Goal: Task Accomplishment & Management: Manage account settings

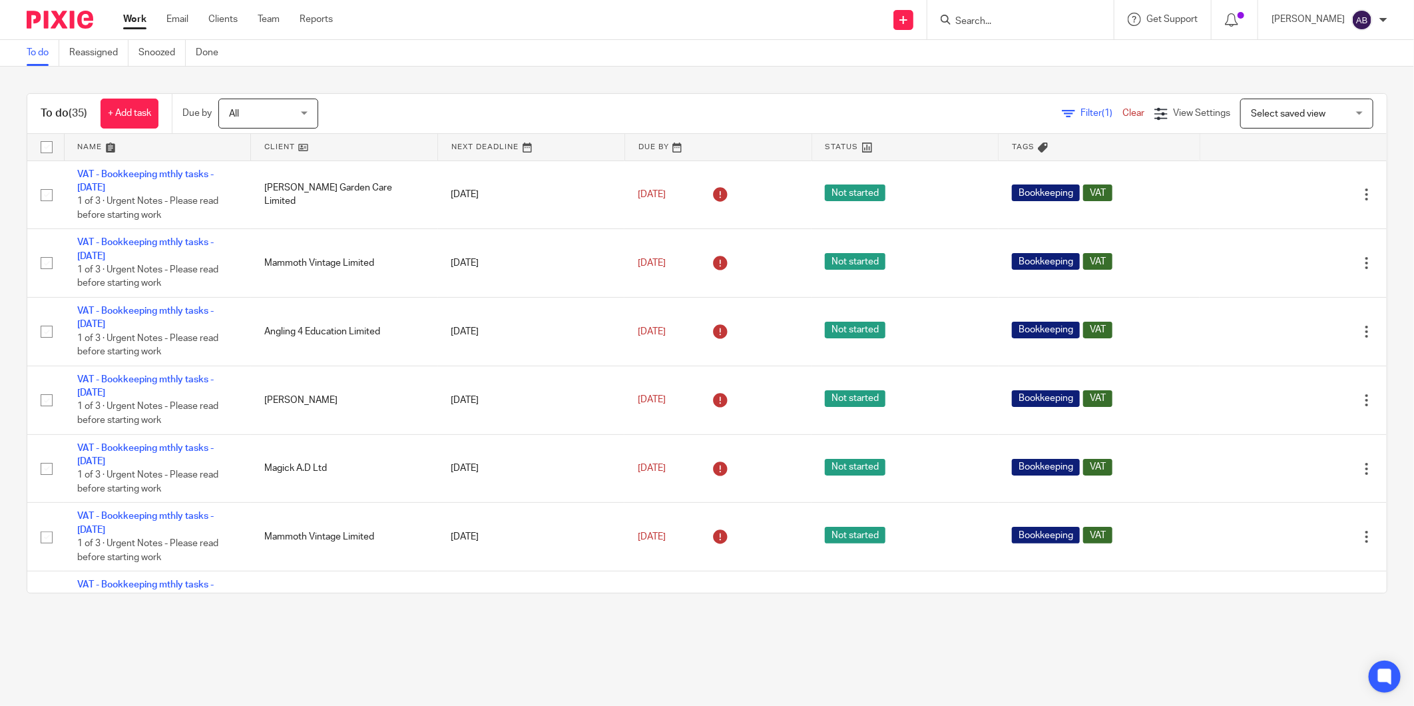
click at [976, 11] on form at bounding box center [1025, 19] width 142 height 17
click at [977, 18] on input "Search" at bounding box center [1014, 22] width 120 height 12
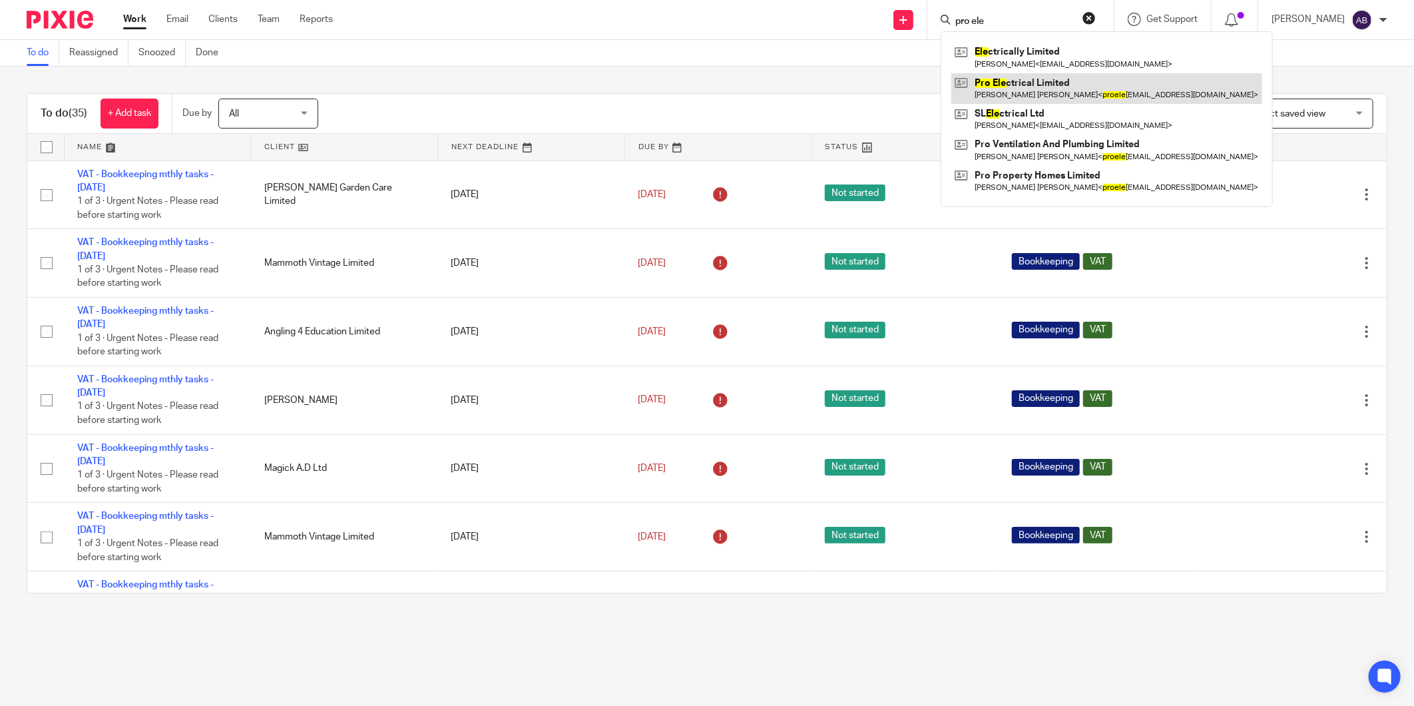
type input "pro ele"
click at [1016, 95] on link at bounding box center [1106, 88] width 311 height 31
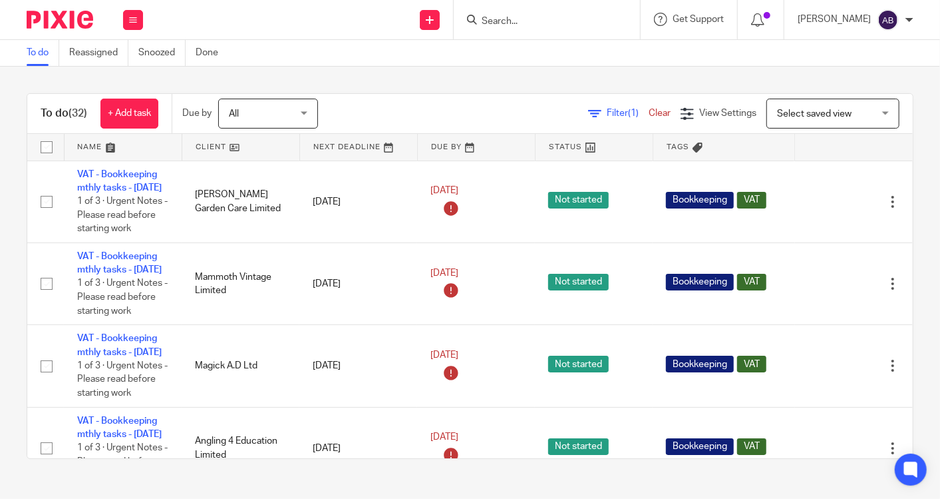
click at [555, 25] on input "Search" at bounding box center [541, 22] width 120 height 12
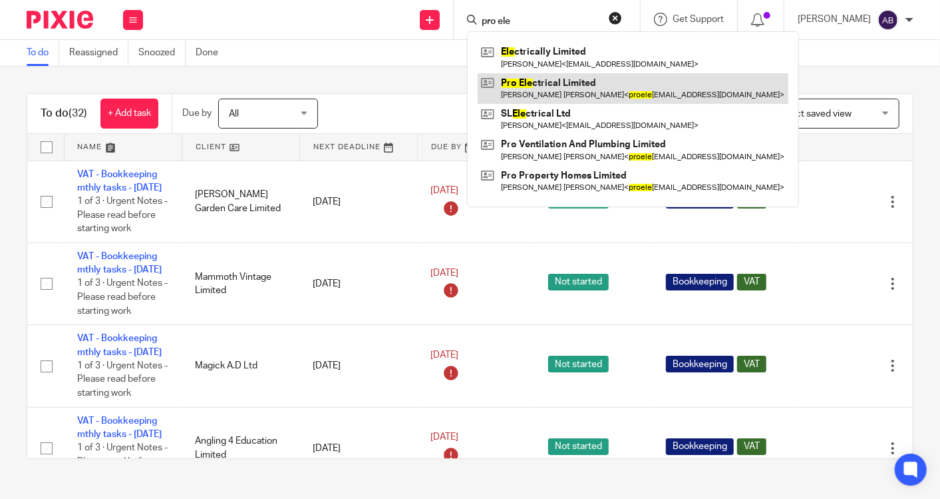
type input "pro ele"
click at [551, 100] on link at bounding box center [633, 88] width 311 height 31
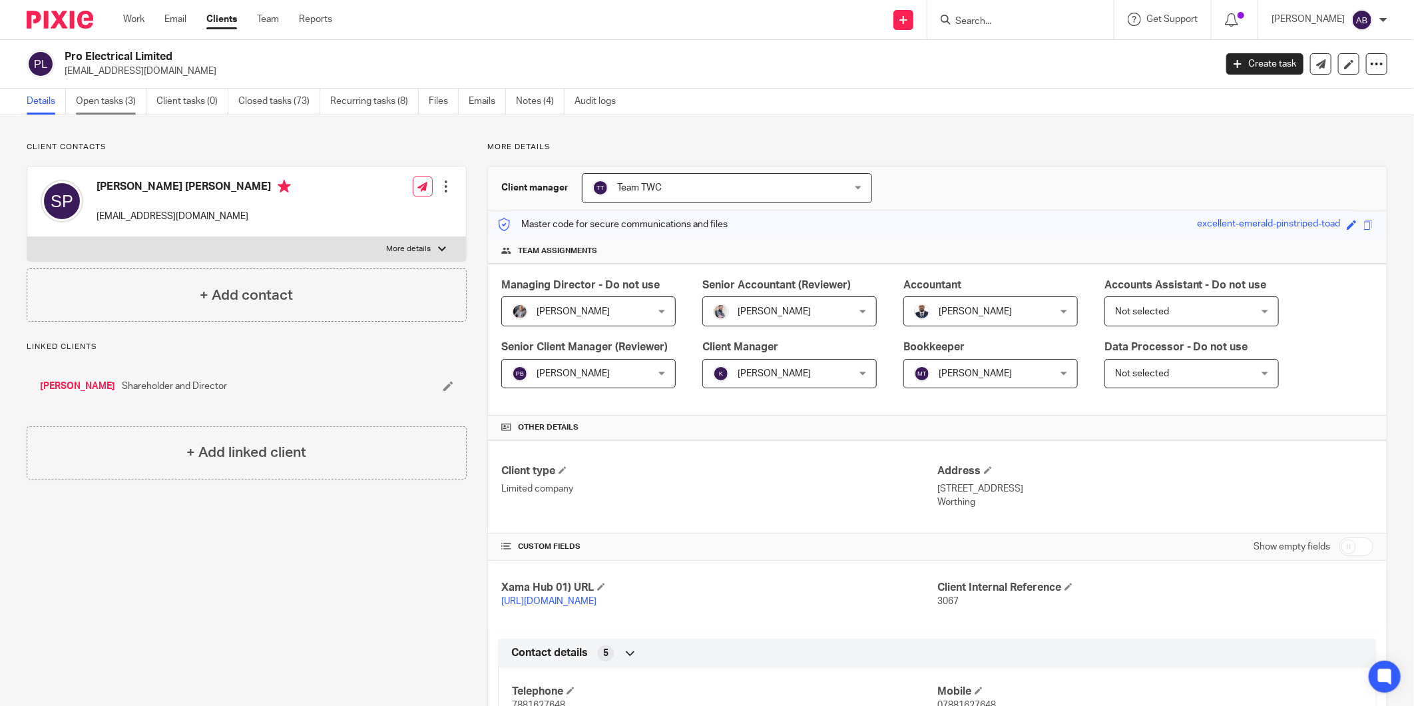
click at [125, 104] on link "Open tasks (3)" at bounding box center [111, 102] width 71 height 26
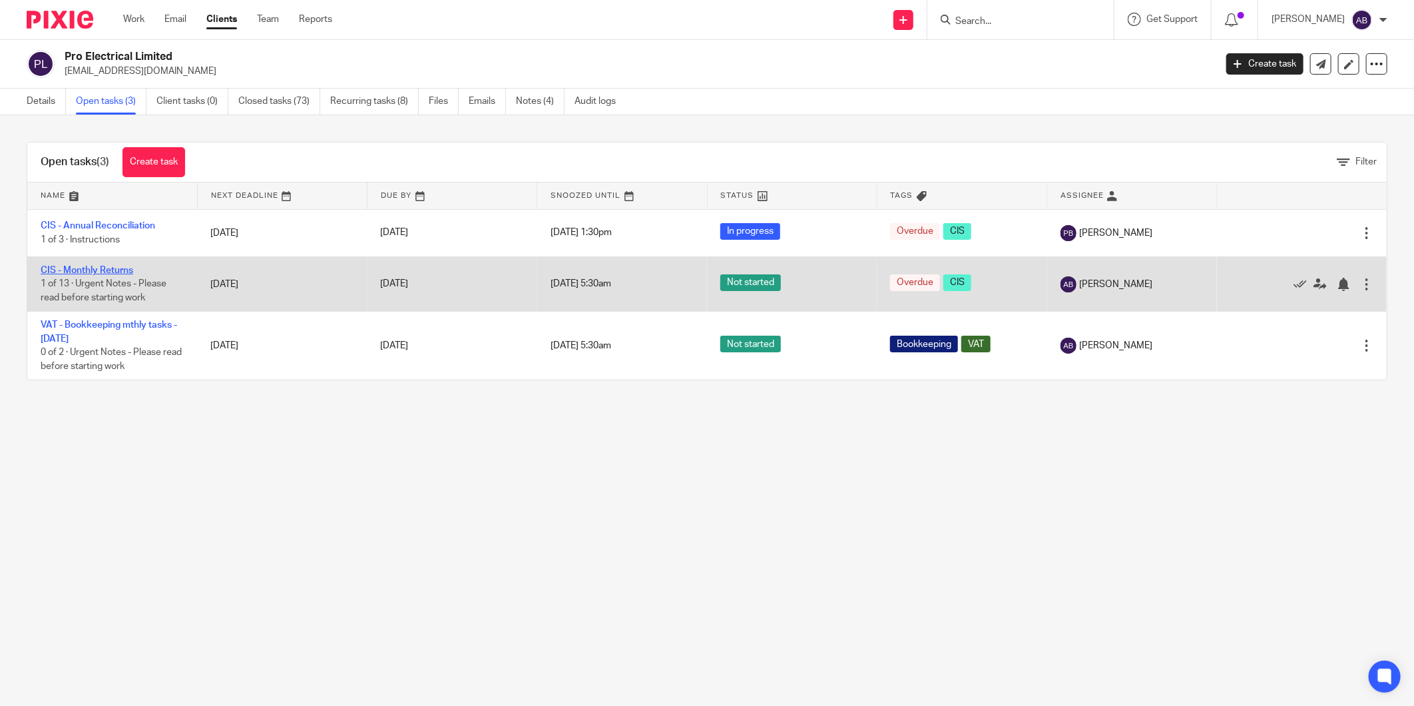
click at [118, 271] on link "CIS - Monthly Returns" at bounding box center [87, 270] width 93 height 9
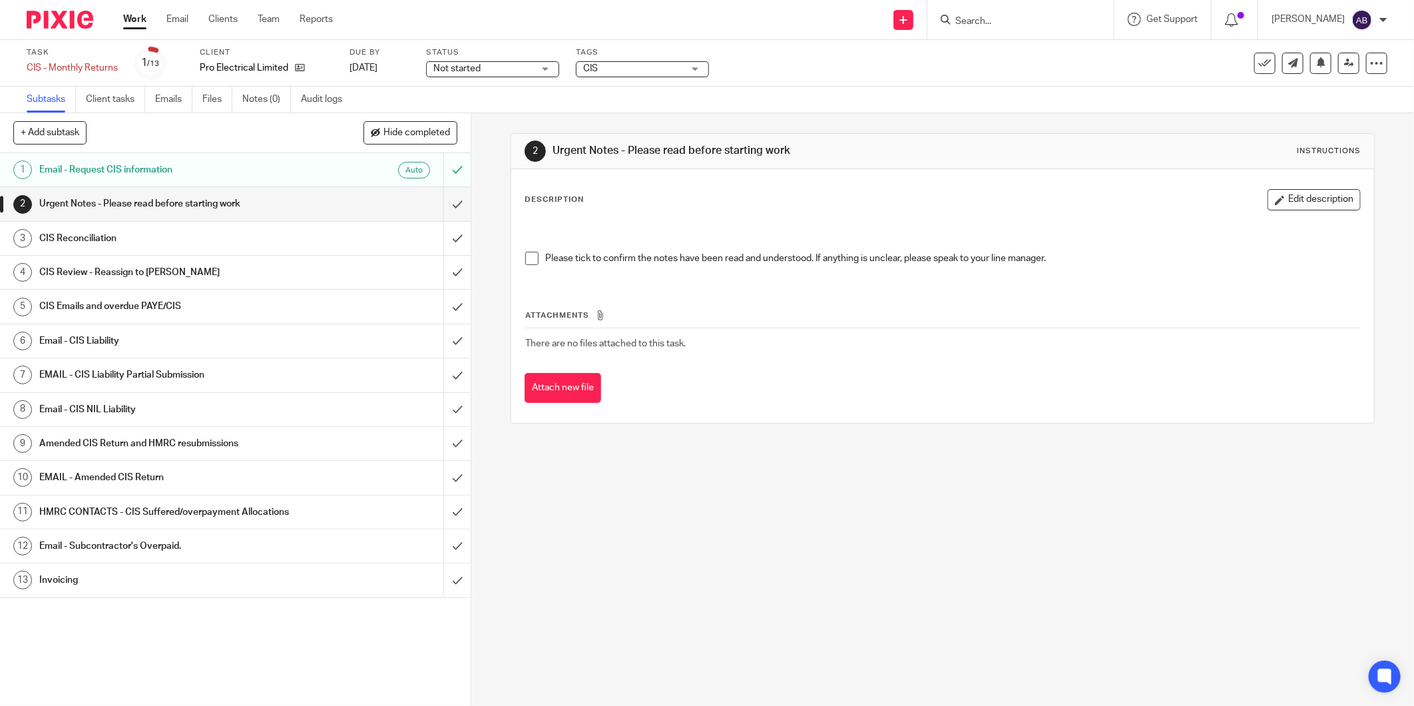
click at [304, 209] on div "Urgent Notes - Please read before starting work" at bounding box center [234, 204] width 391 height 20
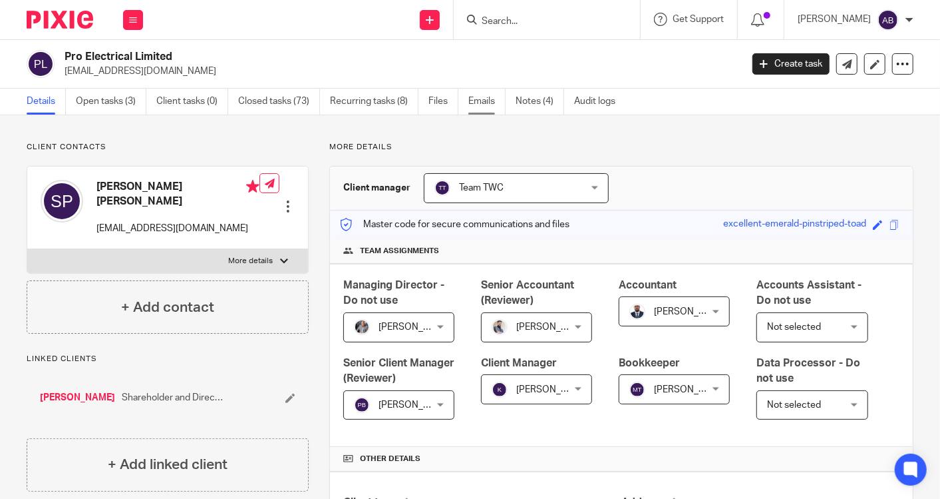
click at [481, 106] on link "Emails" at bounding box center [487, 102] width 37 height 26
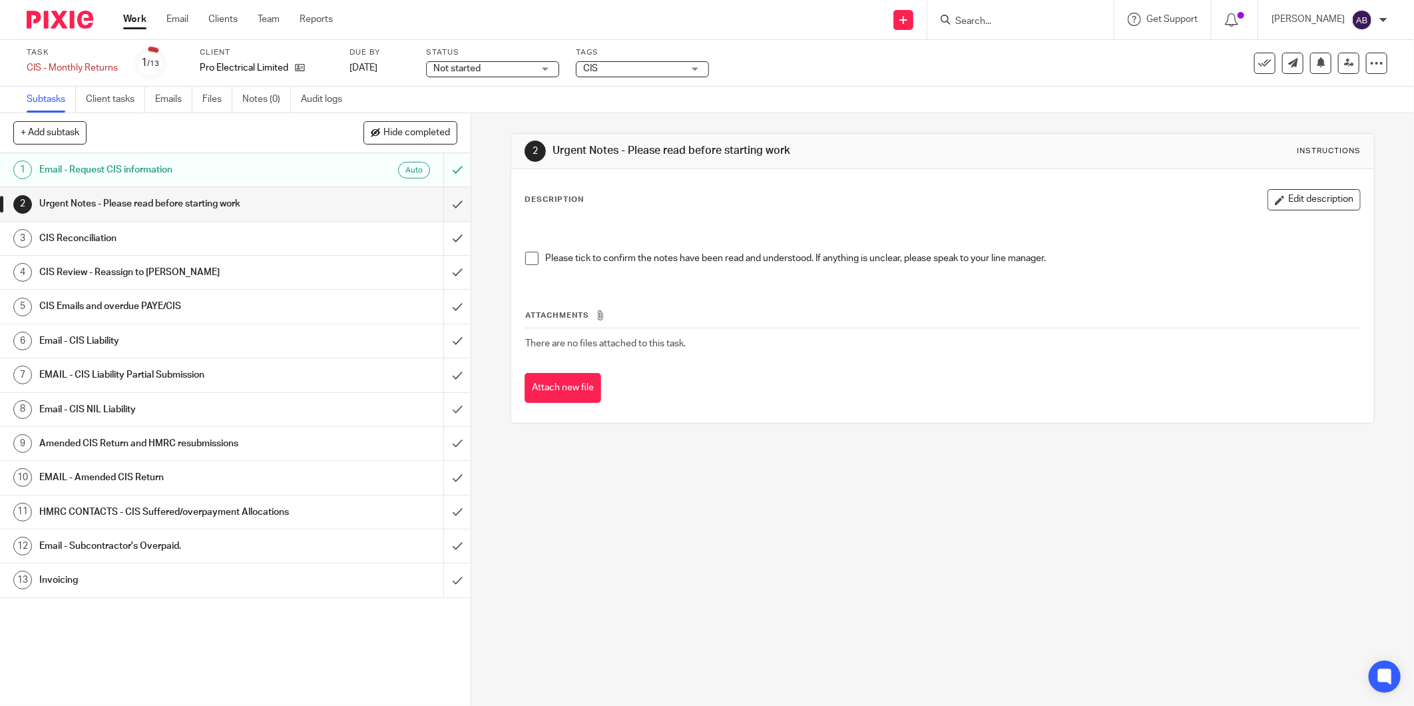
click at [526, 255] on span at bounding box center [531, 258] width 13 height 13
click at [443, 207] on input "submit" at bounding box center [235, 203] width 471 height 33
click at [293, 331] on div "Email - CIS Liability" at bounding box center [234, 341] width 391 height 20
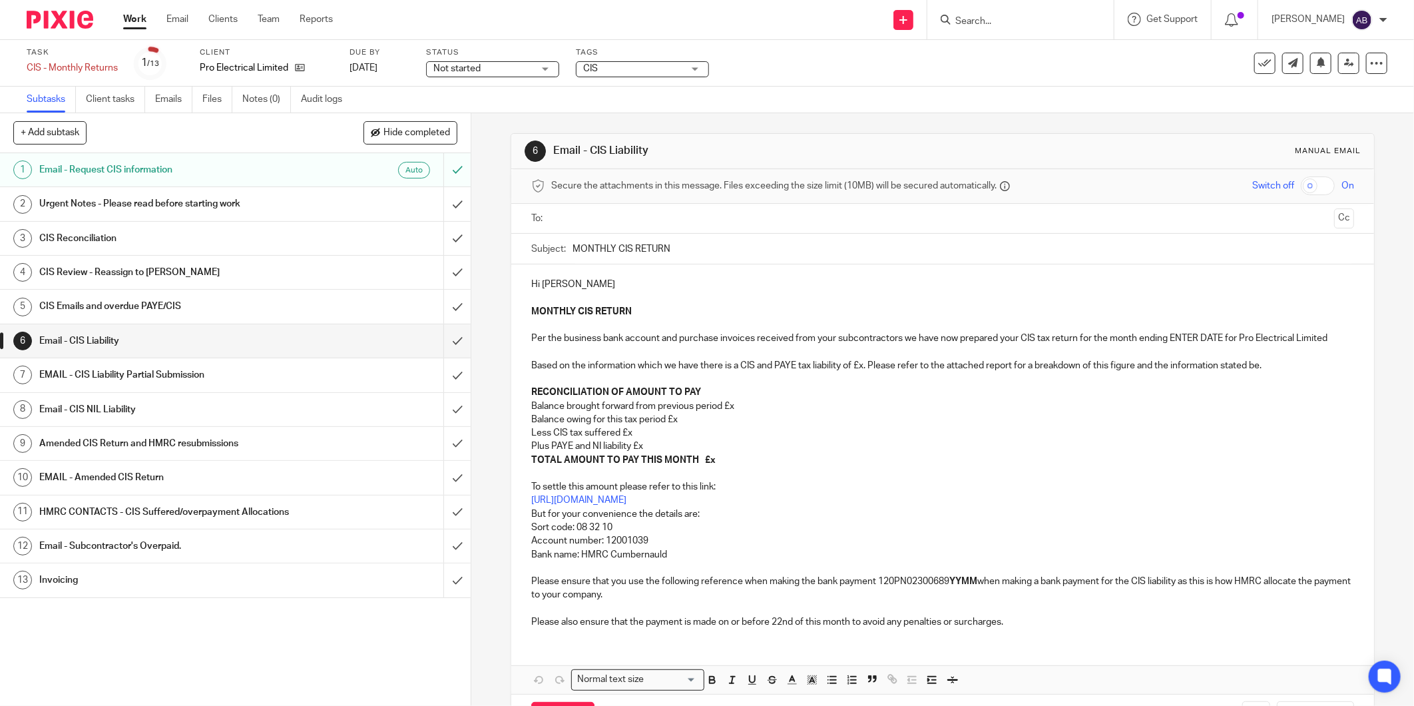
click at [1168, 333] on p "MONTHLY CIS RETURN Per the business bank account and purchase invoices received…" at bounding box center [942, 352] width 823 height 95
drag, startPoint x: 861, startPoint y: 379, endPoint x: 869, endPoint y: 391, distance: 14.4
click at [861, 379] on p "MONTHLY CIS RETURN Per the business bank account and purchase invoices received…" at bounding box center [942, 352] width 823 height 95
click at [960, 586] on strong "YYMM" at bounding box center [963, 580] width 28 height 9
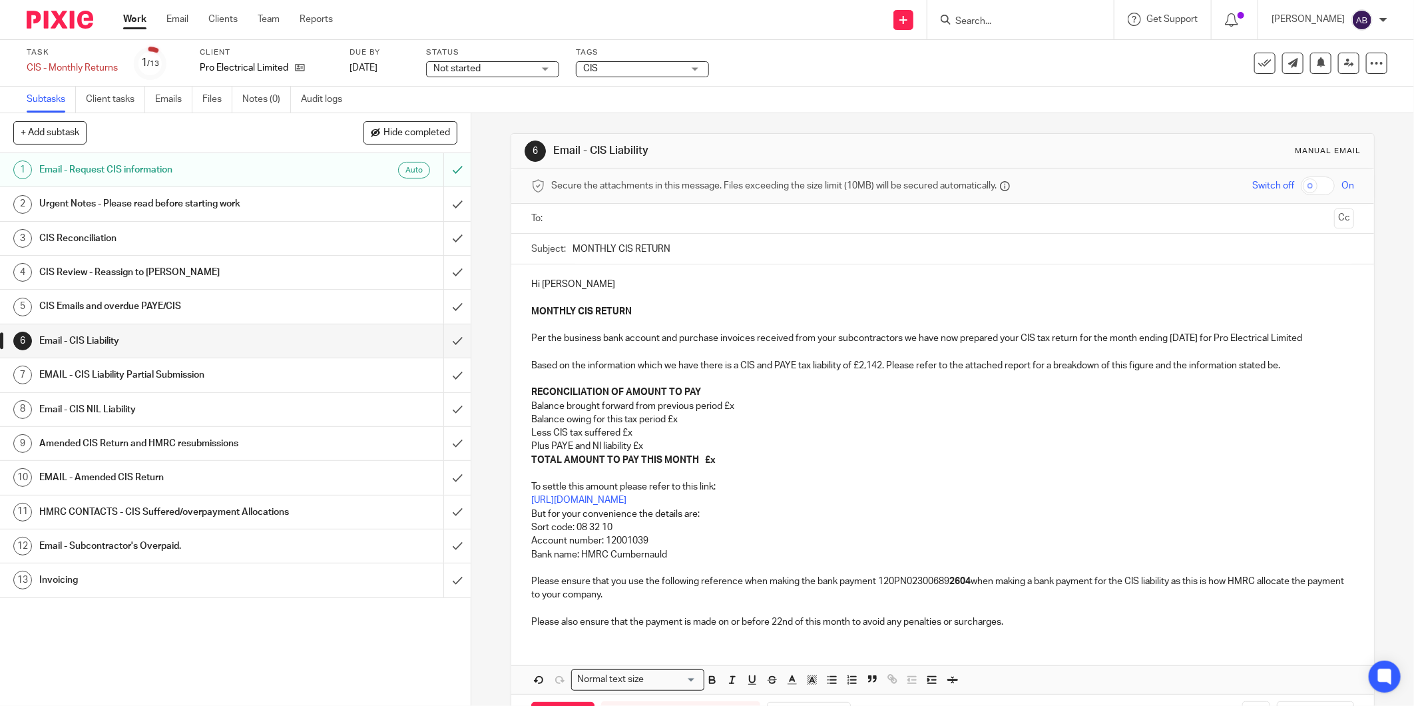
click at [736, 413] on p "Balance brought forward from previous period £x" at bounding box center [942, 405] width 823 height 13
click at [740, 426] on p "Balance owing for this tax period £x" at bounding box center [942, 419] width 823 height 13
click at [740, 413] on p "Balance brought forward from previous period £x" at bounding box center [942, 405] width 823 height 13
click at [693, 426] on p "Balance owing for this tax period £x" at bounding box center [942, 419] width 823 height 13
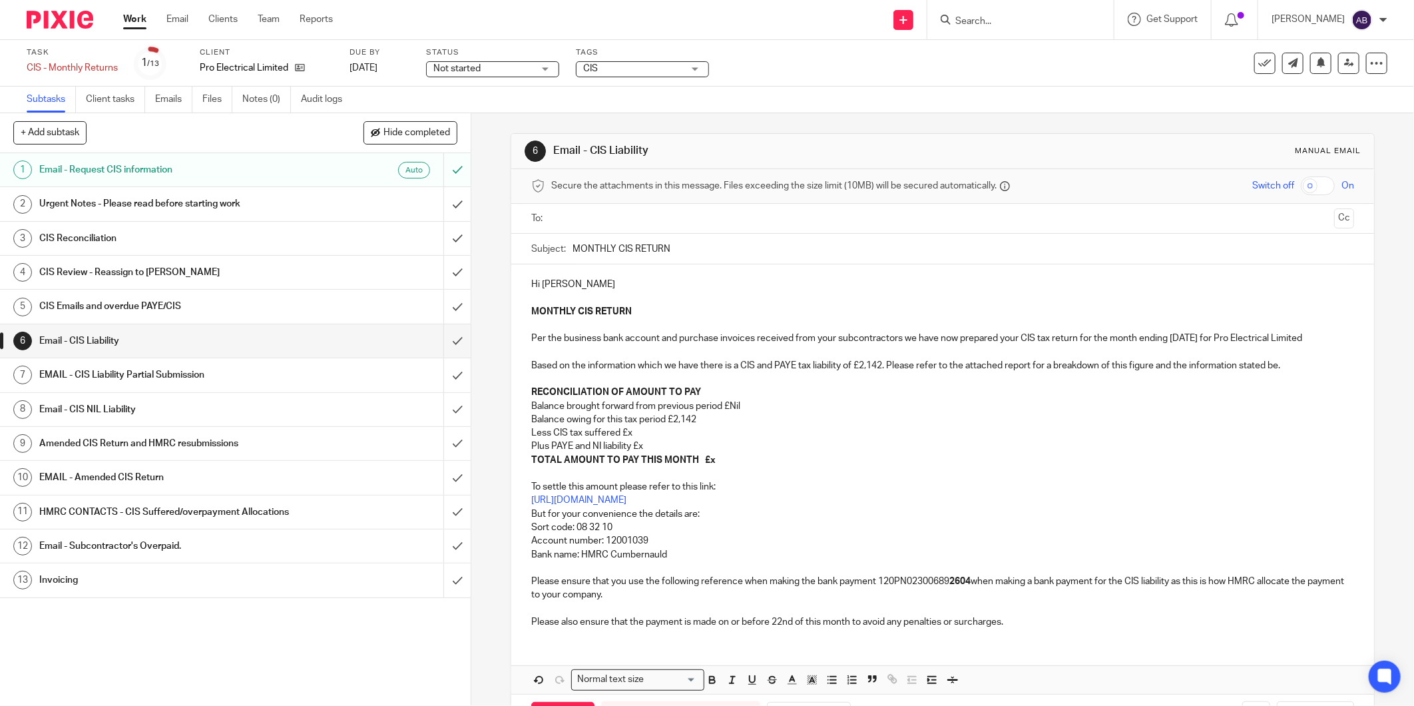
click at [644, 439] on p "Less CIS tax suffered £x" at bounding box center [942, 432] width 823 height 13
click at [644, 453] on p "Plus PAYE and NI liability £x" at bounding box center [942, 445] width 823 height 13
click at [717, 467] on p "TOTAL AMOUNT TO PAY THIS MONTH £x" at bounding box center [942, 459] width 823 height 13
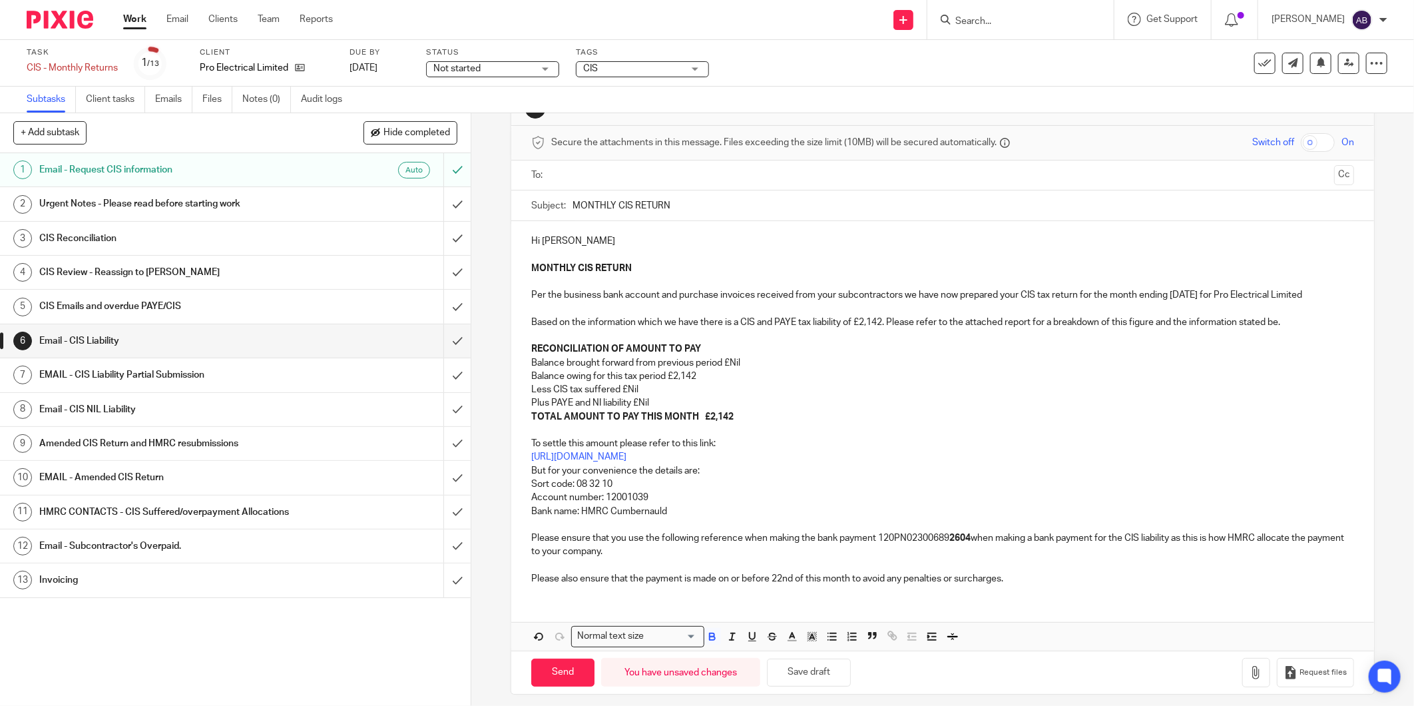
scroll to position [67, 0]
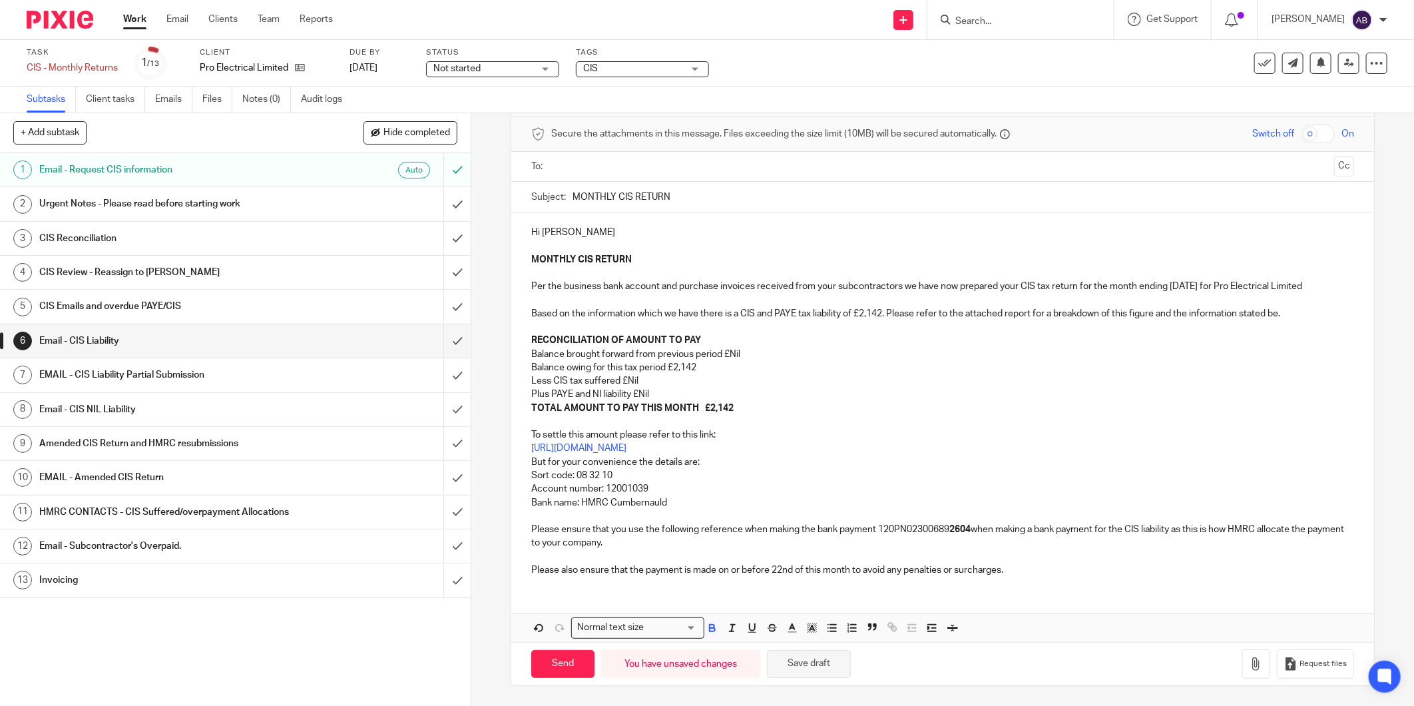
click at [800, 670] on button "Save draft" at bounding box center [809, 664] width 84 height 29
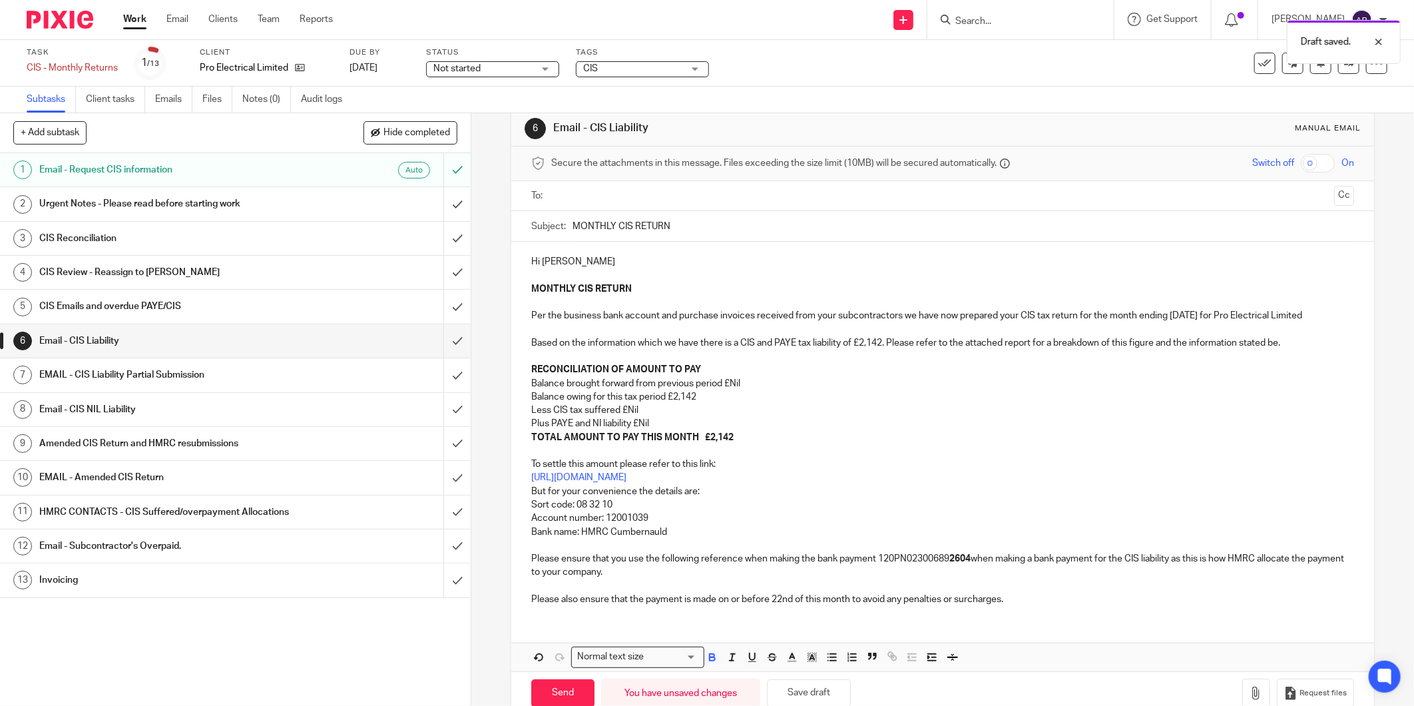
scroll to position [0, 0]
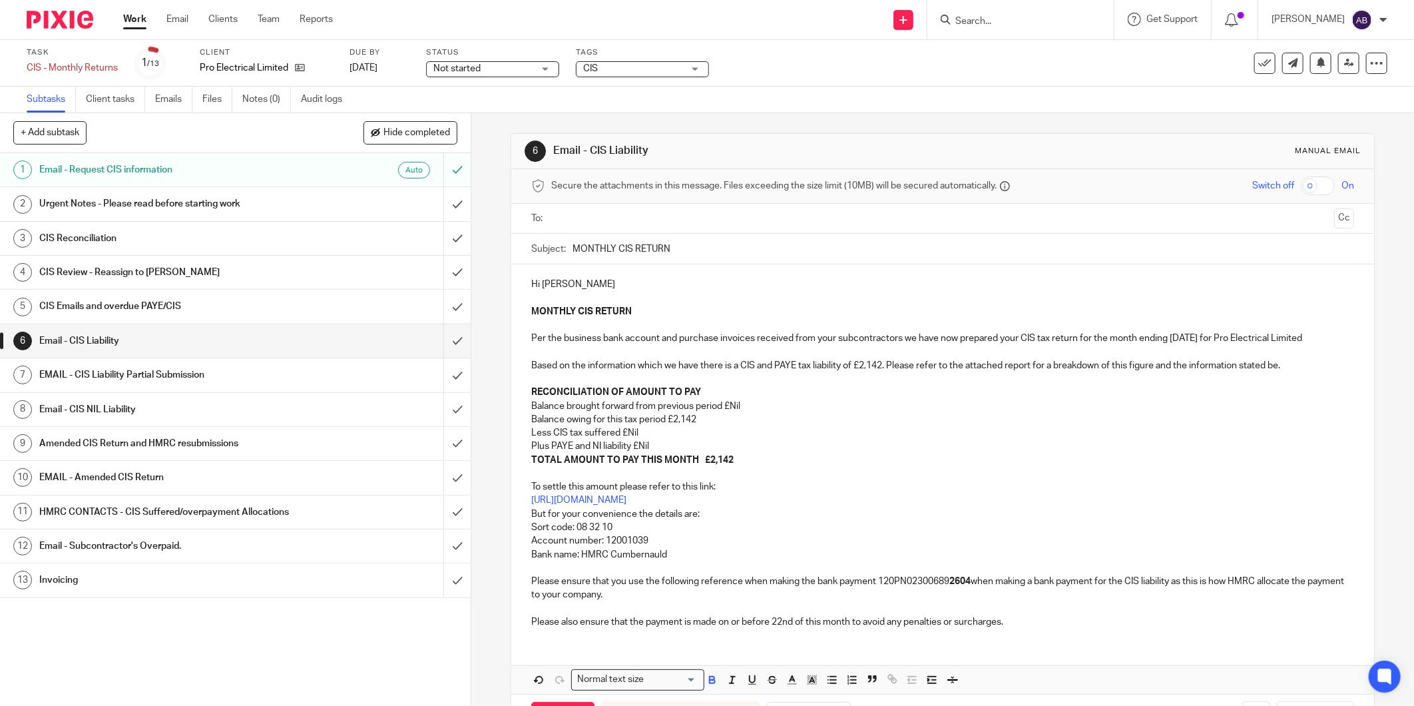
click at [698, 252] on input "MONTHLY CIS RETURN" at bounding box center [962, 249] width 781 height 30
paste input "05th August 25"
type input "MONTHLY CIS RETURN-05th August 25"
click at [692, 216] on input "text" at bounding box center [942, 218] width 773 height 15
click at [1335, 218] on div "To: Pro Electrical Limited Pro Electrical Limited Cc" at bounding box center [942, 220] width 863 height 33
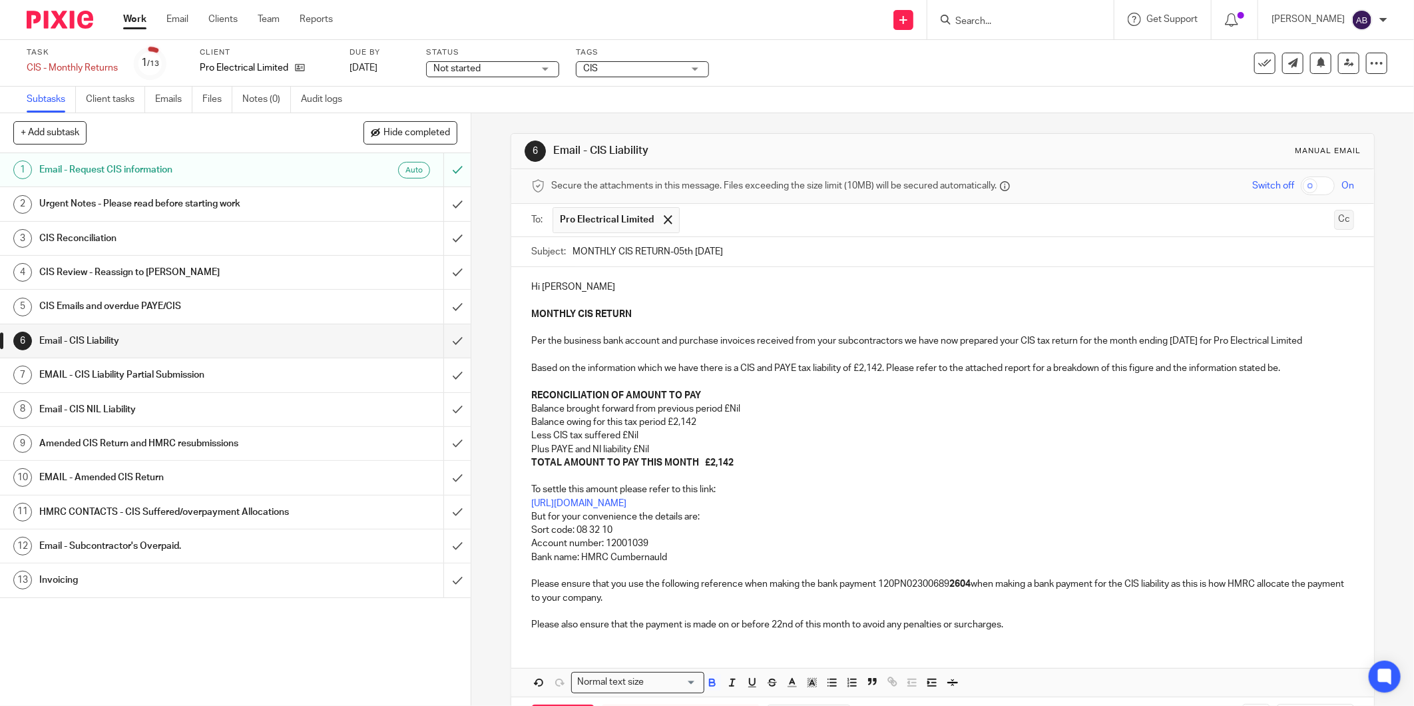
click at [1334, 218] on button "Cc" at bounding box center [1344, 220] width 20 height 20
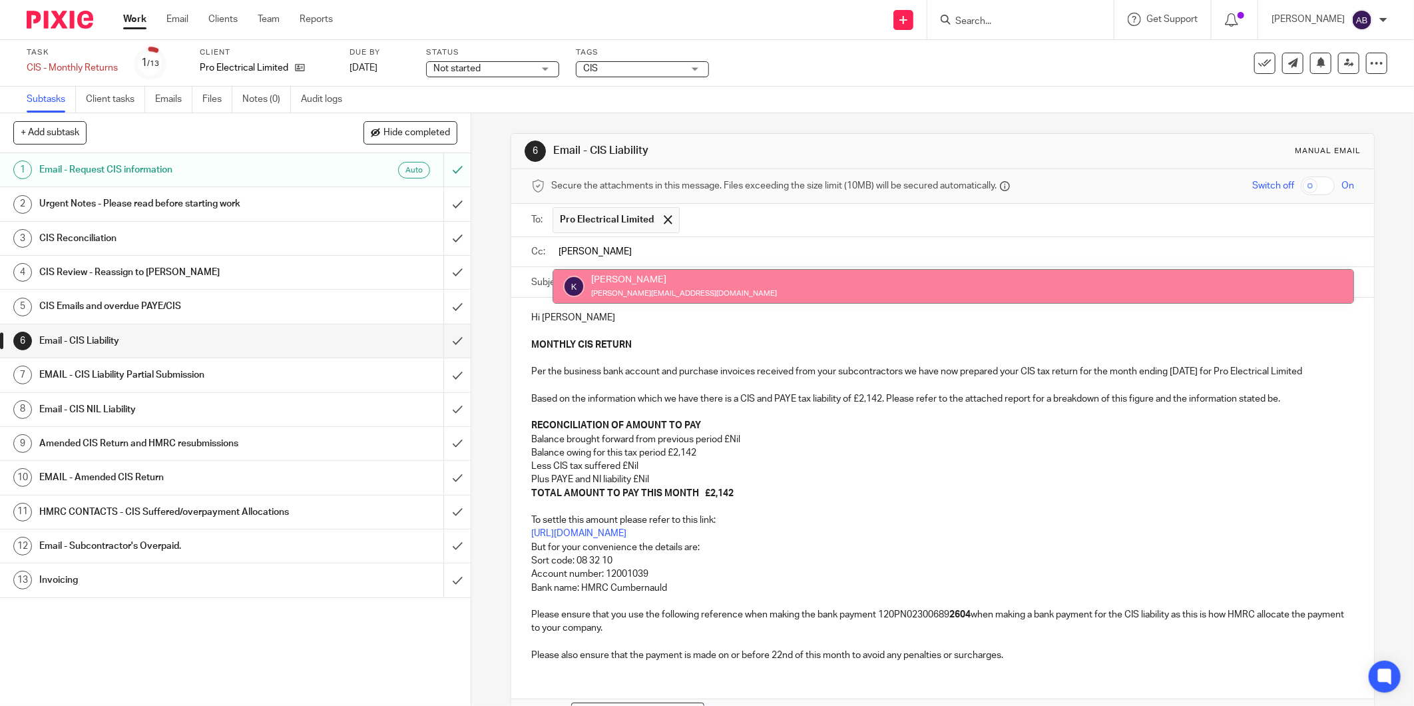
type input "kim"
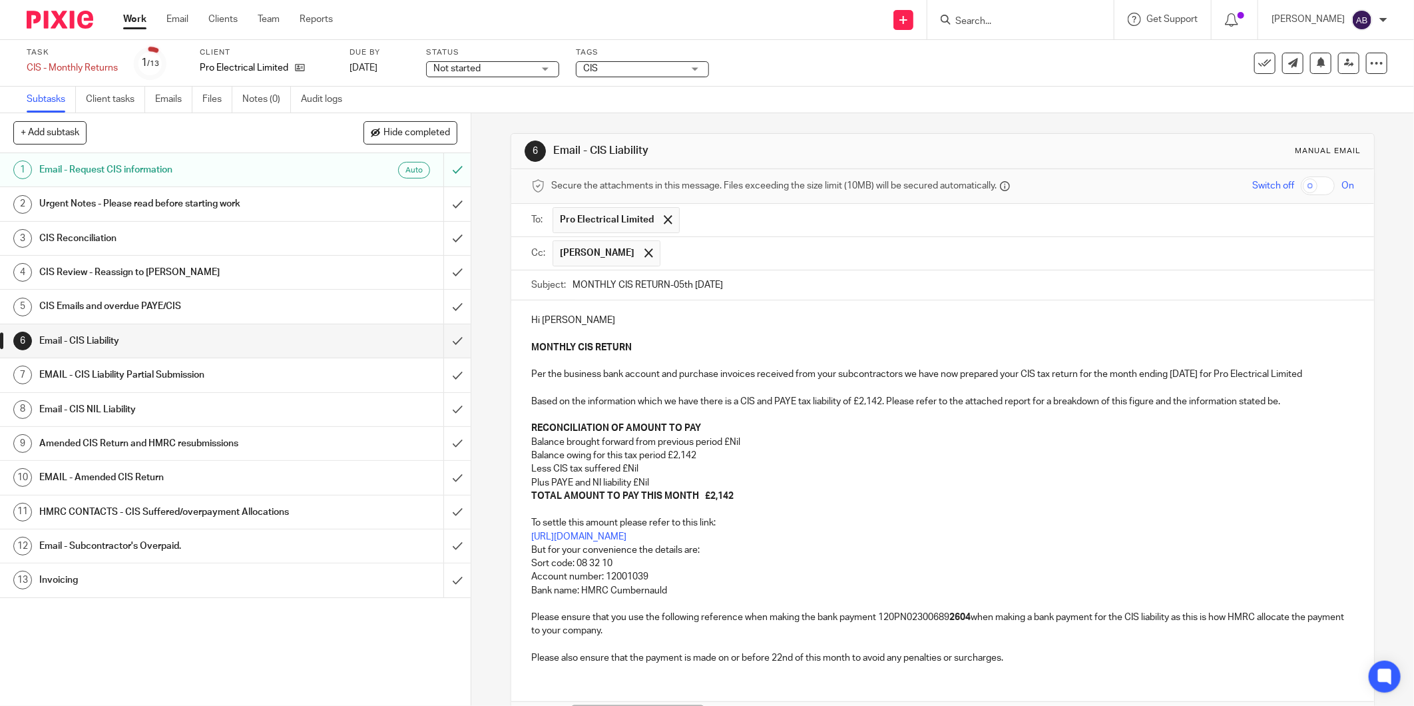
click at [667, 249] on input "text" at bounding box center [1007, 253] width 681 height 26
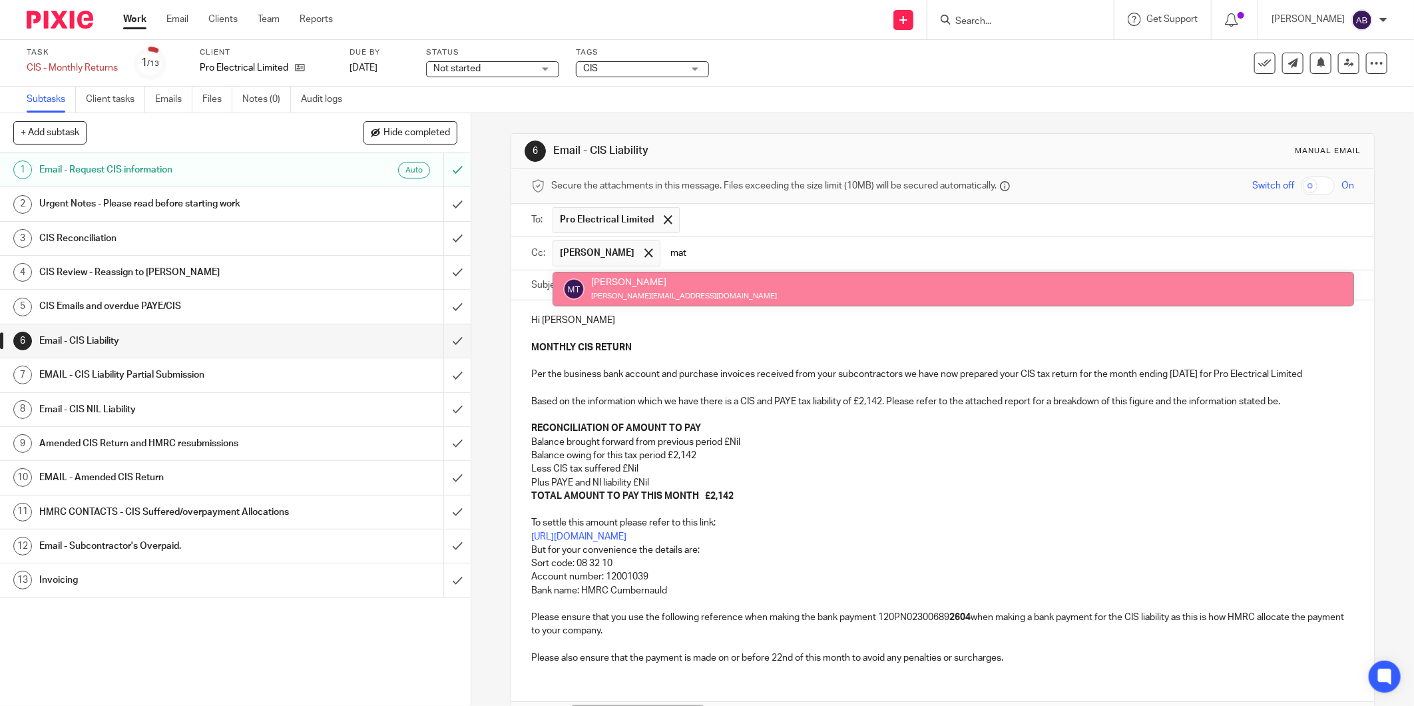
type input "mat"
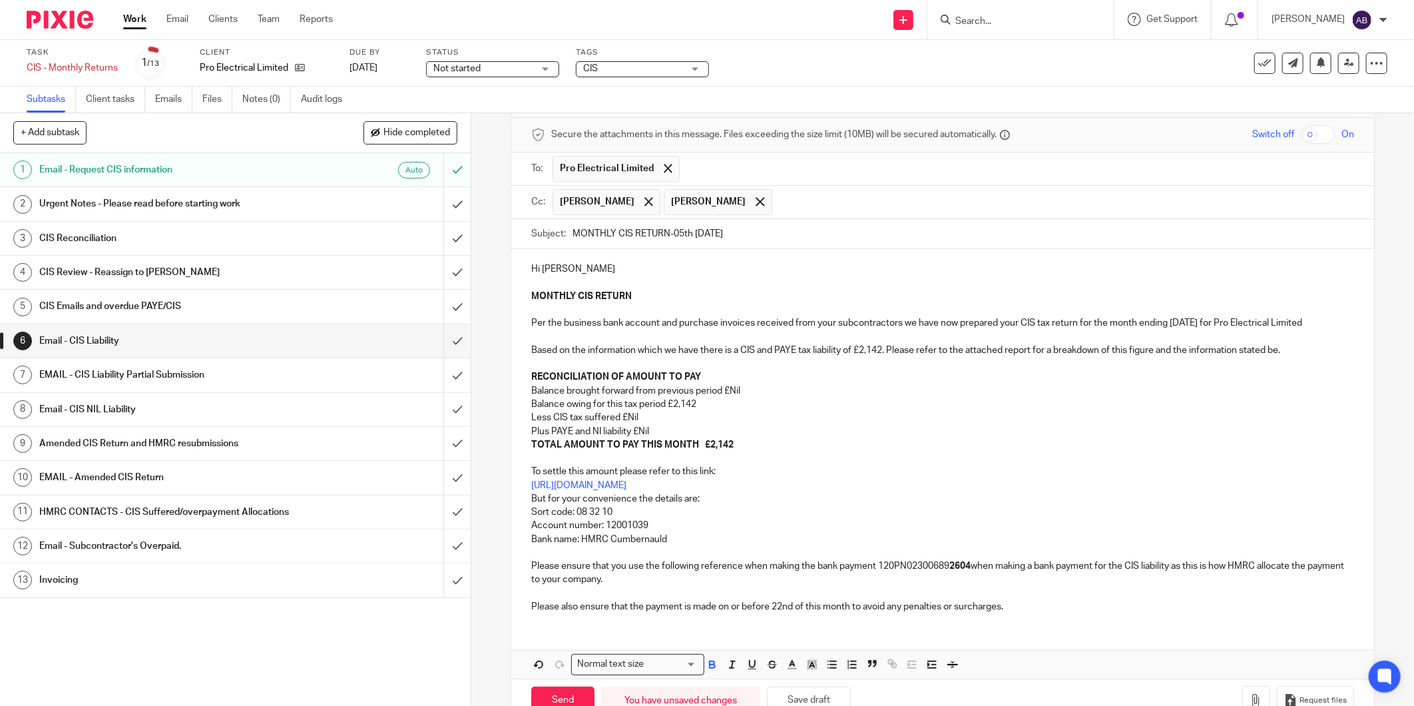
scroll to position [103, 0]
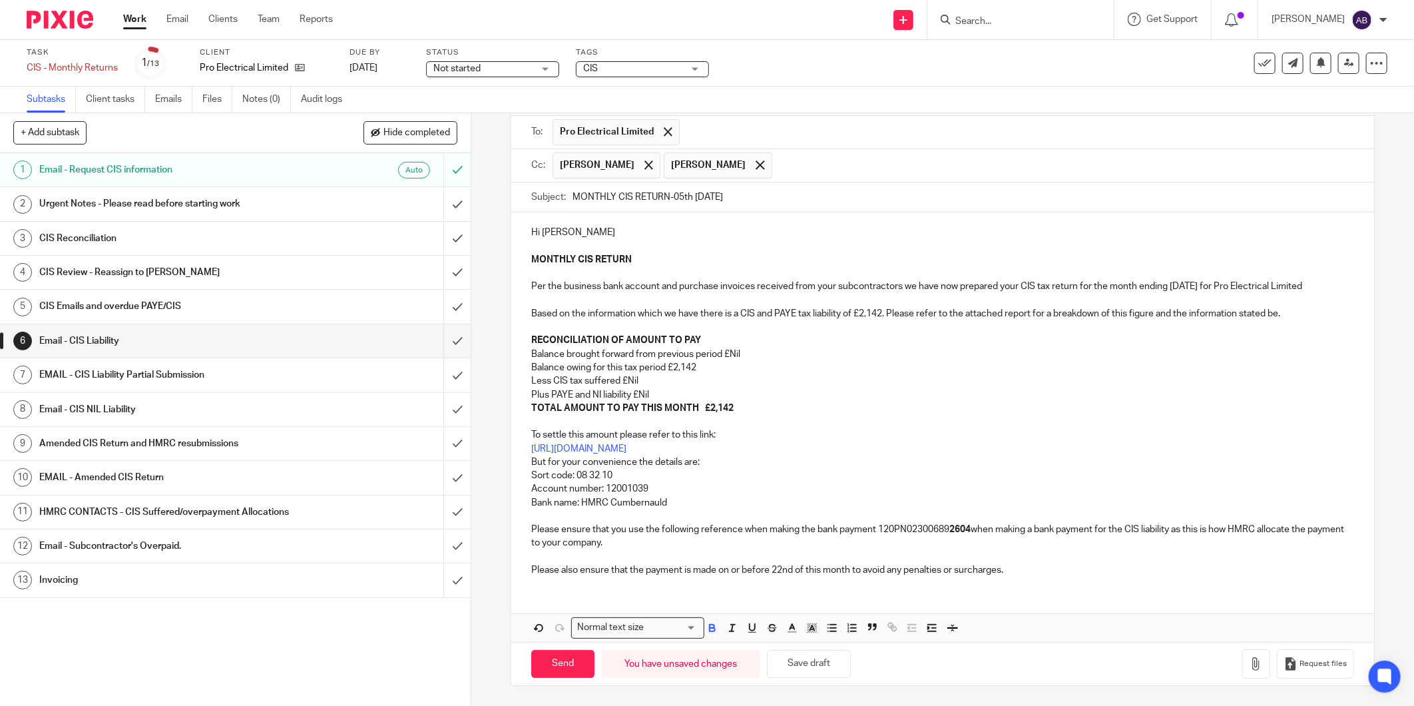
drag, startPoint x: 815, startPoint y: 661, endPoint x: 880, endPoint y: 661, distance: 65.2
click at [815, 661] on button "Save draft" at bounding box center [809, 664] width 84 height 29
click at [1249, 660] on icon "button" at bounding box center [1255, 663] width 13 height 13
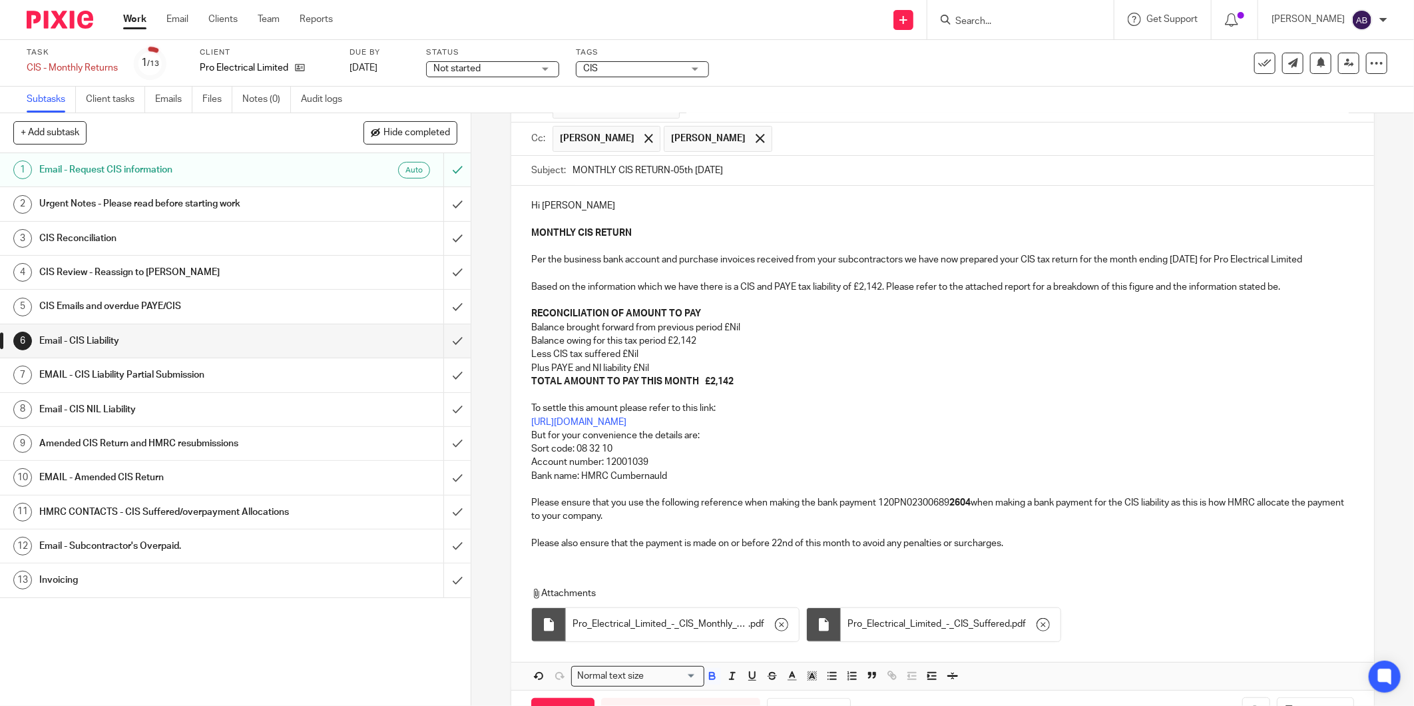
scroll to position [178, 0]
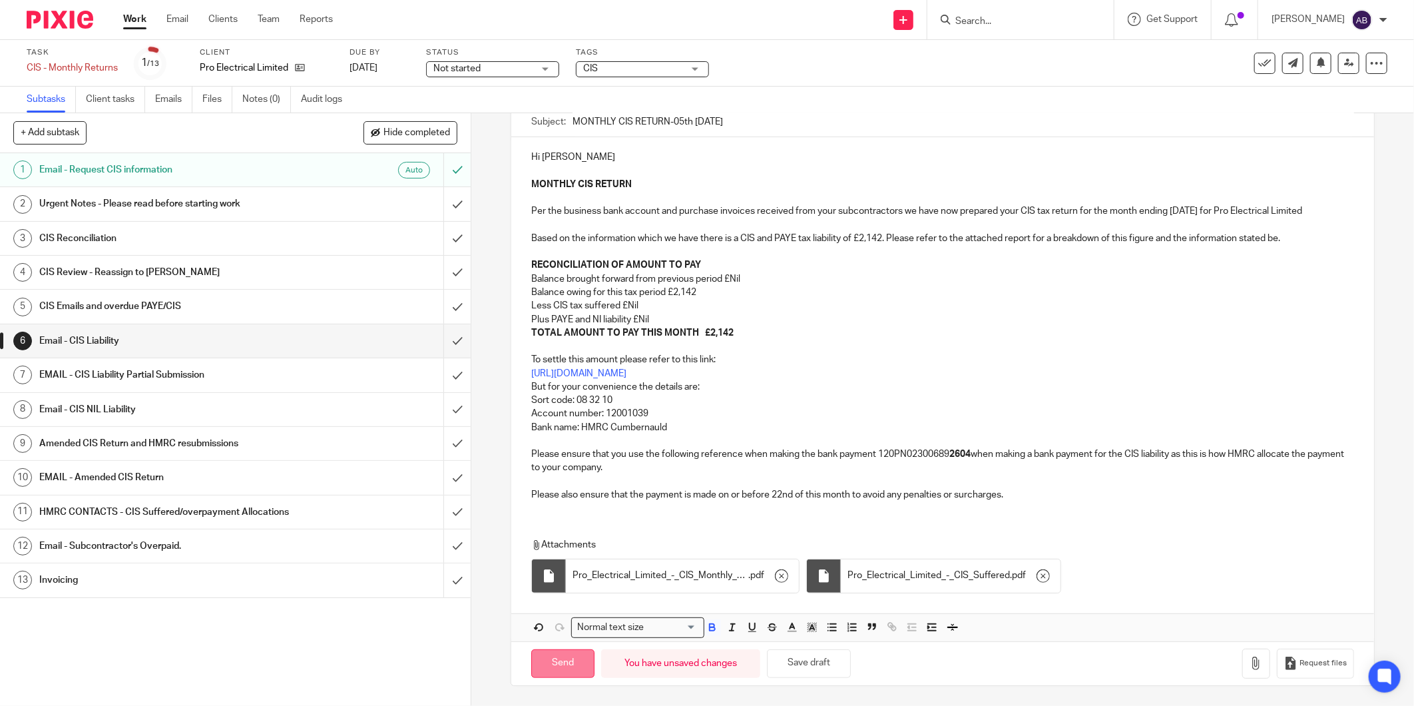
click at [574, 658] on input "Send" at bounding box center [562, 663] width 63 height 29
type input "Sent"
click at [233, 562] on link "12 Email - Subcontractor's Overpaid." at bounding box center [221, 545] width 443 height 33
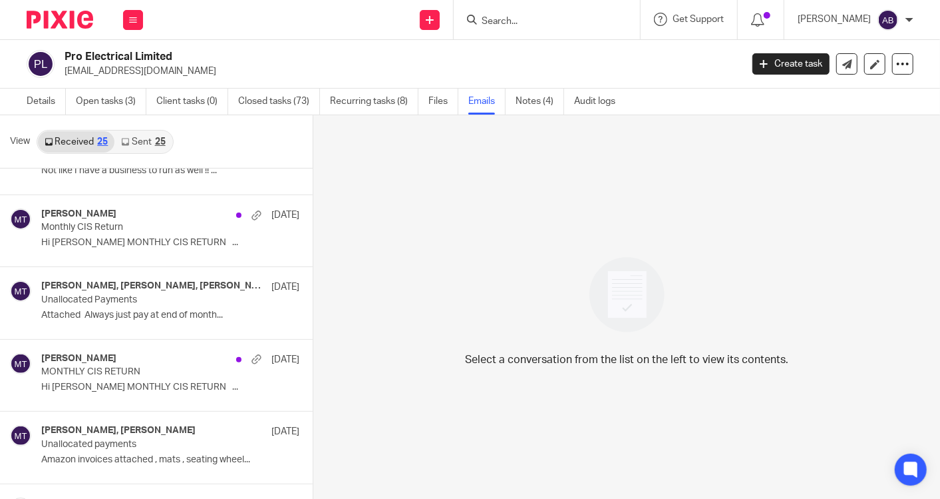
scroll to position [222, 0]
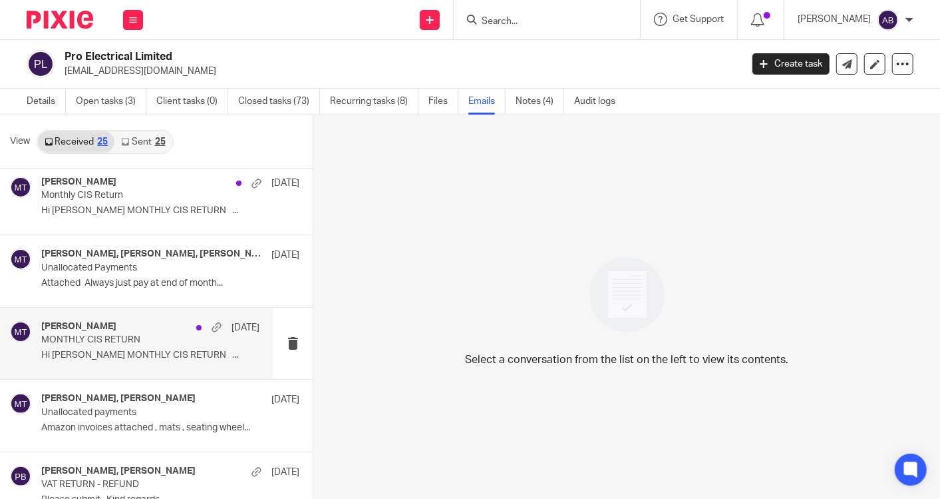
click at [124, 359] on p "Hi Sonny MONTHLY CIS RETURN ..." at bounding box center [150, 354] width 218 height 11
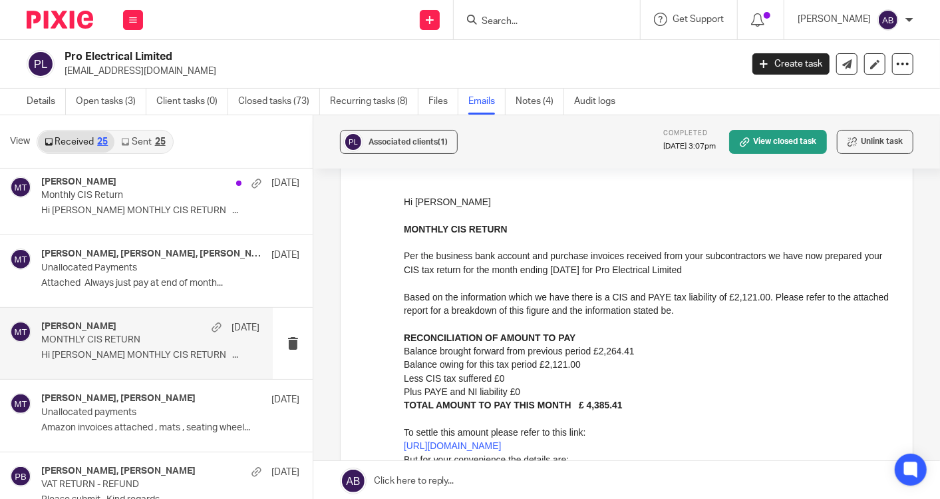
scroll to position [369, 0]
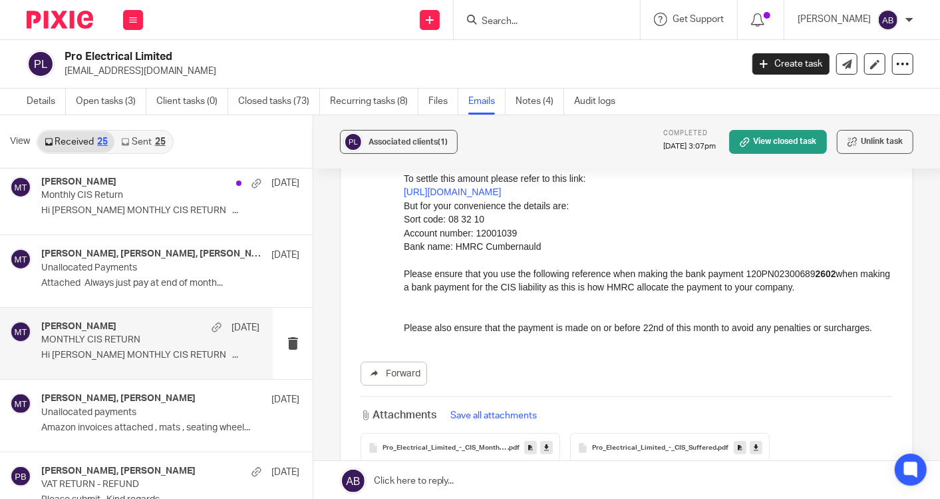
click at [149, 57] on h2 "Pro Electrical Limited" at bounding box center [332, 57] width 534 height 14
click at [150, 56] on h2 "Pro Electrical Limited" at bounding box center [332, 57] width 534 height 14
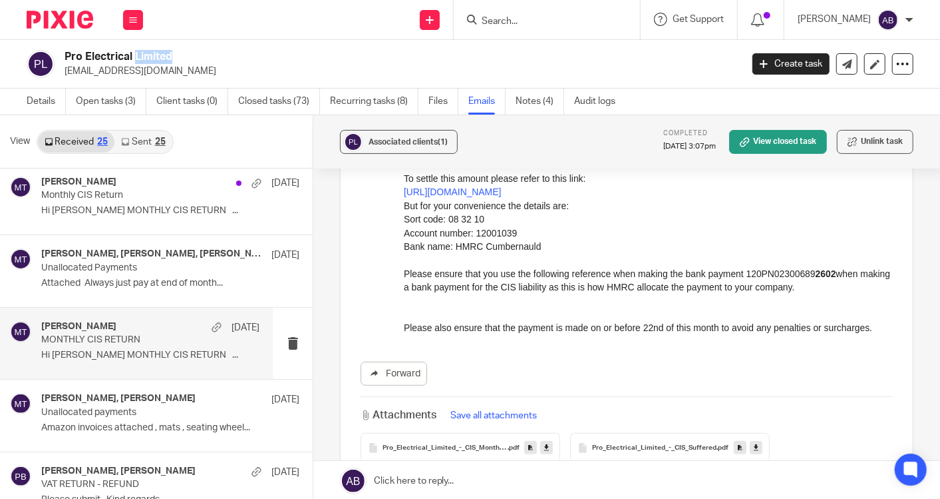
click at [150, 56] on h2 "Pro Electrical Limited" at bounding box center [332, 57] width 534 height 14
copy div "Pro Electrical Limited"
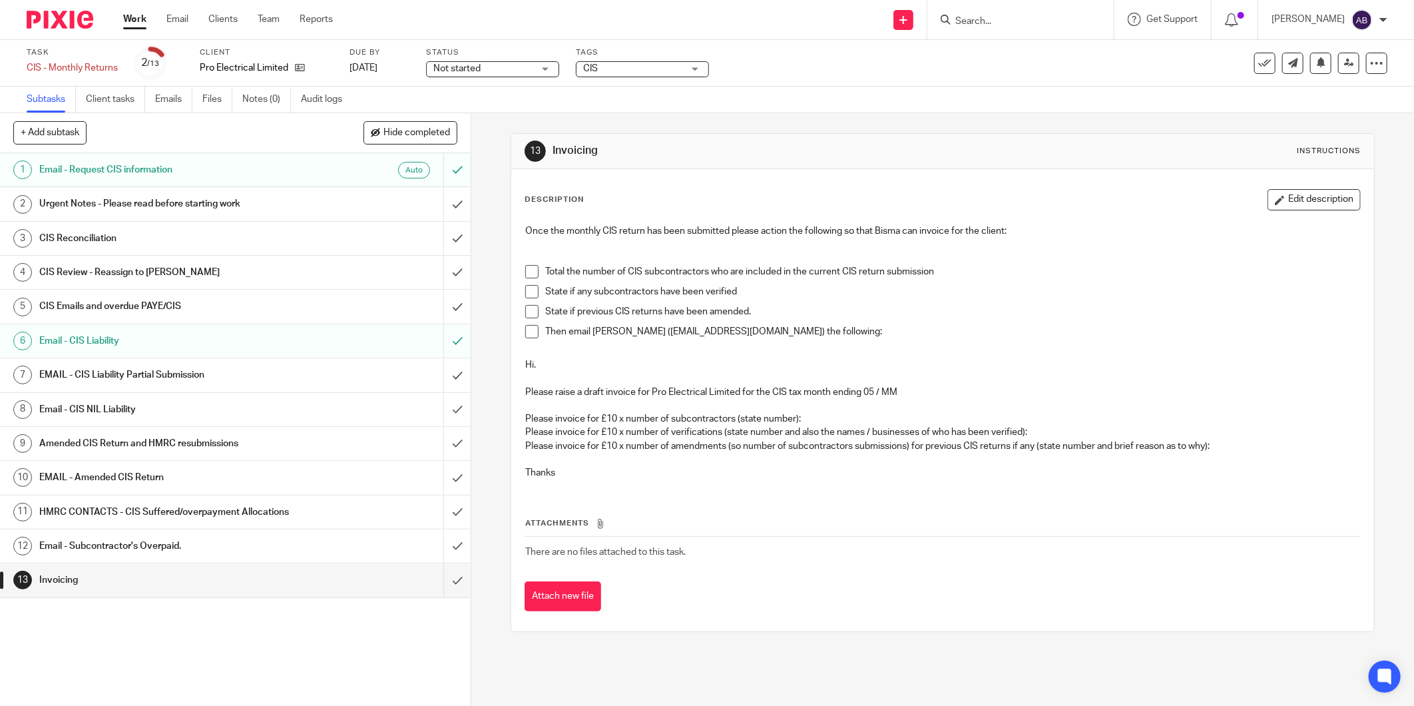
click at [525, 270] on span at bounding box center [531, 271] width 13 height 13
click at [525, 283] on li "Total the number of CIS subcontractors who are included in the current CIS retu…" at bounding box center [942, 275] width 835 height 20
drag, startPoint x: 524, startPoint y: 293, endPoint x: 523, endPoint y: 305, distance: 12.1
click at [525, 294] on span at bounding box center [531, 291] width 13 height 13
click at [525, 313] on span at bounding box center [531, 311] width 13 height 13
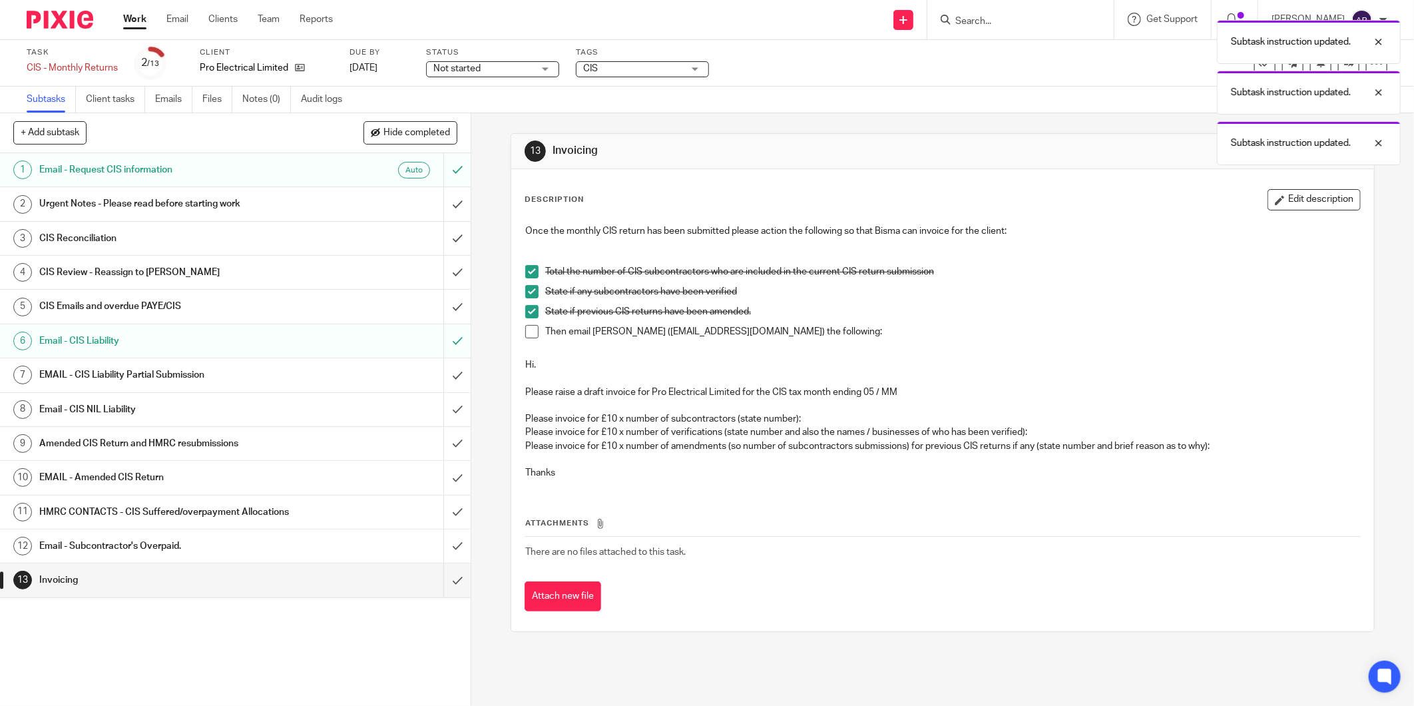
click at [525, 331] on span at bounding box center [531, 331] width 13 height 13
click at [954, 124] on div "Subtask instruction updated. Subtask instruction updated. Subtask instruction u…" at bounding box center [1054, 114] width 694 height 202
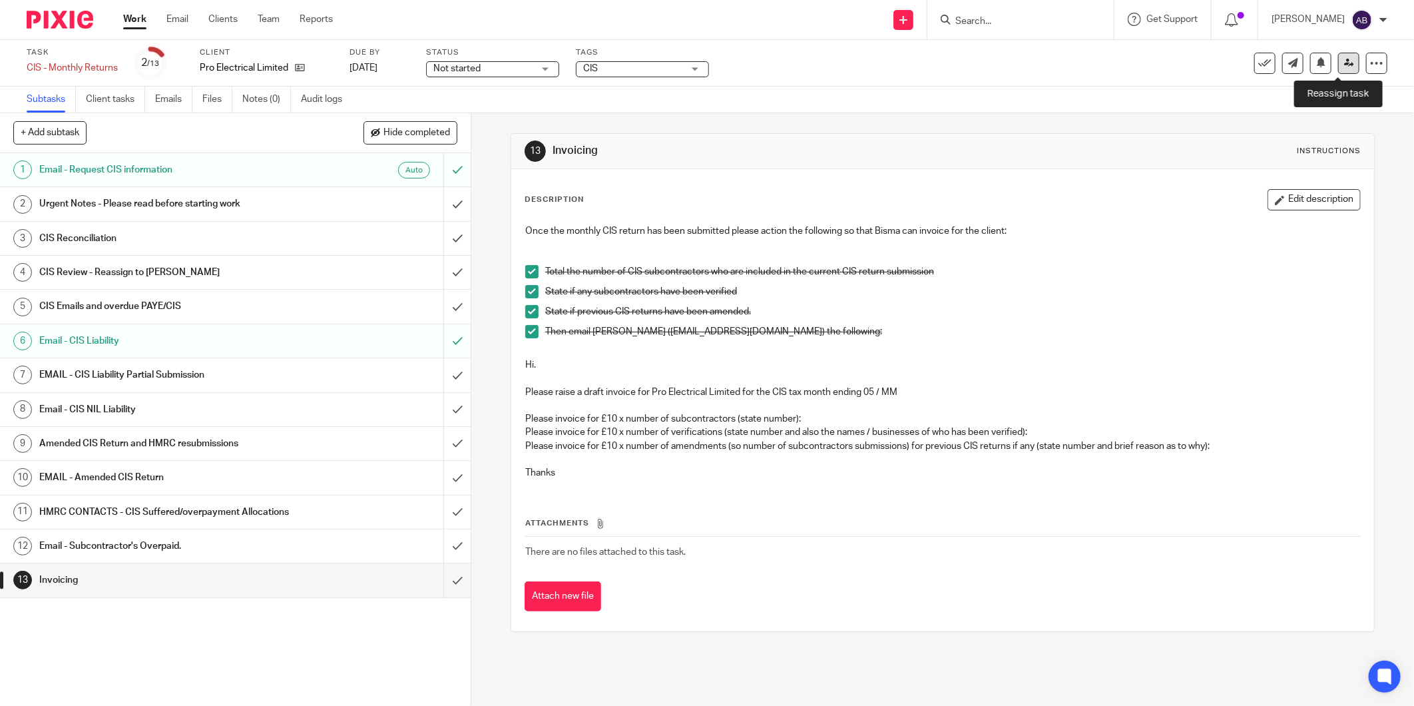
click at [1344, 63] on icon at bounding box center [1349, 63] width 10 height 10
click at [1258, 60] on icon at bounding box center [1264, 63] width 13 height 13
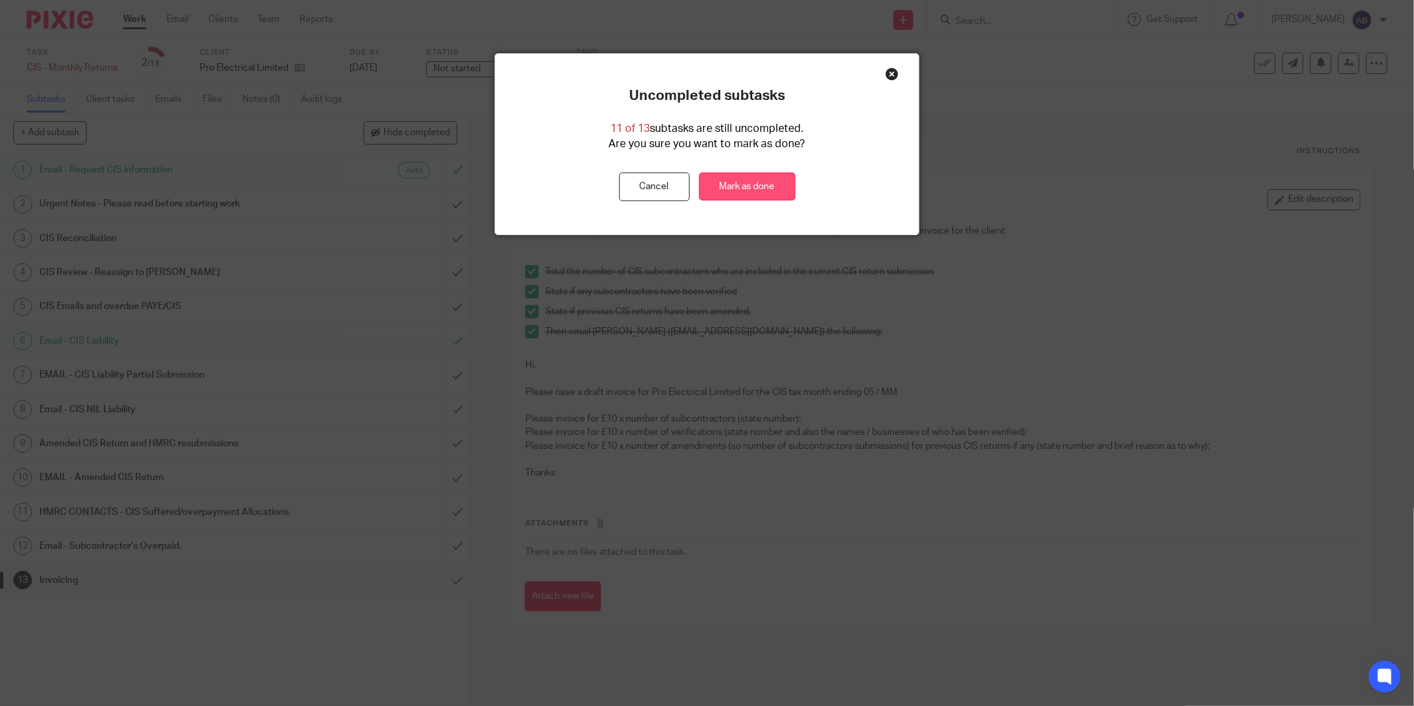
click at [753, 187] on link "Mark as done" at bounding box center [747, 186] width 97 height 29
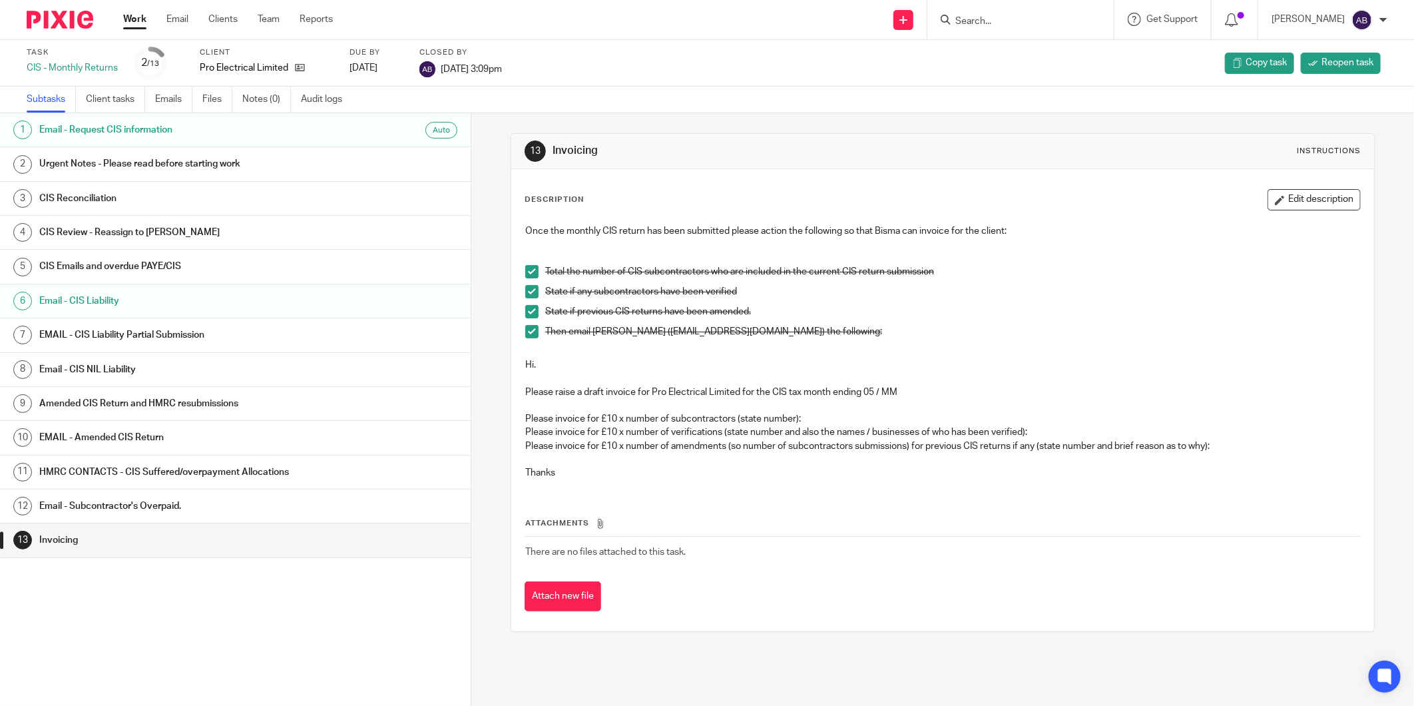
click at [133, 23] on link "Work" at bounding box center [134, 19] width 23 height 13
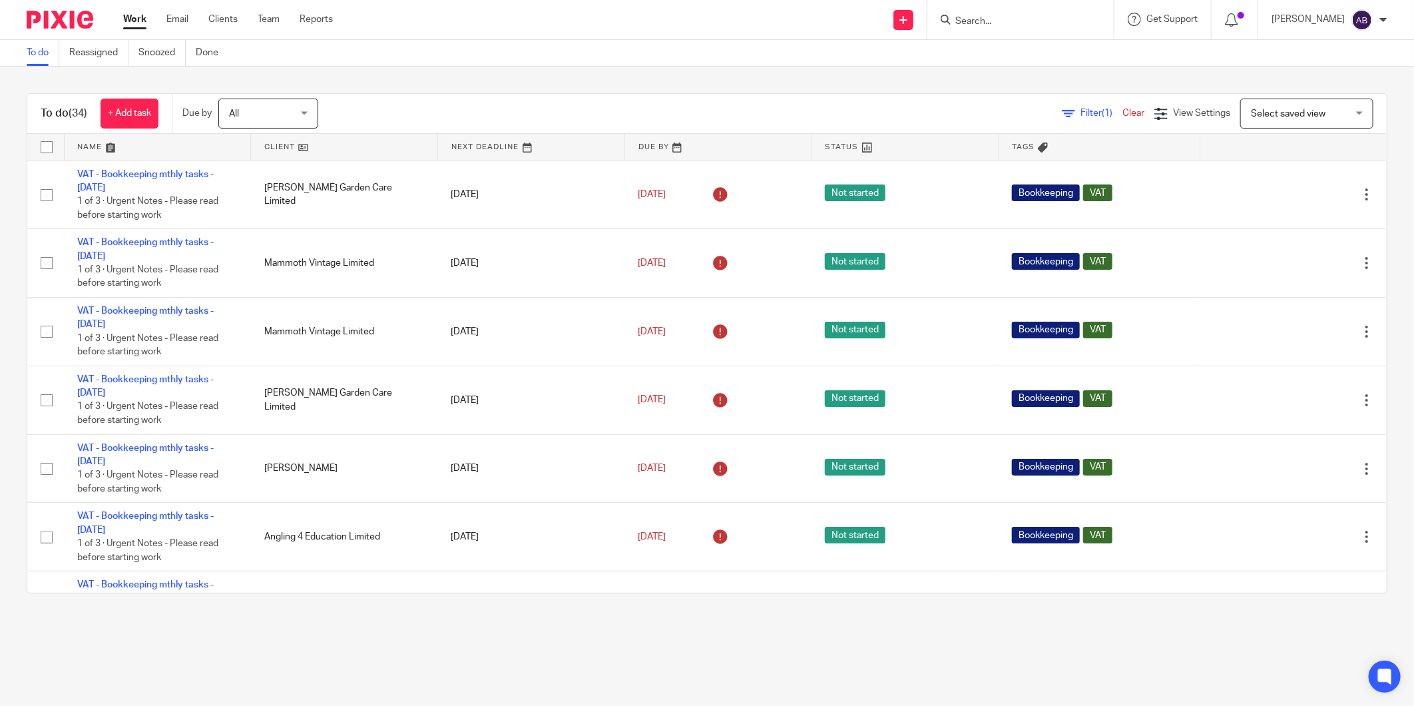
click at [990, 12] on form at bounding box center [1025, 19] width 142 height 17
click at [976, 23] on input "Search" at bounding box center [1014, 22] width 120 height 12
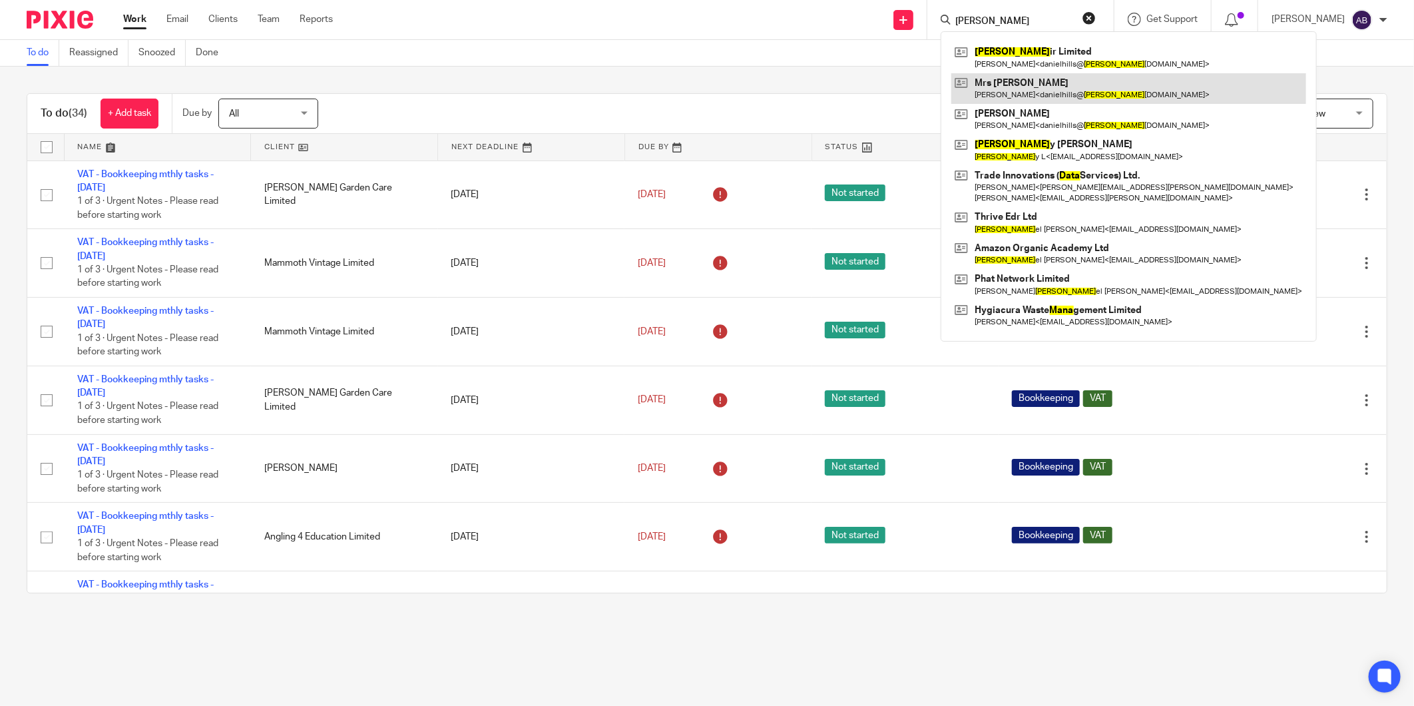
type input "[PERSON_NAME]"
click at [1001, 75] on link at bounding box center [1128, 88] width 355 height 31
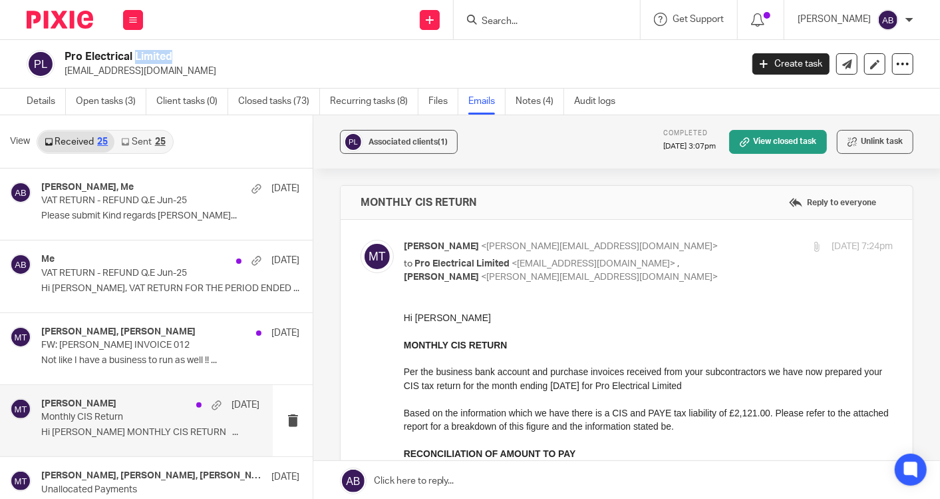
scroll to position [369, 0]
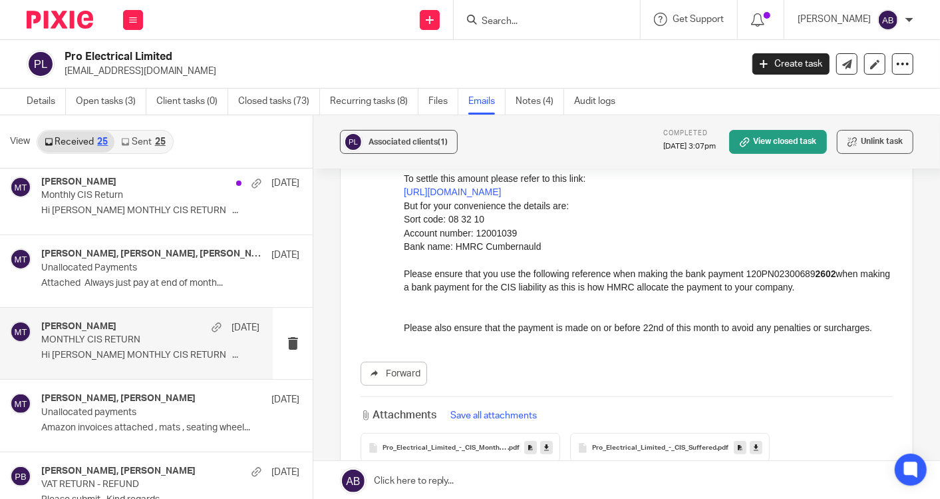
click at [538, 16] on input "Search" at bounding box center [541, 22] width 120 height 12
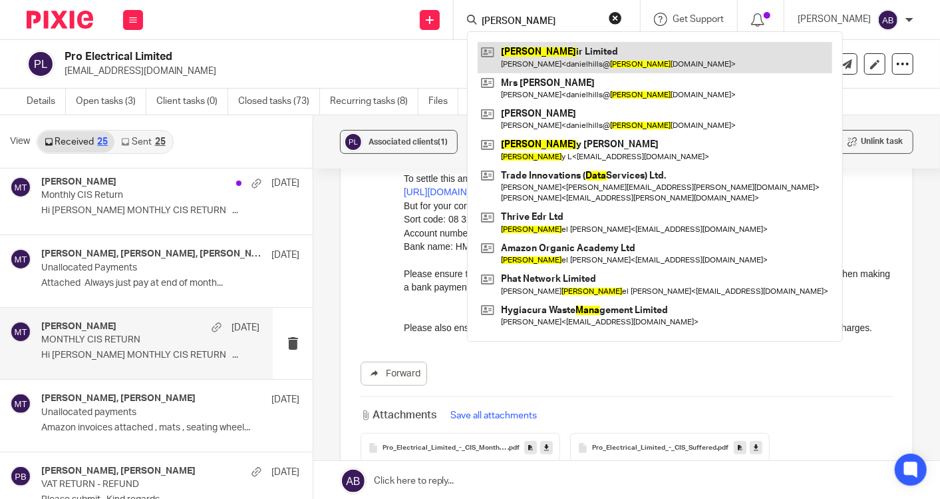
type input "[PERSON_NAME]"
click at [531, 52] on link at bounding box center [655, 57] width 355 height 31
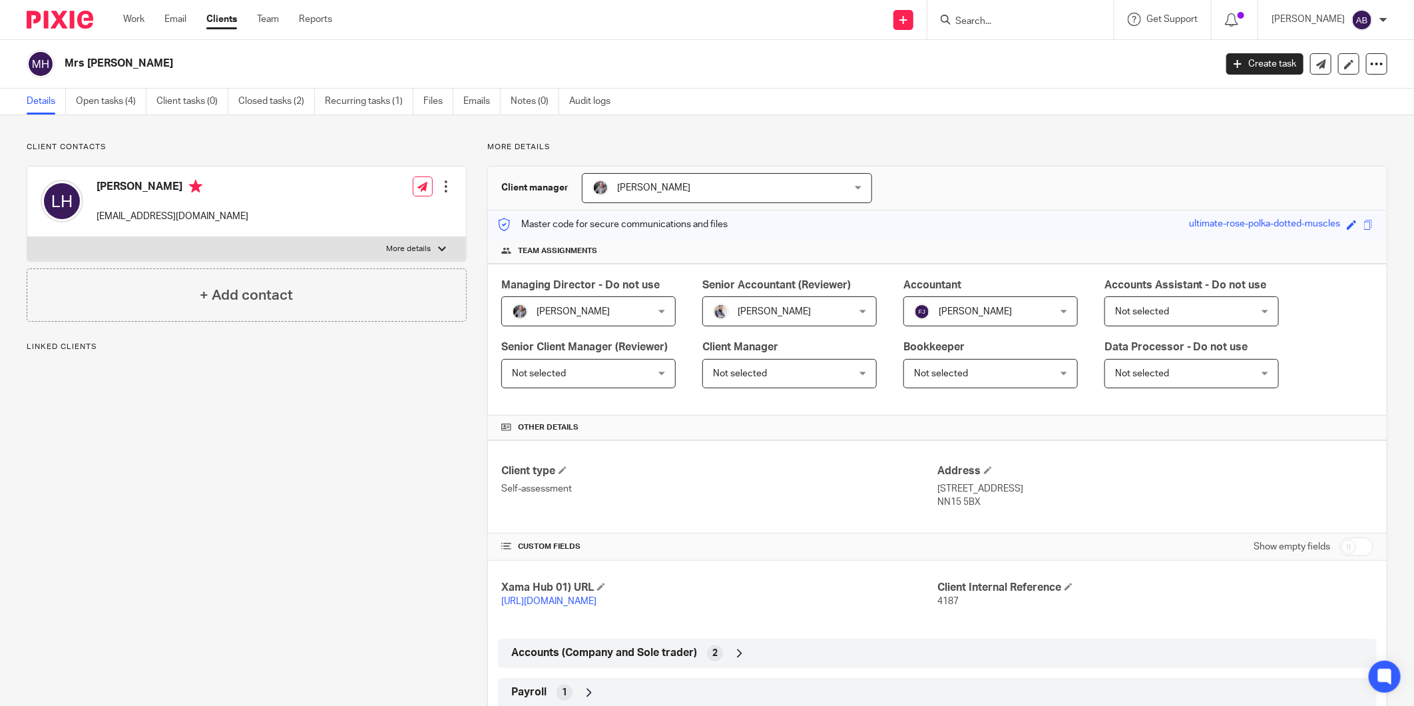
click at [1007, 23] on input "Search" at bounding box center [1014, 22] width 120 height 12
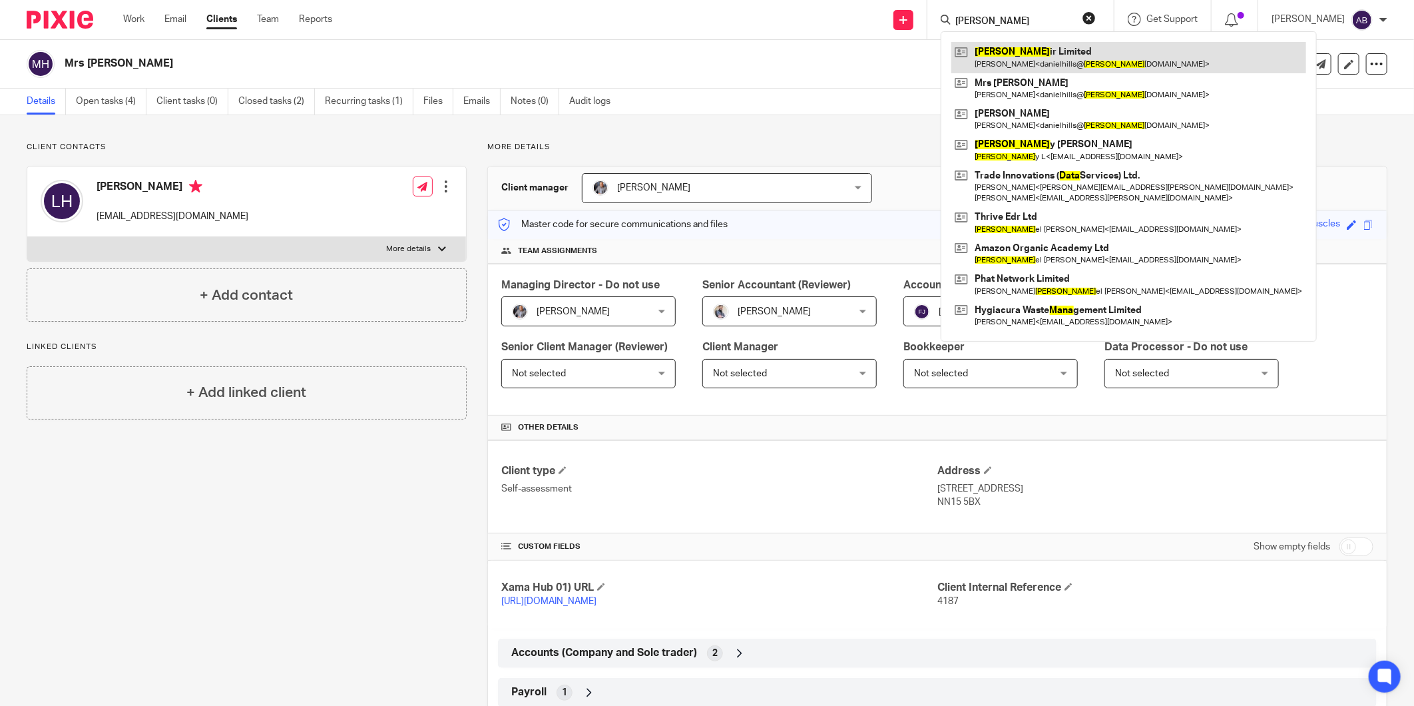
type input "[PERSON_NAME]"
click at [1007, 60] on link at bounding box center [1128, 57] width 355 height 31
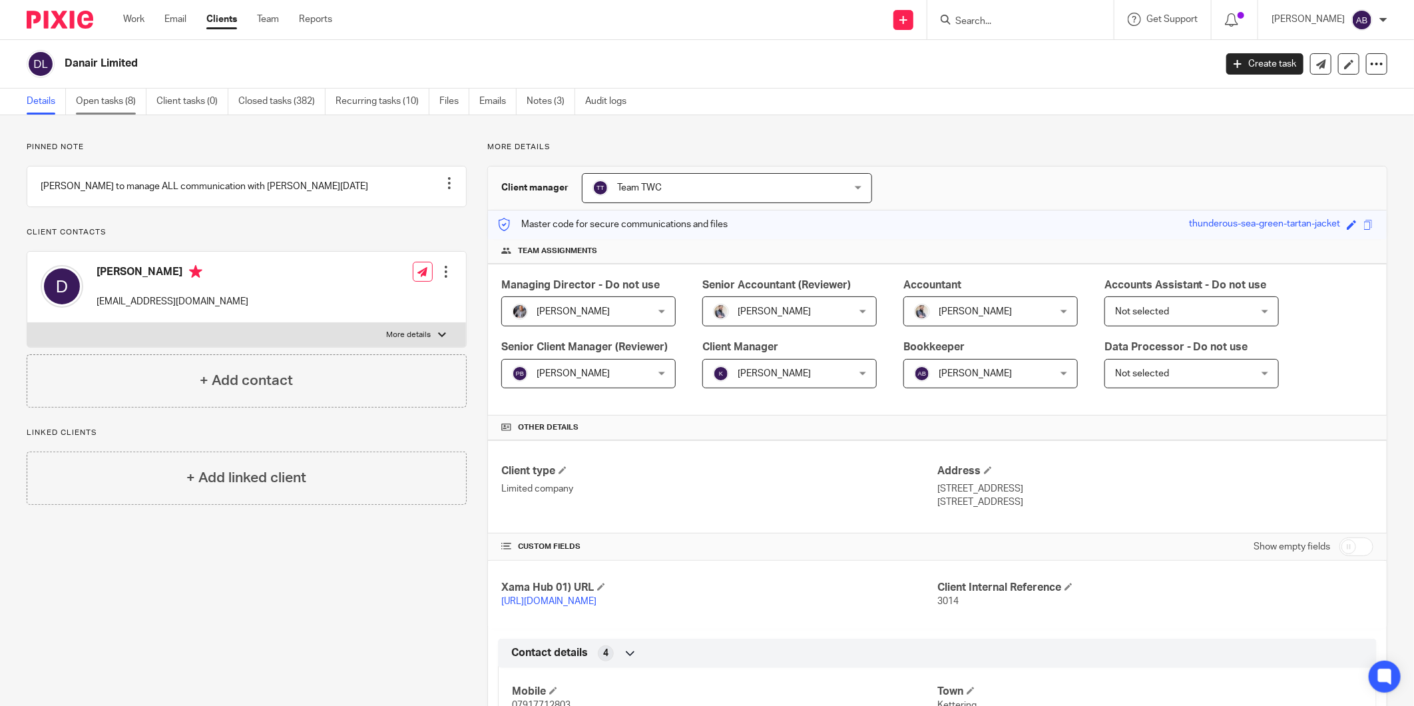
click at [97, 104] on link "Open tasks (8)" at bounding box center [111, 102] width 71 height 26
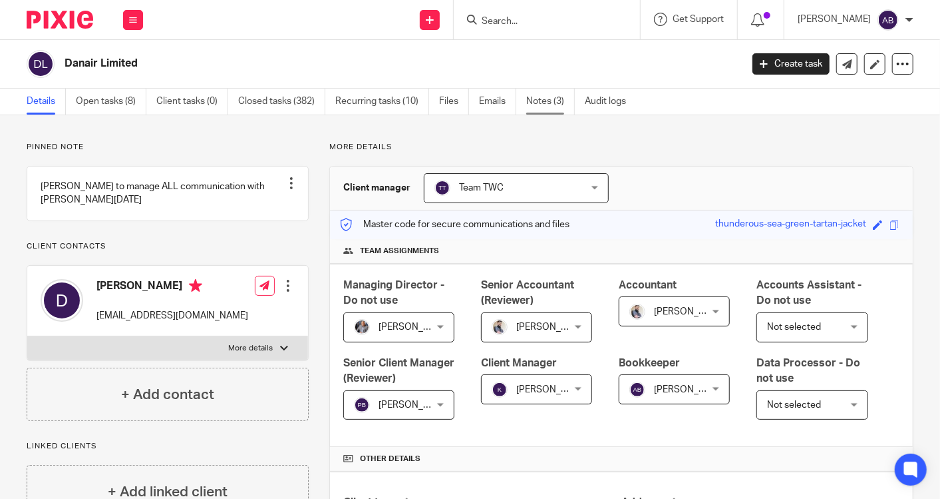
click at [538, 102] on link "Notes (3)" at bounding box center [550, 102] width 49 height 26
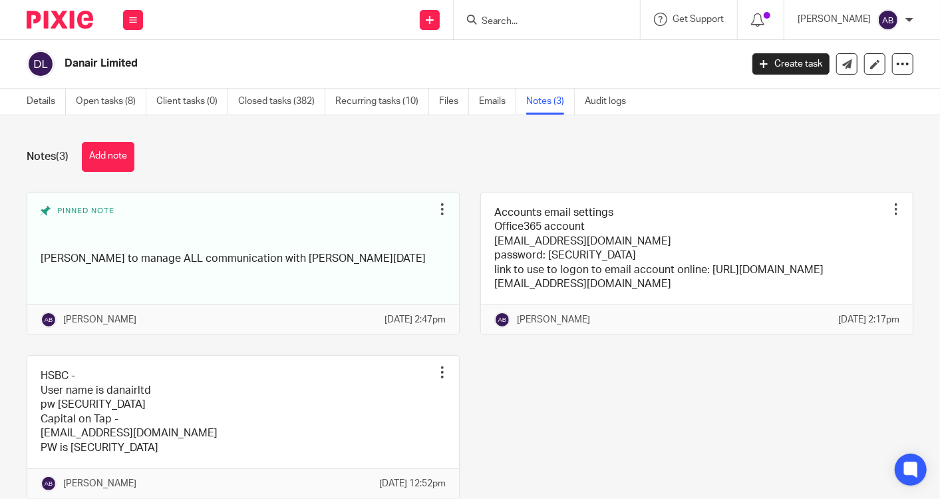
click at [492, 108] on link "Emails" at bounding box center [497, 102] width 37 height 26
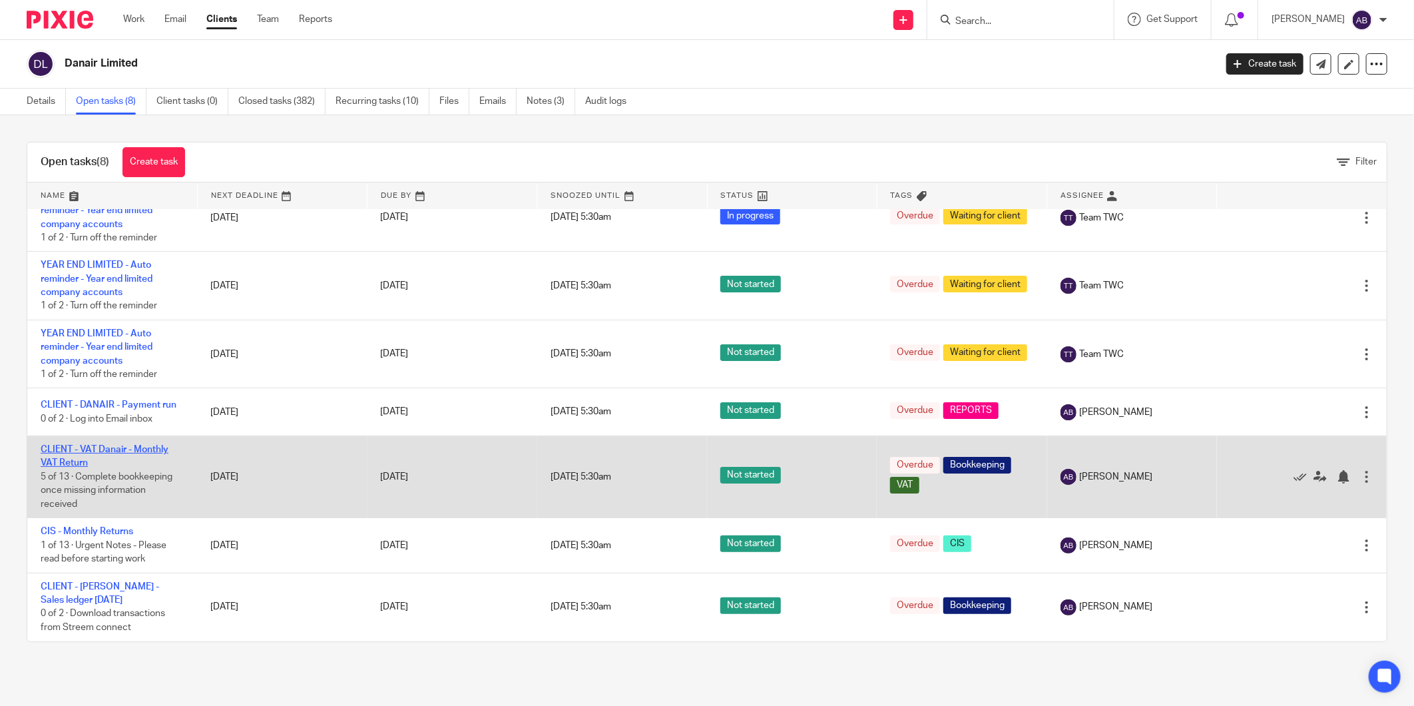
scroll to position [77, 0]
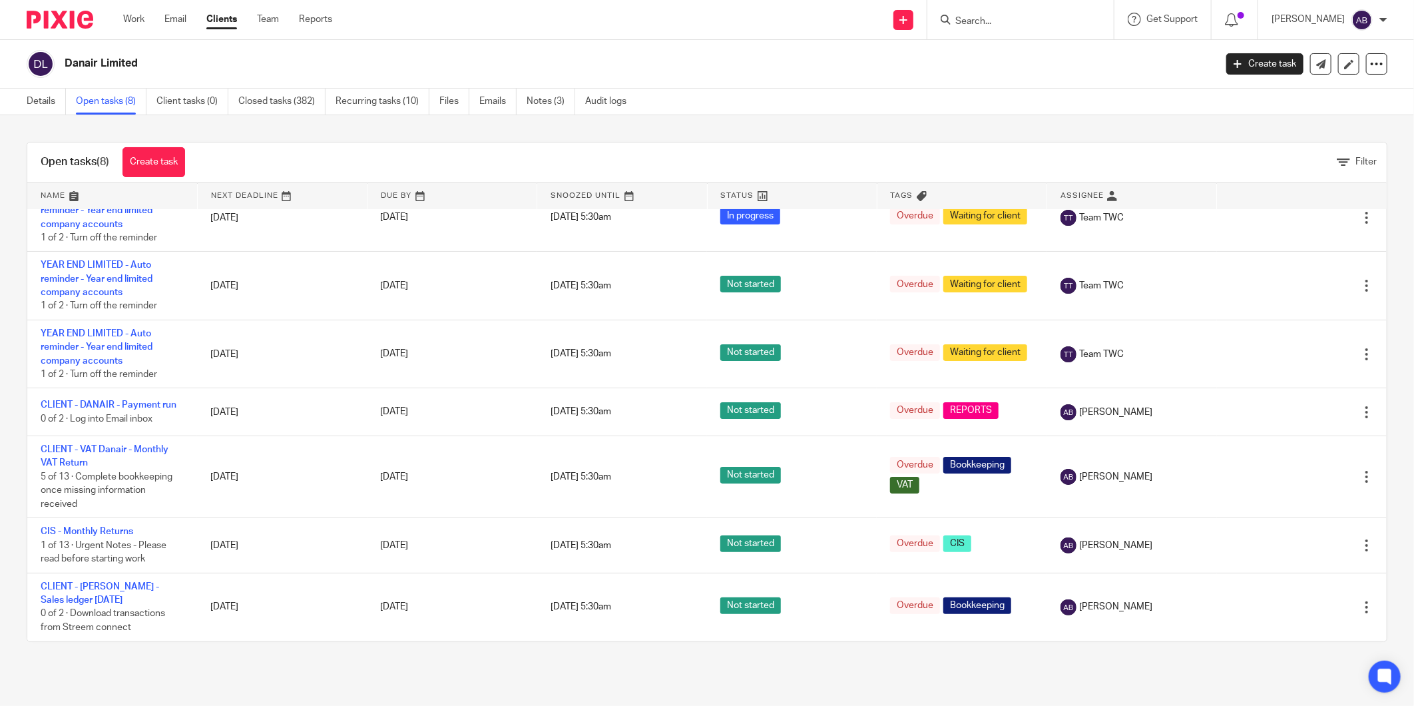
click at [781, 77] on div "Danair Limited" at bounding box center [616, 64] width 1179 height 28
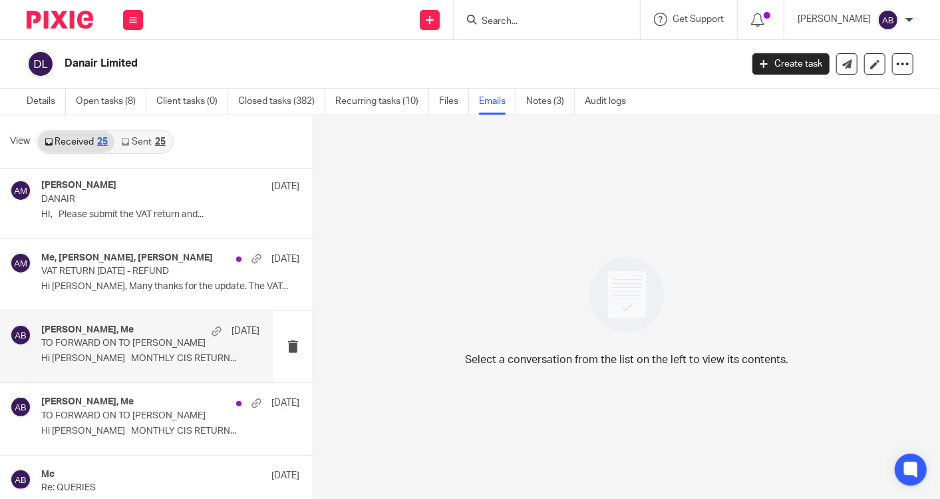
scroll to position [148, 0]
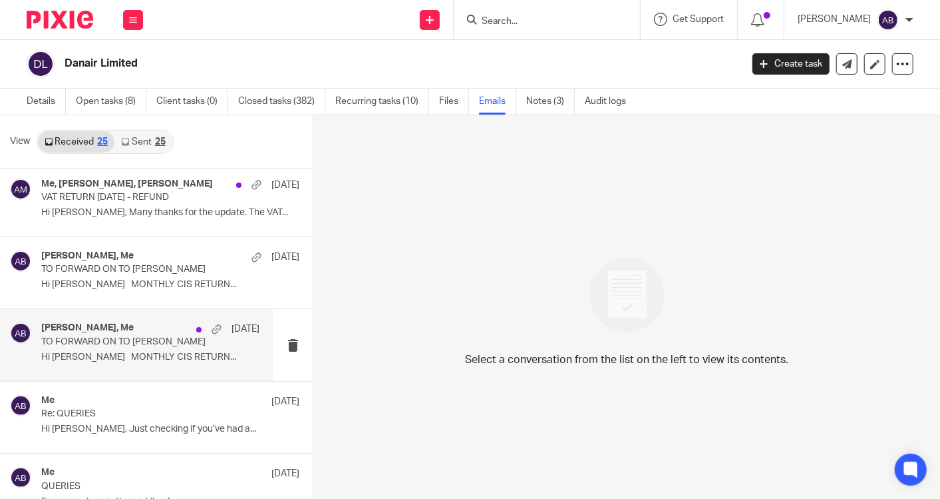
click at [124, 325] on div "Aaron Mcleish, Me 19 Jun" at bounding box center [150, 328] width 218 height 13
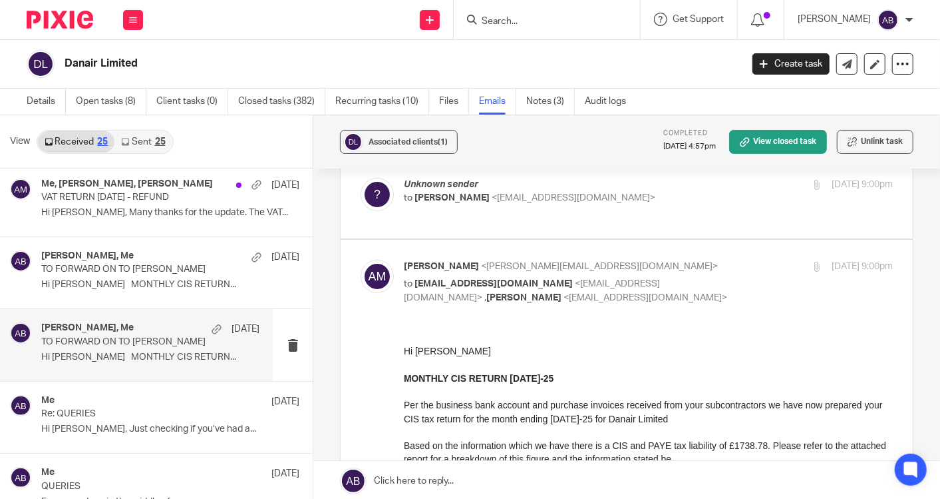
scroll to position [0, 0]
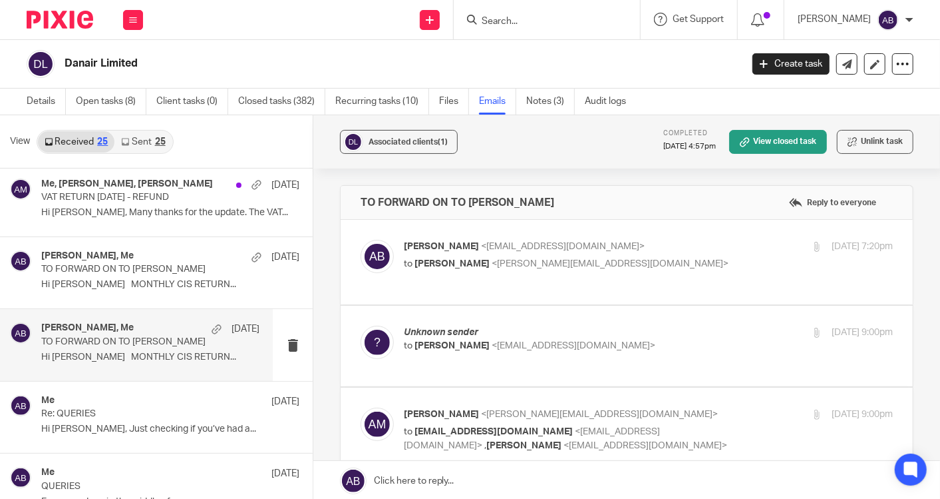
click at [677, 255] on div "Akshay Bhanushali <akshay@togetherwecount.co.uk> to Aaron Mcleish <aaron@togeth…" at bounding box center [567, 255] width 326 height 31
checkbox input "true"
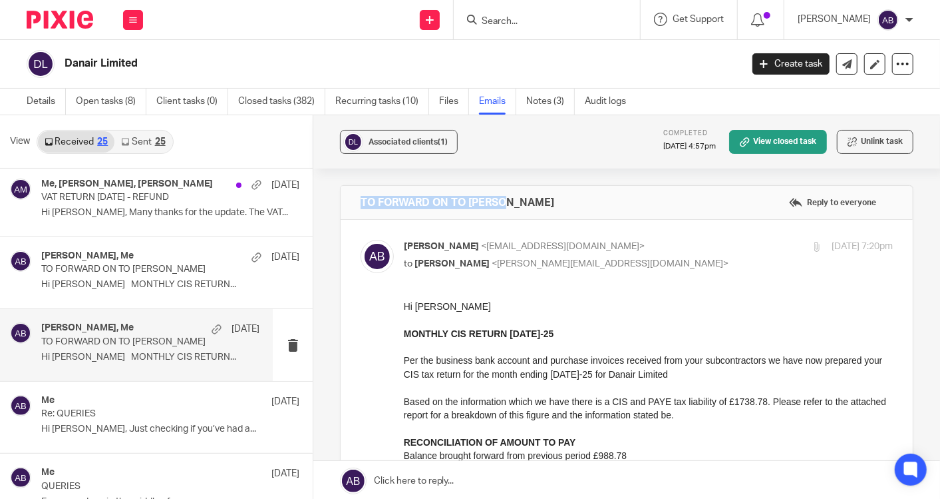
drag, startPoint x: 355, startPoint y: 203, endPoint x: 518, endPoint y: 202, distance: 162.4
click at [518, 202] on div "TO FORWARD ON TO DANIEL Reply to everyone" at bounding box center [627, 202] width 572 height 33
copy h4 "TO FORWARD ON TO [PERSON_NAME]"
drag, startPoint x: 405, startPoint y: 331, endPoint x: 556, endPoint y: 338, distance: 151.2
click at [553, 338] on strong "MONTHLY CIS RETURN [DATE]-25" at bounding box center [478, 332] width 150 height 11
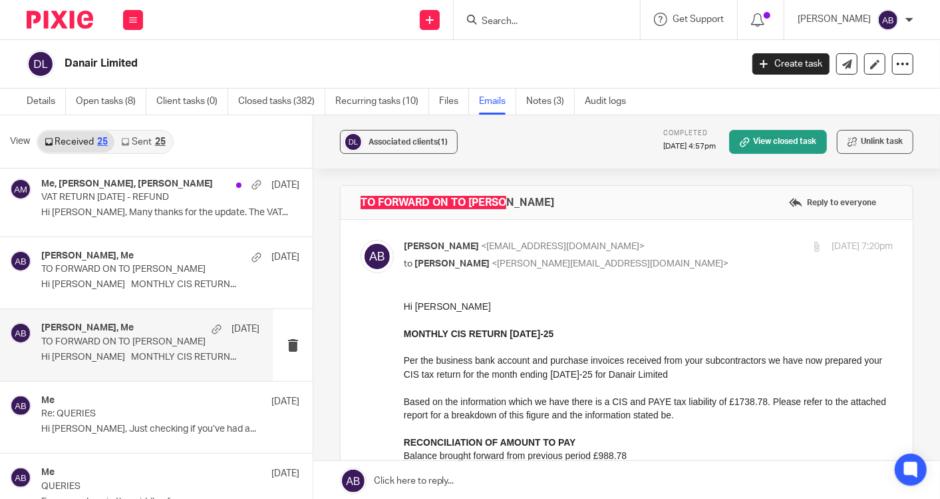
copy strong "MONTHLY CIS RETURN [DATE]-25"
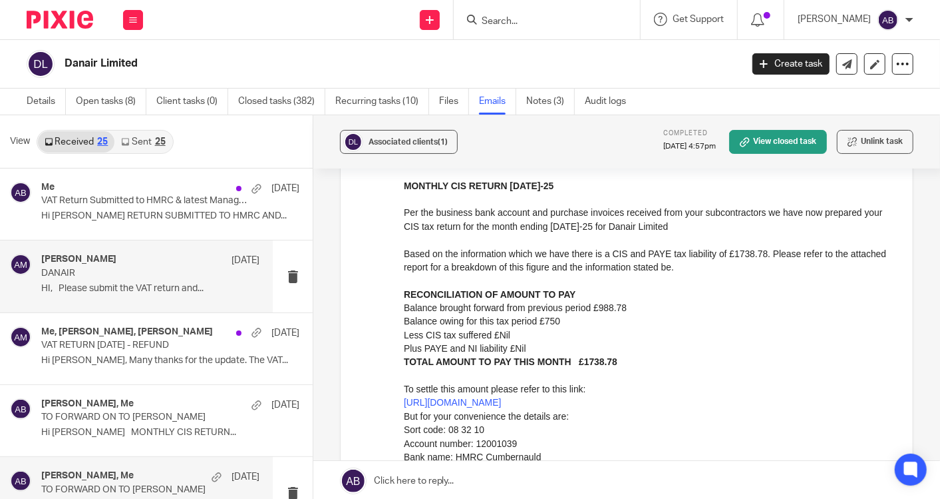
click at [132, 281] on div "Aaron Mcleish 22 Jul DANAIR HI, Please submit the VAT return and..." at bounding box center [150, 276] width 218 height 45
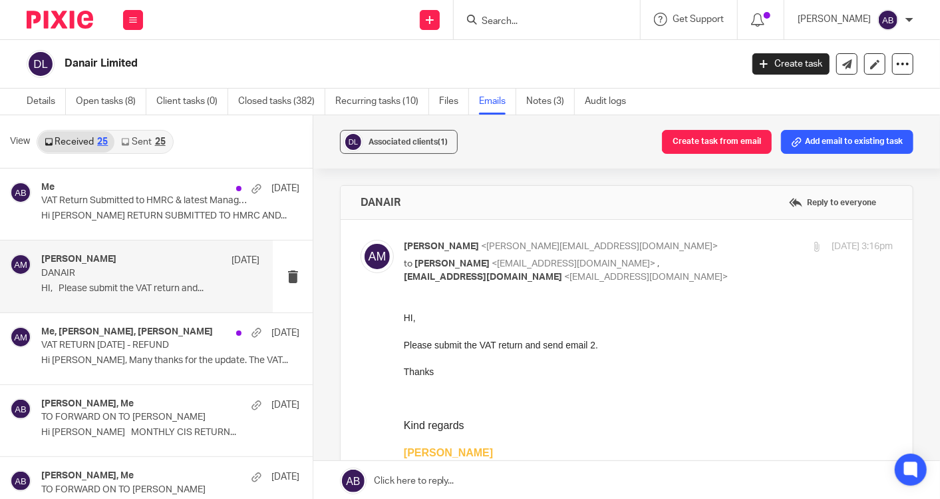
click at [134, 144] on link "Sent 25" at bounding box center [142, 141] width 57 height 21
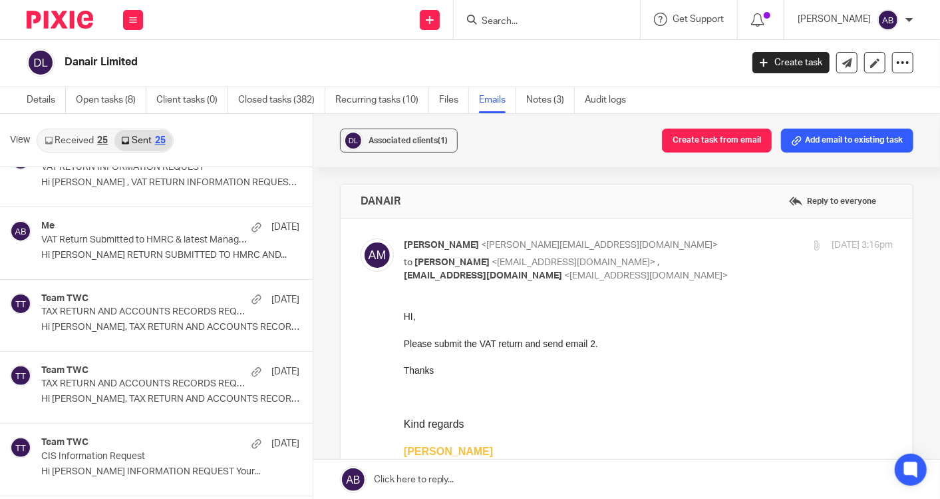
scroll to position [443, 0]
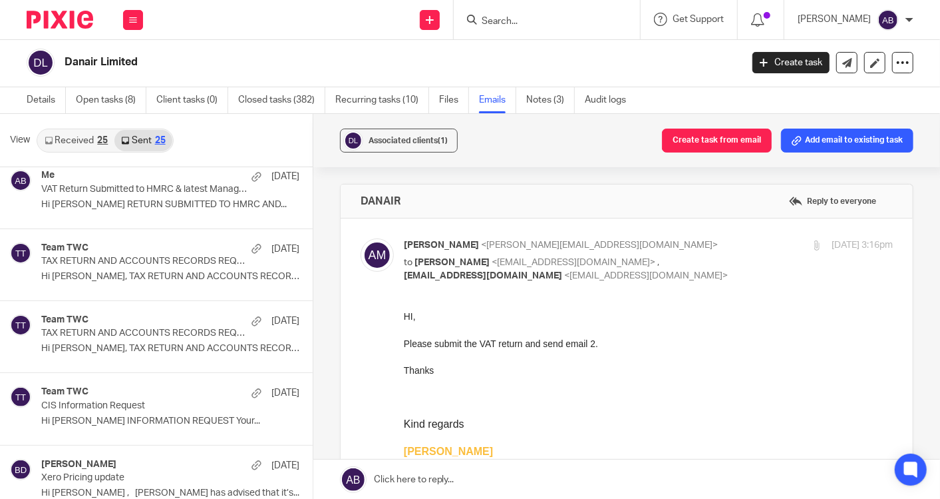
click at [144, 403] on p "CIS Information Request" at bounding box center [144, 405] width 206 height 11
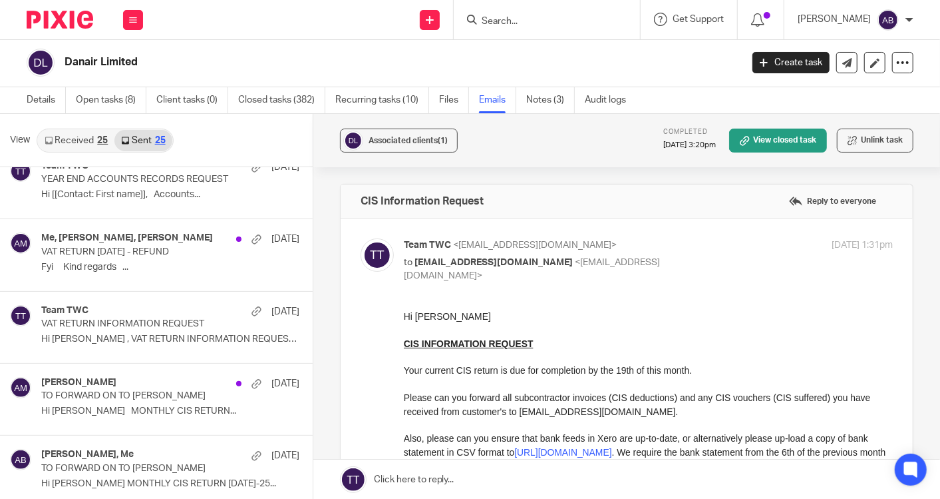
scroll to position [887, 0]
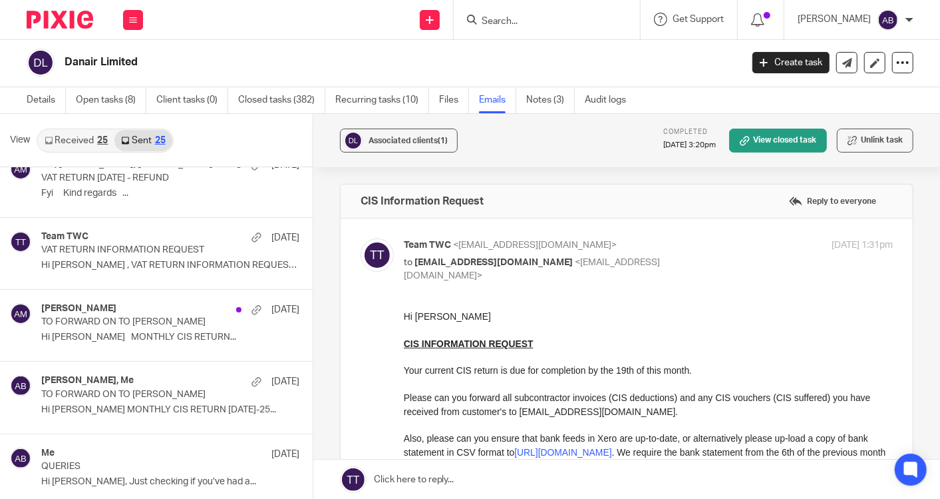
click at [144, 404] on p "Hi Daniel MONTHLY CIS RETURN 05th Jun-25..." at bounding box center [170, 409] width 258 height 11
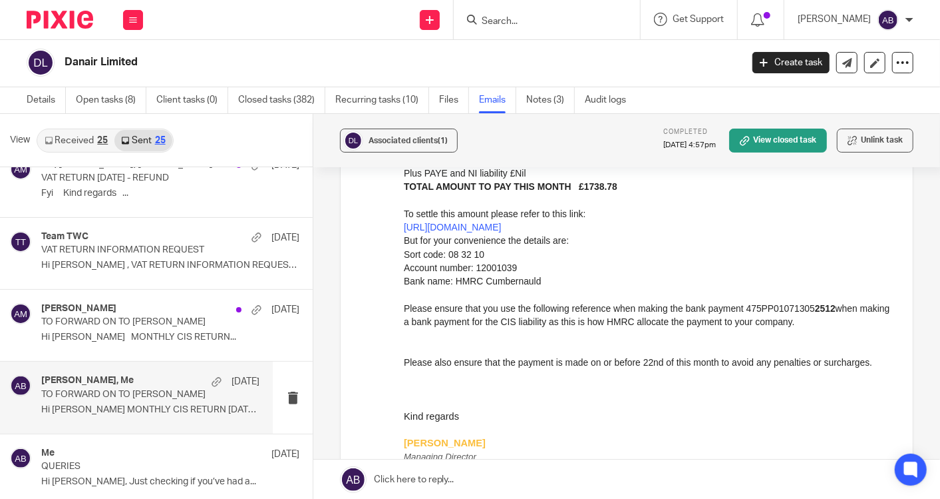
scroll to position [443, 0]
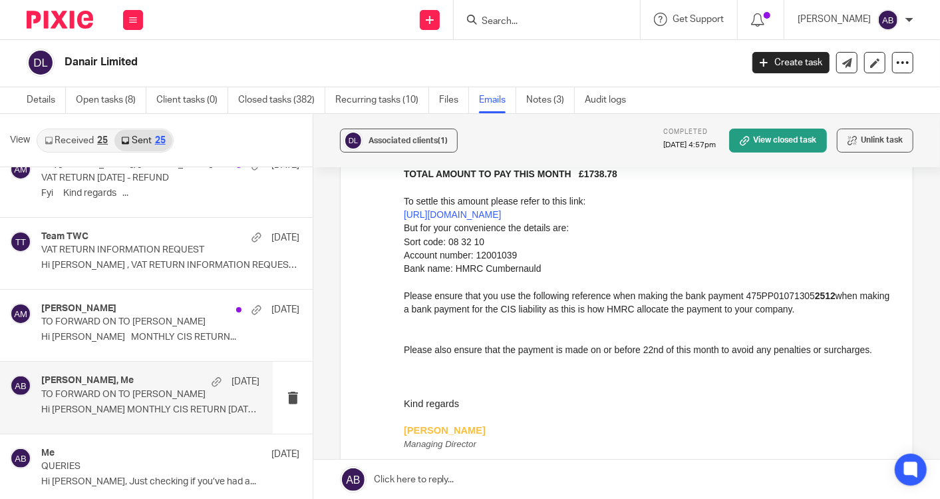
click at [526, 23] on input "Search" at bounding box center [541, 22] width 120 height 12
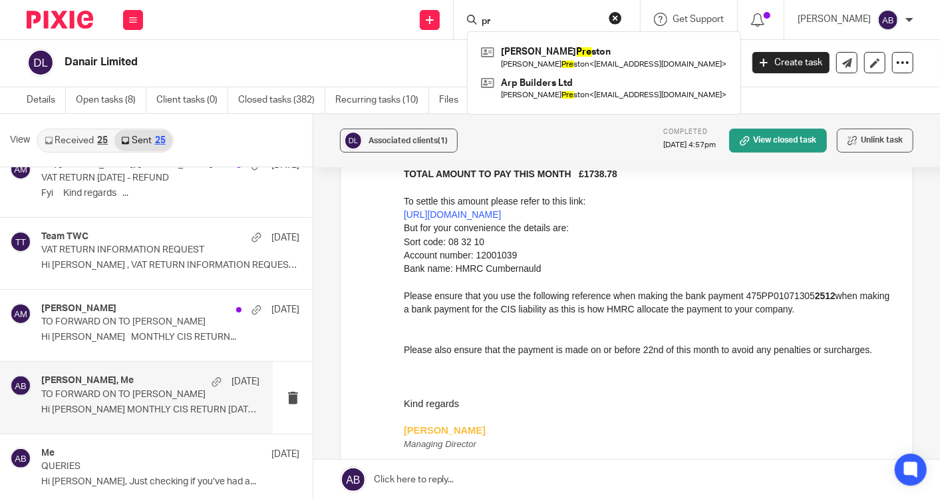
type input "p"
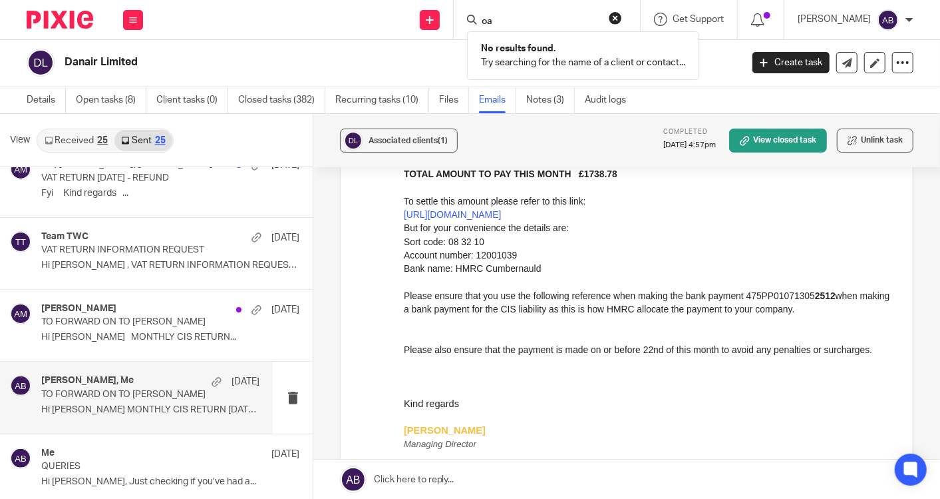
type input "o"
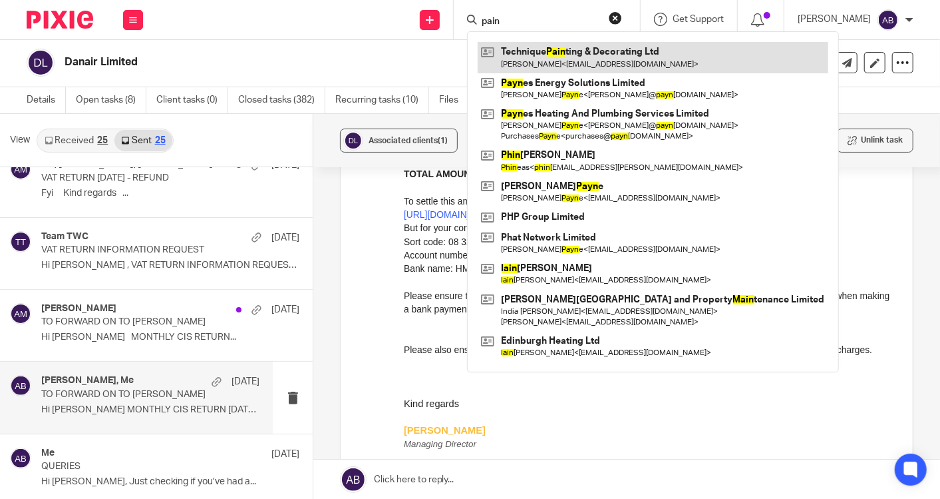
type input "pain"
click at [548, 57] on link at bounding box center [653, 57] width 351 height 31
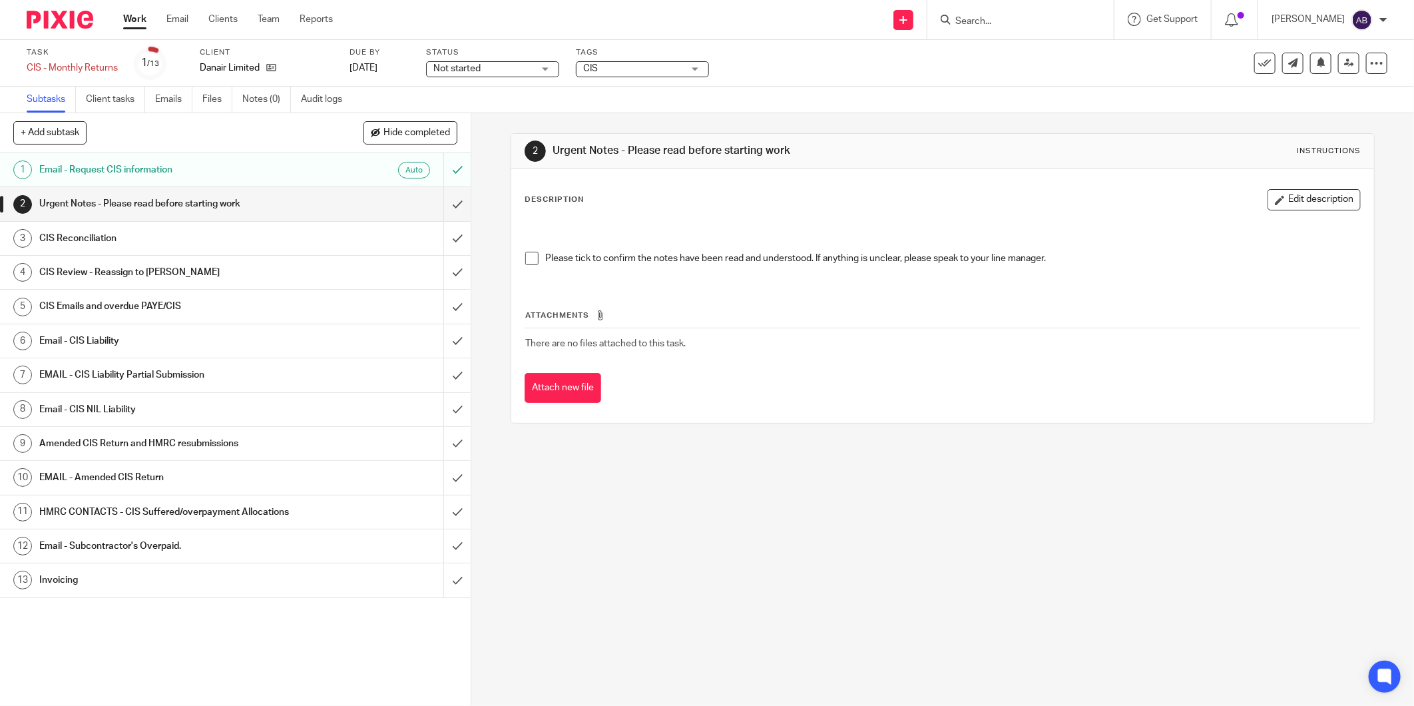
click at [162, 208] on h1 "Urgent Notes - Please read before starting work" at bounding box center [169, 204] width 261 height 20
click at [527, 258] on span at bounding box center [531, 258] width 13 height 13
click at [193, 343] on h1 "Email - CIS Liability" at bounding box center [169, 341] width 261 height 20
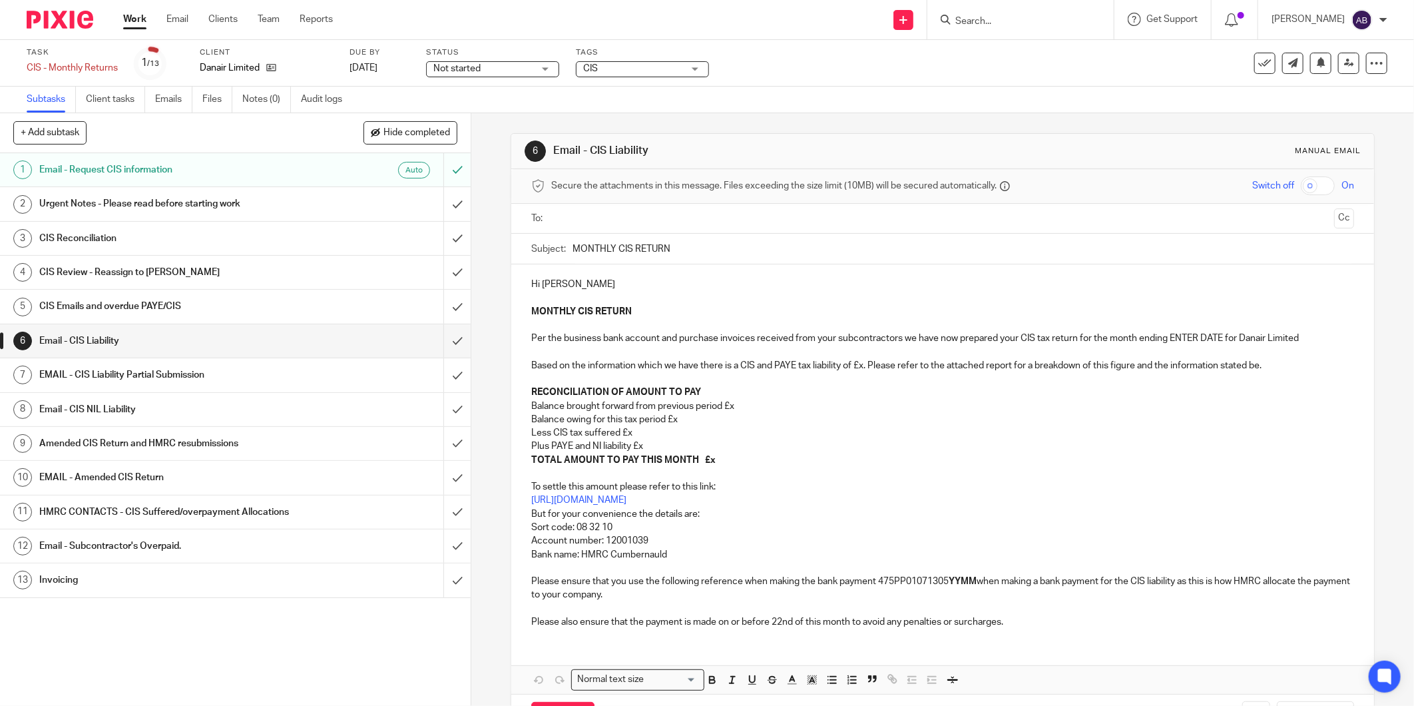
drag, startPoint x: 668, startPoint y: 250, endPoint x: 560, endPoint y: 250, distance: 107.8
click at [560, 250] on div "Subject: MONTHLY CIS RETURN" at bounding box center [942, 249] width 823 height 30
paste input "TO FORWARD ON TO [PERSON_NAME]"
click at [720, 248] on input "TO FORWARD ON TO [PERSON_NAME]" at bounding box center [962, 249] width 781 height 30
paste input "MONTHLY CIS RETURN [DATE]-25"
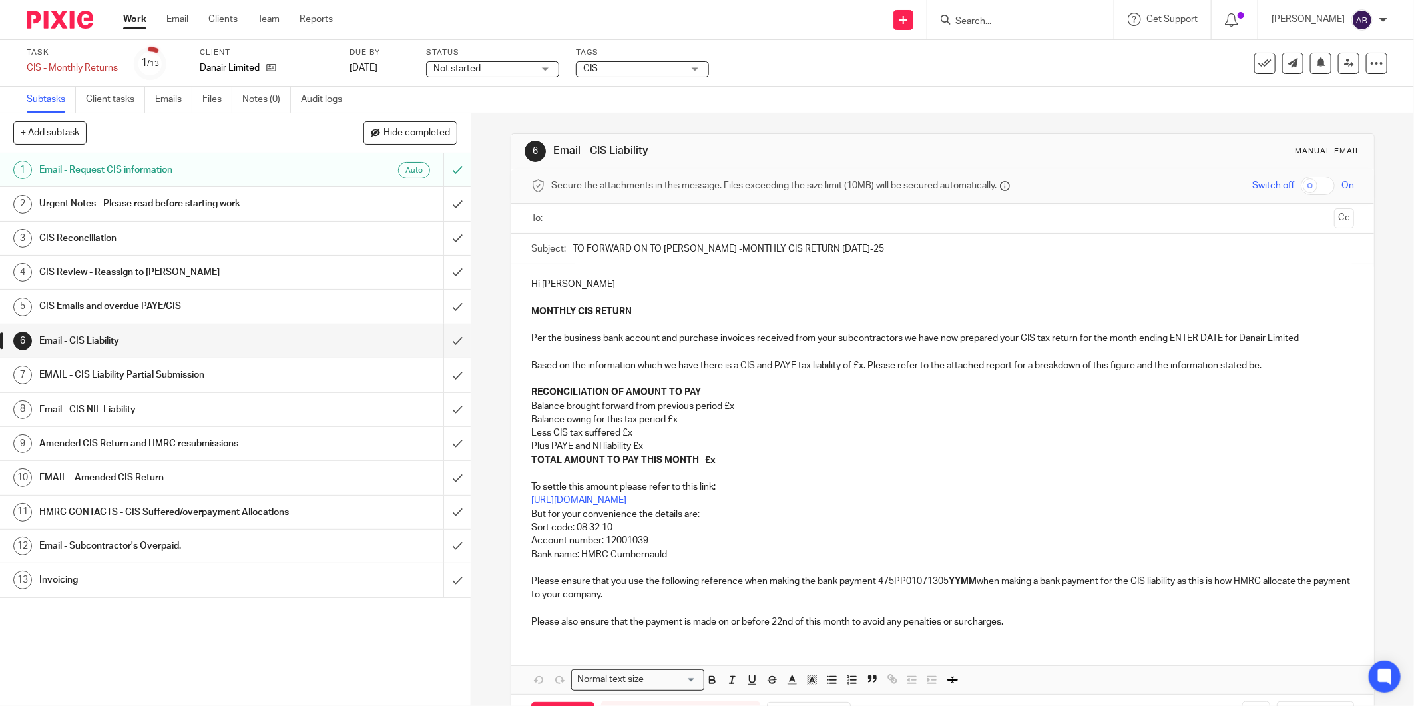
click at [824, 252] on input "TO FORWARD ON TO DANIEL -MONTHLY CIS RETURN 05th Jun-25" at bounding box center [962, 249] width 781 height 30
drag, startPoint x: 824, startPoint y: 252, endPoint x: 835, endPoint y: 256, distance: 11.4
click at [825, 252] on input "TO FORWARD ON TO DANIEL -MONTHLY CIS RETURN 05th Jun-25" at bounding box center [962, 249] width 781 height 30
type input "TO FORWARD ON TO DANIEL -MONTHLY CIS RETURN 05th Aug-25"
drag, startPoint x: 1165, startPoint y: 339, endPoint x: 1219, endPoint y: 338, distance: 53.9
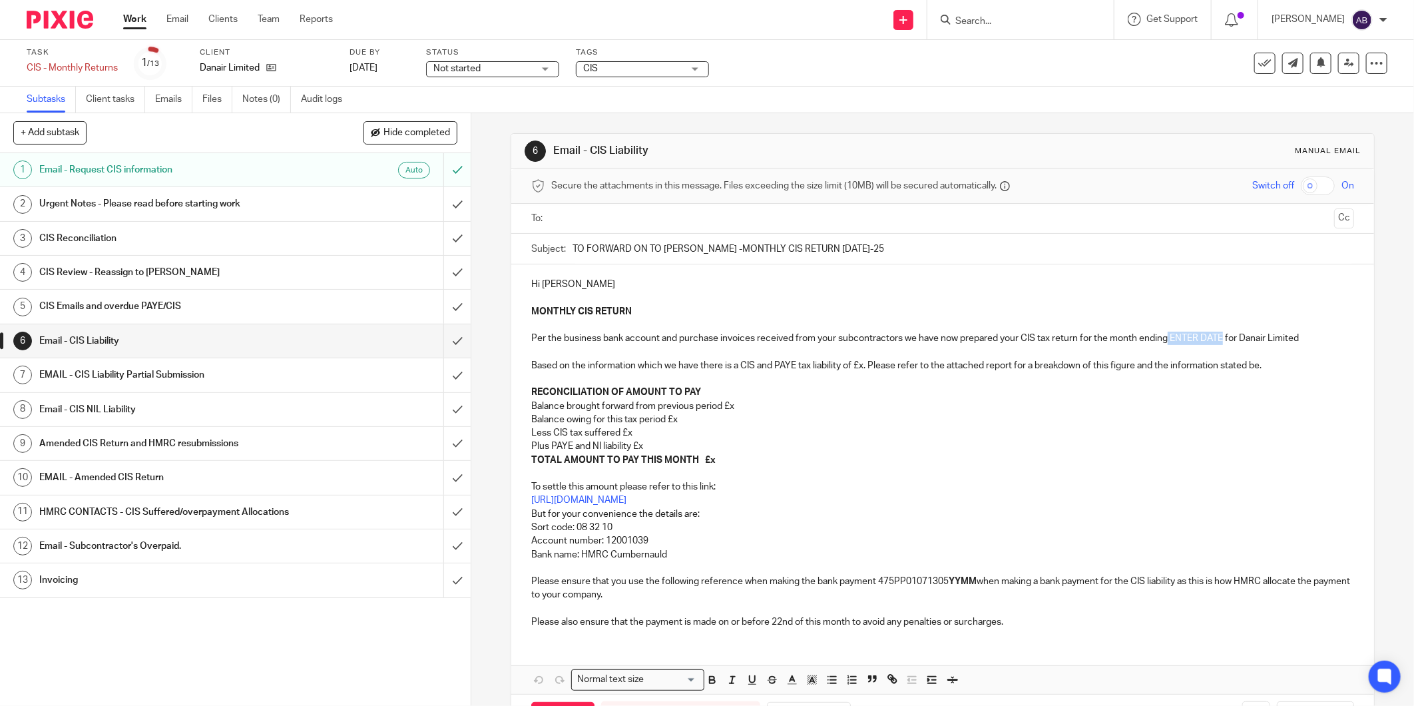
click at [1219, 338] on p "MONTHLY CIS RETURN Per the business bank account and purchase invoices received…" at bounding box center [942, 352] width 823 height 95
paste div
click at [1165, 340] on p "MONTHLY CIS RETURN Per the business bank account and purchase invoices received…" at bounding box center [942, 352] width 823 height 95
drag, startPoint x: 682, startPoint y: 419, endPoint x: 749, endPoint y: 435, distance: 69.1
click at [683, 419] on p "Balance owing for this tax period £x" at bounding box center [942, 419] width 823 height 13
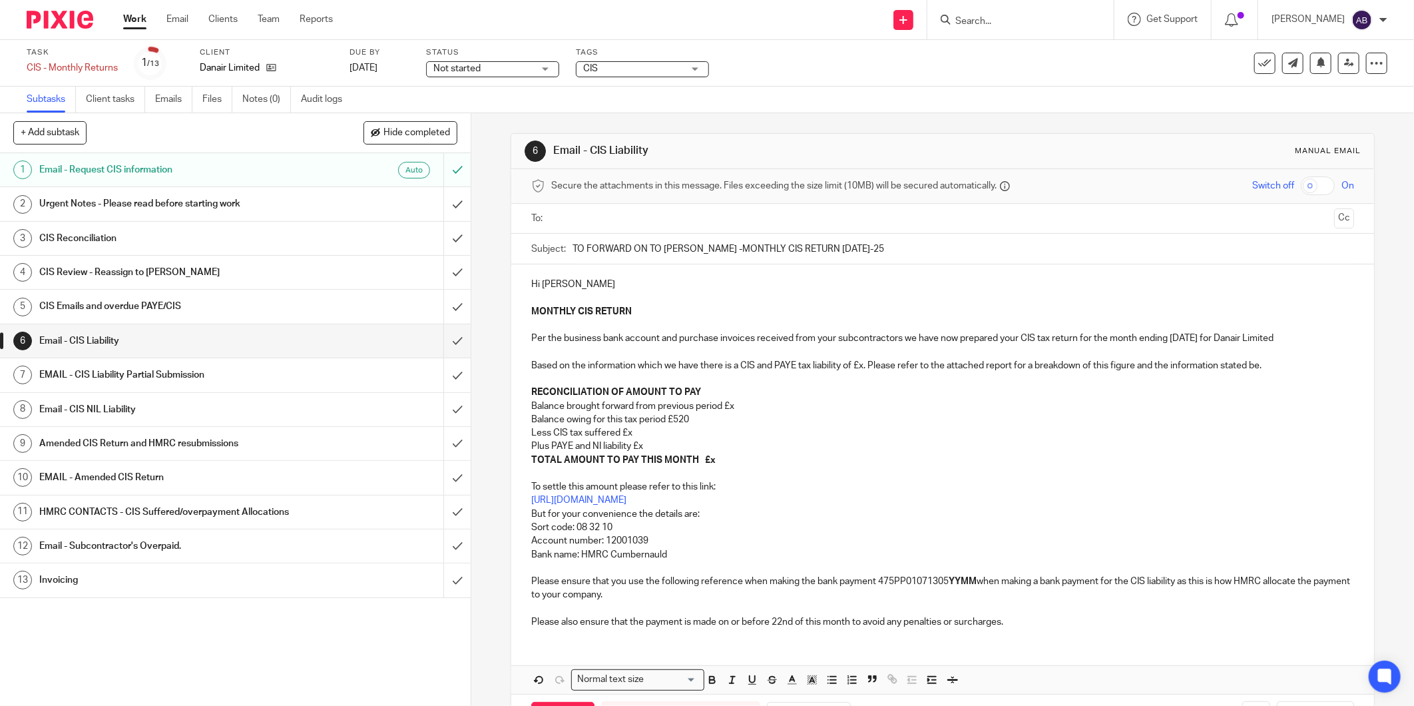
drag, startPoint x: 733, startPoint y: 407, endPoint x: 743, endPoint y: 409, distance: 9.4
click at [733, 407] on p "Balance brought forward from previous period £x" at bounding box center [942, 405] width 823 height 13
click at [710, 462] on p "TOTAL AMOUNT TO PAY THIS MONTH £x" at bounding box center [942, 459] width 823 height 13
click at [962, 582] on strong "YYMM" at bounding box center [962, 580] width 28 height 9
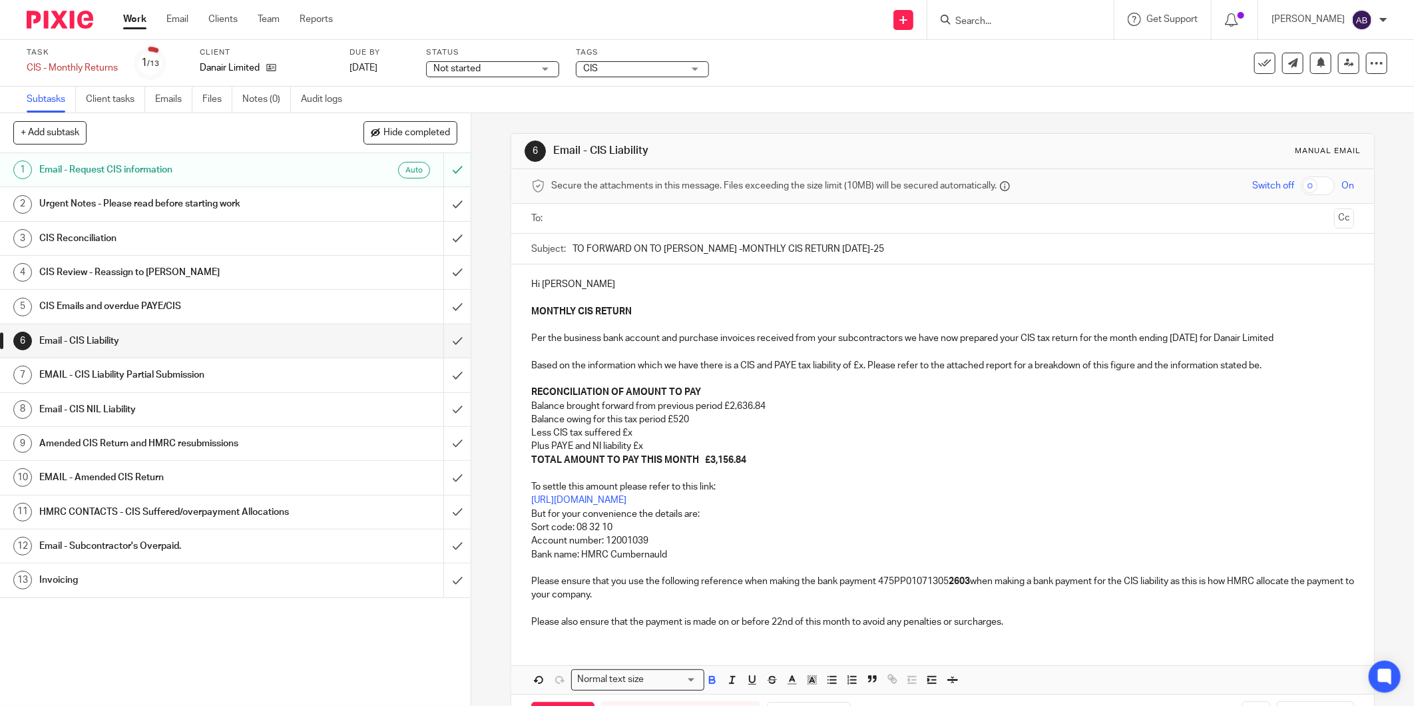
click at [859, 367] on p "MONTHLY CIS RETURN Per the business bank account and purchase invoices received…" at bounding box center [942, 352] width 823 height 95
click at [636, 435] on p "Less CIS tax suffered £x" at bounding box center [942, 432] width 823 height 13
click at [644, 447] on p "Plus PAYE and NI liability £x" at bounding box center [942, 445] width 823 height 13
click at [970, 581] on p "To settle this amount please refer to this link: https://www.gov.uk/pay-paye-ta…" at bounding box center [942, 534] width 823 height 135
click at [609, 221] on input "text" at bounding box center [942, 218] width 773 height 15
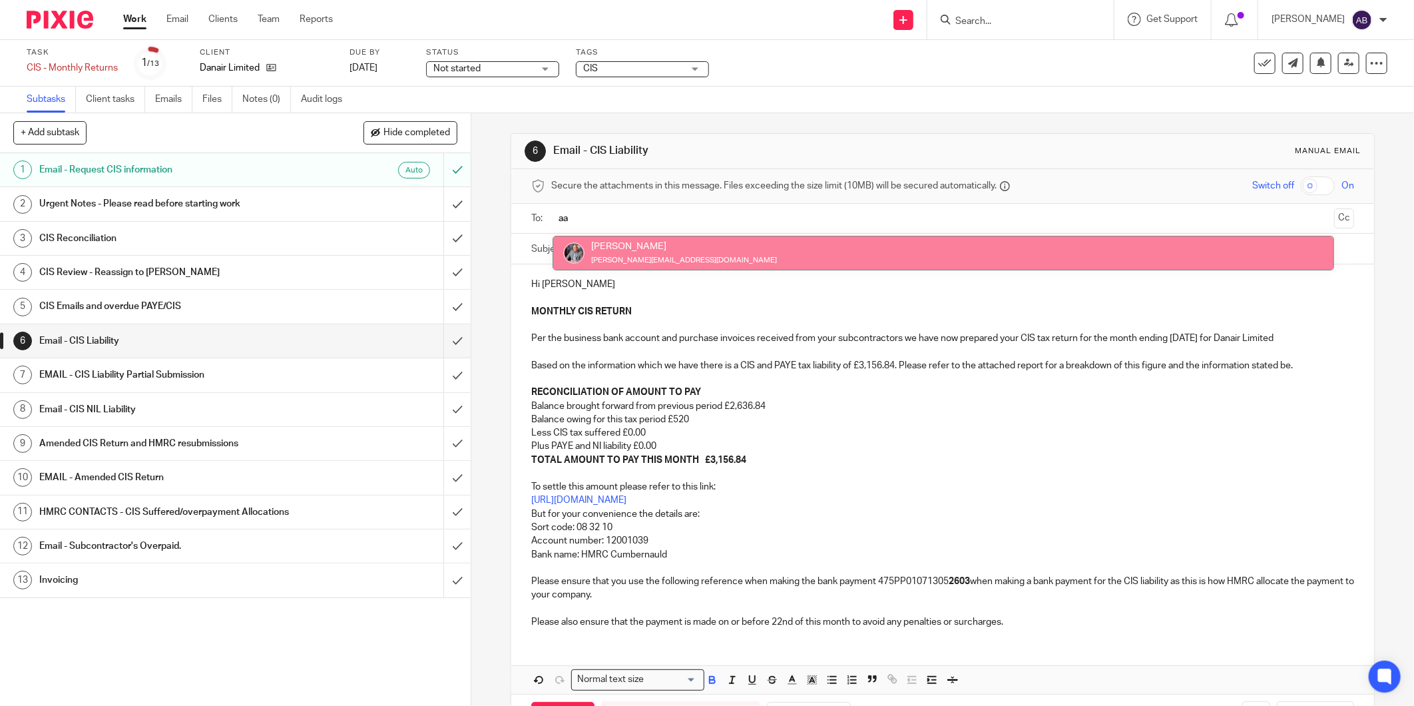
type input "aa"
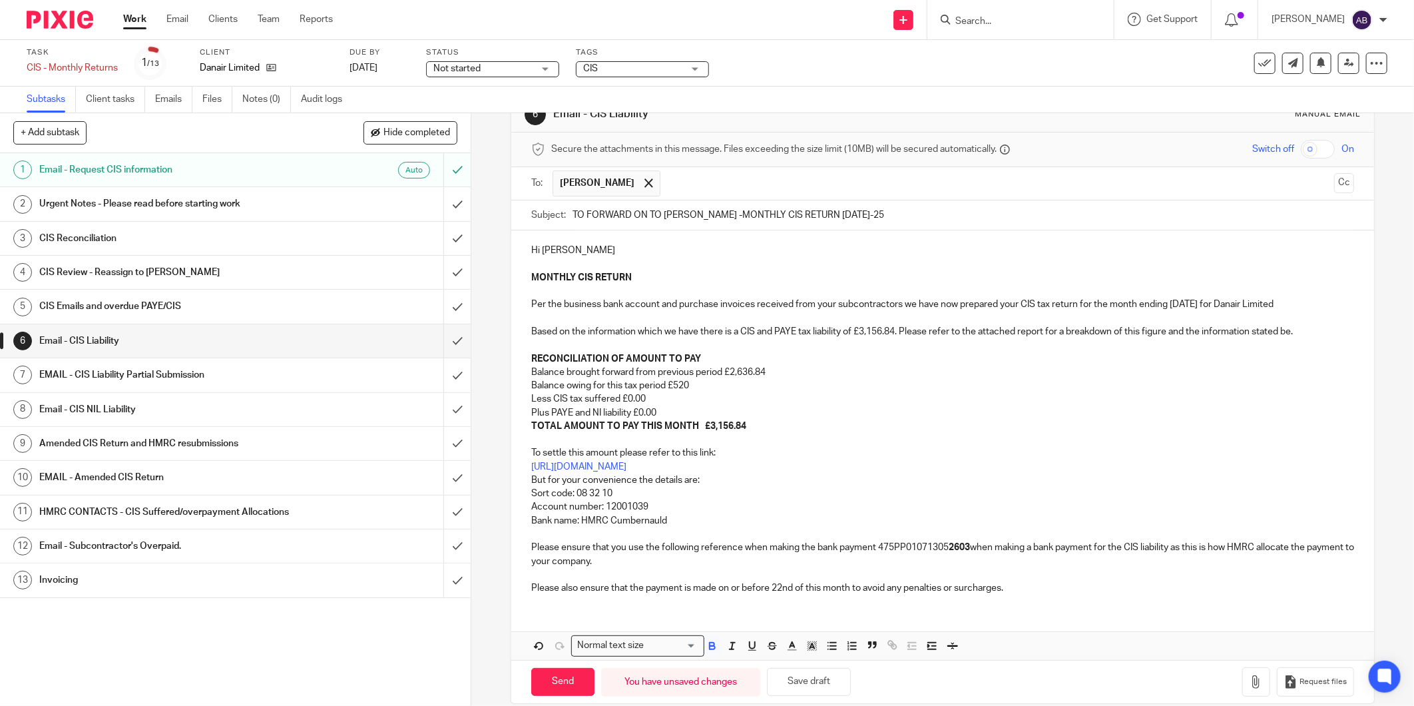
scroll to position [56, 0]
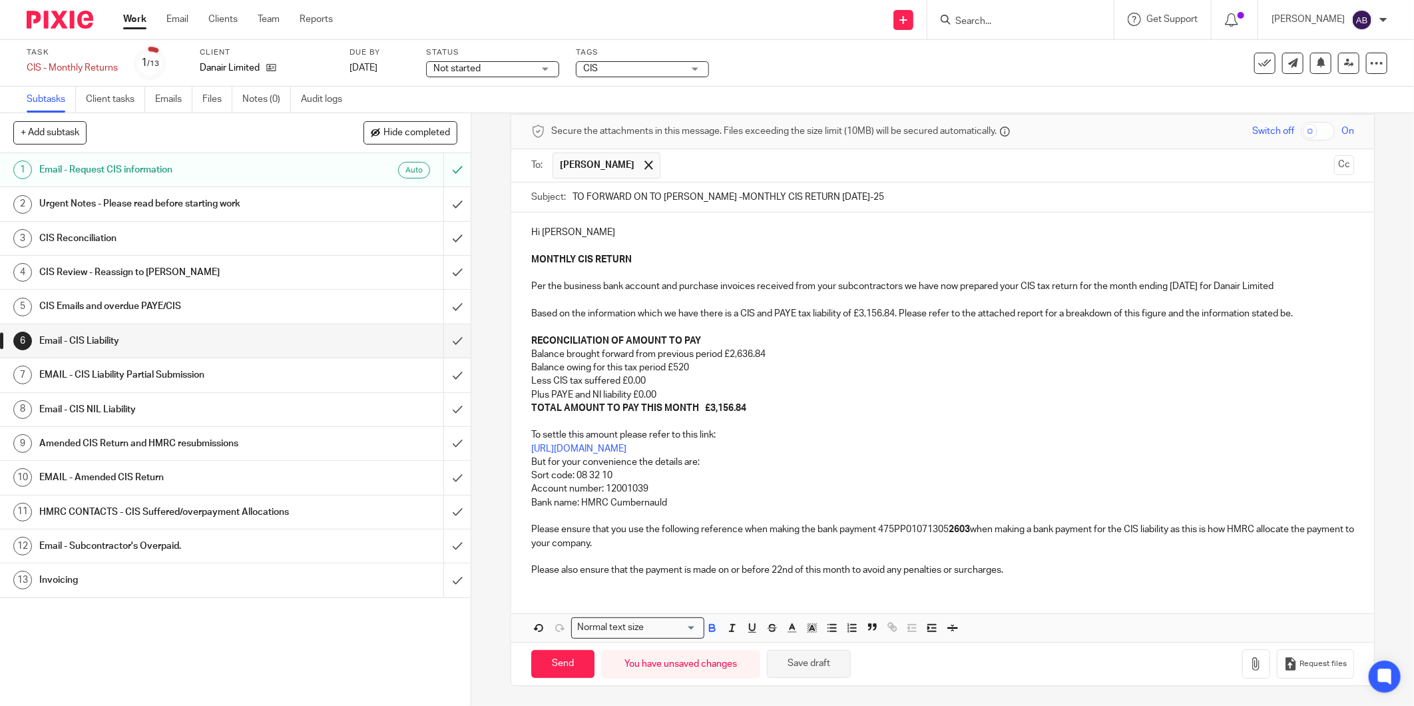
click at [817, 668] on button "Save draft" at bounding box center [809, 664] width 84 height 29
click at [1242, 666] on button "button" at bounding box center [1256, 664] width 28 height 30
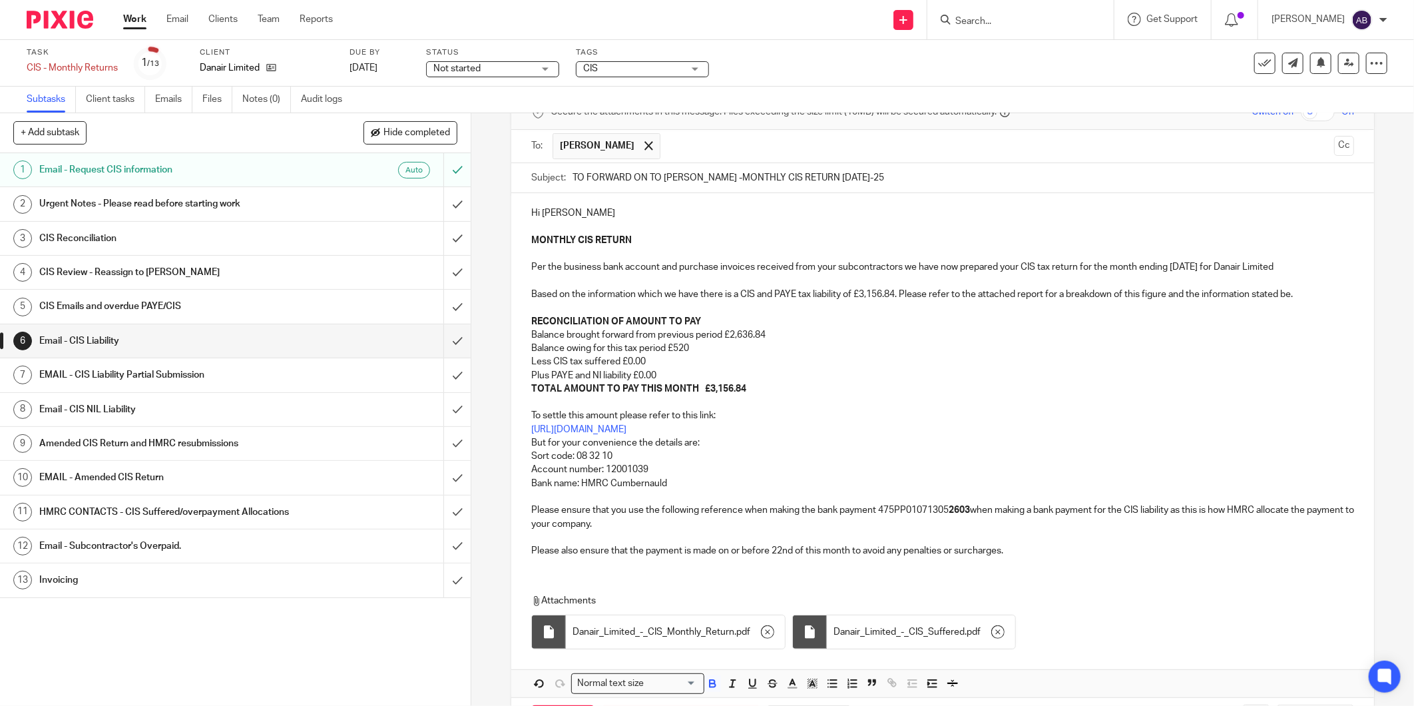
scroll to position [130, 0]
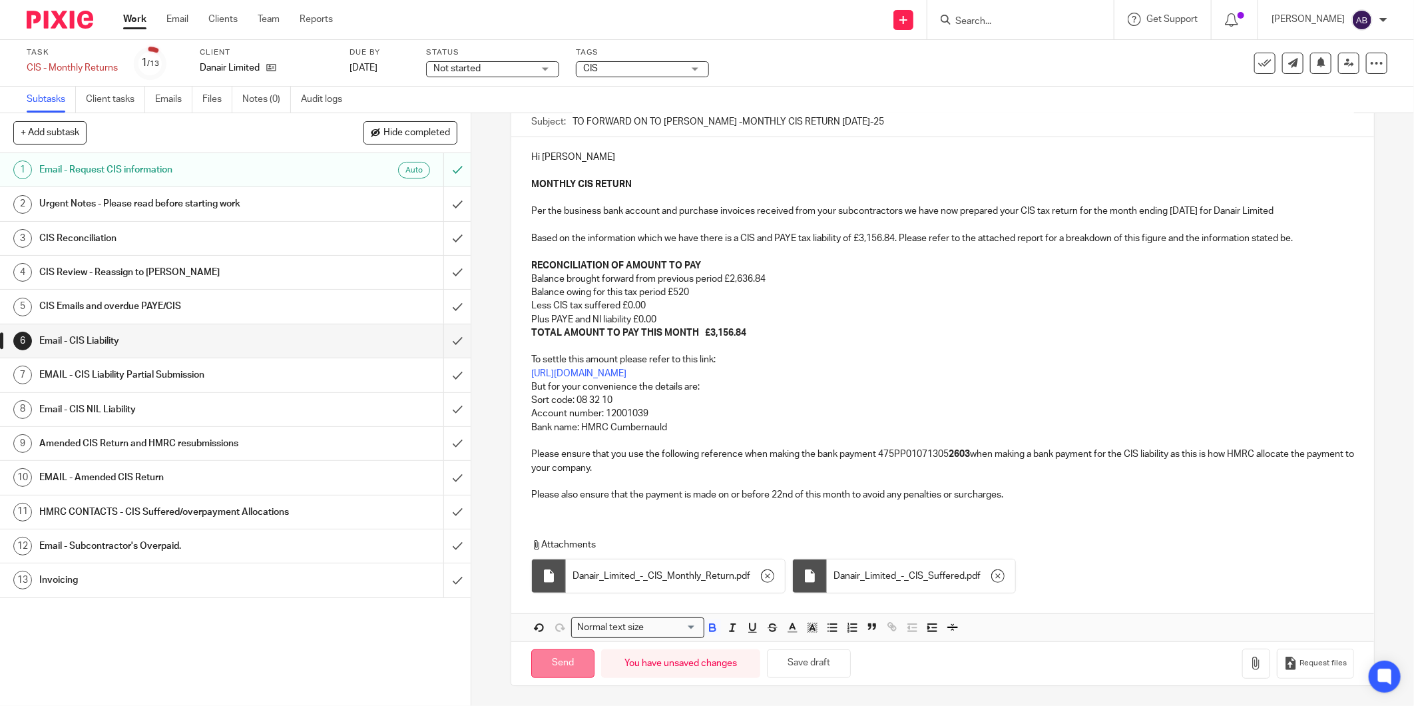
click at [564, 654] on input "Send" at bounding box center [562, 663] width 63 height 29
type input "Sent"
click at [202, 572] on h1 "Invoicing" at bounding box center [169, 580] width 261 height 20
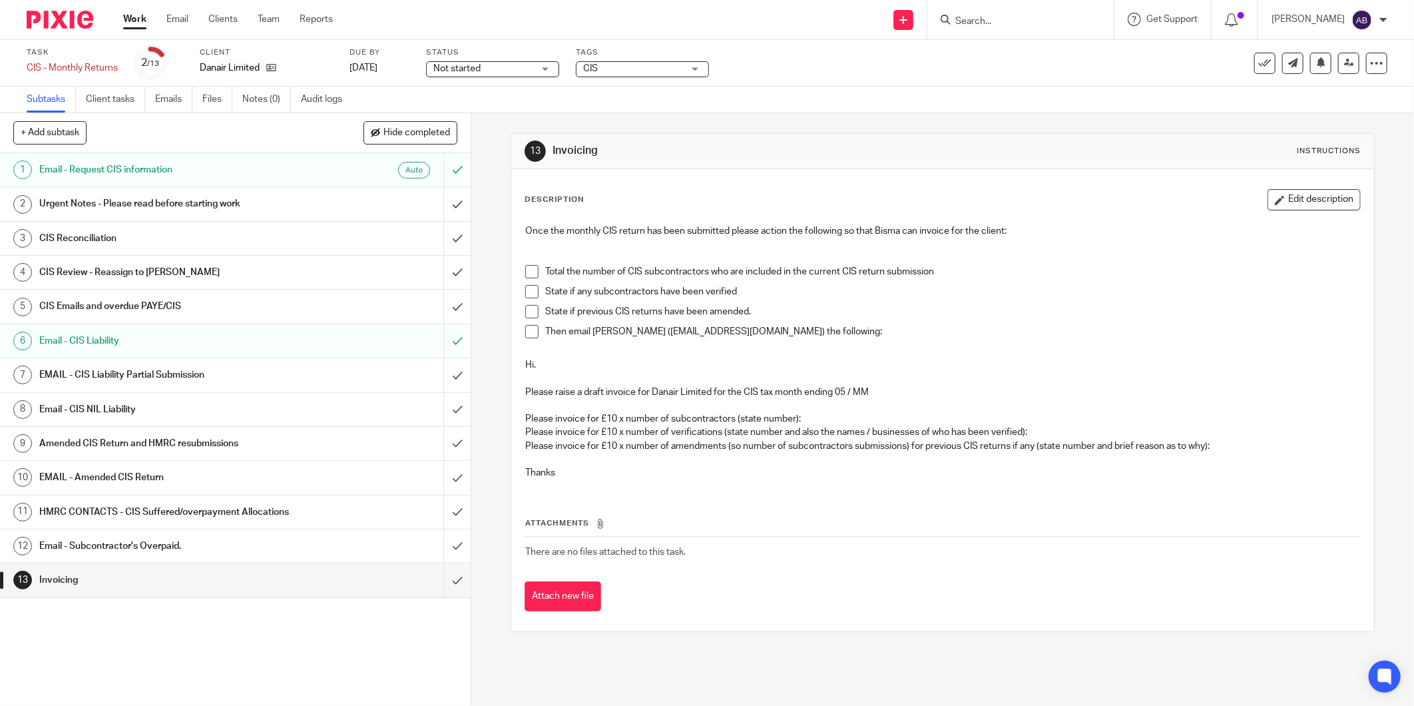
click at [528, 274] on span at bounding box center [531, 271] width 13 height 13
click at [528, 288] on span at bounding box center [531, 291] width 13 height 13
click at [528, 313] on span at bounding box center [531, 311] width 13 height 13
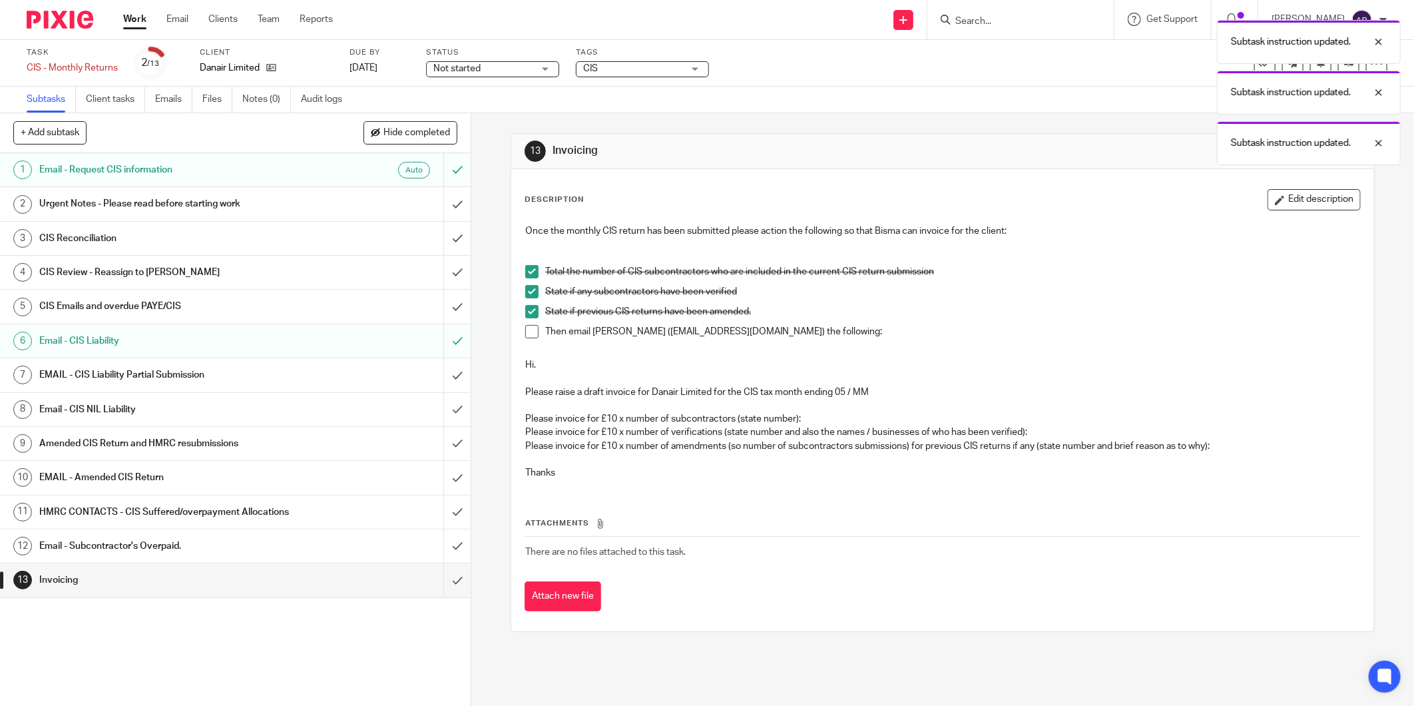
click at [528, 331] on span at bounding box center [531, 331] width 13 height 13
click at [834, 110] on div "Subtask instruction updated. Subtask instruction updated." at bounding box center [1054, 63] width 694 height 101
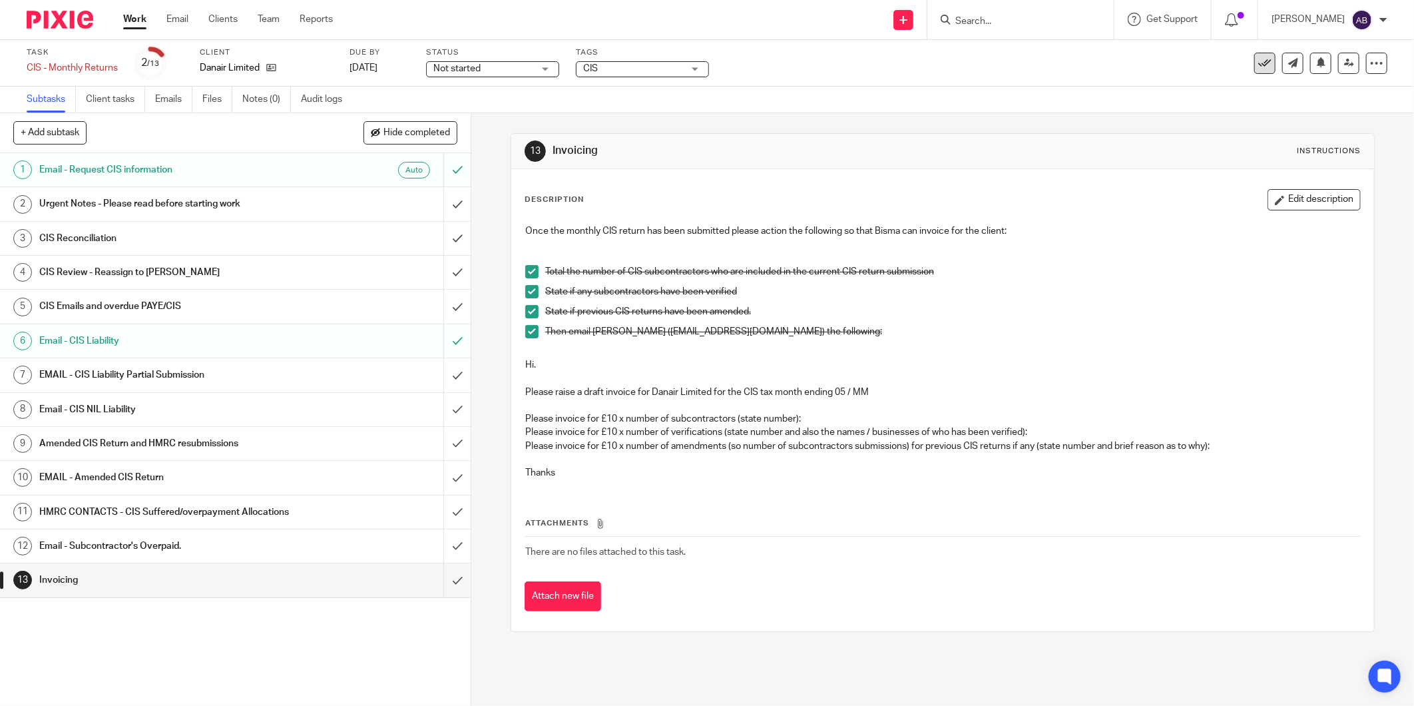
click at [1258, 61] on icon at bounding box center [1264, 63] width 13 height 13
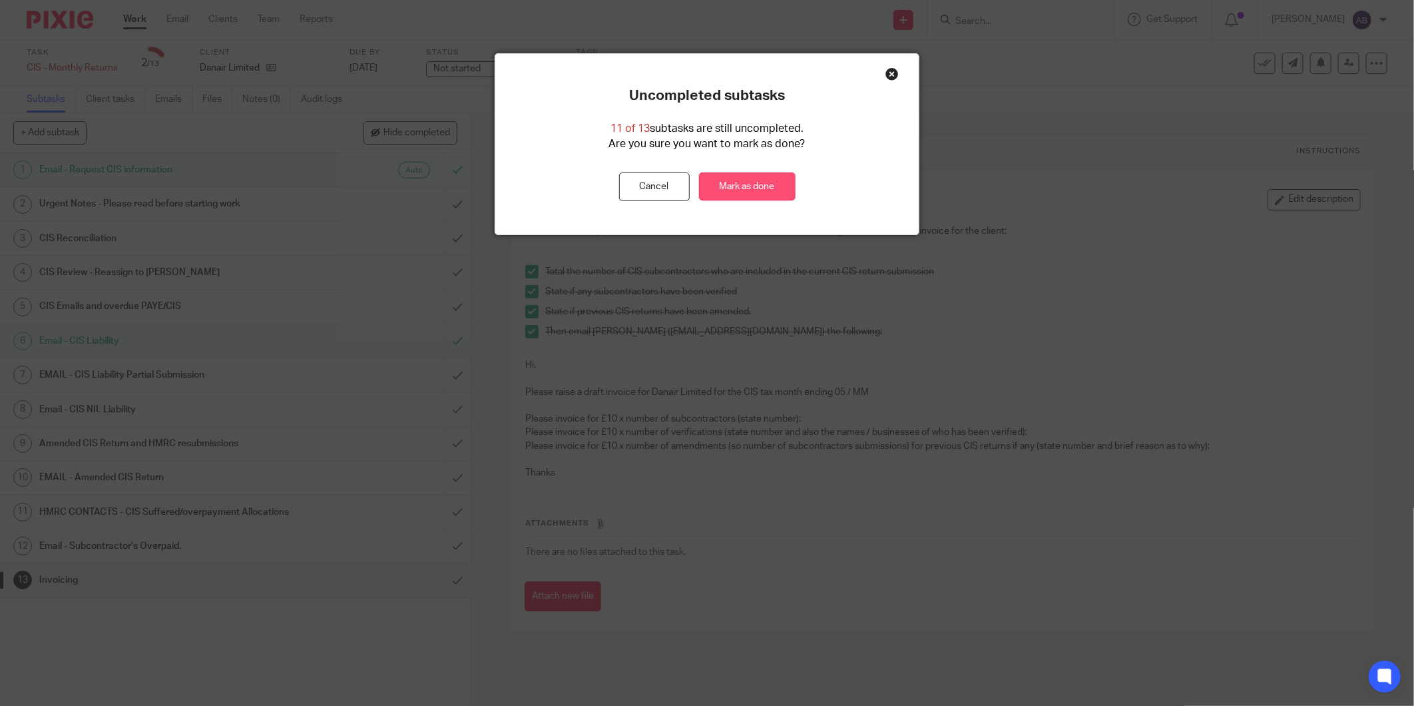
click at [756, 183] on link "Mark as done" at bounding box center [747, 186] width 97 height 29
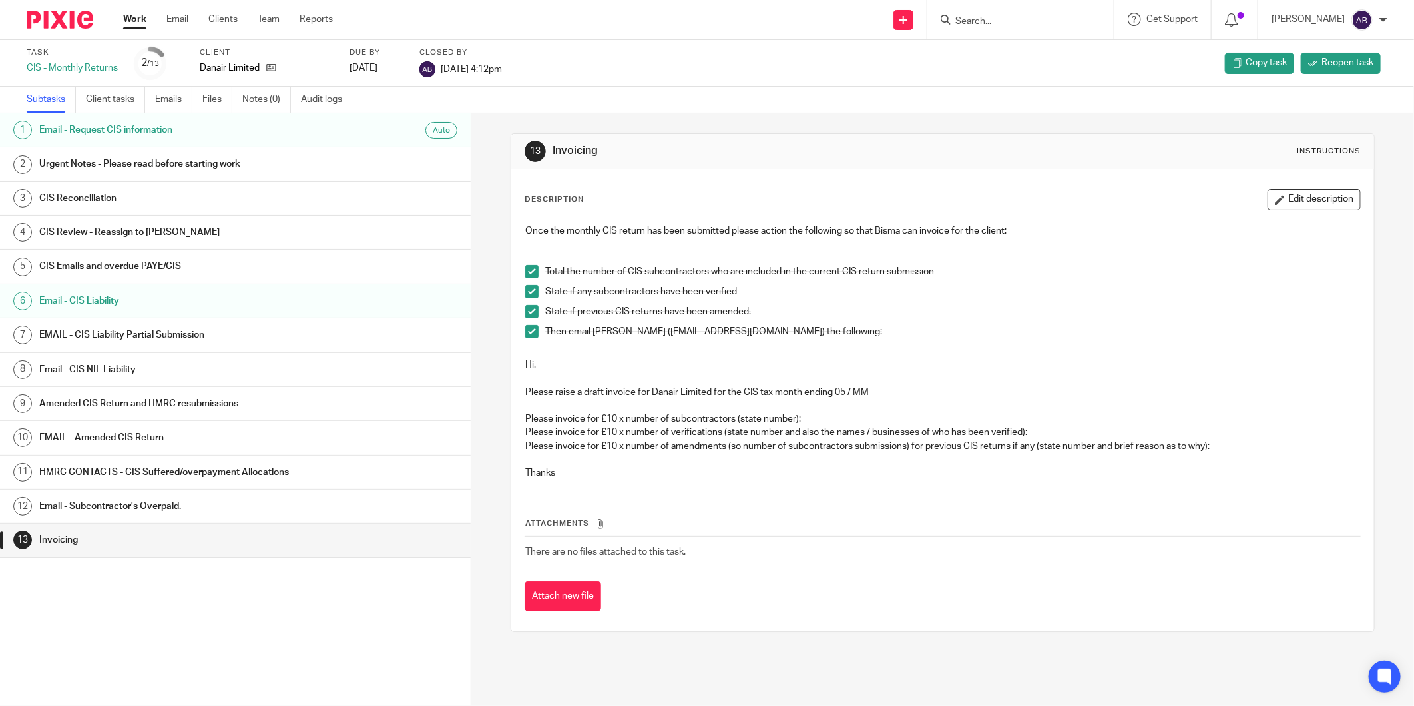
click at [716, 40] on div "Task CIS - Monthly Returns 2 /13 Client Danair Limited Due by [DATE] Closed by …" at bounding box center [707, 63] width 1414 height 47
click at [138, 18] on link "Work" at bounding box center [134, 19] width 23 height 13
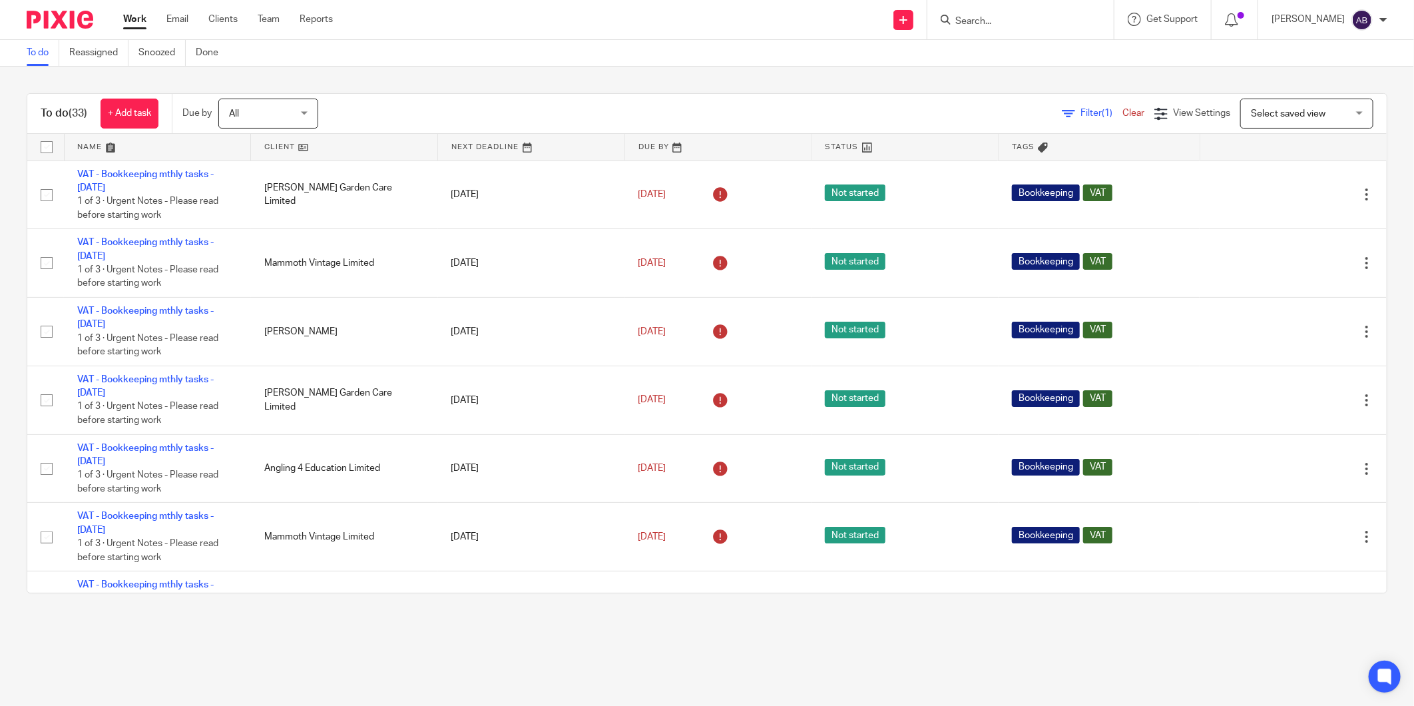
click at [996, 13] on form at bounding box center [1025, 19] width 142 height 17
click at [972, 22] on input "Search" at bounding box center [1014, 22] width 120 height 12
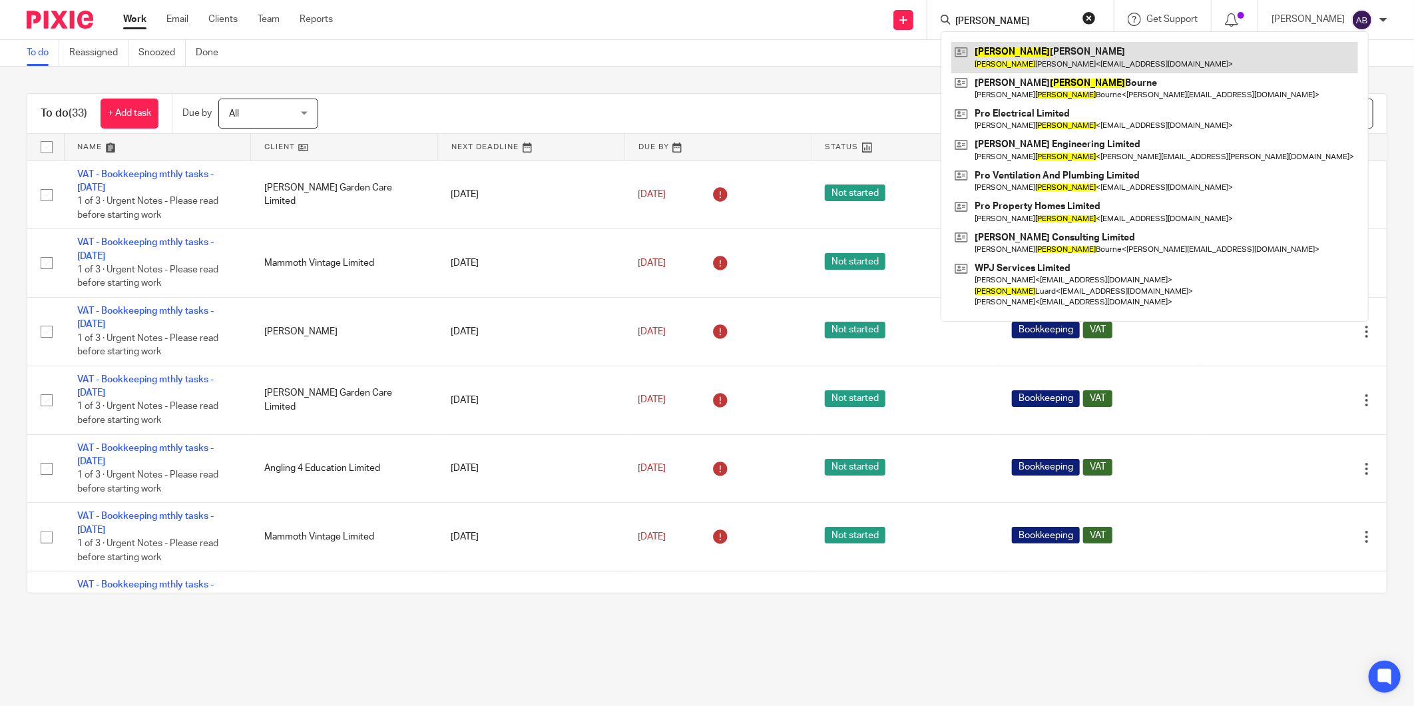
type input "[PERSON_NAME]"
click at [1012, 56] on link at bounding box center [1154, 57] width 407 height 31
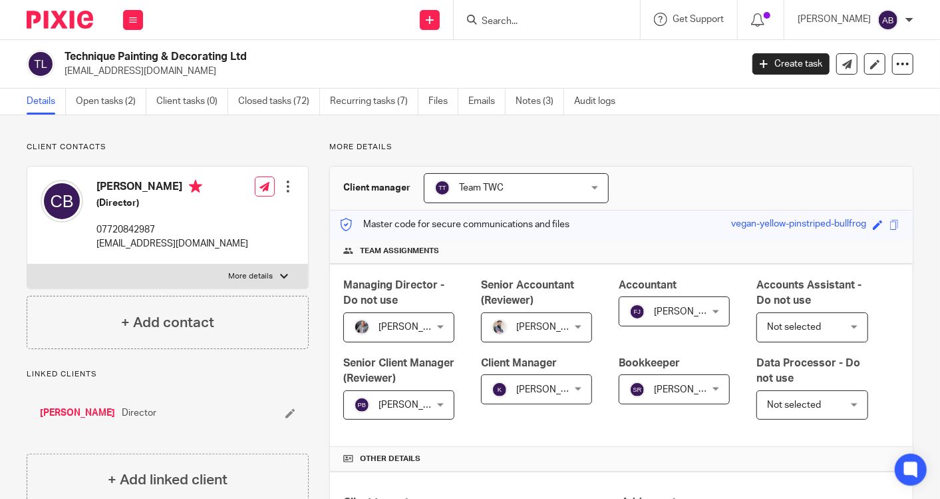
click at [465, 101] on ul "Details Open tasks (2) Client tasks (0) Closed tasks (72) Recurring tasks (7) F…" at bounding box center [331, 102] width 609 height 26
click at [474, 99] on link "Emails" at bounding box center [487, 102] width 37 height 26
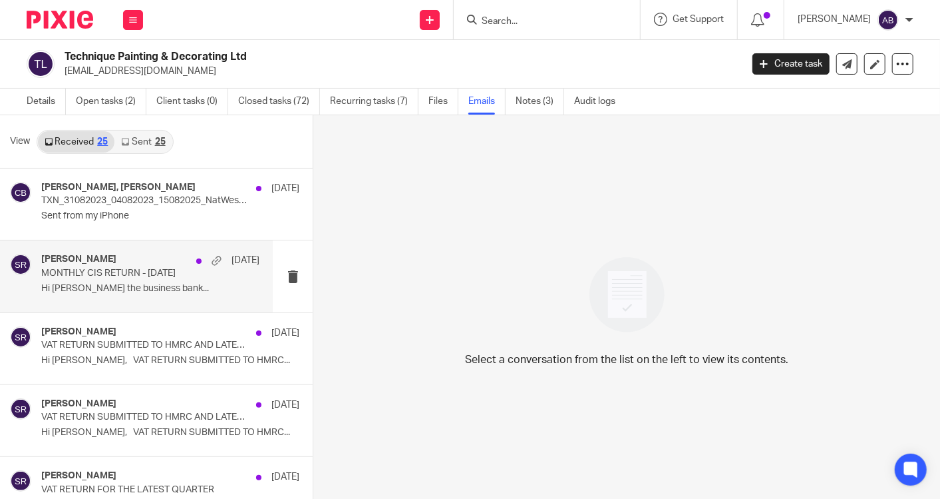
click at [126, 276] on p "MONTHLY CIS RETURN - 05th Aug 2025" at bounding box center [128, 273] width 174 height 11
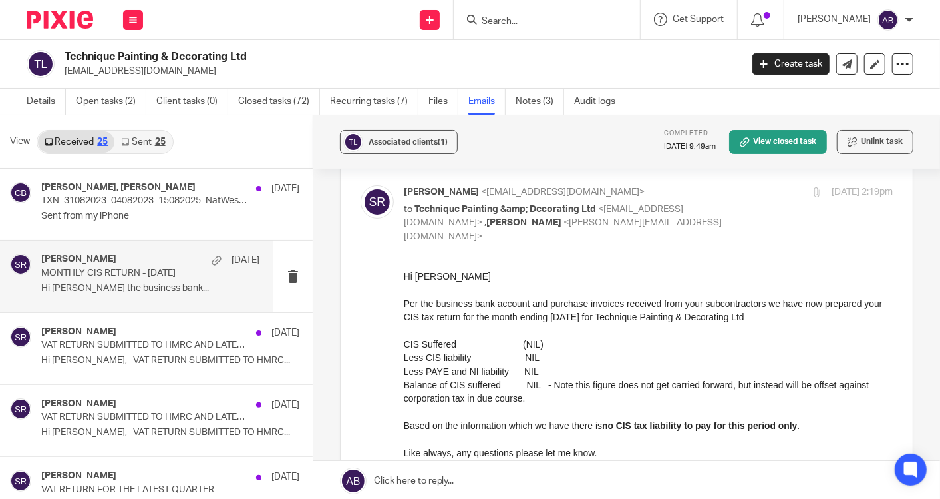
scroll to position [74, 0]
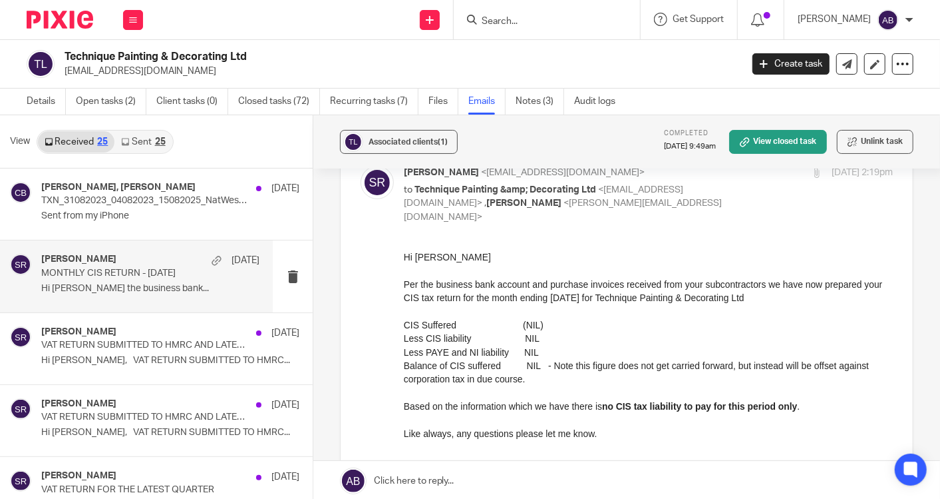
click at [518, 19] on input "Search" at bounding box center [541, 22] width 120 height 12
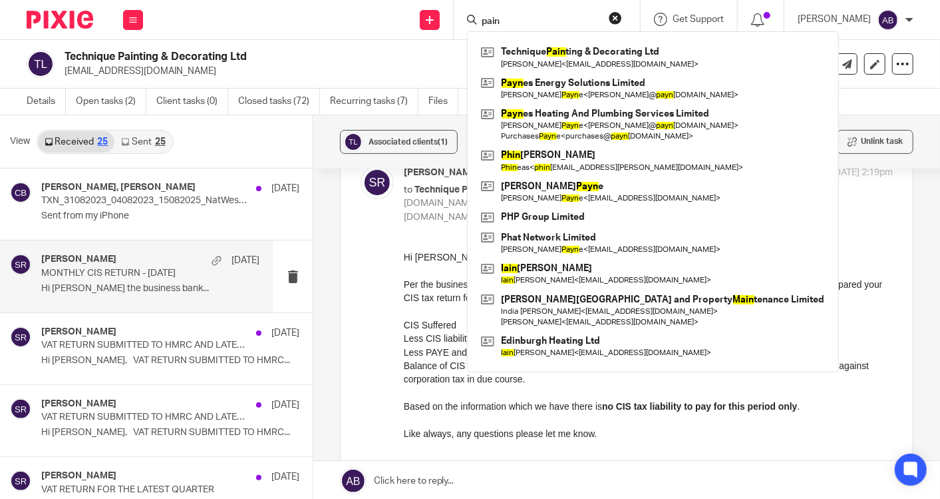
click at [522, 27] on input "pain" at bounding box center [541, 22] width 120 height 12
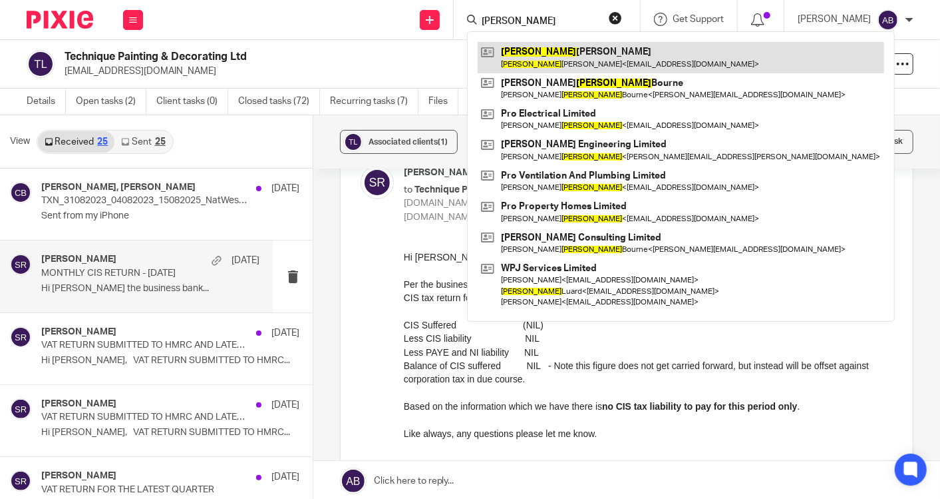
type input "peter"
click at [530, 49] on link at bounding box center [681, 57] width 407 height 31
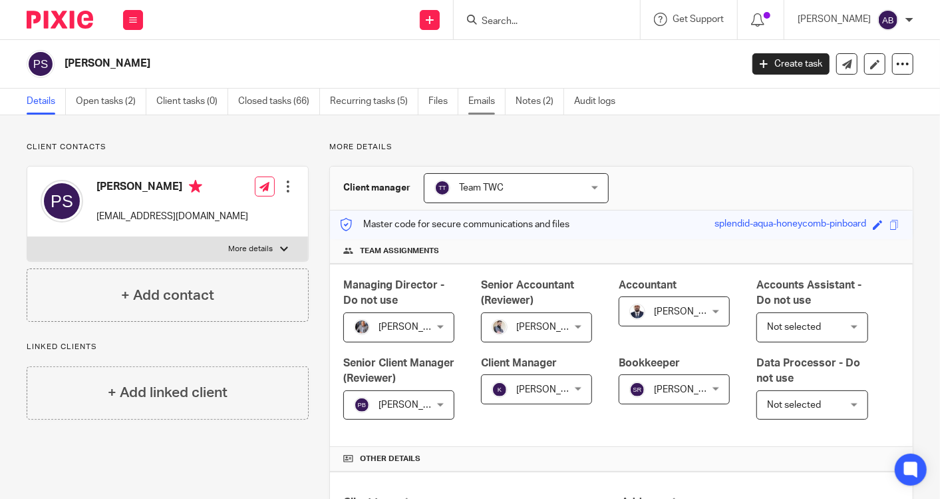
click at [479, 101] on link "Emails" at bounding box center [487, 102] width 37 height 26
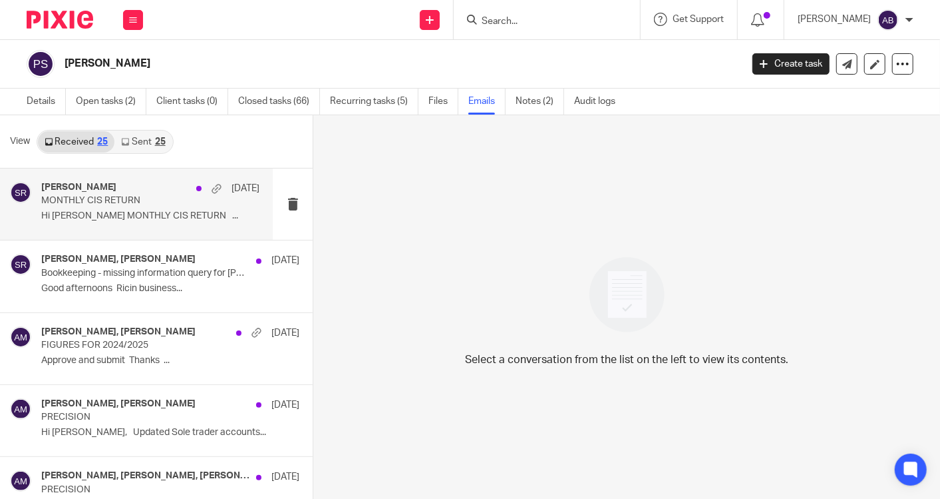
click at [149, 214] on p "Hi [PERSON_NAME] MONTHLY CIS RETURN ..." at bounding box center [150, 215] width 218 height 11
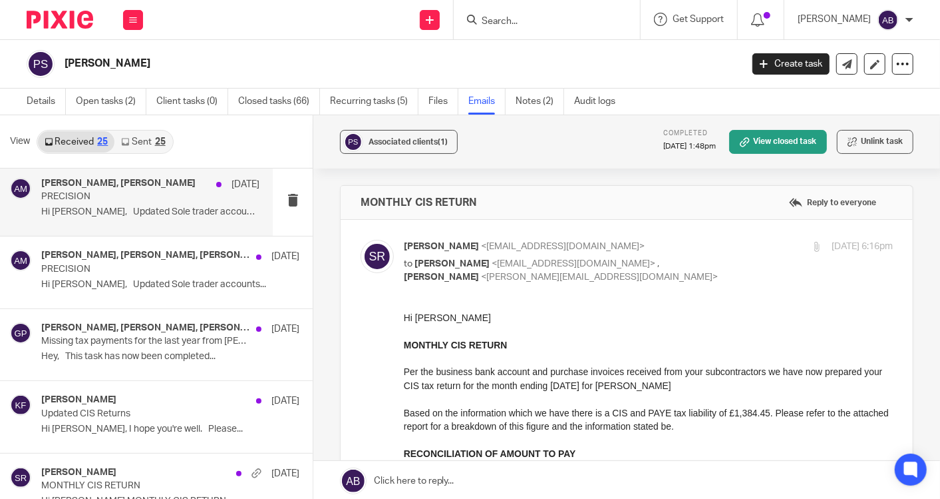
scroll to position [222, 0]
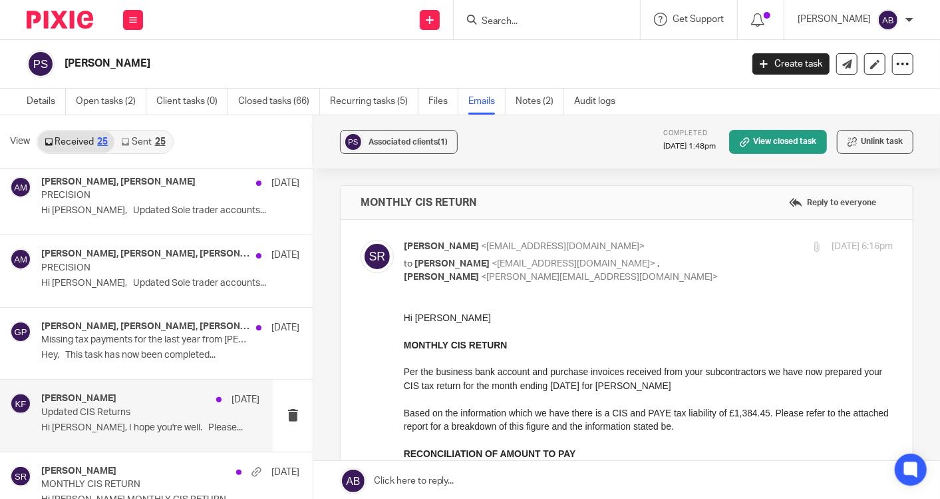
click at [134, 407] on p "Updated CIS Returns" at bounding box center [128, 412] width 174 height 11
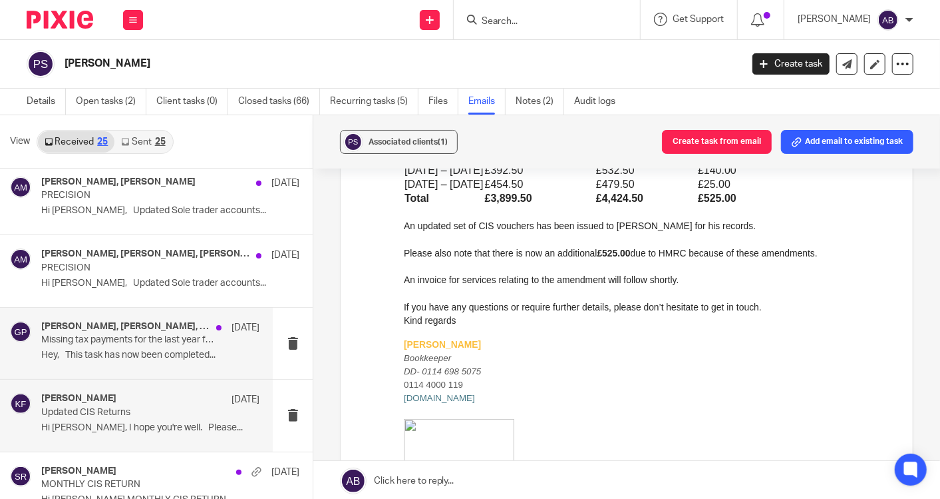
scroll to position [296, 0]
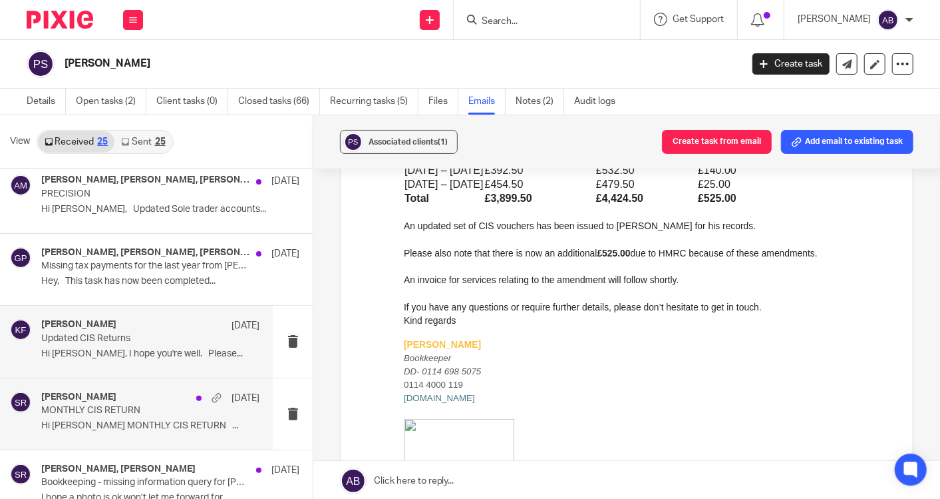
click at [130, 423] on p "Hi Peter MONTHLY CIS RETURN ..." at bounding box center [150, 425] width 218 height 11
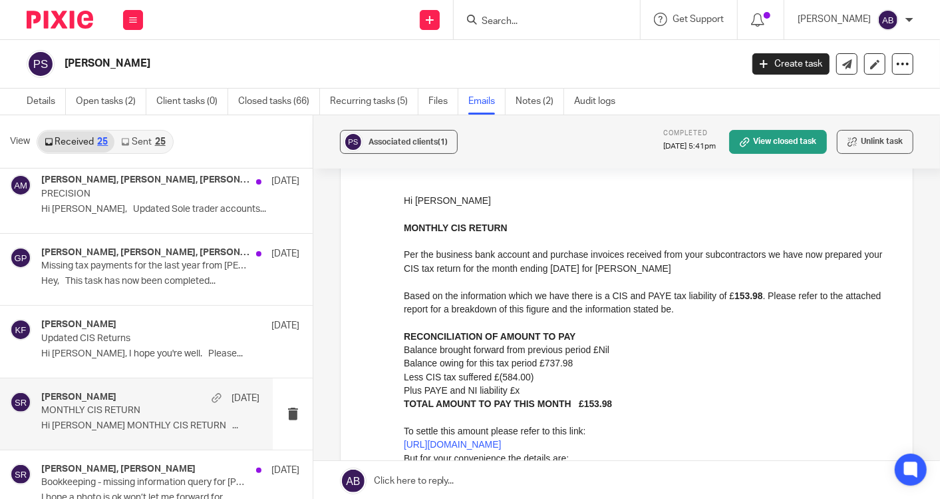
scroll to position [148, 0]
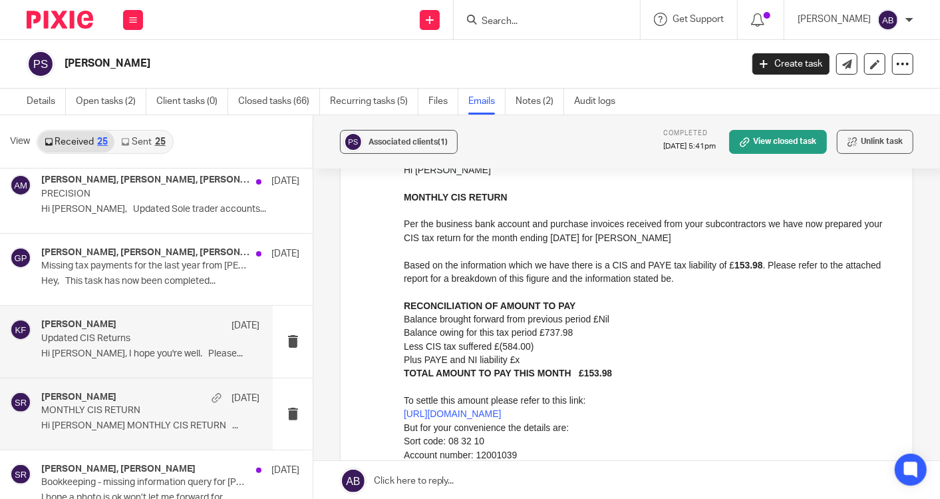
click at [155, 354] on p "Hi Peter, I hope you're well. Please..." at bounding box center [150, 353] width 218 height 11
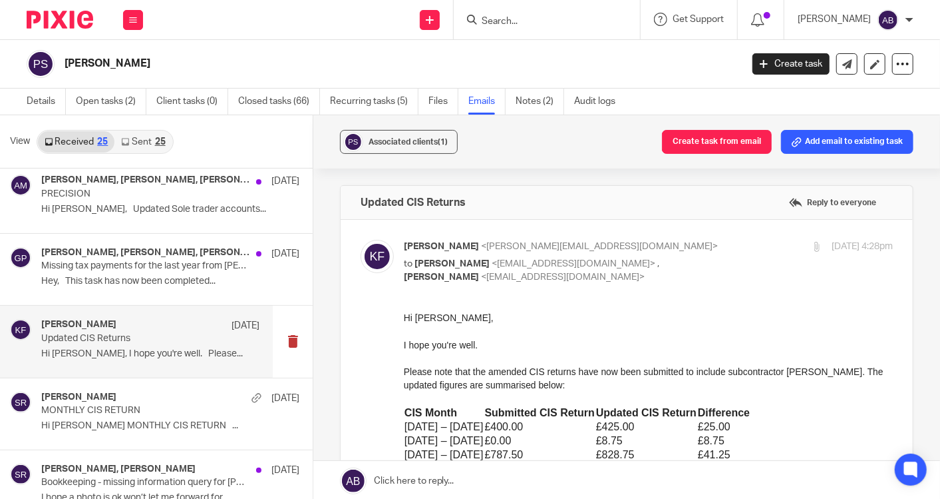
scroll to position [0, 0]
click at [133, 281] on p "Hey, This task has now been completed..." at bounding box center [150, 281] width 218 height 11
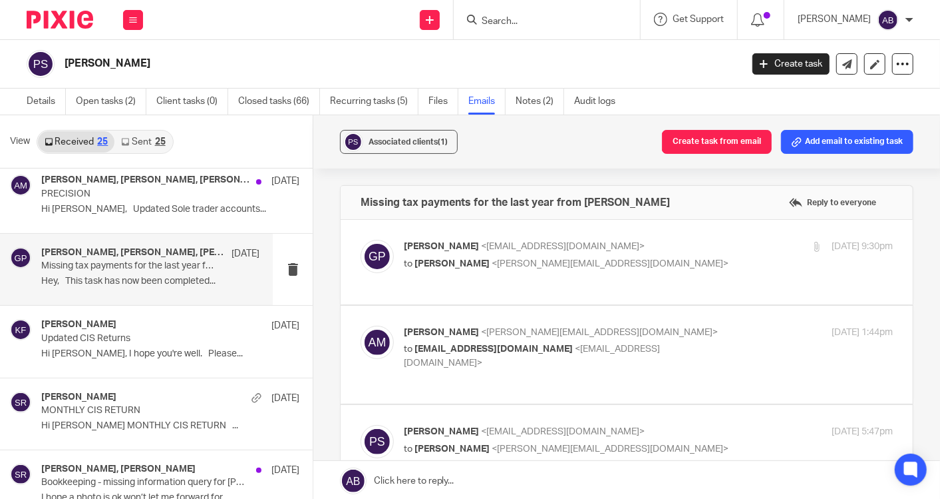
click at [696, 253] on div "Gavin Price <gavinalexanderprice@gmail.com> to Aaron Mcleish <aaron@togetherwec…" at bounding box center [567, 255] width 326 height 31
checkbox input "true"
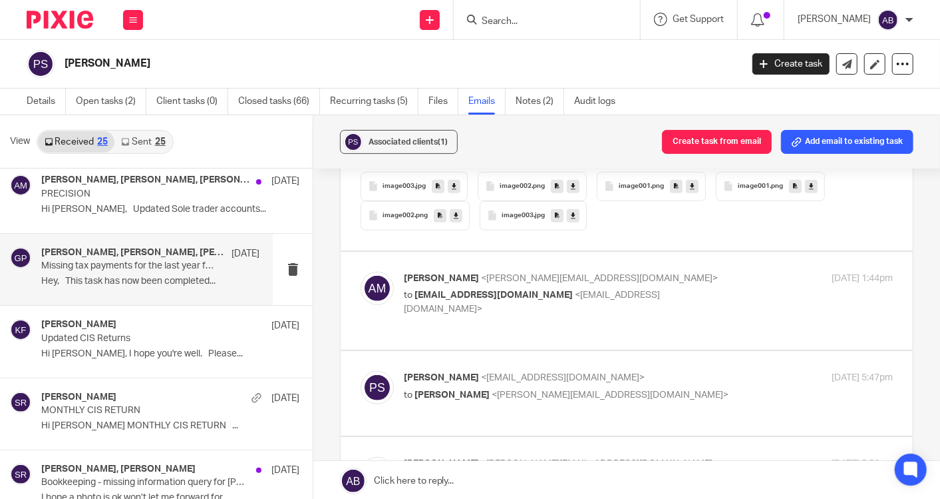
scroll to position [591, 0]
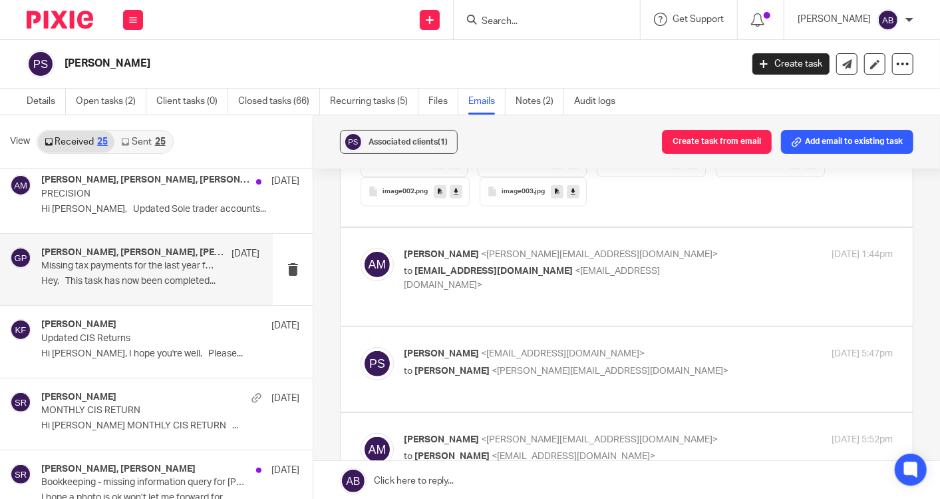
click at [709, 264] on p "to p.s.spence86@hotmail.co.uk <p.s.spence86@hotmail.co.uk>" at bounding box center [567, 277] width 326 height 27
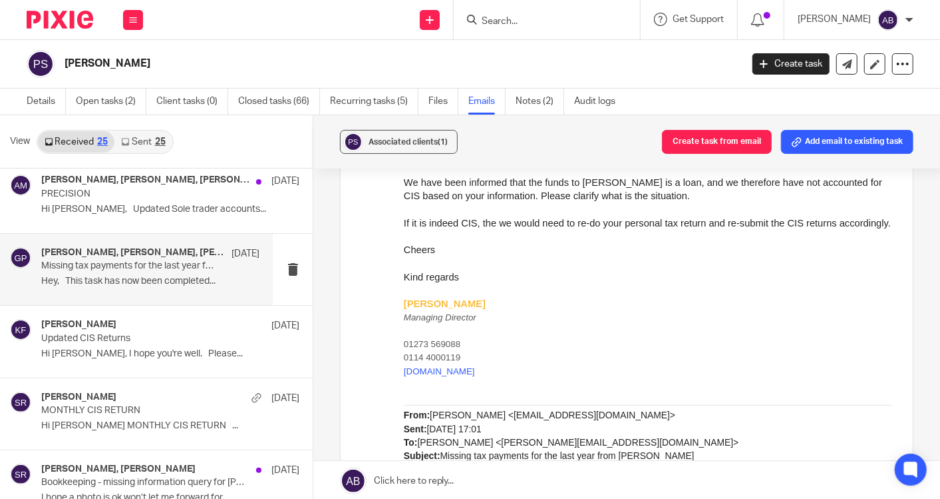
scroll to position [666, 0]
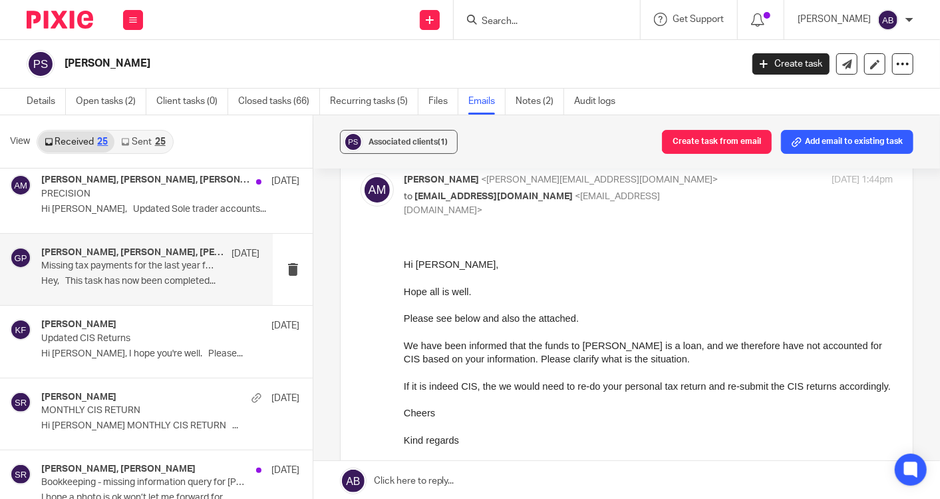
click at [690, 184] on p "Aaron Mcleish <aaron@togetherwecount.co.uk>" at bounding box center [567, 180] width 326 height 14
checkbox input "false"
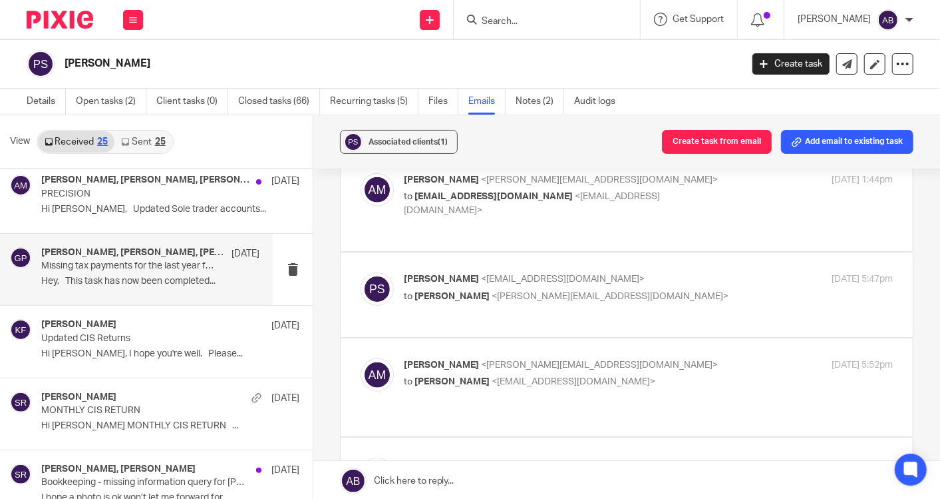
click at [686, 272] on p "peter spencer <p.s.spence86@hotmail.co.uk>" at bounding box center [567, 279] width 326 height 14
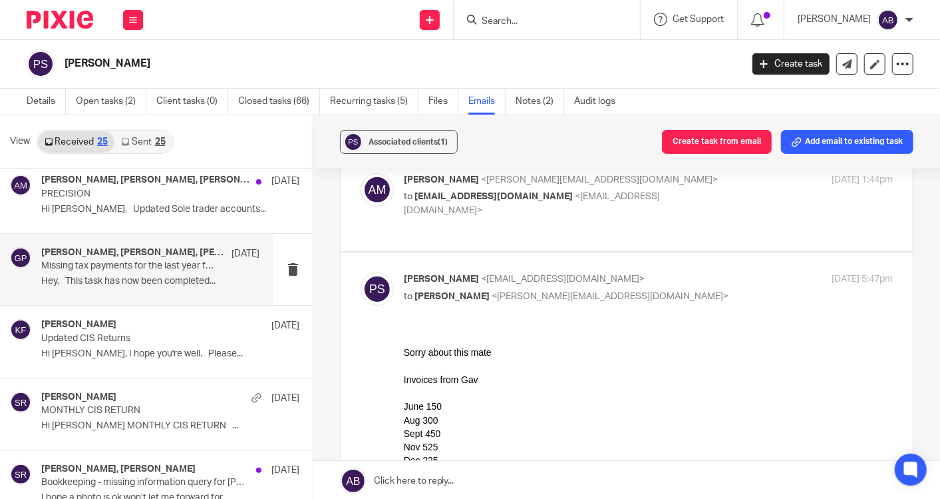
scroll to position [0, 0]
click at [686, 272] on p "peter spencer <p.s.spence86@hotmail.co.uk>" at bounding box center [567, 279] width 326 height 14
checkbox input "false"
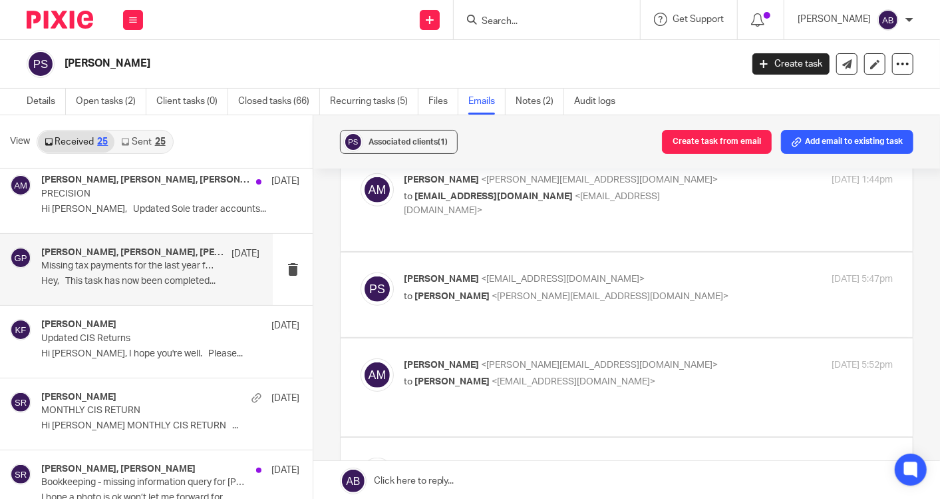
click at [698, 375] on p "to peter spencer <p.s.spence86@hotmail.co.uk>" at bounding box center [567, 382] width 326 height 14
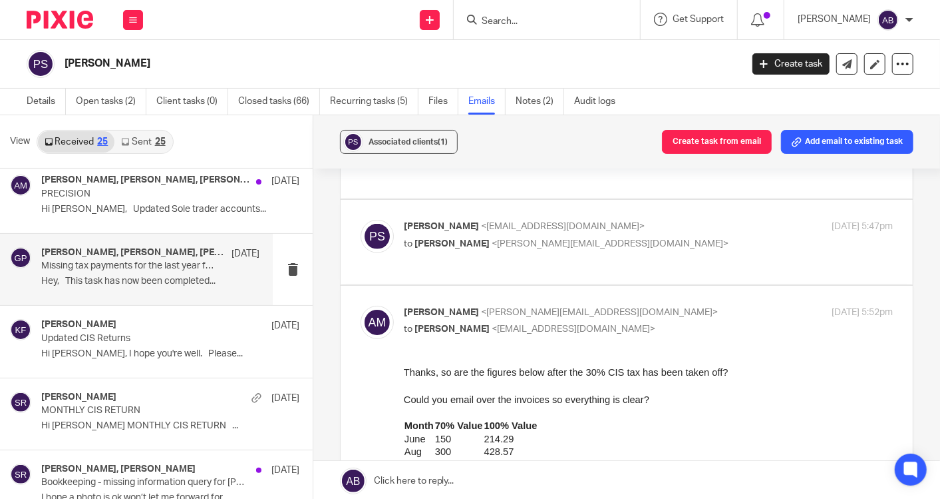
scroll to position [739, 0]
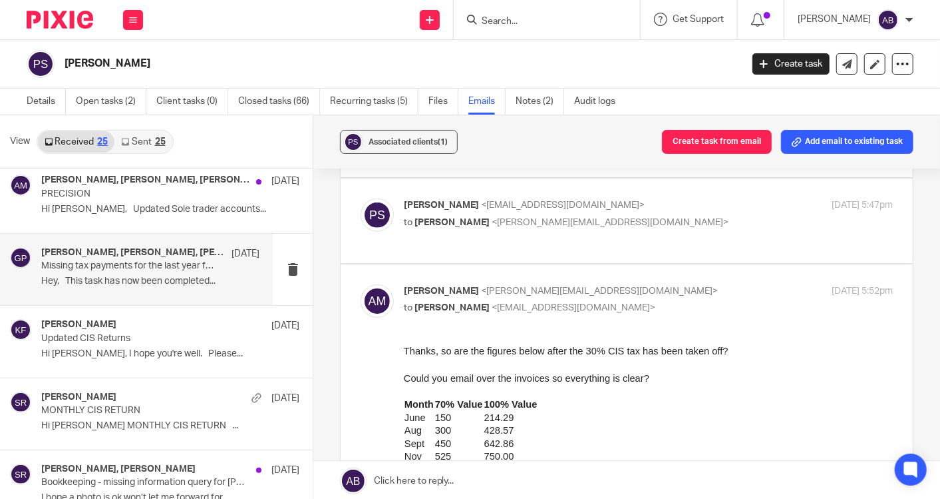
click at [679, 284] on p "Aaron Mcleish <aaron@togetherwecount.co.uk>" at bounding box center [567, 291] width 326 height 14
checkbox input "false"
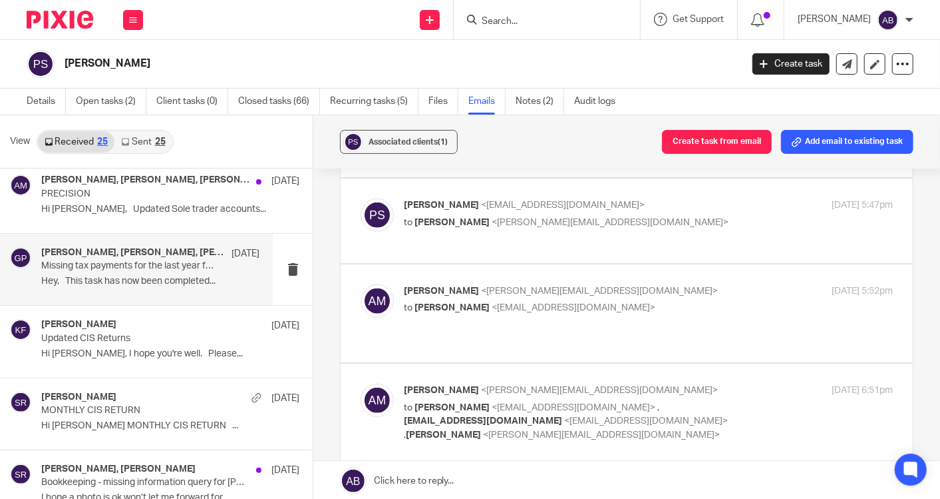
scroll to position [813, 0]
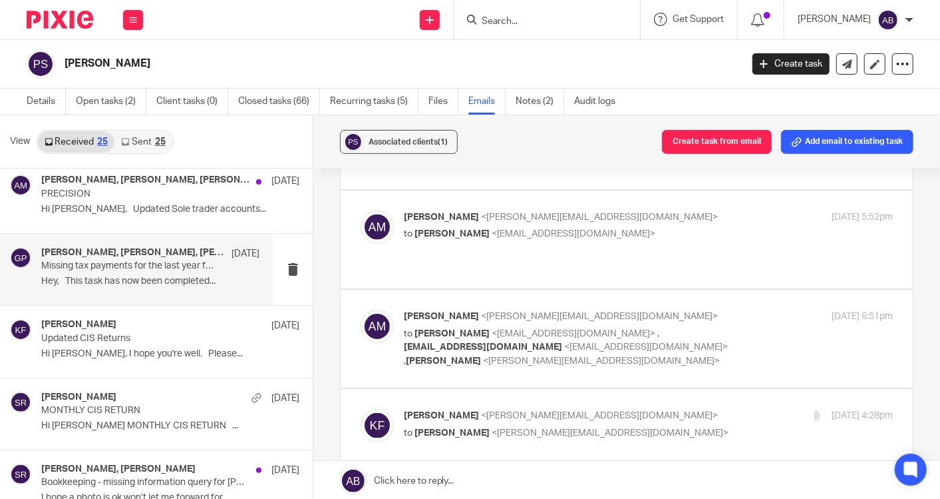
click at [700, 309] on p "Aaron Mcleish <aaron@togetherwecount.co.uk>" at bounding box center [567, 316] width 326 height 14
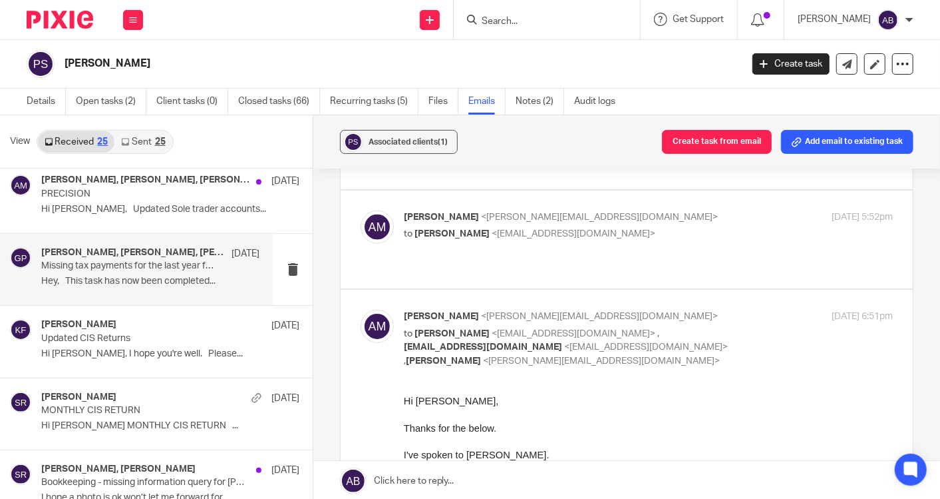
click at [700, 309] on p "Aaron Mcleish <aaron@togetherwecount.co.uk>" at bounding box center [567, 316] width 326 height 14
checkbox input "false"
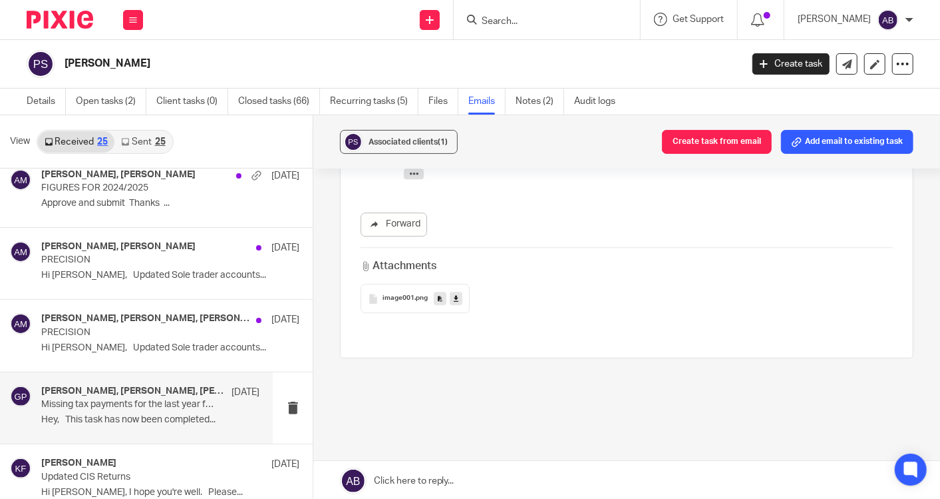
scroll to position [148, 0]
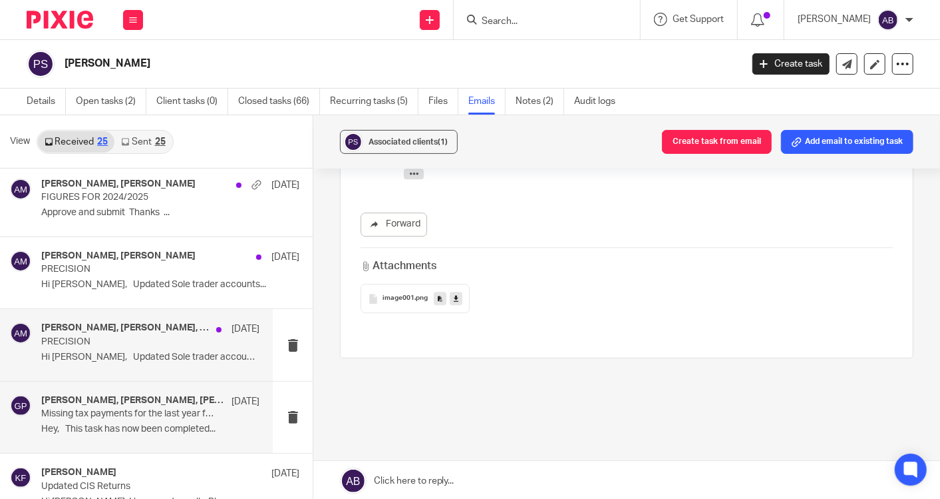
click at [136, 341] on p "PRECISION" at bounding box center [128, 341] width 174 height 11
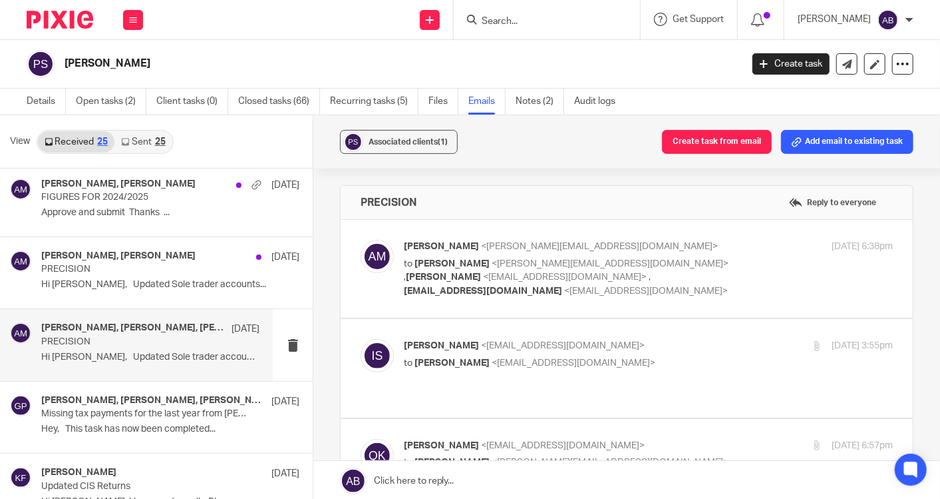
scroll to position [0, 0]
click at [727, 265] on div "Aaron Mcleish <aaron@togetherwecount.co.uk> to Kim Faulkner <kim@togetherwecoun…" at bounding box center [648, 269] width 489 height 58
checkbox input "true"
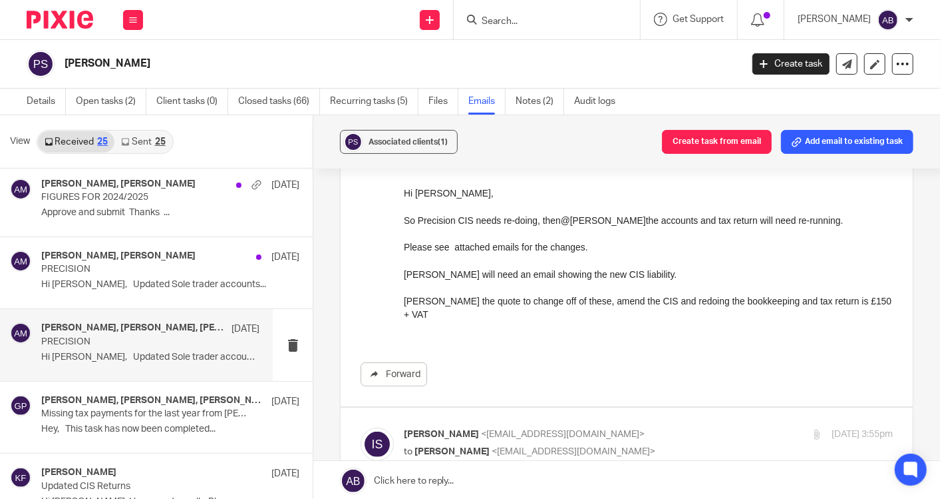
scroll to position [222, 0]
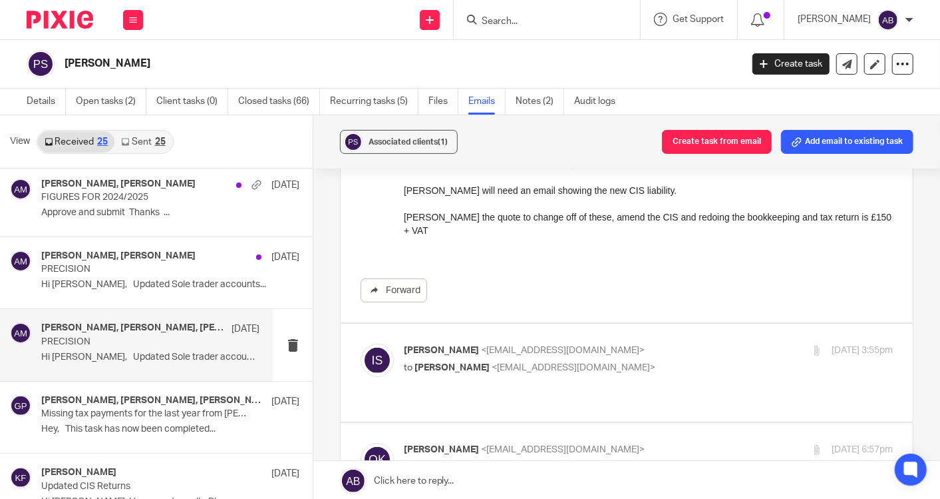
click at [684, 338] on label at bounding box center [627, 372] width 572 height 98
click at [361, 343] on input "checkbox" at bounding box center [360, 343] width 1 height 1
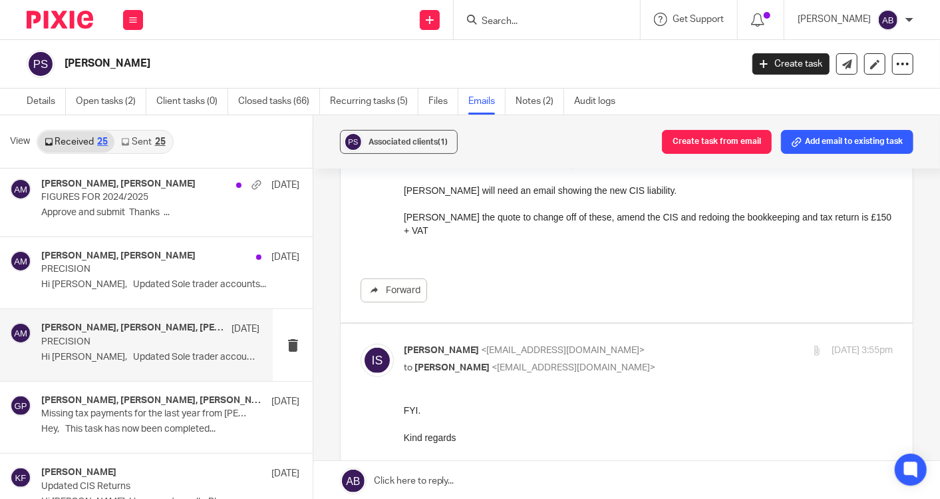
scroll to position [296, 0]
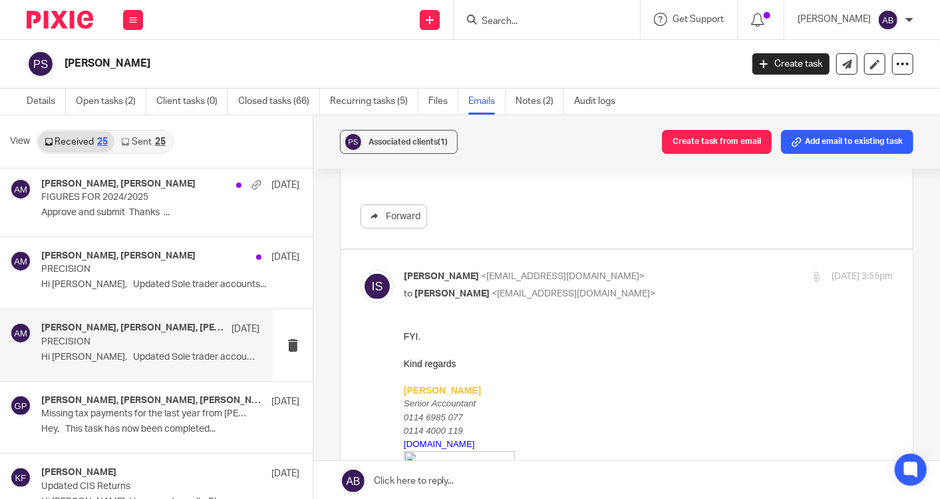
click at [681, 270] on p "Inam Satti <inam@togetherwecount.co.uk>" at bounding box center [567, 277] width 326 height 14
checkbox input "false"
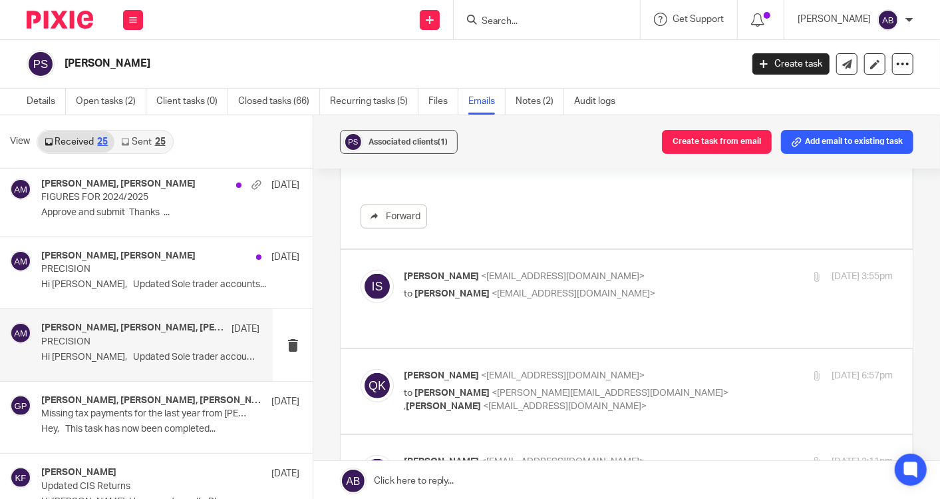
scroll to position [369, 0]
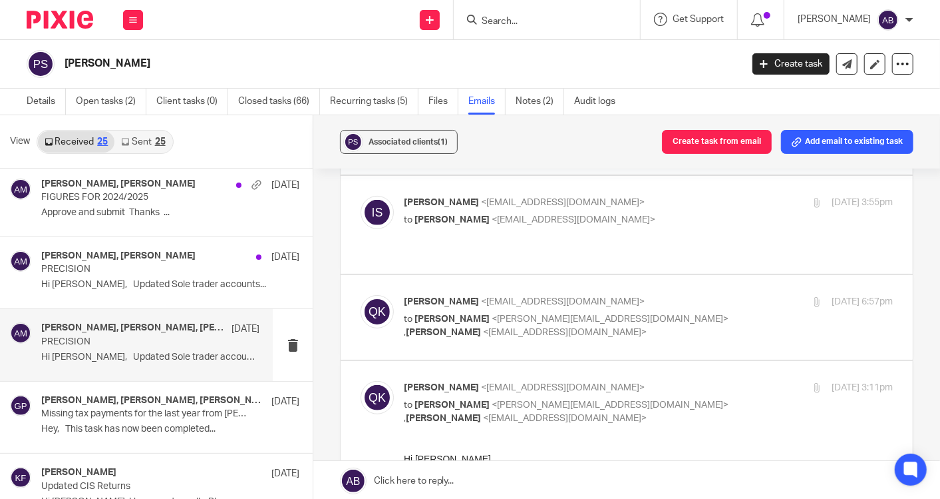
click at [706, 278] on label at bounding box center [627, 317] width 572 height 85
click at [361, 294] on input "checkbox" at bounding box center [360, 294] width 1 height 1
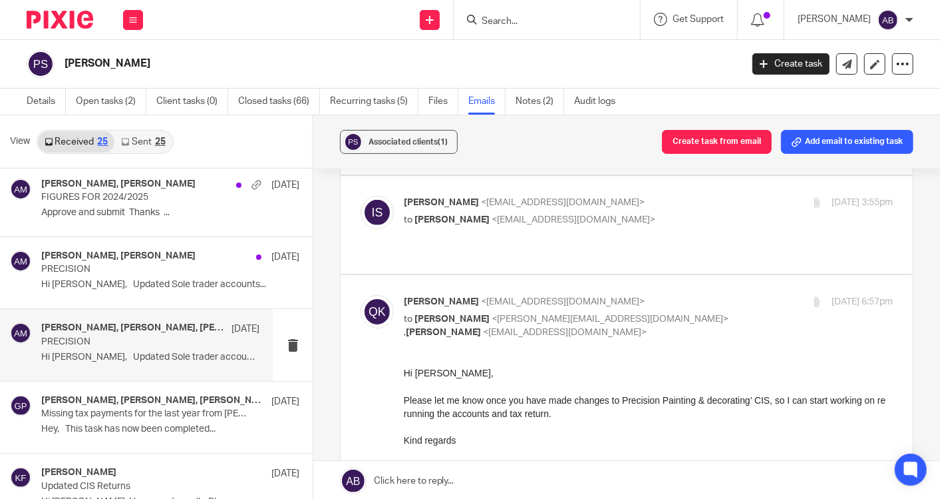
scroll to position [0, 0]
click at [696, 295] on p "Qasim Khushnood <qasim@togetherwecount.co.uk>" at bounding box center [567, 302] width 326 height 14
checkbox input "false"
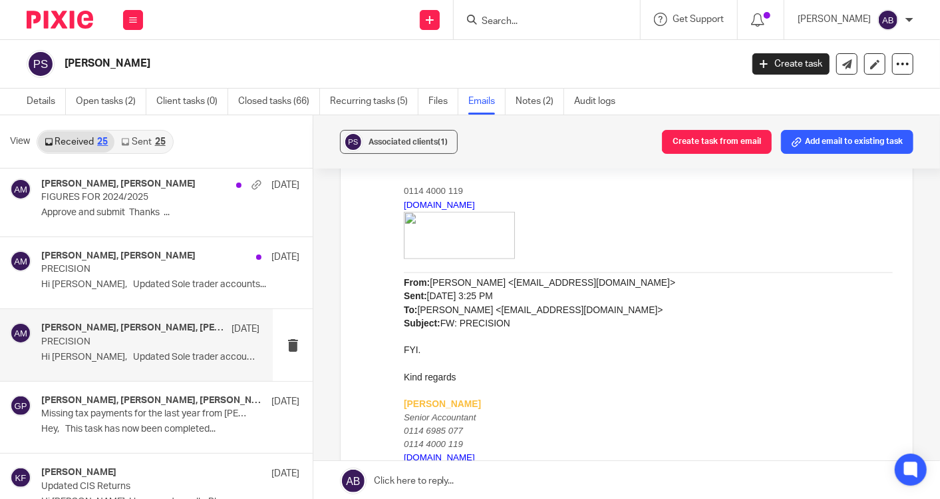
scroll to position [813, 0]
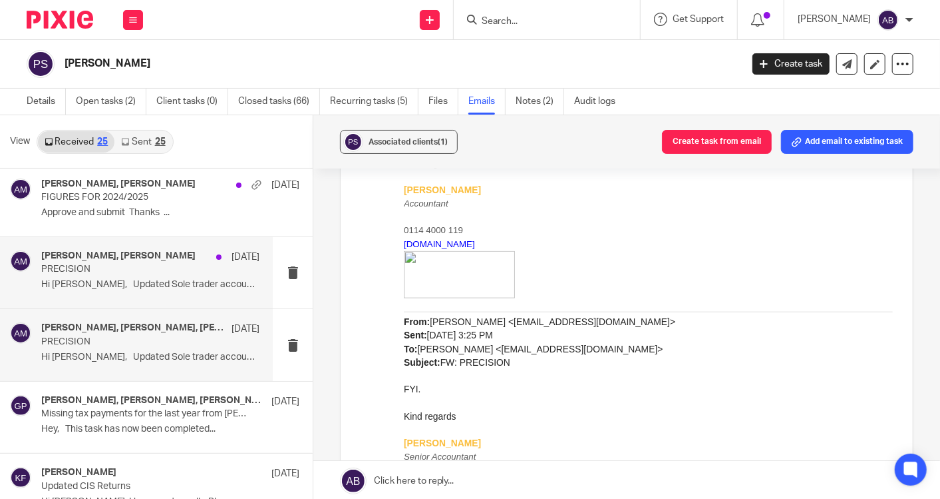
click at [123, 292] on div "Qasim Khushnood, Aaron Mcleish 23 Jun PRECISION Hi Aaron, Updated Sole trader a…" at bounding box center [150, 272] width 218 height 45
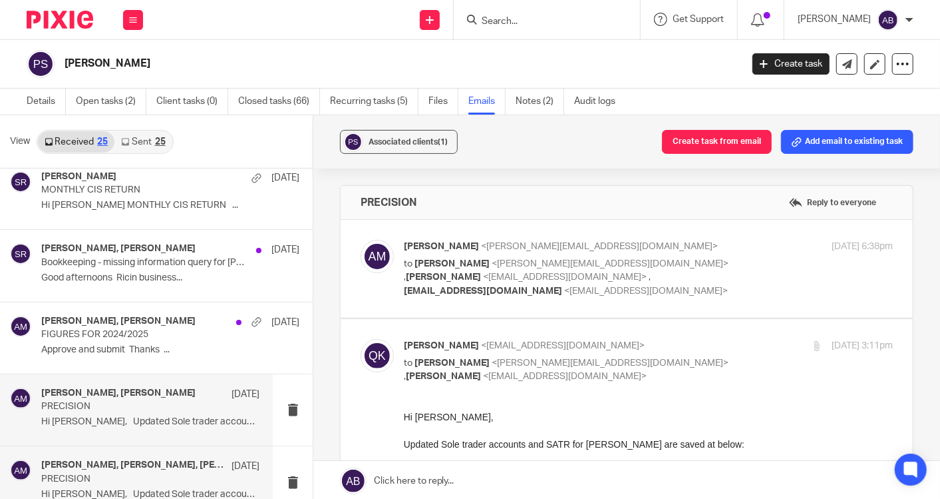
scroll to position [0, 0]
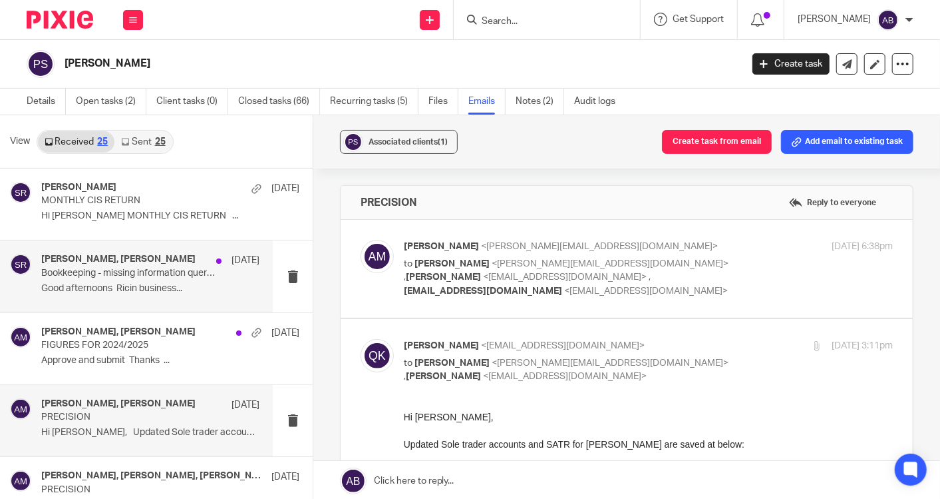
click at [144, 283] on p "Good afternoons Ricin business..." at bounding box center [150, 288] width 218 height 11
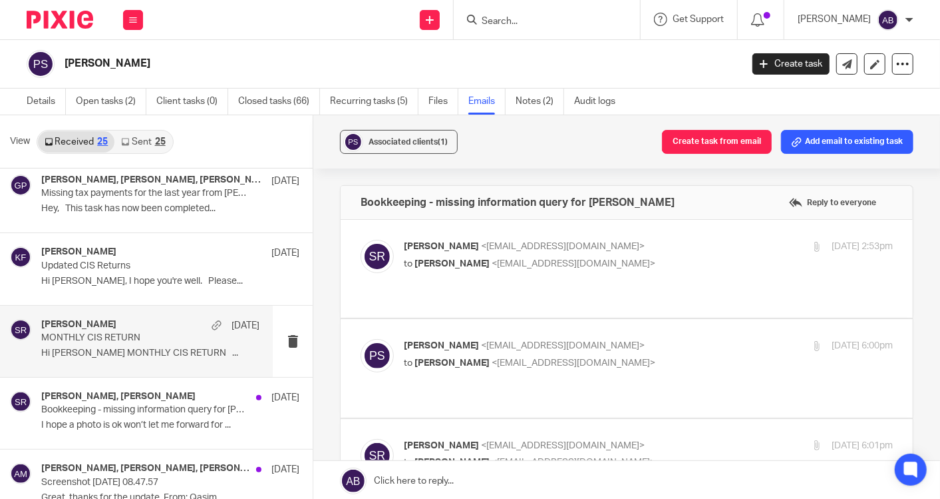
scroll to position [369, 0]
click at [136, 327] on div "Said Rahim 19 Jun" at bounding box center [150, 323] width 218 height 13
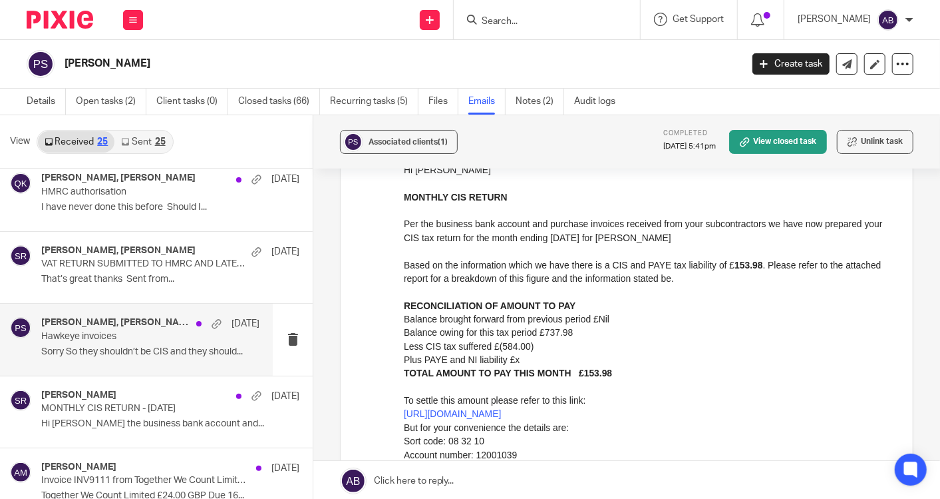
scroll to position [1331, 0]
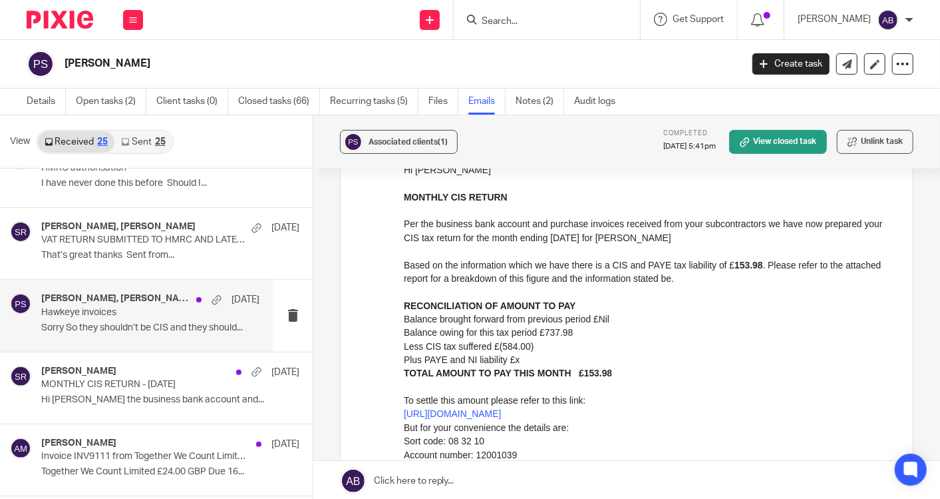
click at [101, 379] on p "MONTHLY CIS RETURN - 05th May 2025" at bounding box center [144, 384] width 206 height 11
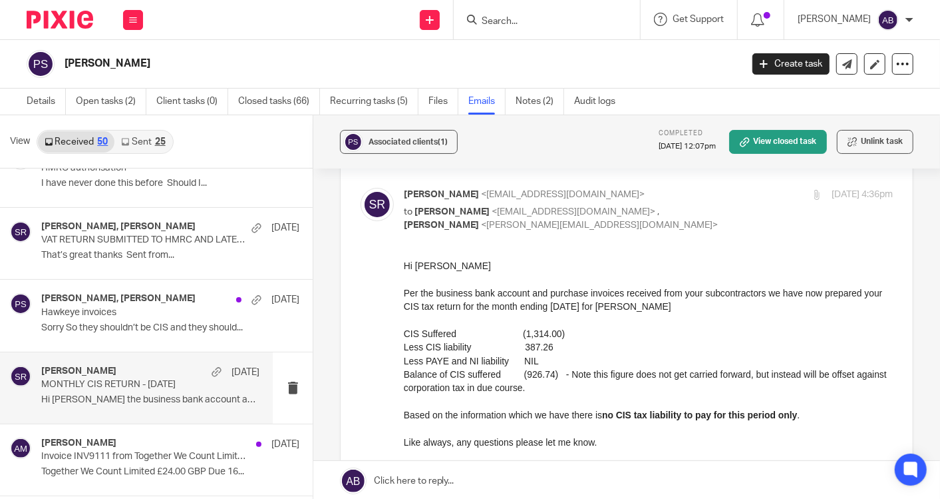
scroll to position [74, 0]
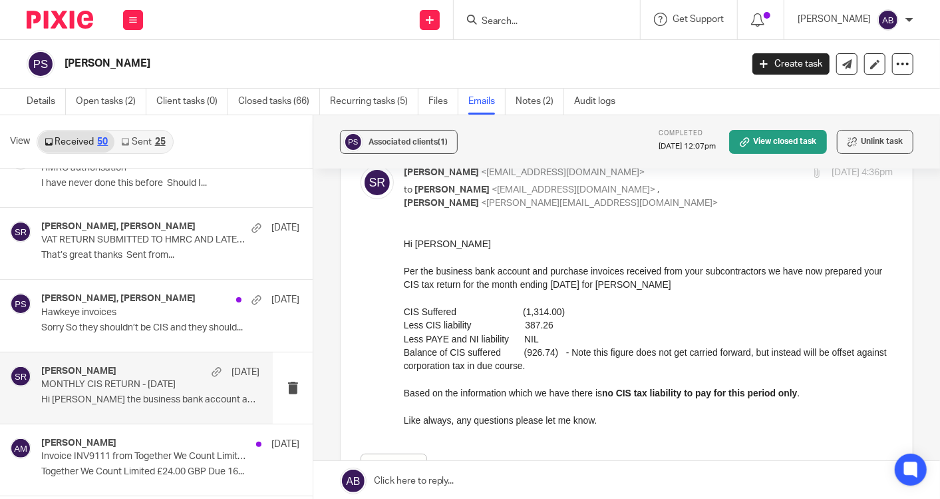
click at [133, 387] on div "Said Rahim 13 May MONTHLY CIS RETURN - 05th May 2025 Hi Peter Per the business …" at bounding box center [150, 387] width 218 height 45
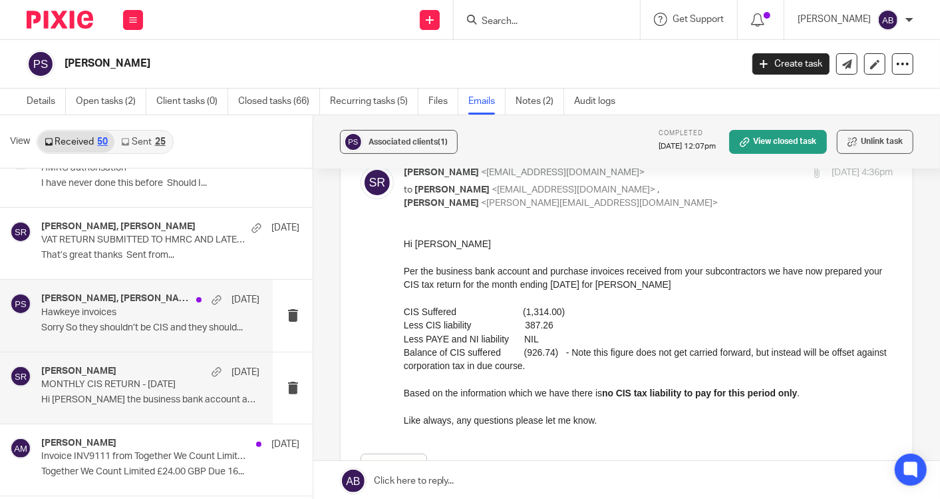
click at [125, 322] on p "Sorry So they shouldn’t be CIS and they should..." at bounding box center [150, 327] width 218 height 11
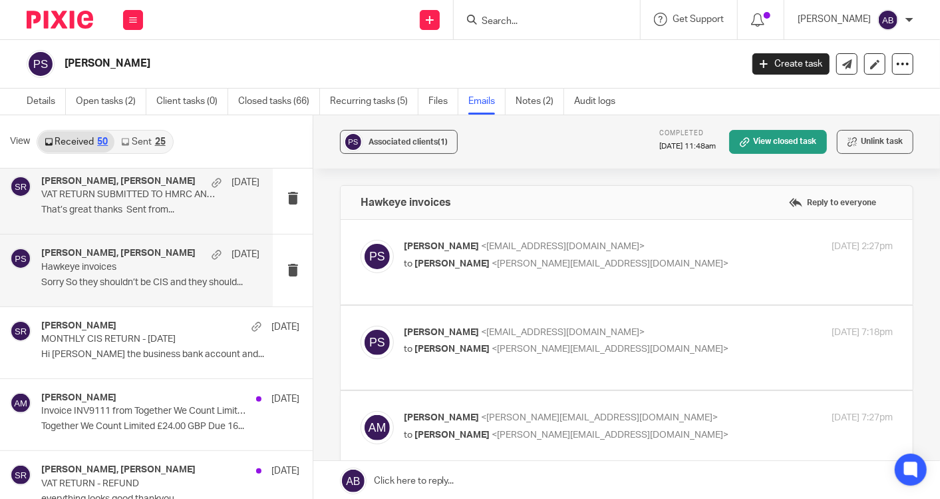
scroll to position [1405, 0]
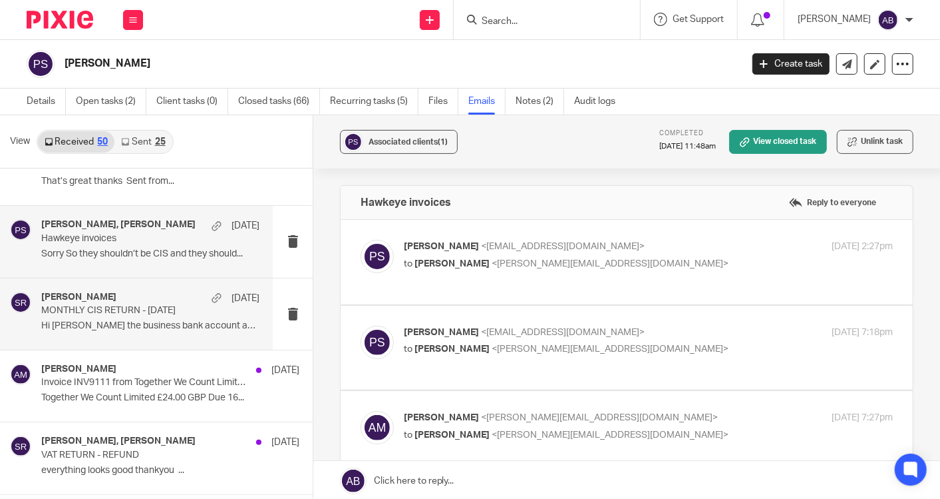
click at [137, 313] on div "Said Rahim 13 May MONTHLY CIS RETURN - 05th May 2025 Hi Peter Per the business …" at bounding box center [150, 314] width 218 height 45
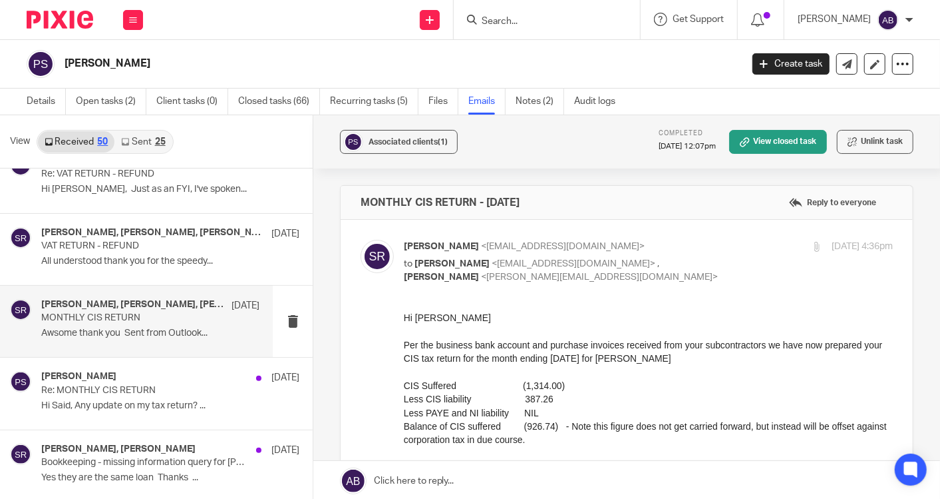
scroll to position [1922, 0]
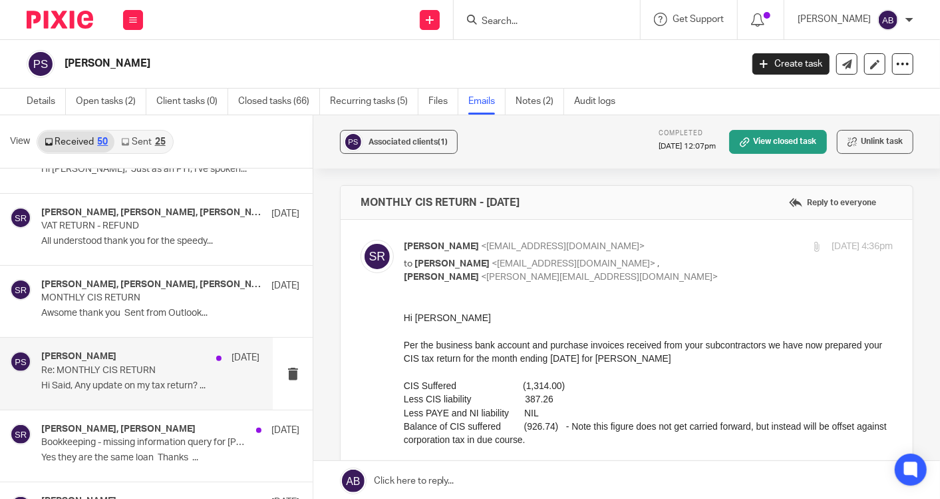
click at [140, 365] on p "Re: MONTHLY CIS RETURN" at bounding box center [128, 370] width 174 height 11
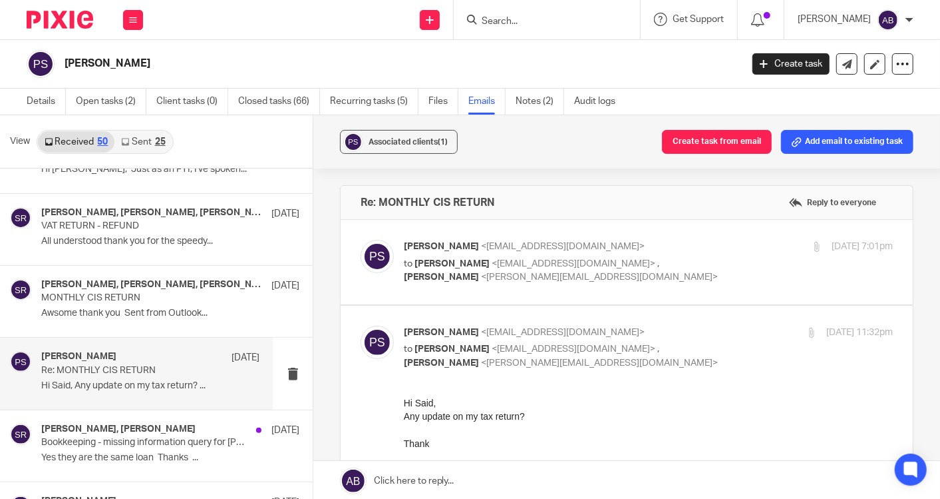
scroll to position [0, 0]
click at [711, 254] on div "peter spencer <p.s.spence86@hotmail.co.uk> to Said Rahim <said@togetherwecount.…" at bounding box center [567, 262] width 326 height 45
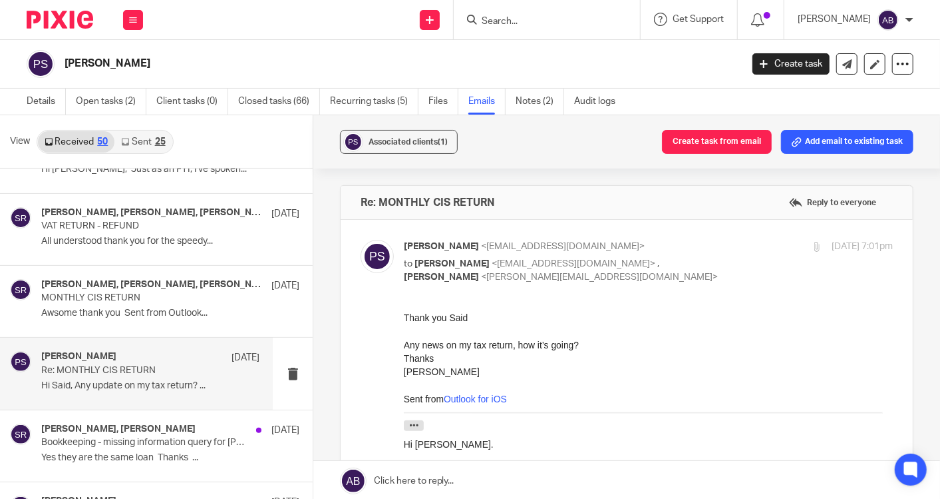
click at [708, 251] on p "peter spencer <p.s.spence86@hotmail.co.uk>" at bounding box center [567, 247] width 326 height 14
checkbox input "false"
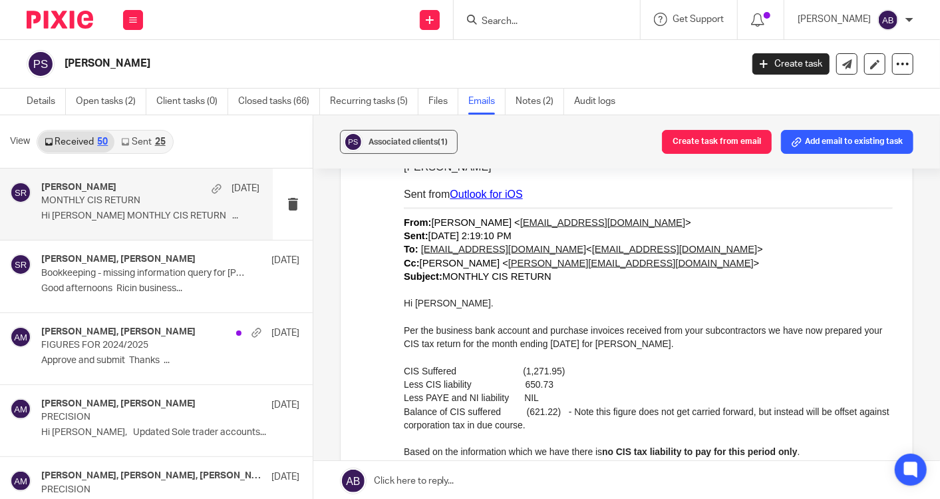
click at [134, 206] on p "MONTHLY CIS RETURN" at bounding box center [128, 200] width 174 height 11
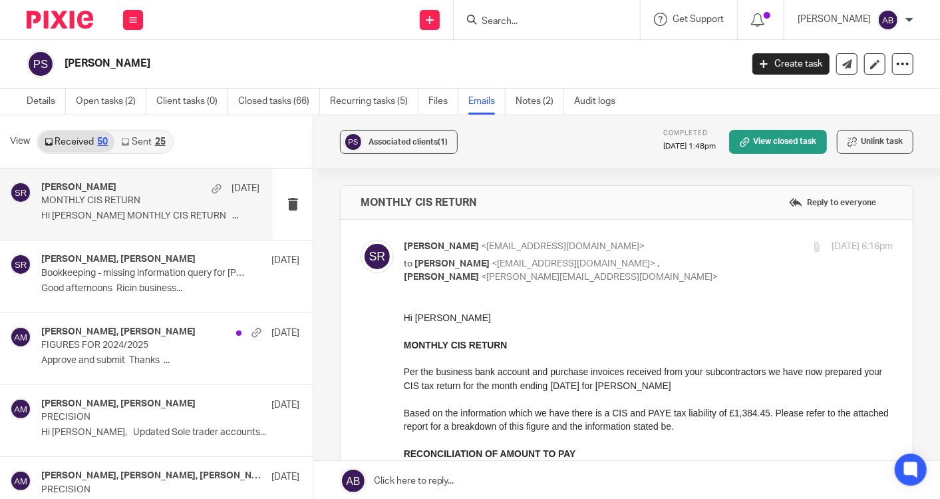
click at [490, 20] on input "Search" at bounding box center [541, 22] width 120 height 12
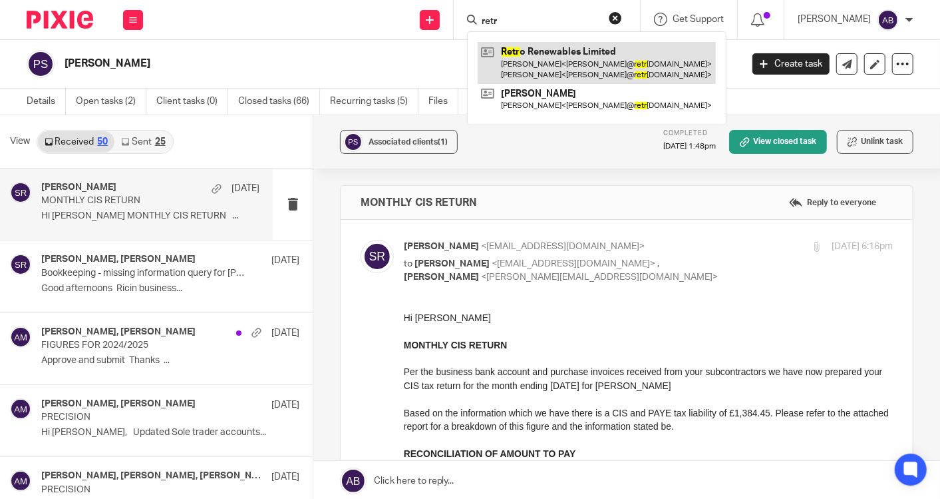
type input "retr"
click at [586, 49] on link at bounding box center [597, 62] width 238 height 41
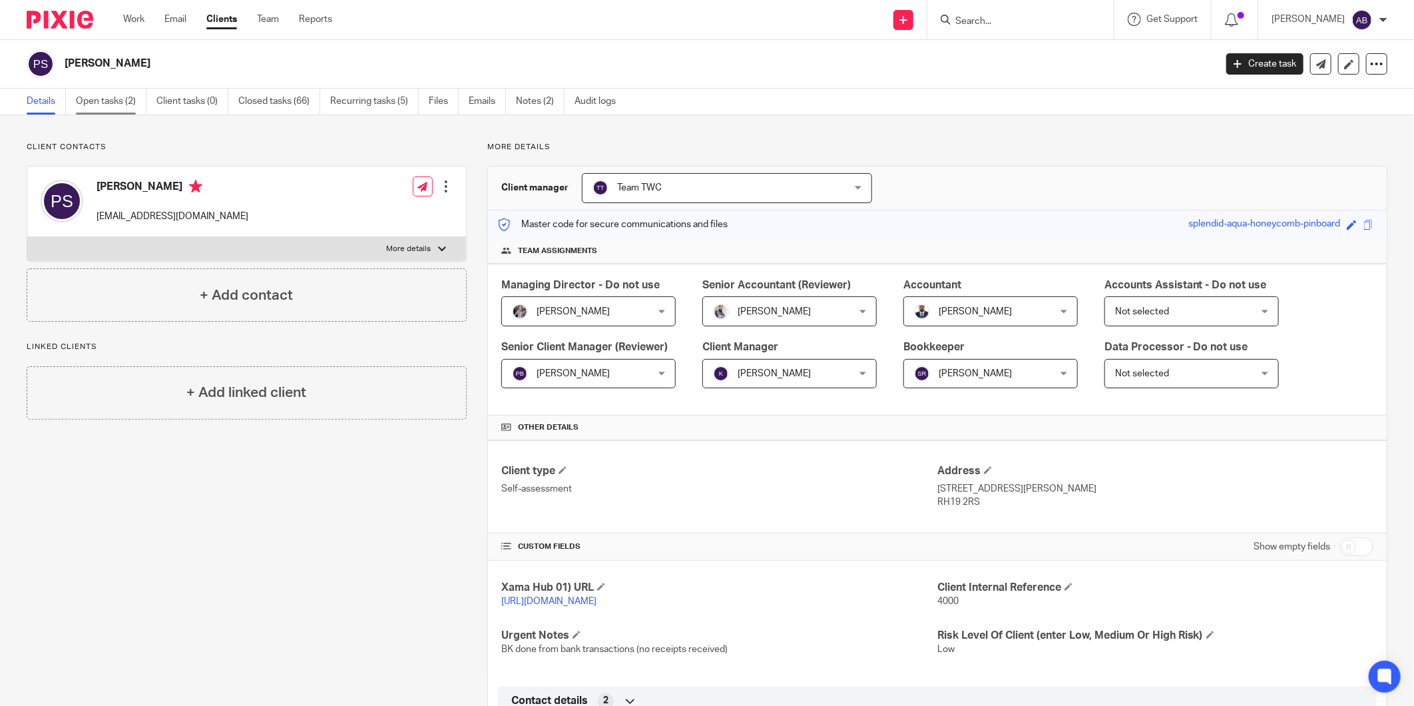
click at [101, 101] on link "Open tasks (2)" at bounding box center [111, 102] width 71 height 26
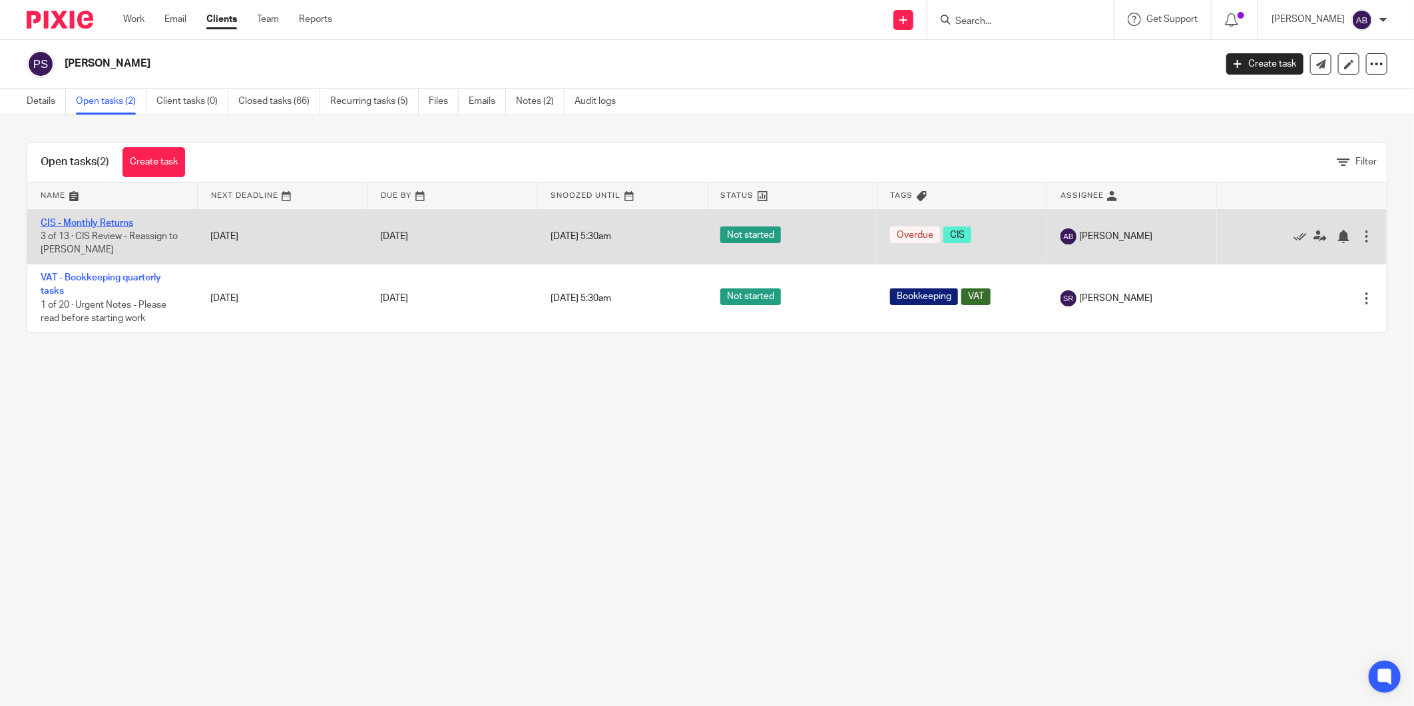
click at [115, 222] on link "CIS - Monthly Returns" at bounding box center [87, 222] width 93 height 9
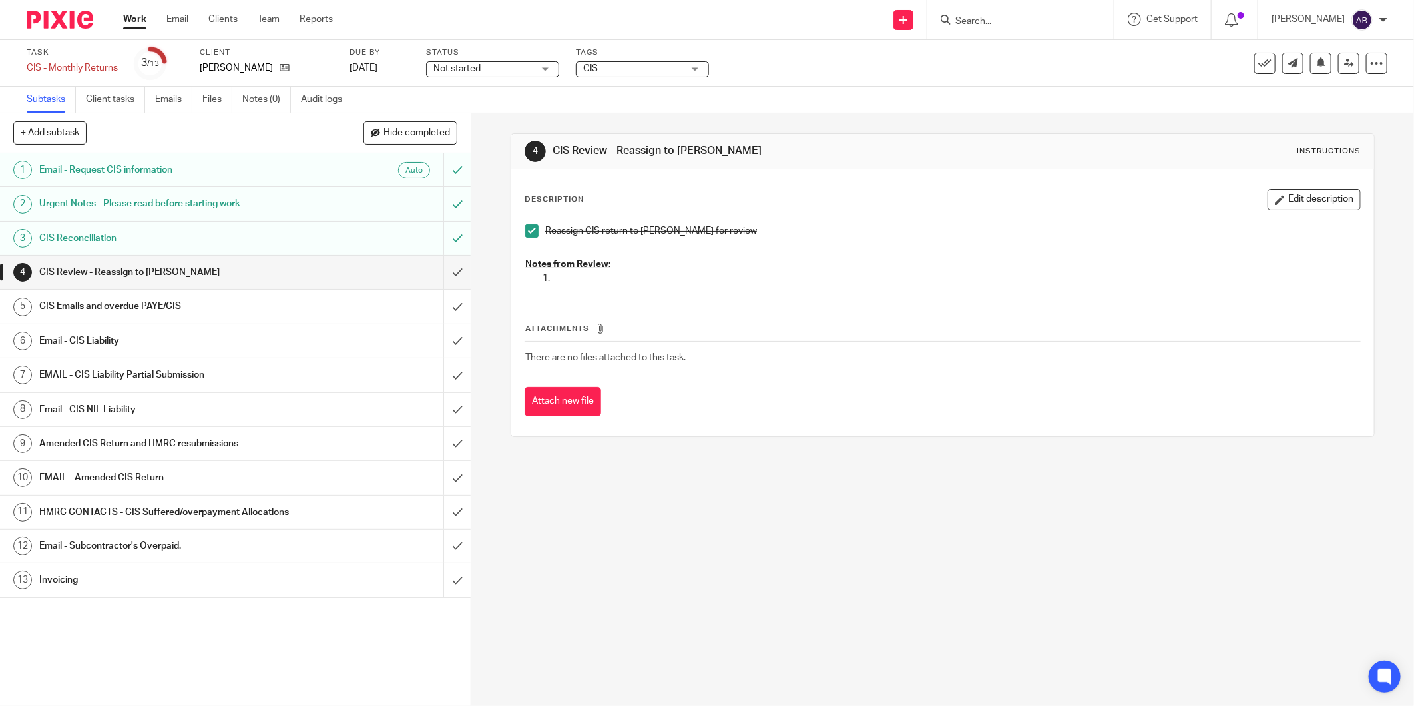
click at [182, 237] on h1 "CIS Reconciliation" at bounding box center [169, 238] width 261 height 20
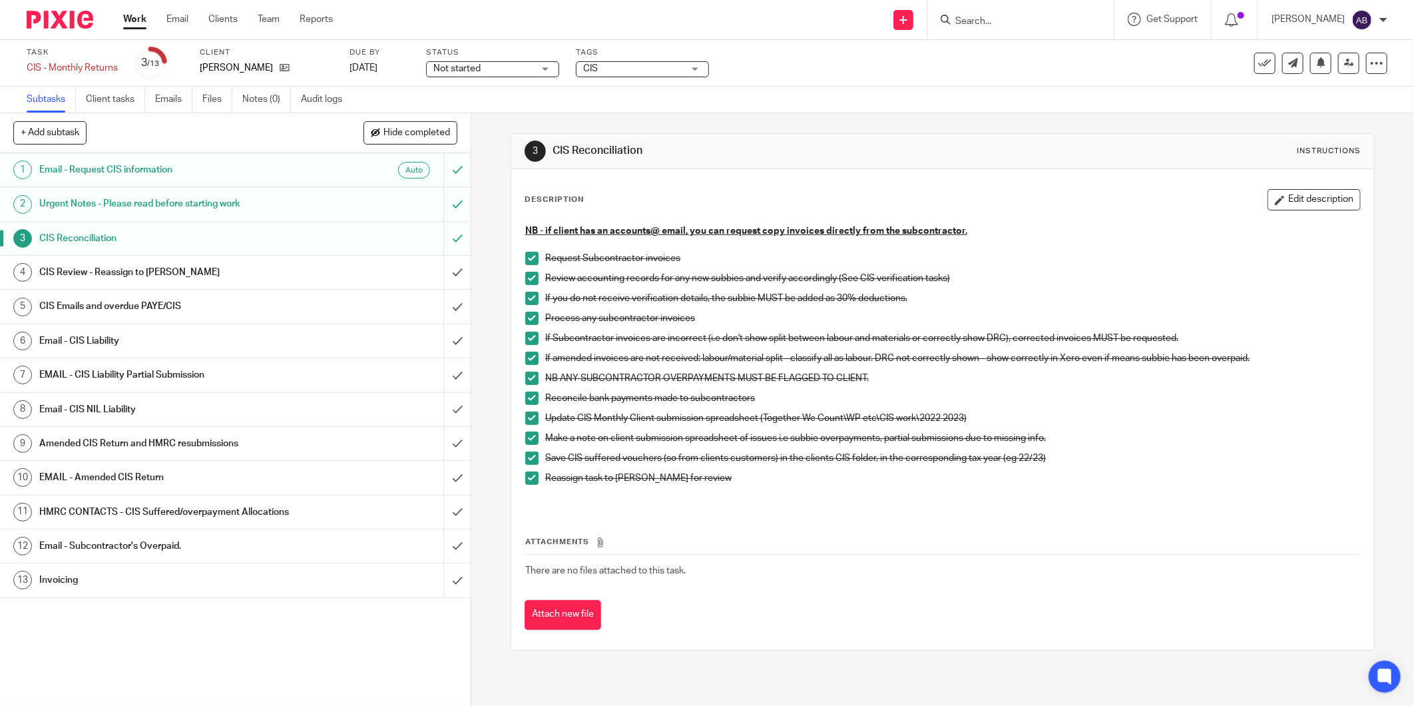
click at [122, 335] on h1 "Email - CIS Liability" at bounding box center [169, 341] width 261 height 20
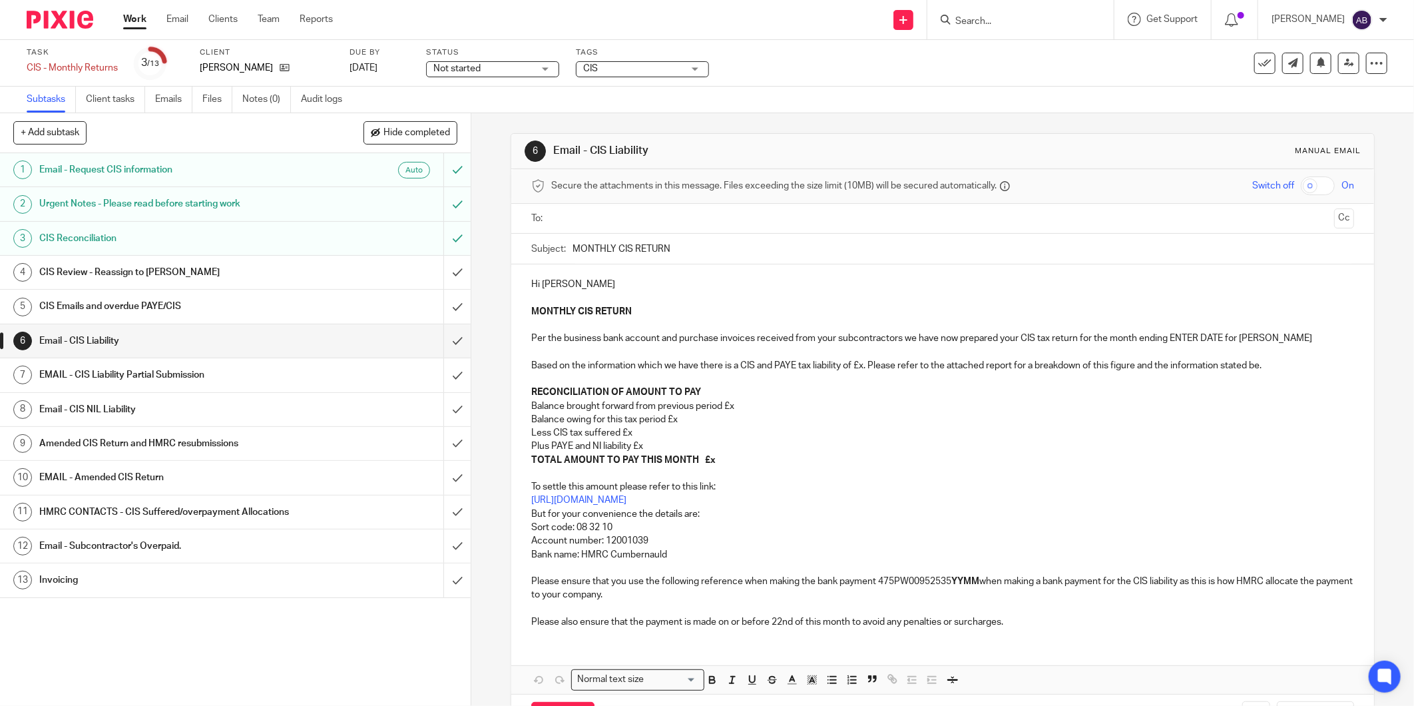
click at [690, 418] on p "Balance owing for this tax period £x" at bounding box center [942, 419] width 823 height 13
click at [646, 436] on p "Less CIS tax suffered £x" at bounding box center [942, 432] width 823 height 13
click at [652, 451] on p "Plus PAYE and NI liability £x" at bounding box center [942, 445] width 823 height 13
click at [740, 407] on p "Balance brought forward from previous period £x" at bounding box center [942, 405] width 823 height 13
drag, startPoint x: 710, startPoint y: 457, endPoint x: 732, endPoint y: 463, distance: 22.8
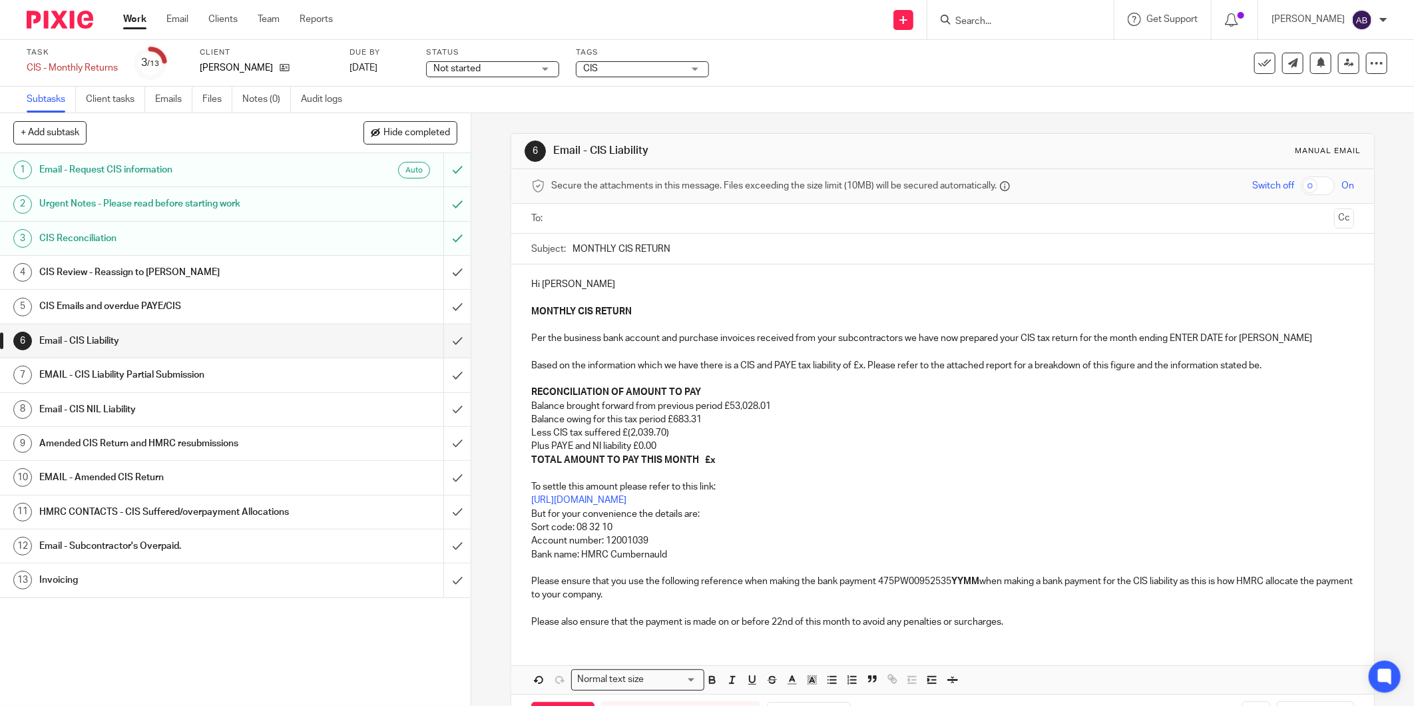
click at [710, 457] on p "TOTAL AMOUNT TO PAY THIS MONTH £x" at bounding box center [942, 459] width 823 height 13
click at [154, 403] on h1 "Email - CIS NIL Liability" at bounding box center [169, 409] width 261 height 20
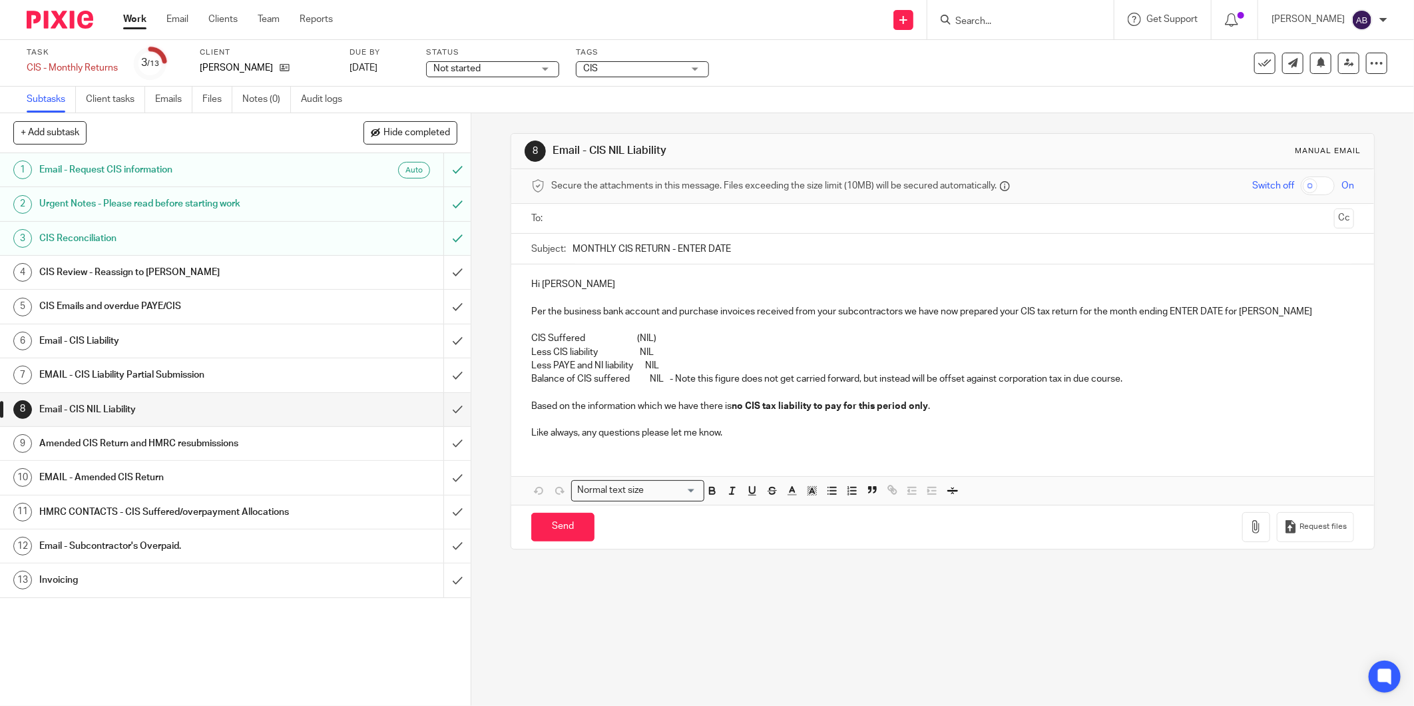
click at [657, 351] on p "Less CIS liability NIL" at bounding box center [942, 351] width 823 height 13
click at [646, 338] on p "CIS Suffered (NIL)" at bounding box center [942, 337] width 823 height 13
click at [644, 339] on p "CIS Suffered (NIL)" at bounding box center [942, 337] width 823 height 13
click at [658, 379] on p "Balance of CIS suffered NIL - Note this figure does not get carried forward, bu…" at bounding box center [942, 392] width 823 height 41
click at [668, 383] on p "Balance of CIS suffered 1356 - Note this figure does not get carried forward, b…" at bounding box center [942, 392] width 823 height 41
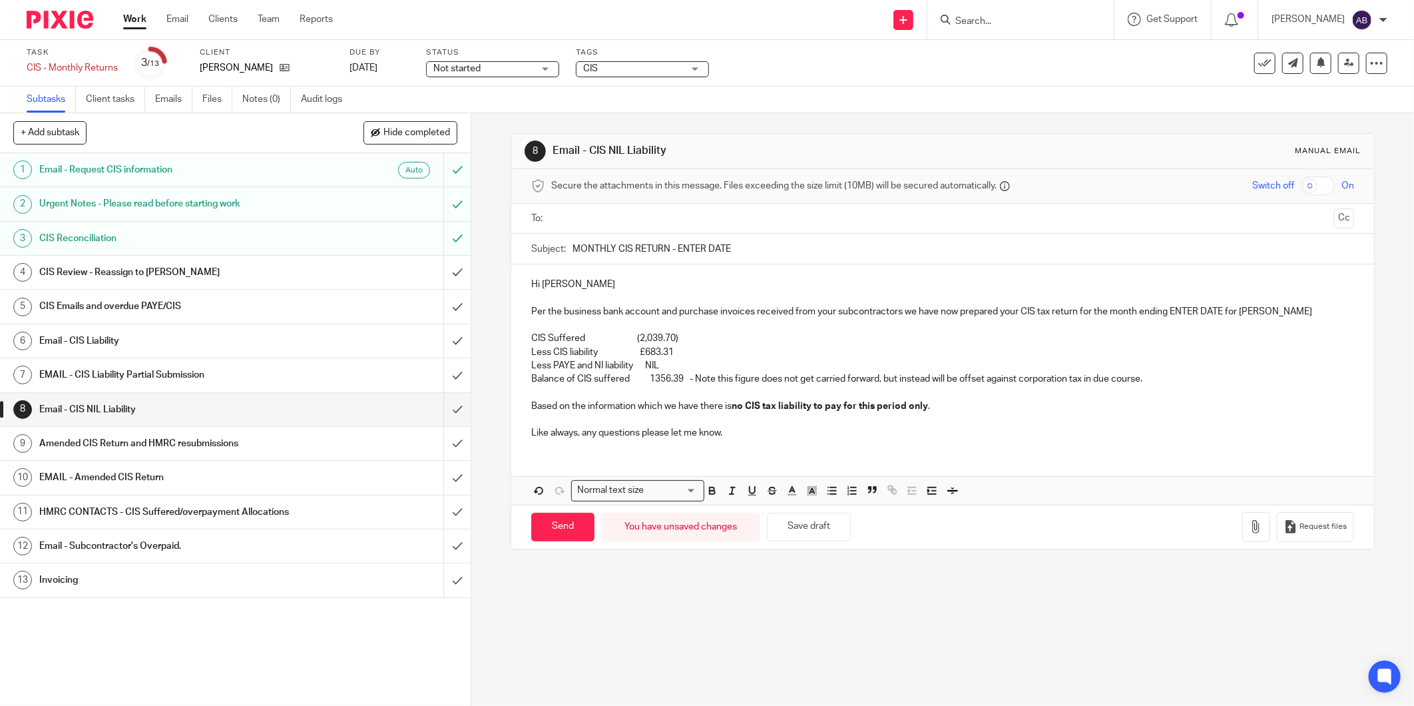
click at [650, 379] on p "Balance of CIS suffered 1356.39 - Note this figure does not get carried forward…" at bounding box center [942, 392] width 823 height 41
drag, startPoint x: 682, startPoint y: 377, endPoint x: 686, endPoint y: 384, distance: 7.8
click at [683, 378] on p "Balance of CIS suffered 1,356.39 - Note this figure does not get carried forwar…" at bounding box center [942, 392] width 823 height 41
drag, startPoint x: 646, startPoint y: 380, endPoint x: 656, endPoint y: 386, distance: 12.2
click at [646, 380] on p "Balance of CIS suffered 1,356.39) - Note this figure does not get carried forwa…" at bounding box center [942, 392] width 823 height 41
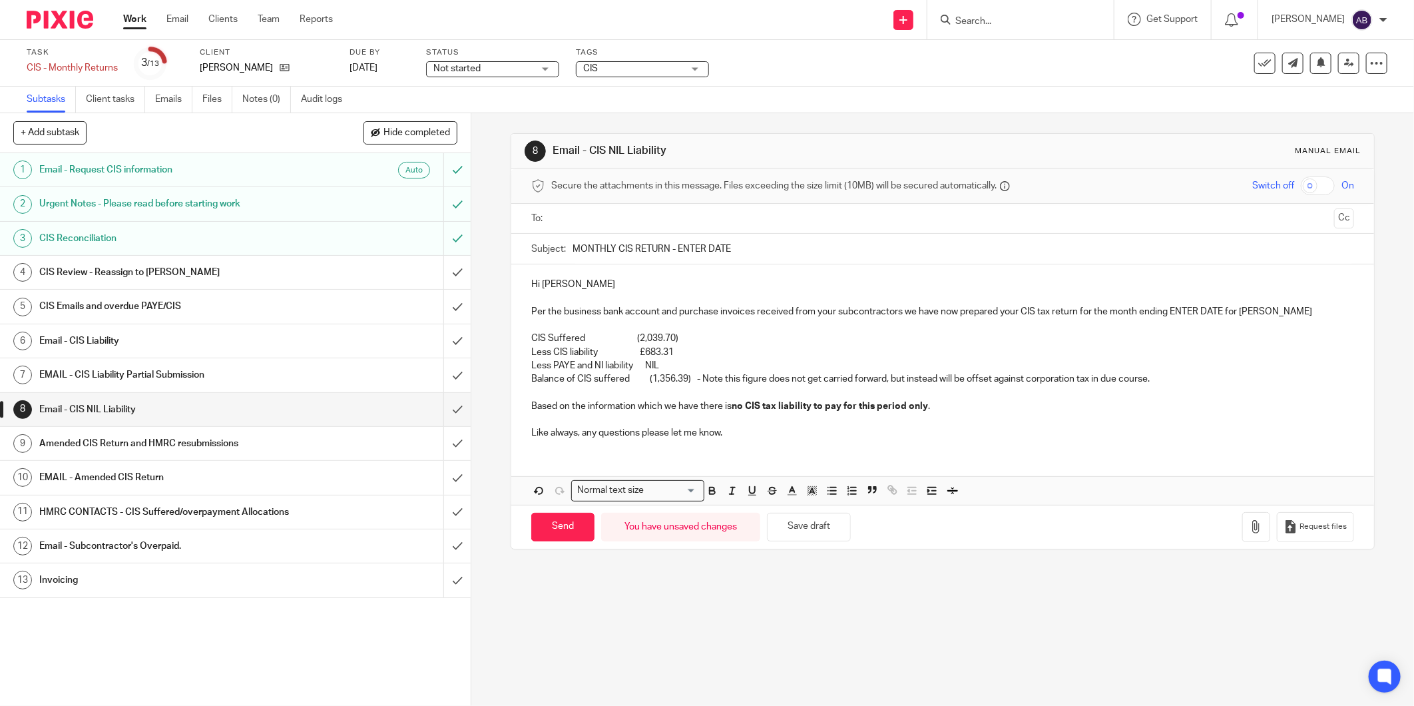
click at [650, 378] on p "Balance of CIS suffered (1,356.39) - Note this figure does not get carried forw…" at bounding box center [942, 392] width 823 height 41
click at [816, 534] on button "Save draft" at bounding box center [809, 526] width 84 height 29
click at [668, 222] on input "text" at bounding box center [942, 218] width 773 height 15
click at [1334, 220] on button "Cc" at bounding box center [1344, 220] width 20 height 20
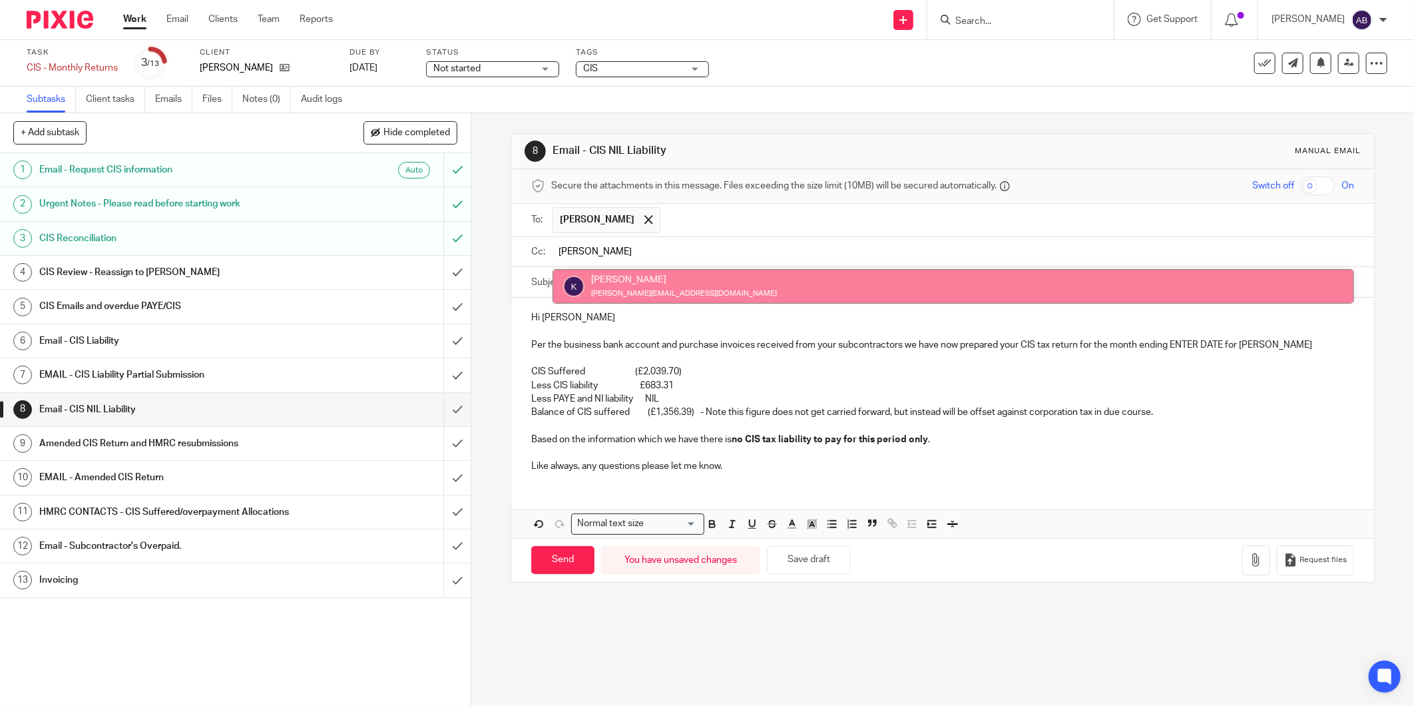
type input "[PERSON_NAME]"
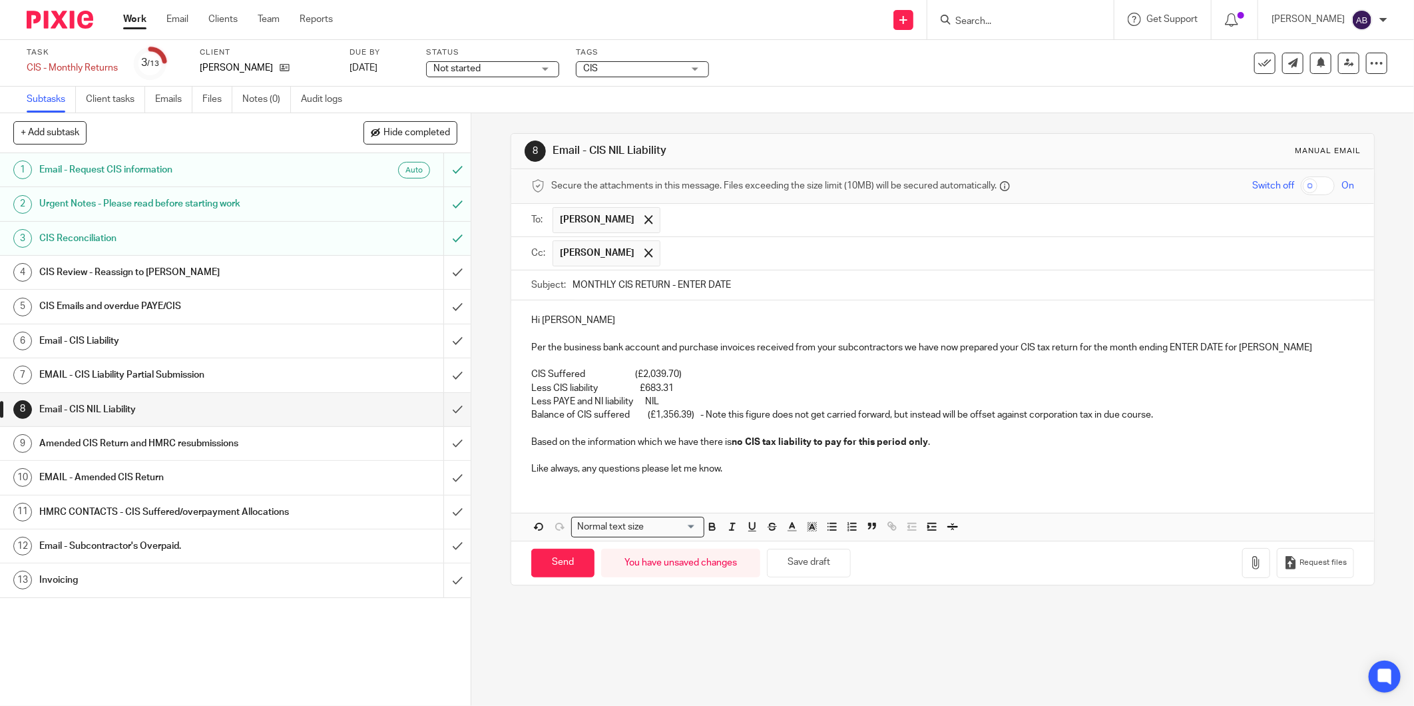
drag, startPoint x: 671, startPoint y: 284, endPoint x: 782, endPoint y: 284, distance: 111.2
click at [782, 284] on input "MONTHLY CIS RETURN - ENTER DATE" at bounding box center [962, 285] width 781 height 30
paste input "05th Aug-25"
type input "MONTHLY CIS RETURN -05th Aug-25"
drag, startPoint x: 1166, startPoint y: 345, endPoint x: 1218, endPoint y: 351, distance: 52.3
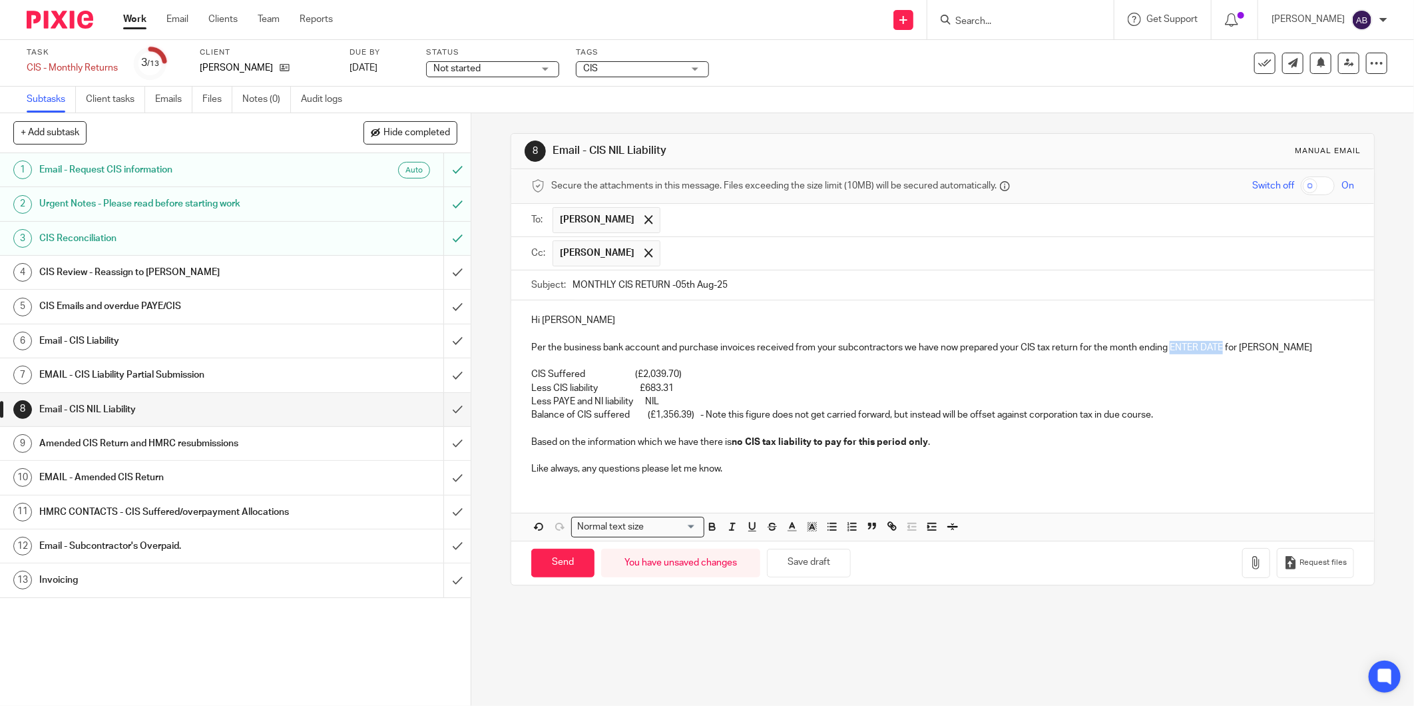
click at [1218, 351] on p "Per the business bank account and purchase invoices received from your subcontr…" at bounding box center [942, 347] width 823 height 13
click at [807, 566] on button "Save draft" at bounding box center [809, 562] width 84 height 29
click at [799, 566] on button "Save draft" at bounding box center [809, 562] width 84 height 29
click at [1249, 566] on icon "button" at bounding box center [1255, 562] width 13 height 13
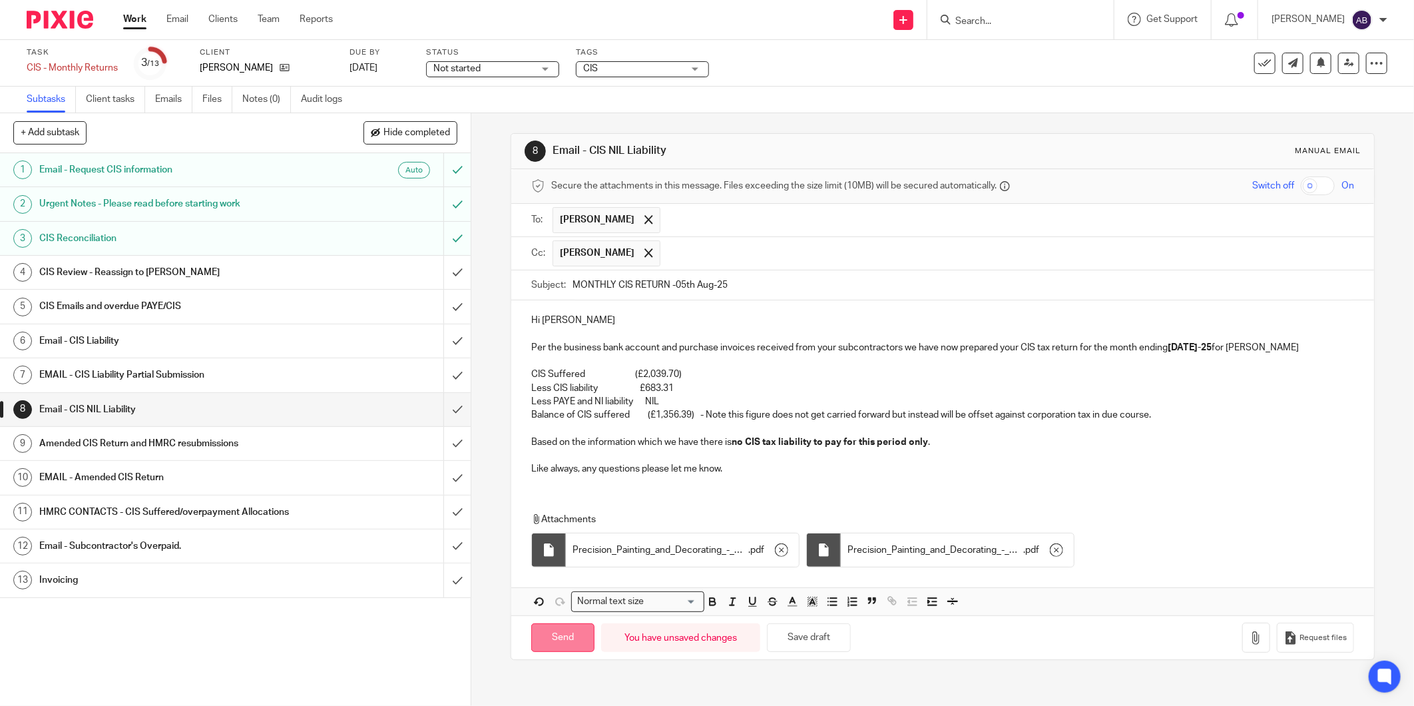
click at [568, 642] on input "Send" at bounding box center [562, 637] width 63 height 29
type input "Sent"
click at [160, 573] on h1 "Invoicing" at bounding box center [169, 580] width 261 height 20
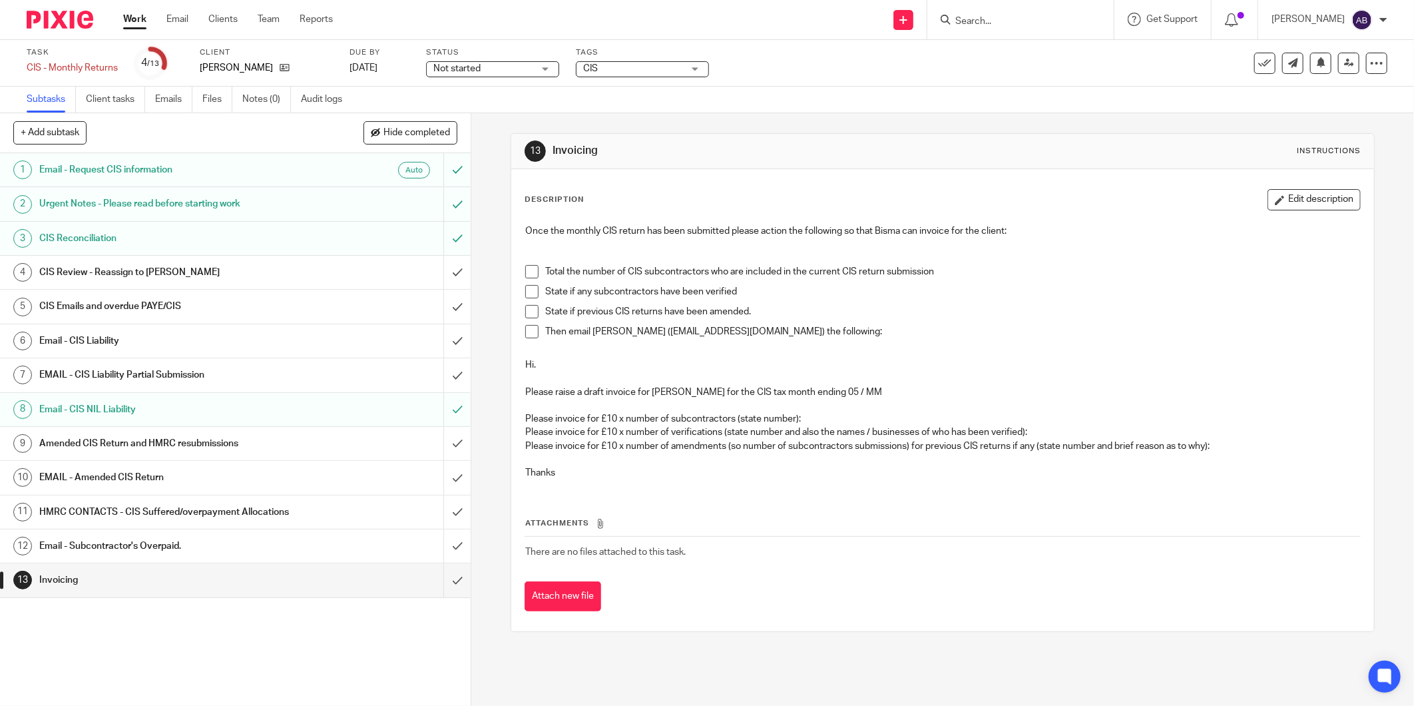
click at [530, 273] on span at bounding box center [531, 271] width 13 height 13
click at [528, 288] on span at bounding box center [531, 291] width 13 height 13
click at [528, 305] on span at bounding box center [531, 311] width 13 height 13
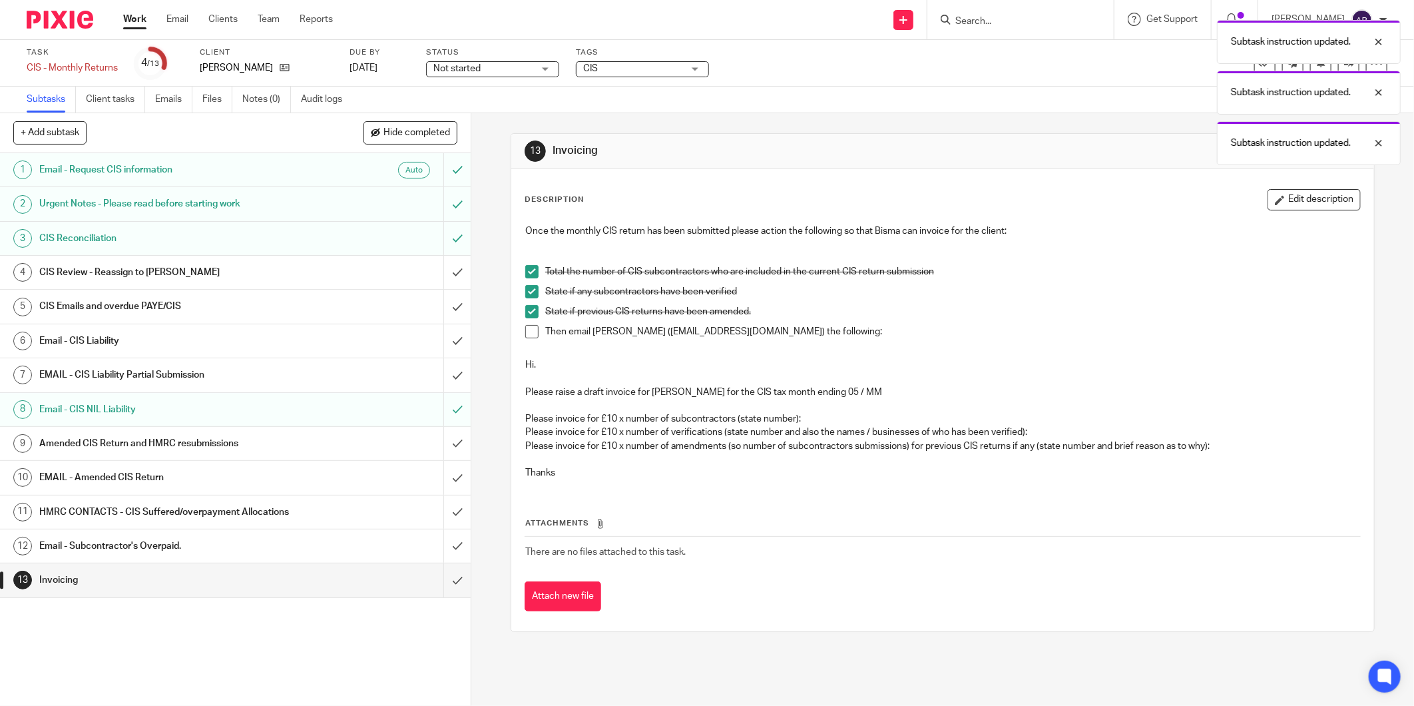
click at [528, 327] on span at bounding box center [531, 331] width 13 height 13
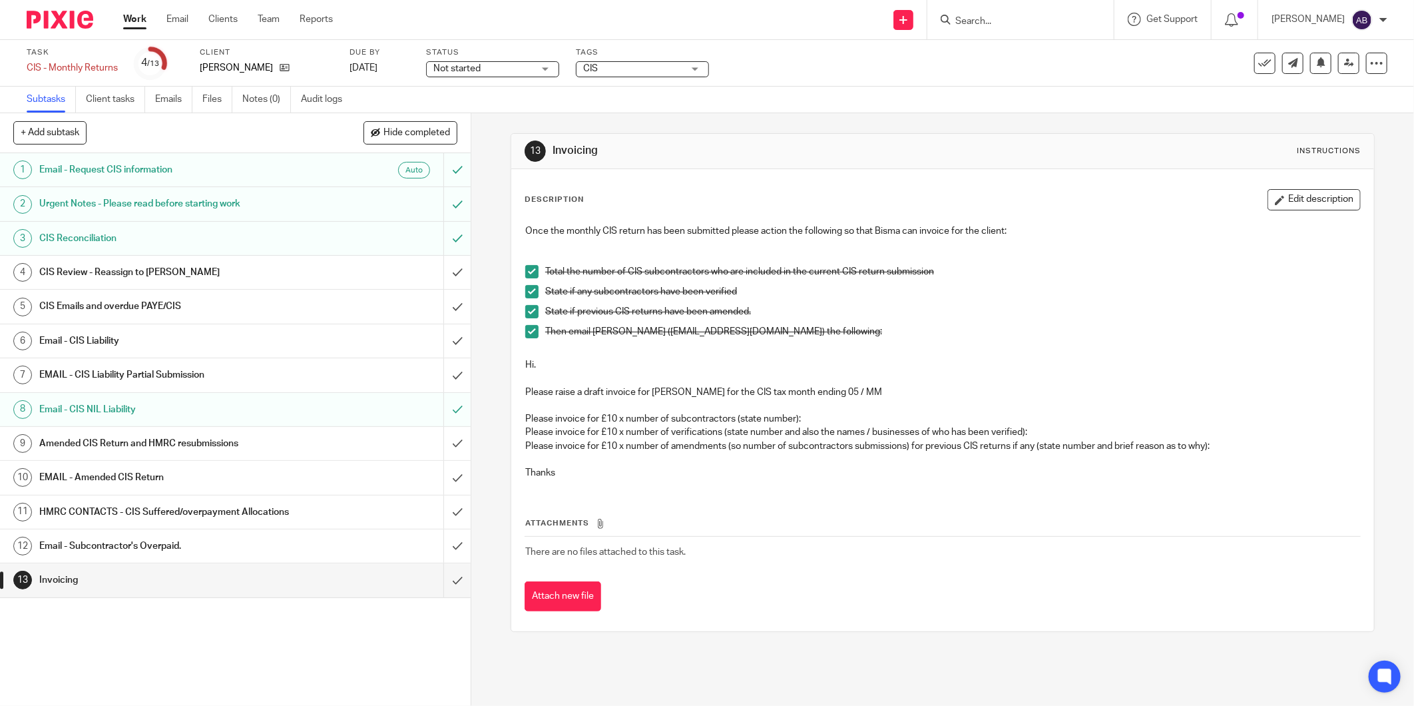
click at [1254, 55] on button at bounding box center [1264, 63] width 21 height 21
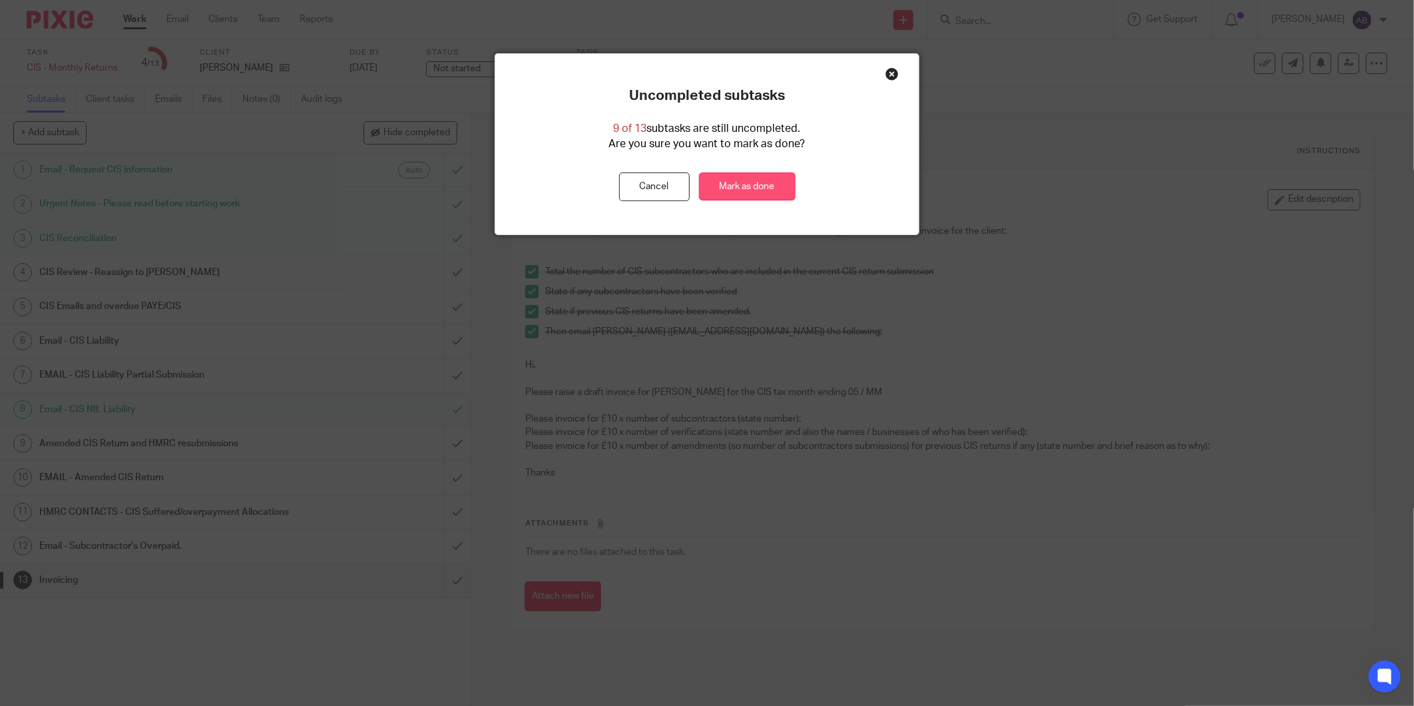
click at [752, 188] on link "Mark as done" at bounding box center [747, 186] width 97 height 29
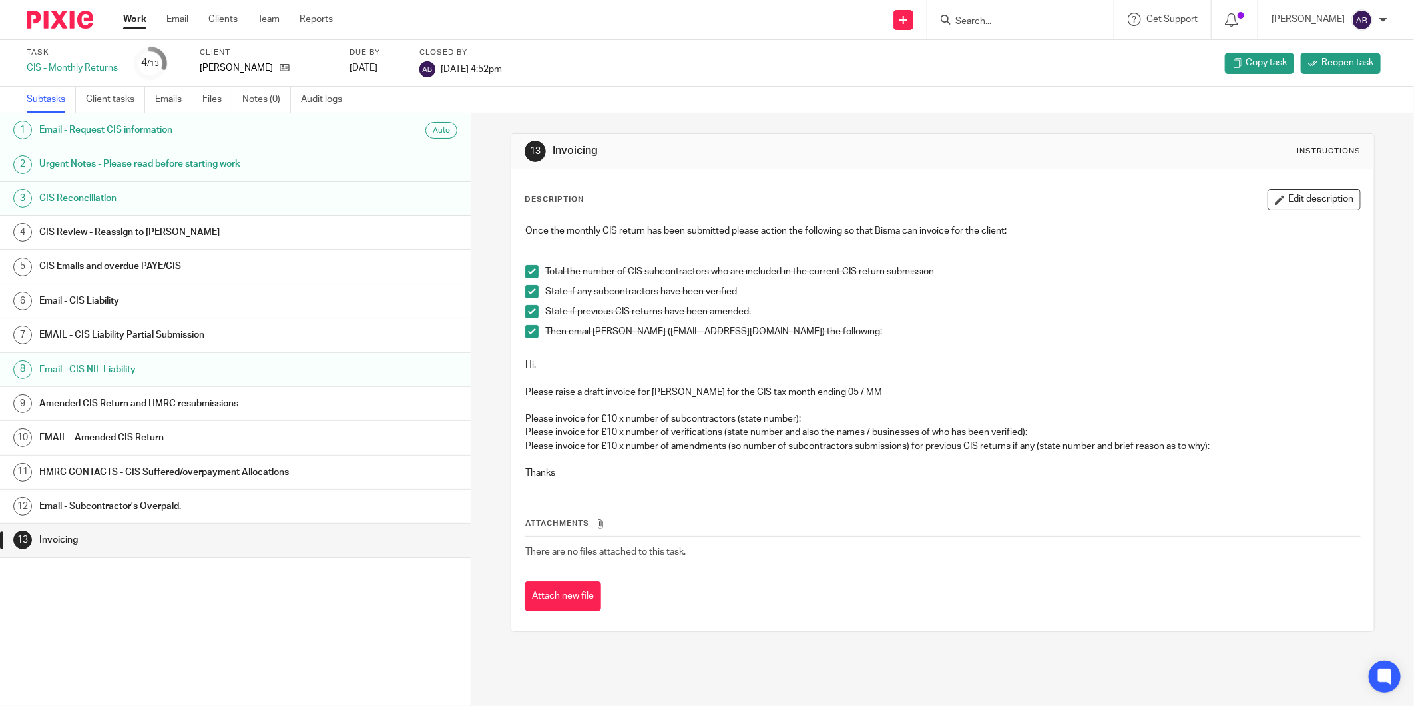
click at [988, 22] on input "Search" at bounding box center [1014, 22] width 120 height 12
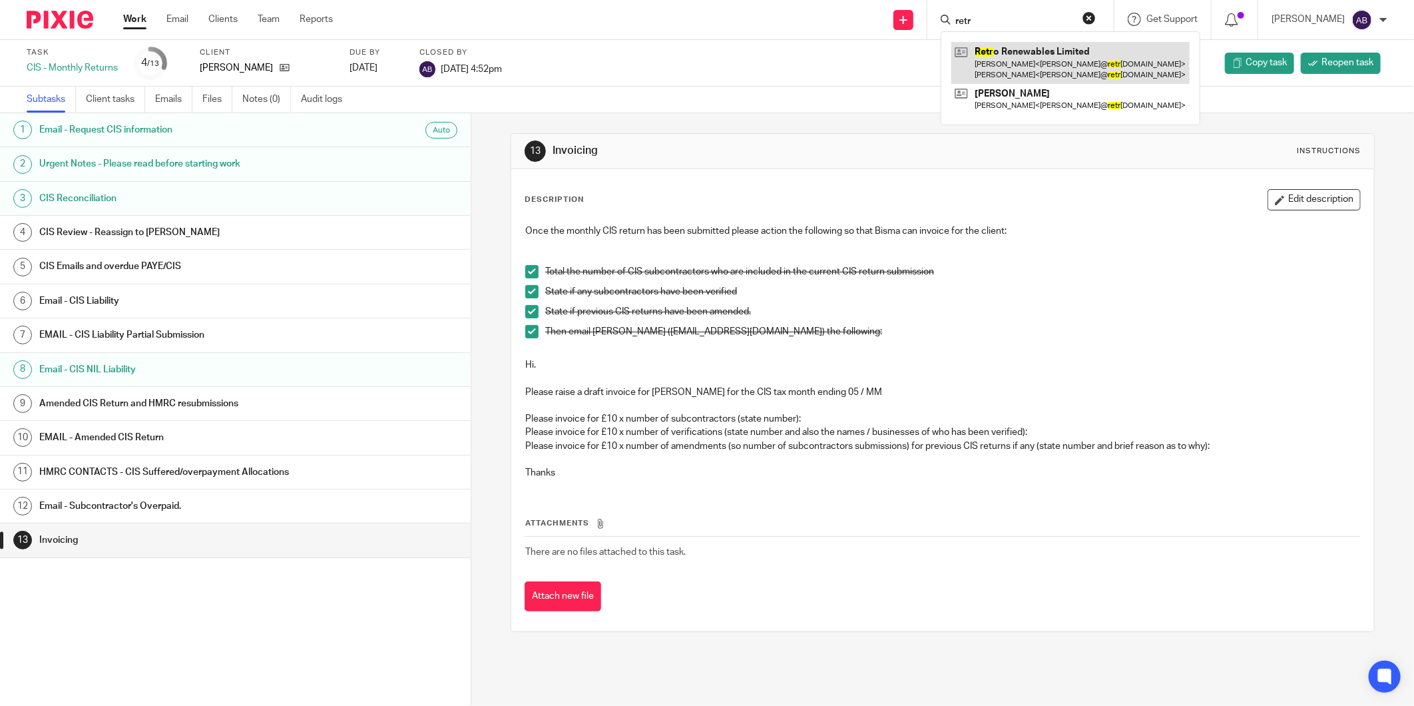
type input "retr"
click at [1016, 58] on link at bounding box center [1070, 62] width 238 height 41
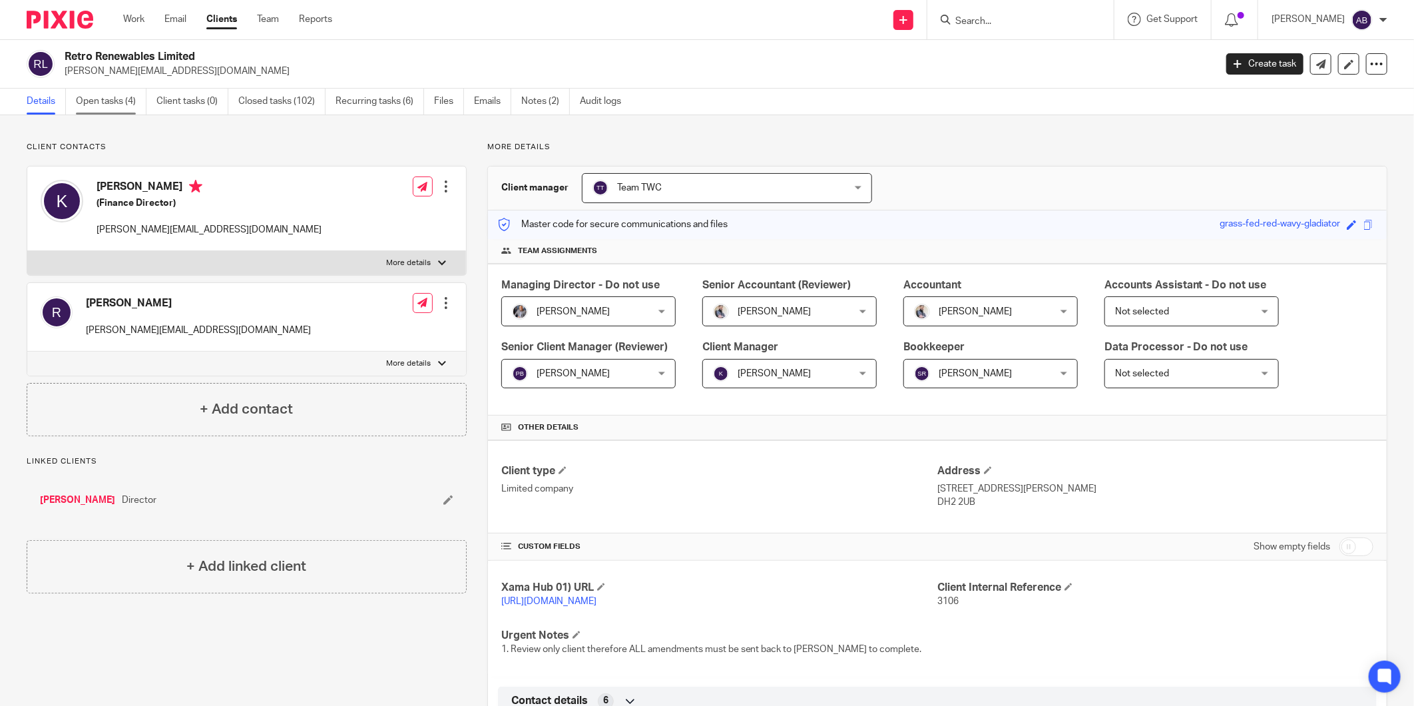
click at [130, 102] on link "Open tasks (4)" at bounding box center [111, 102] width 71 height 26
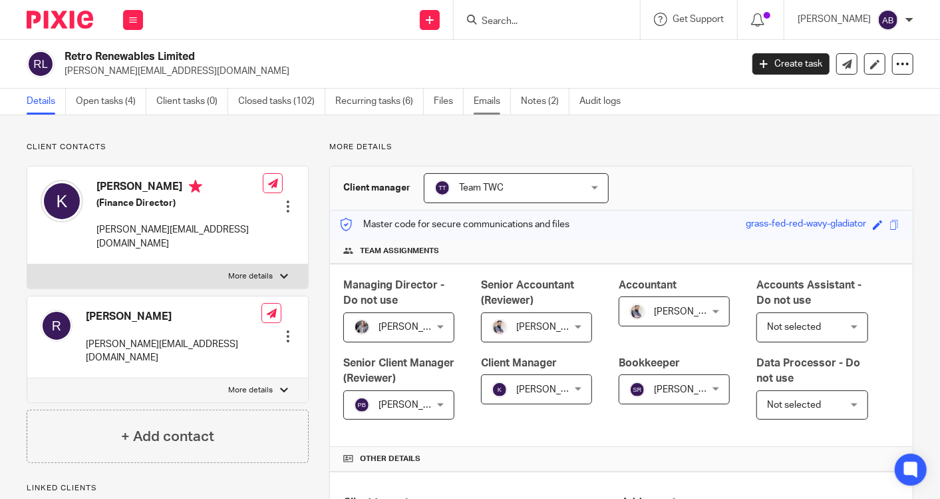
click at [486, 112] on link "Emails" at bounding box center [492, 102] width 37 height 26
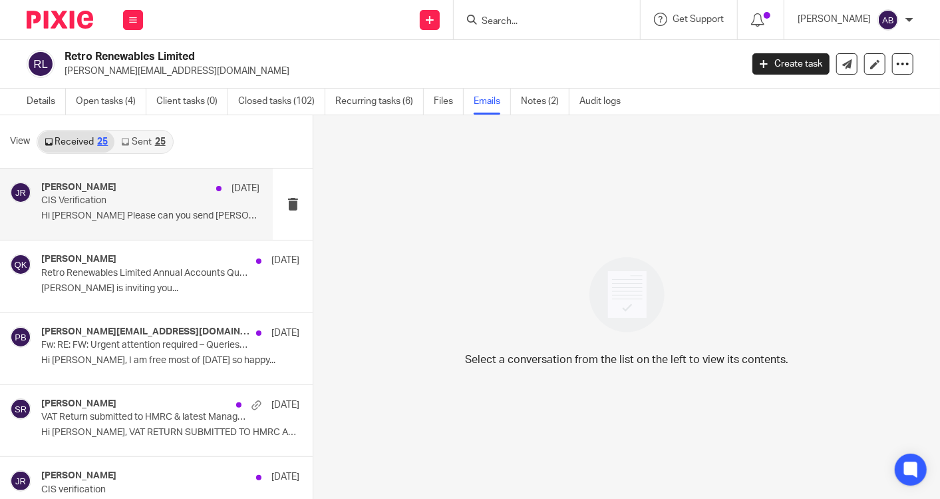
click at [143, 216] on p "Hi [PERSON_NAME] Please can you send [PERSON_NAME]..." at bounding box center [150, 215] width 218 height 11
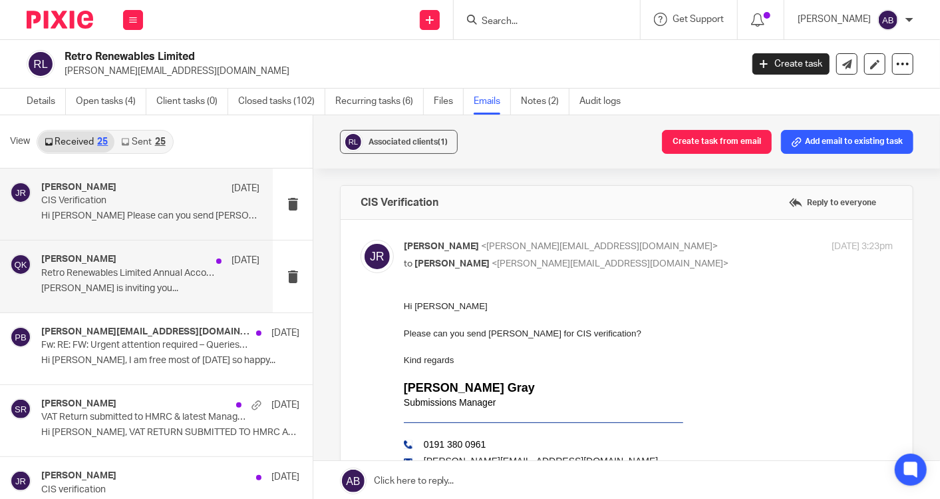
click at [114, 292] on p "[PERSON_NAME] is inviting you..." at bounding box center [150, 288] width 218 height 11
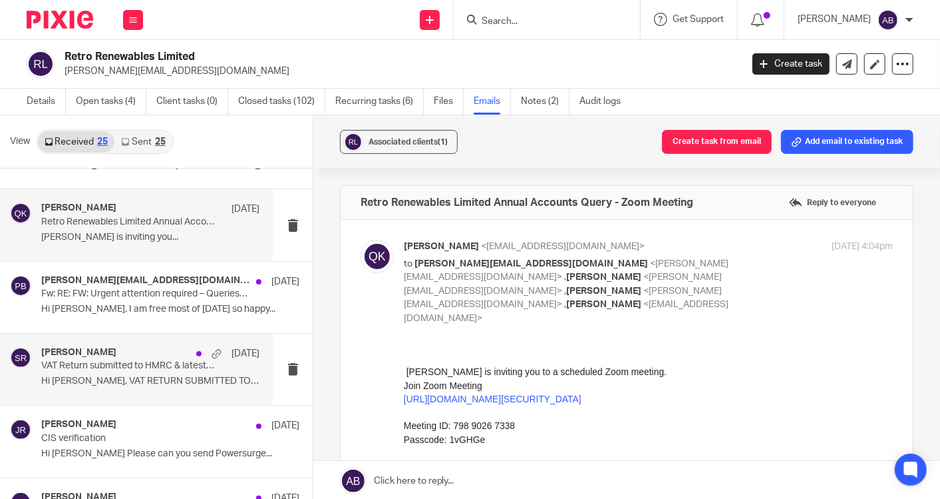
scroll to position [74, 0]
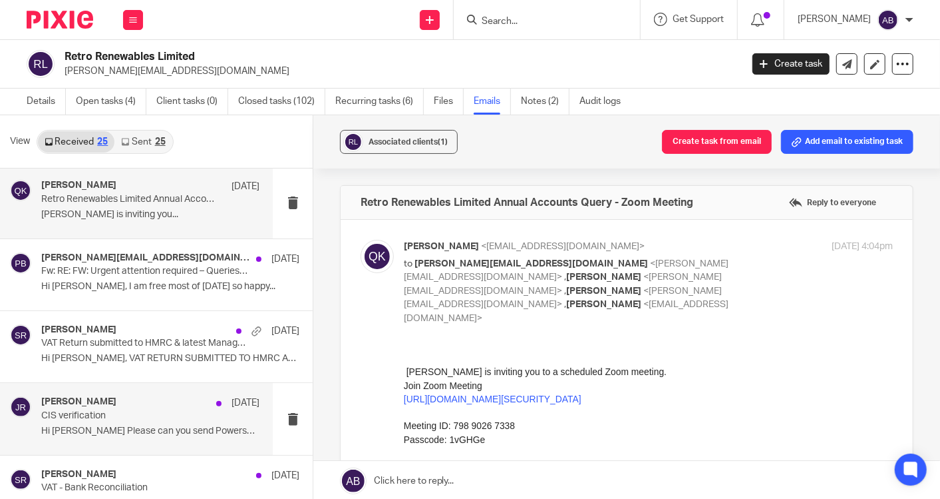
click at [114, 417] on p "CIS verification" at bounding box center [128, 415] width 174 height 11
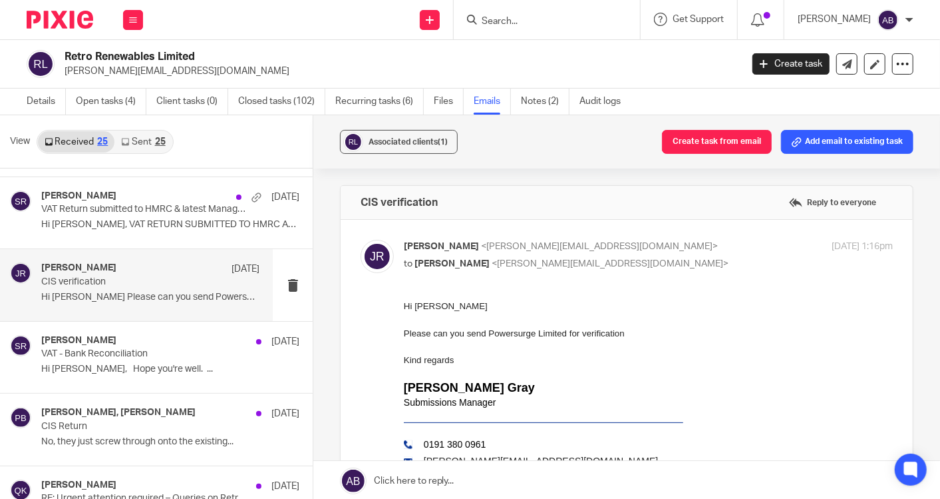
scroll to position [222, 0]
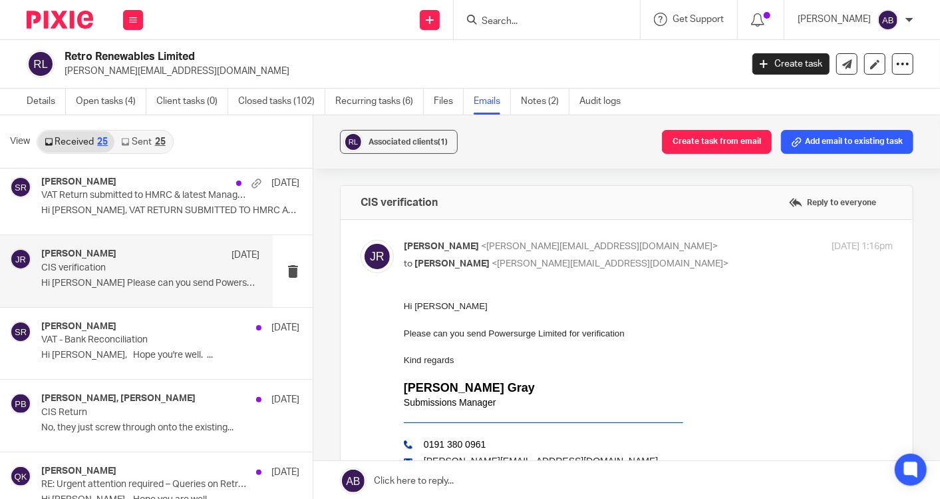
click at [124, 407] on p "CIS Return" at bounding box center [144, 412] width 206 height 11
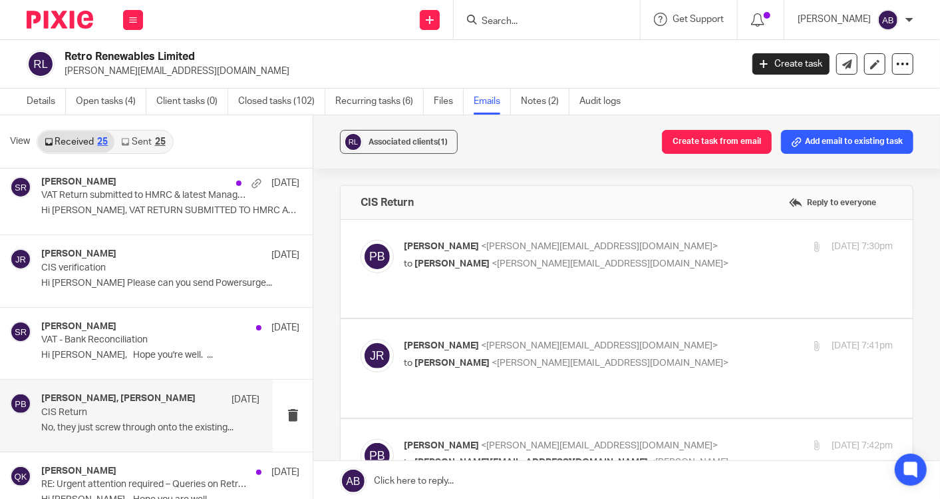
scroll to position [0, 0]
click at [680, 257] on p "to Jennie Retro <jennie@retrorenewables.co.uk>" at bounding box center [567, 264] width 326 height 14
checkbox input "true"
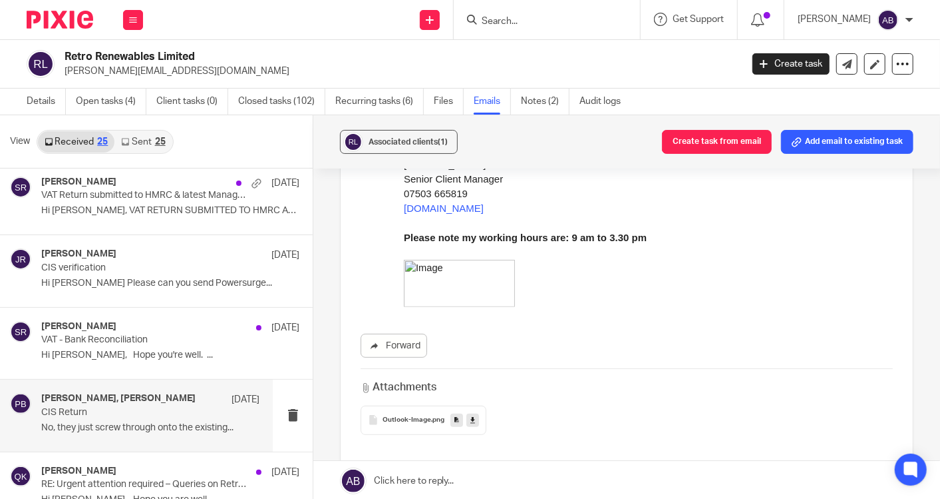
scroll to position [443, 0]
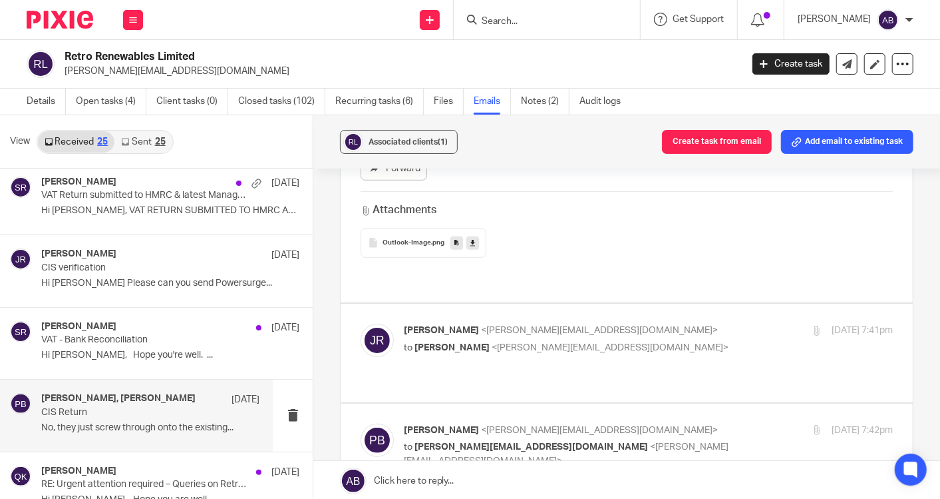
click at [688, 340] on div "Jennie Retro <jennie@retrorenewables.co.uk> to Penny Brown <penny@togetherwecou…" at bounding box center [648, 339] width 489 height 33
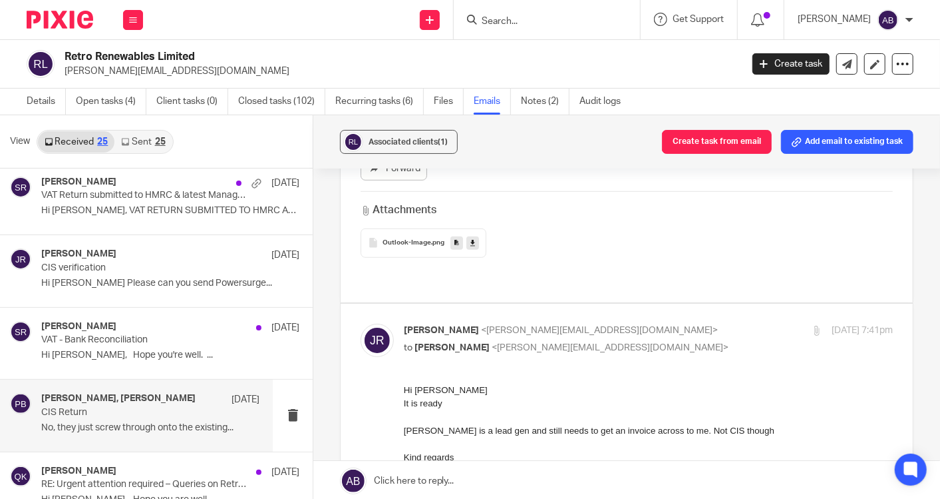
scroll to position [0, 0]
click at [679, 341] on p "to Penny Brown <penny@togetherwecount.co.uk>" at bounding box center [567, 348] width 326 height 14
checkbox input "false"
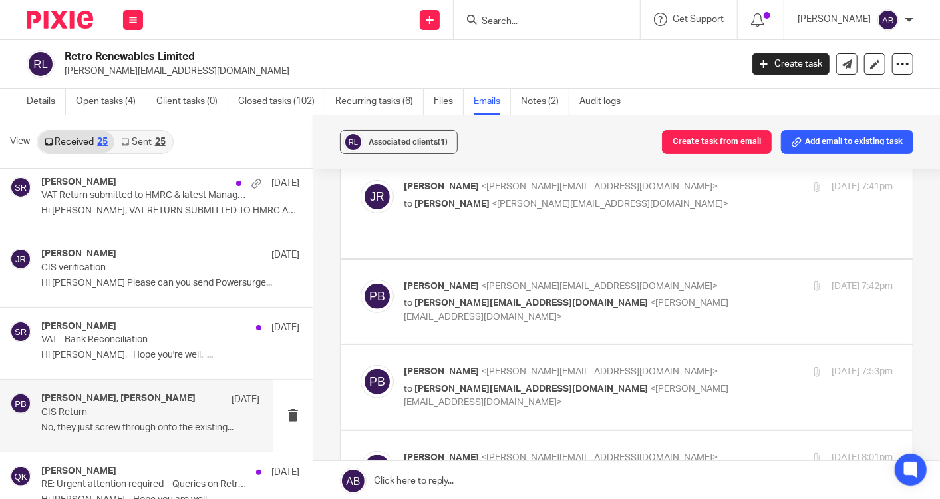
scroll to position [591, 0]
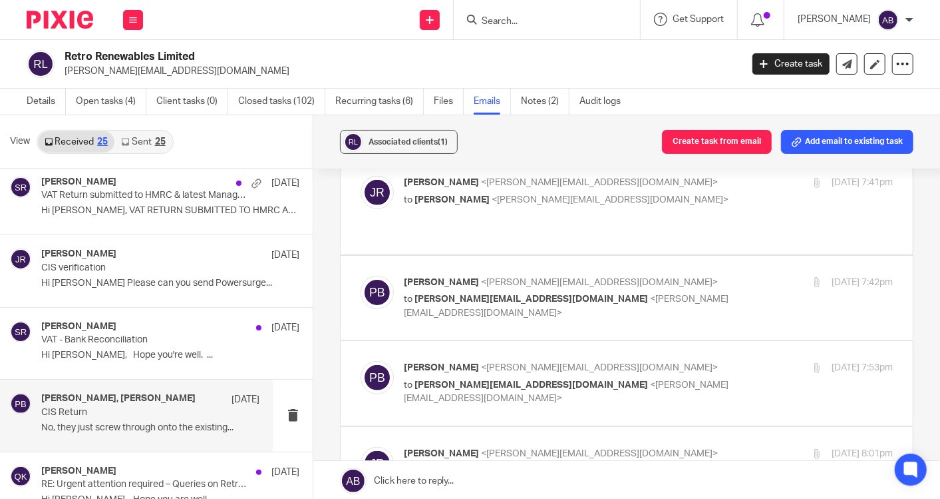
click at [705, 292] on p "to jennie@retrorenewables.co.uk <jennie@retrorenewables.co.uk>" at bounding box center [567, 305] width 326 height 27
checkbox input "true"
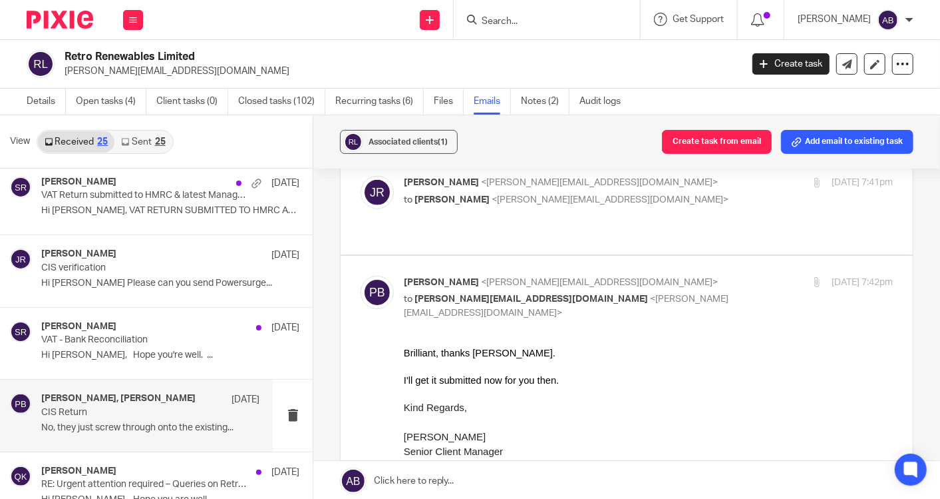
scroll to position [0, 0]
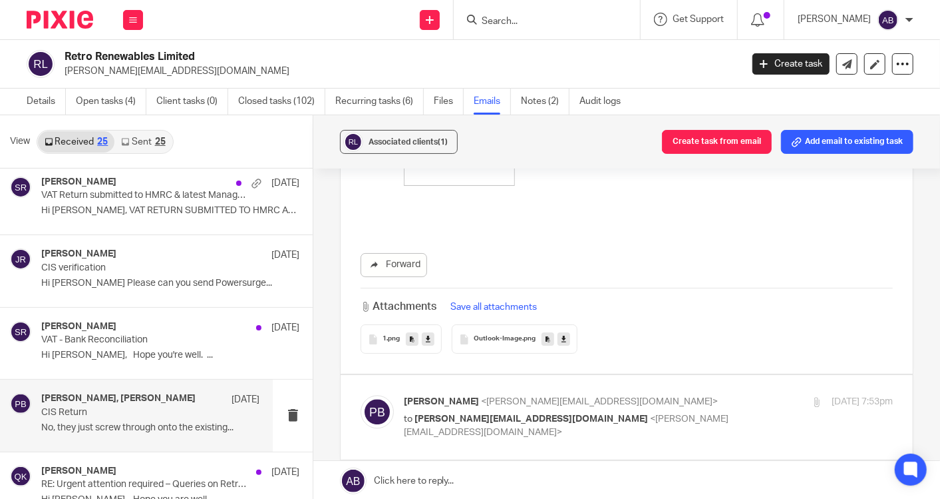
scroll to position [1701, 0]
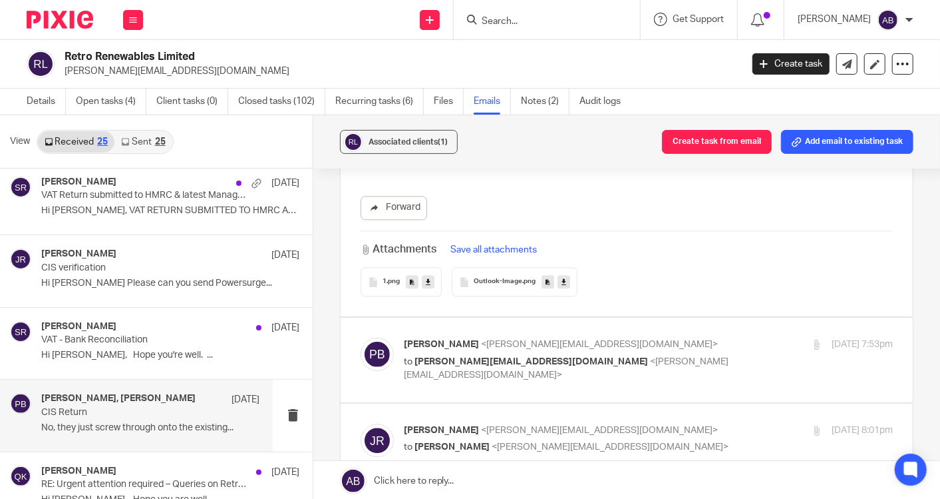
click at [717, 337] on div "Penny Brown <penny@togetherwecount.co.uk> to jennie@retrorenewables.co.uk <jenn…" at bounding box center [648, 359] width 489 height 45
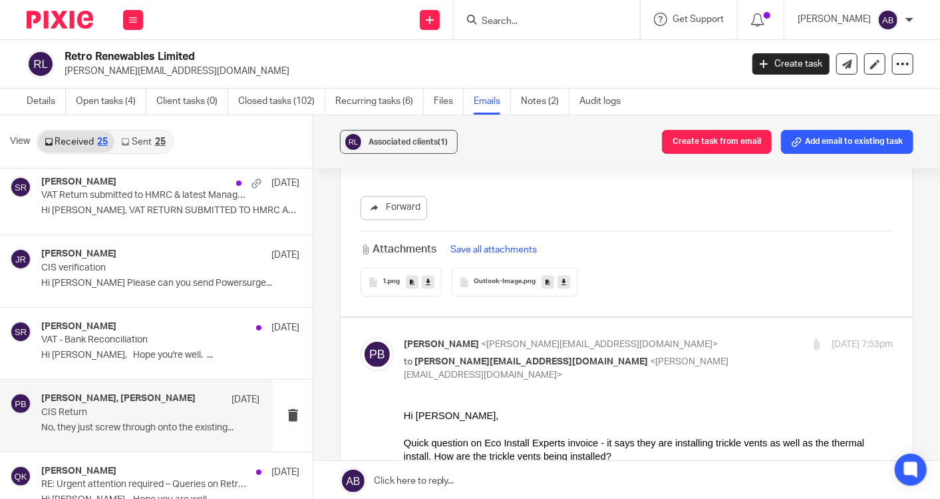
scroll to position [1774, 0]
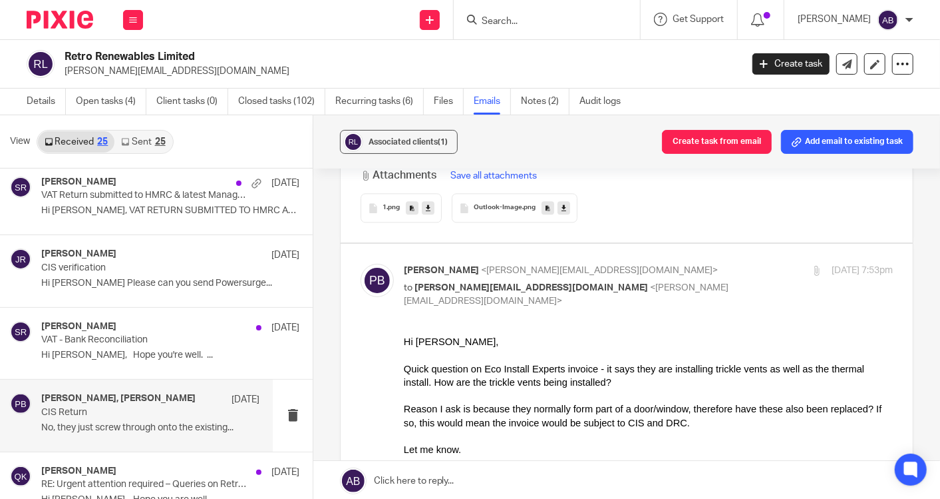
click at [714, 281] on p "to jennie@retrorenewables.co.uk <jennie@retrorenewables.co.uk>" at bounding box center [567, 294] width 326 height 27
checkbox input "false"
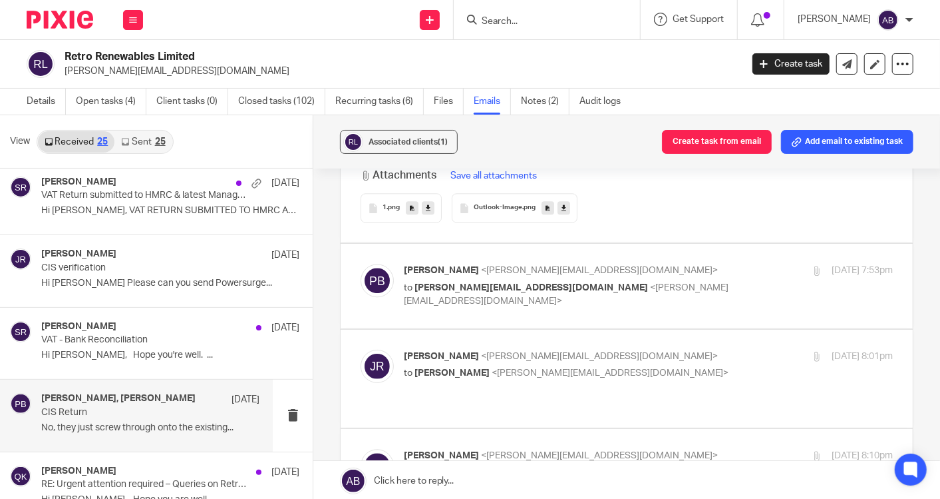
click at [662, 349] on p "Jennie Retro <jennie@retrorenewables.co.uk>" at bounding box center [567, 356] width 326 height 14
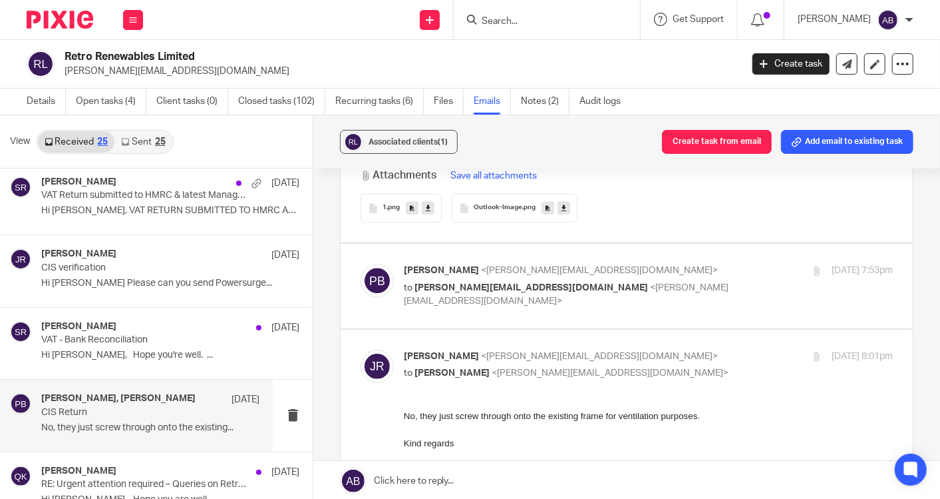
scroll to position [0, 0]
click at [670, 349] on p "Jennie Retro <jennie@retrorenewables.co.uk>" at bounding box center [567, 356] width 326 height 14
checkbox input "false"
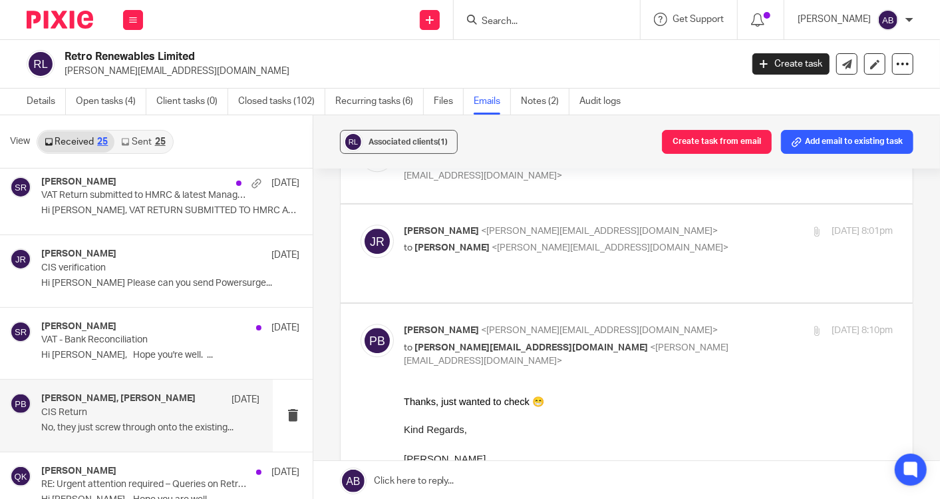
scroll to position [1848, 0]
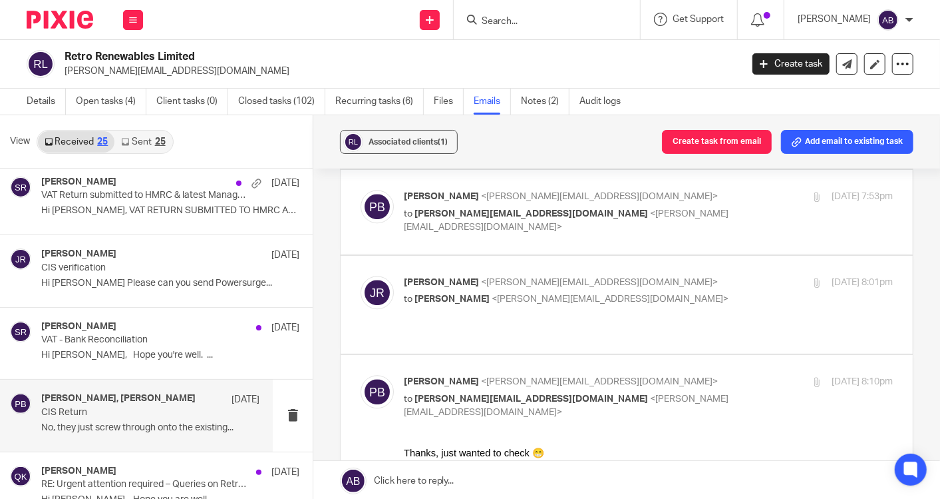
click at [730, 375] on div "7 Jul 2025 8:10pm" at bounding box center [811, 382] width 163 height 14
checkbox input "false"
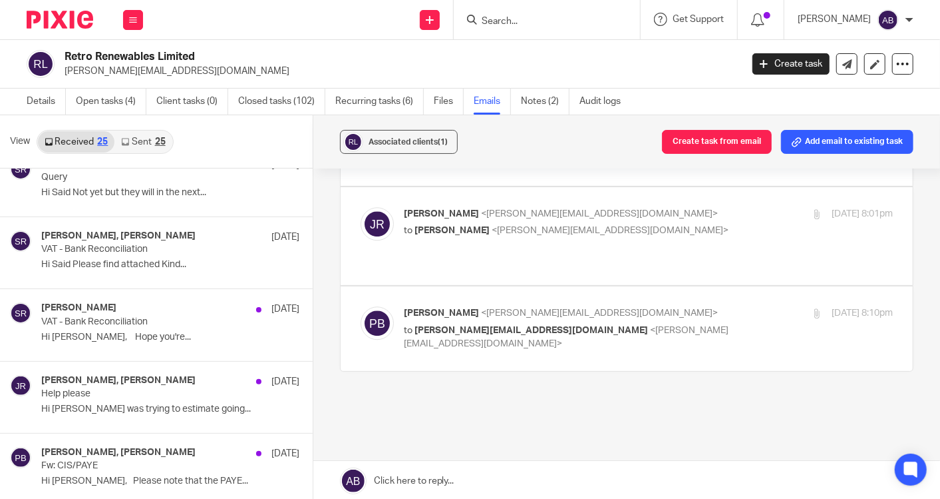
scroll to position [1035, 0]
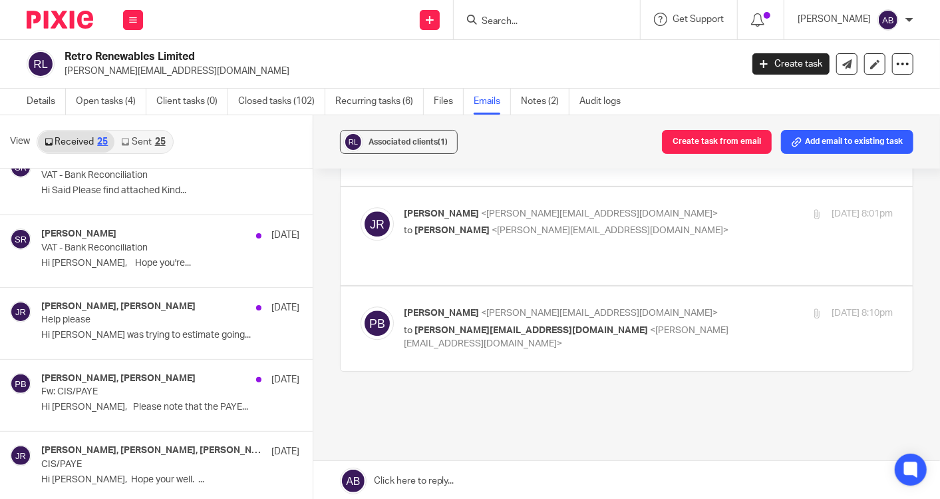
click at [130, 393] on p "Fw: CIS/PAYE" at bounding box center [144, 391] width 206 height 11
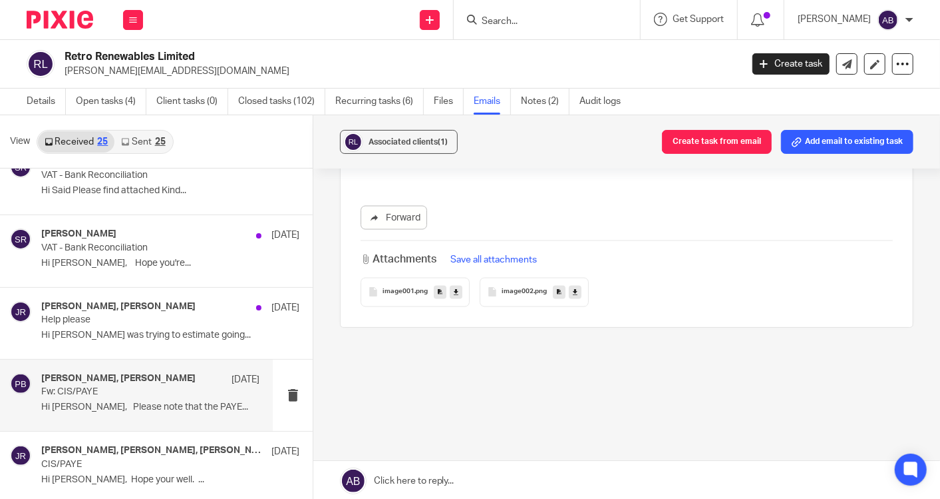
scroll to position [0, 0]
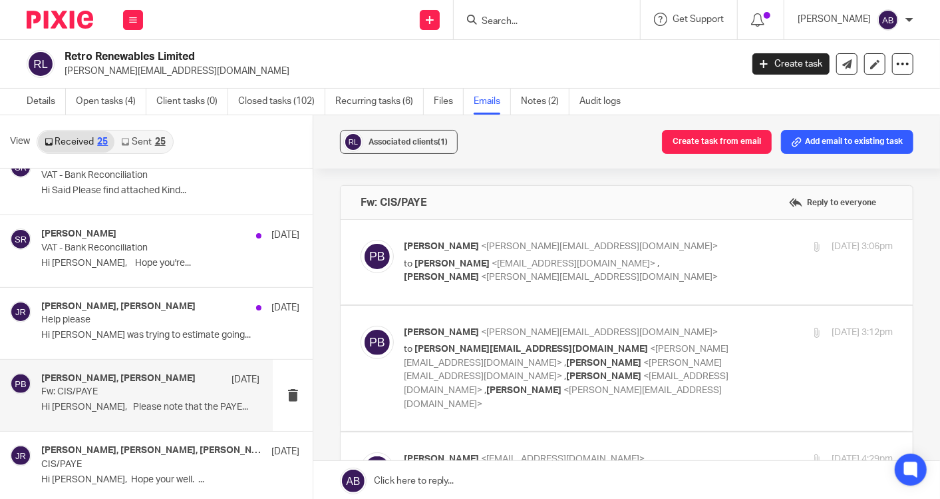
click at [730, 247] on div "20 Jun 2025 3:06pm" at bounding box center [811, 247] width 163 height 14
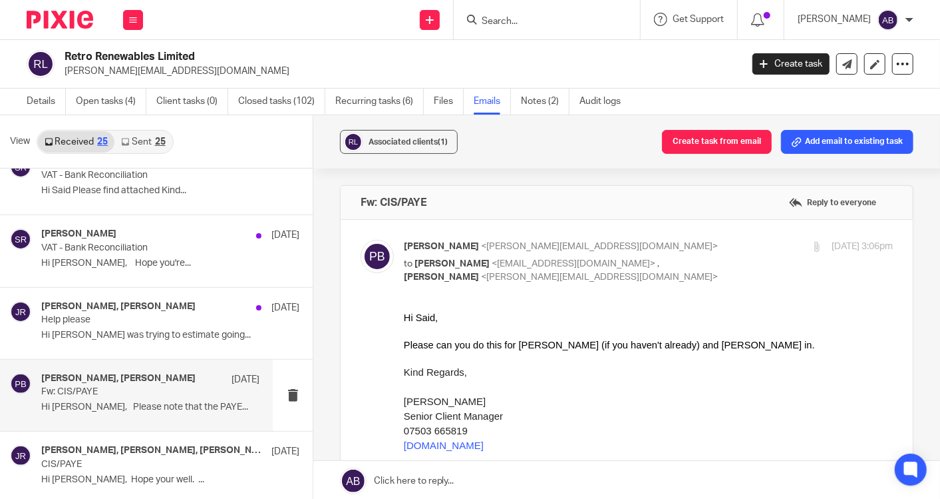
click at [361, 239] on input "checkbox" at bounding box center [360, 239] width 1 height 1
checkbox input "false"
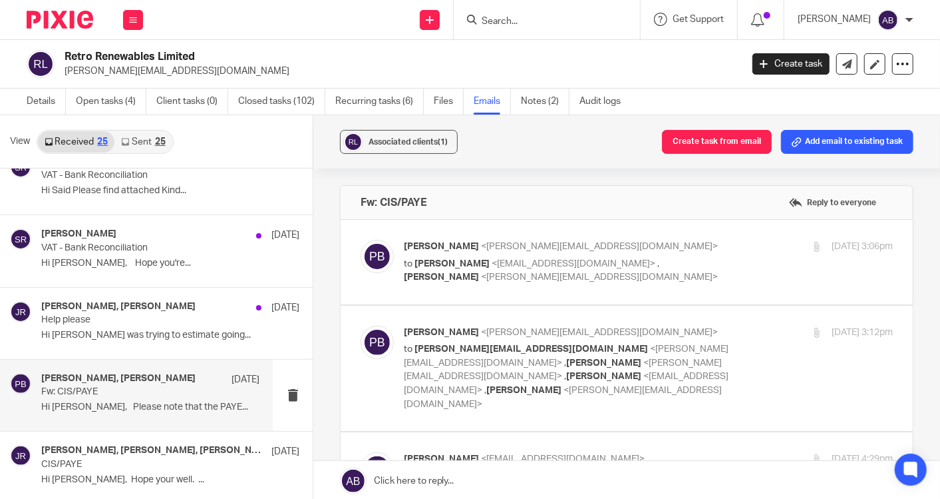
click at [730, 330] on div "20 Jun 2025 3:12pm" at bounding box center [811, 332] width 163 height 14
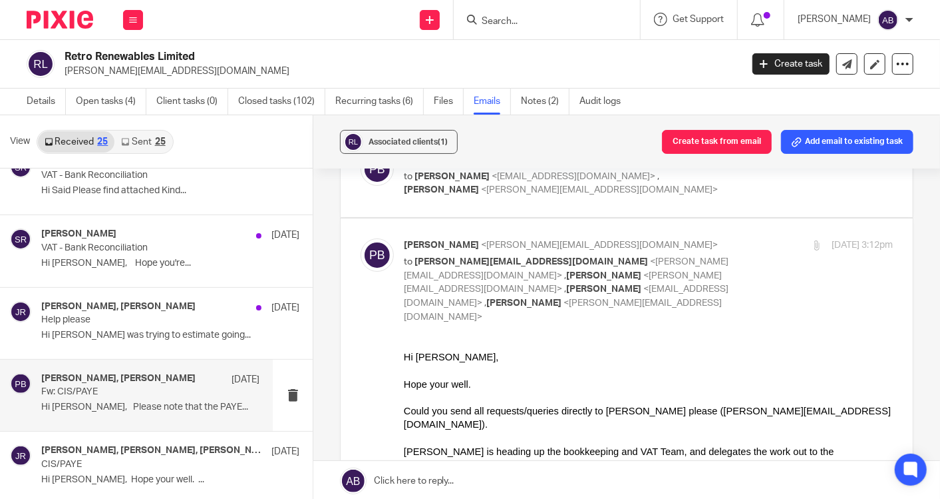
scroll to position [74, 0]
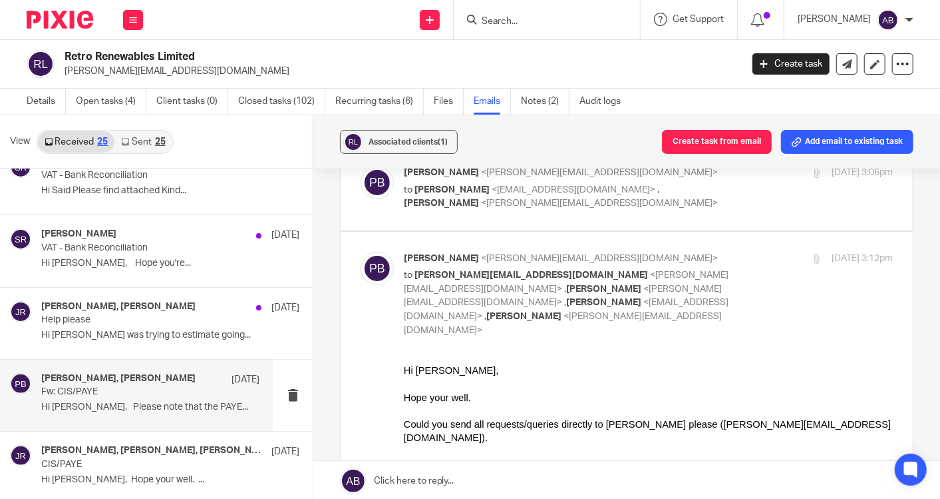
click at [733, 266] on div "Penny Brown <penny@togetherwecount.co.uk> to jennie@retrorenewables.co.uk <jenn…" at bounding box center [648, 294] width 489 height 85
checkbox input "false"
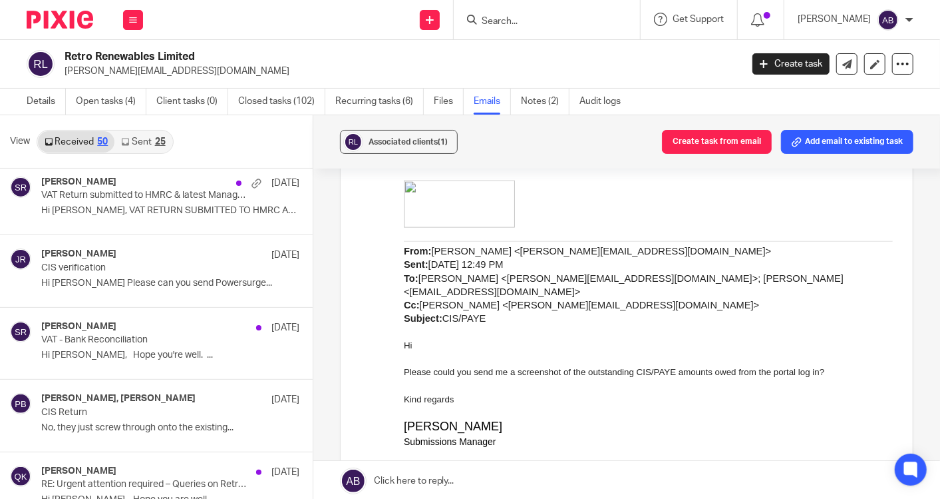
scroll to position [0, 0]
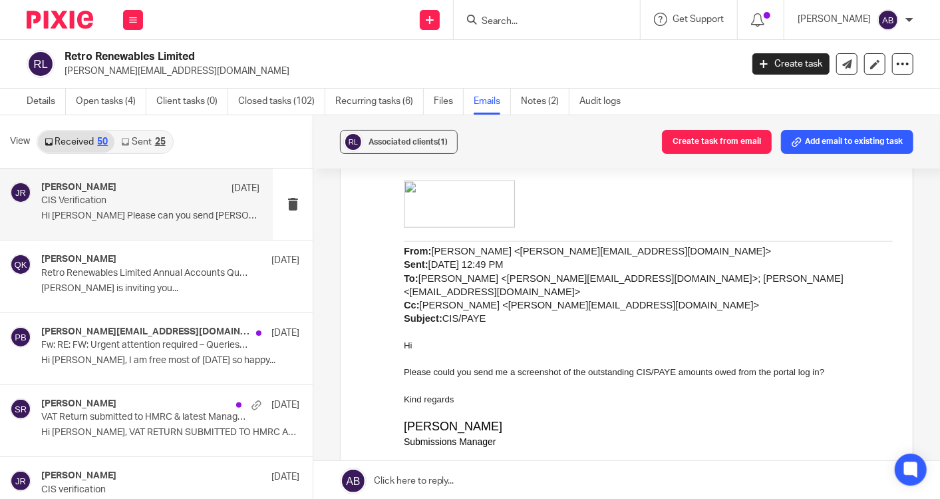
click at [129, 216] on p "Hi Kim Please can you send Anthony Austin..." at bounding box center [150, 215] width 218 height 11
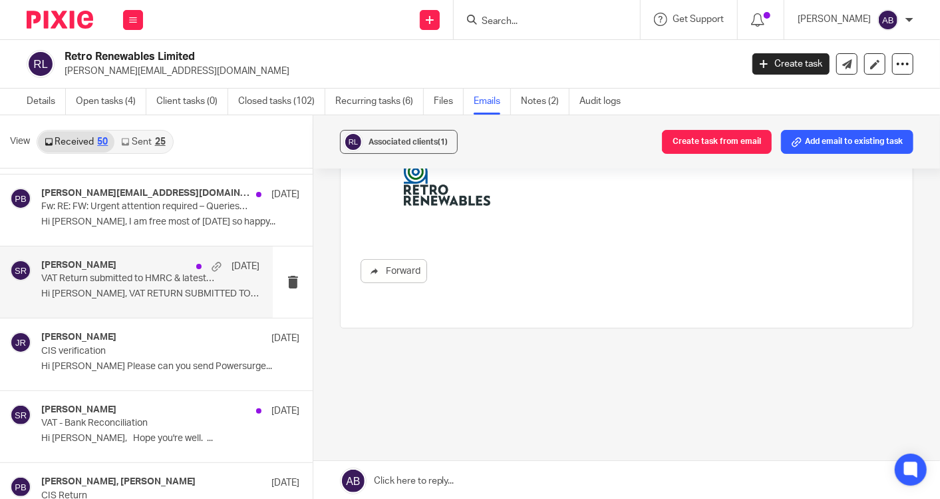
scroll to position [148, 0]
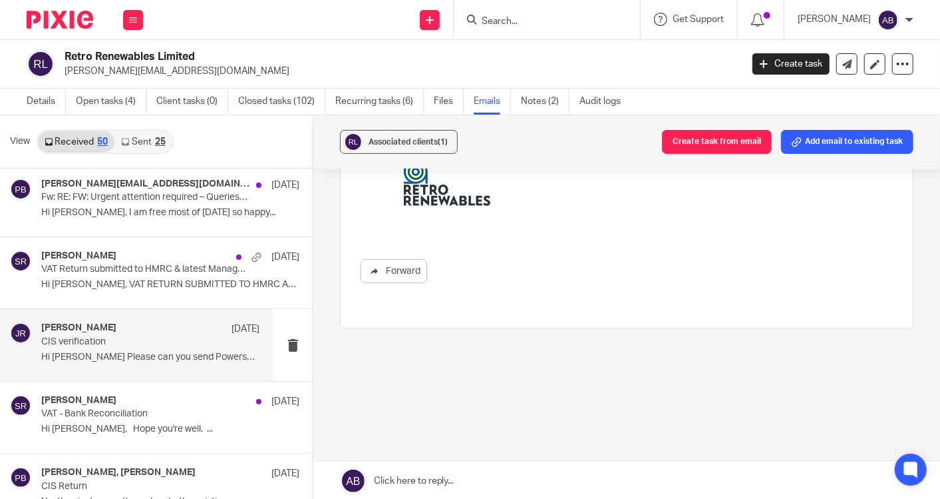
click at [110, 351] on p "Hi [PERSON_NAME] Please can you send Powersurge..." at bounding box center [150, 356] width 218 height 11
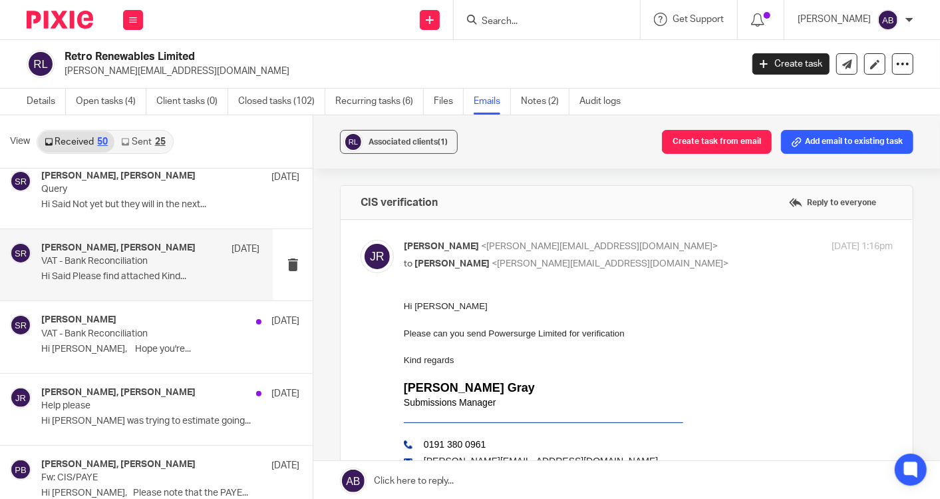
scroll to position [961, 0]
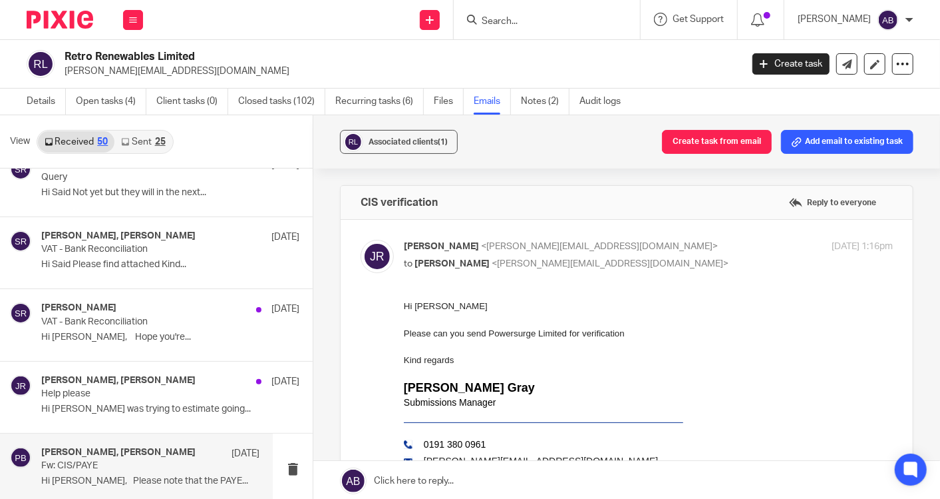
click at [105, 462] on p "Fw: CIS/PAYE" at bounding box center [128, 465] width 174 height 11
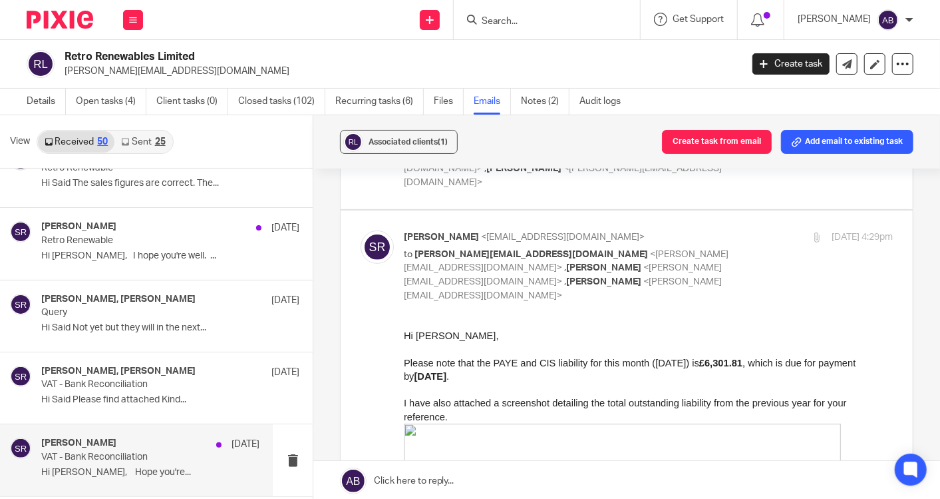
scroll to position [813, 0]
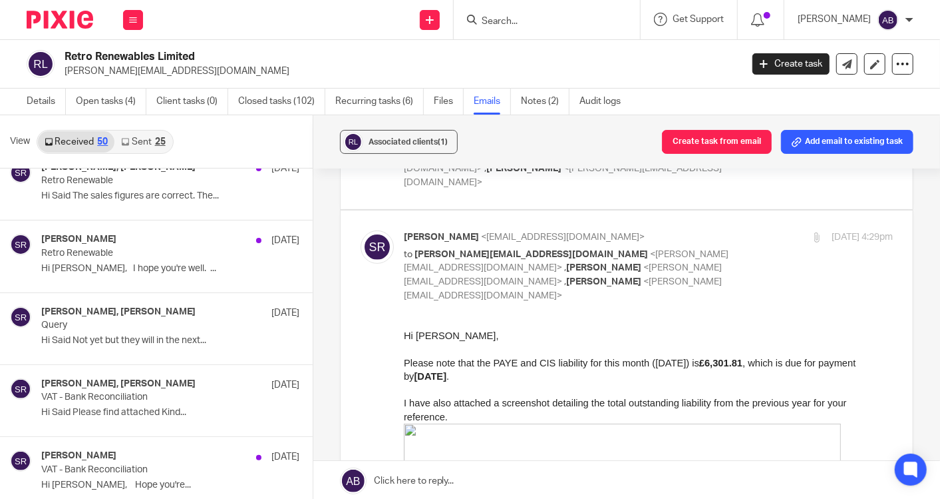
click at [140, 141] on link "Sent 25" at bounding box center [142, 141] width 57 height 21
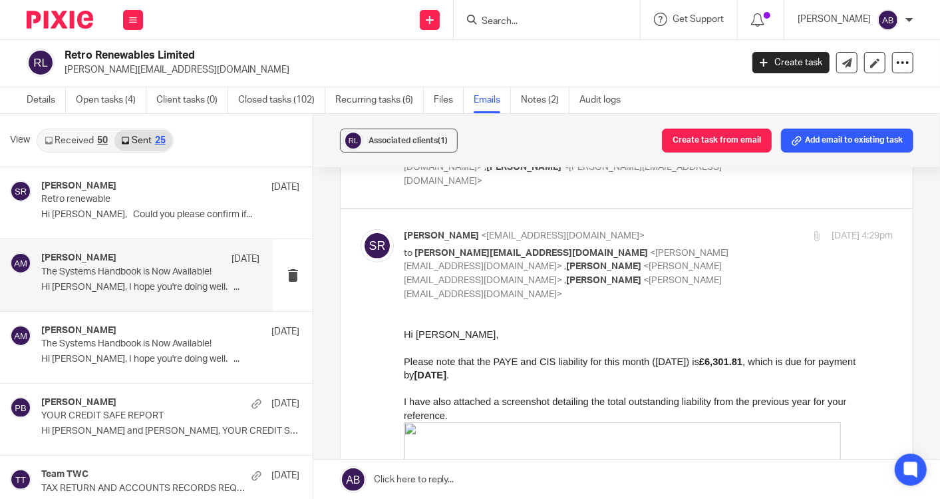
scroll to position [0, 0]
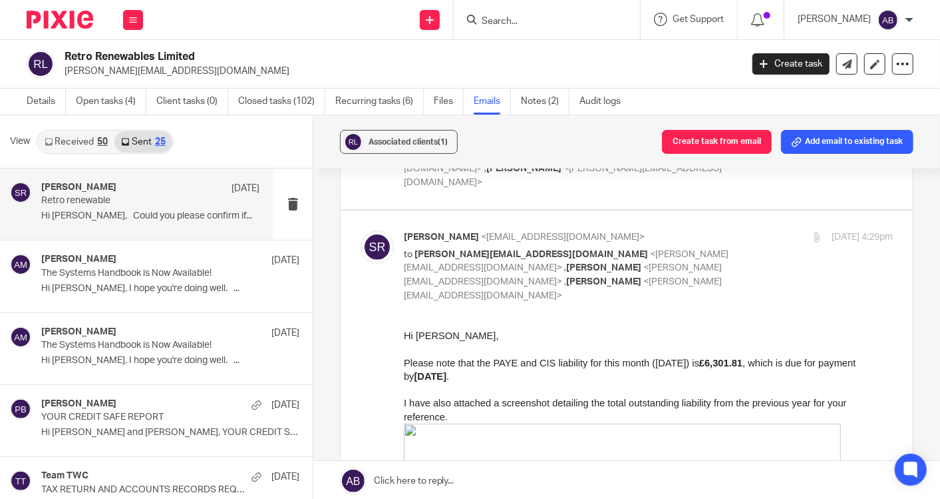
click at [100, 216] on p "Hi [PERSON_NAME], Could you please confirm if..." at bounding box center [150, 215] width 218 height 11
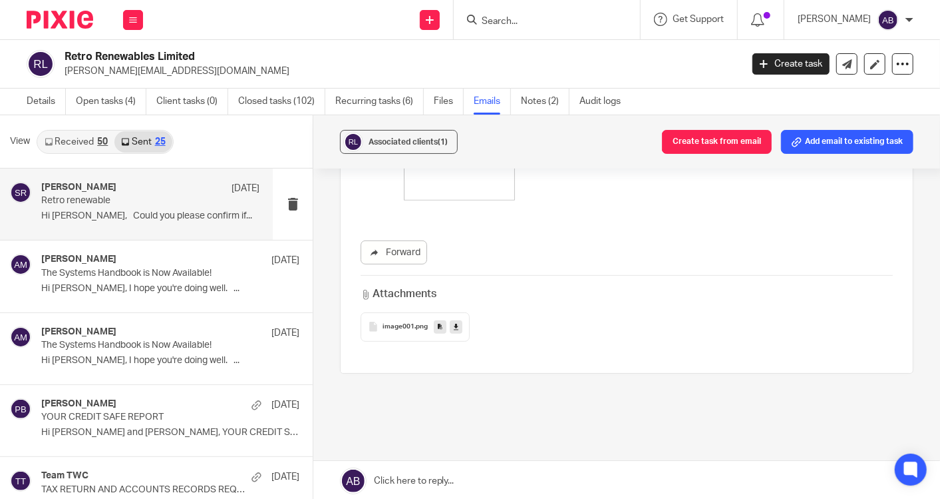
scroll to position [341, 0]
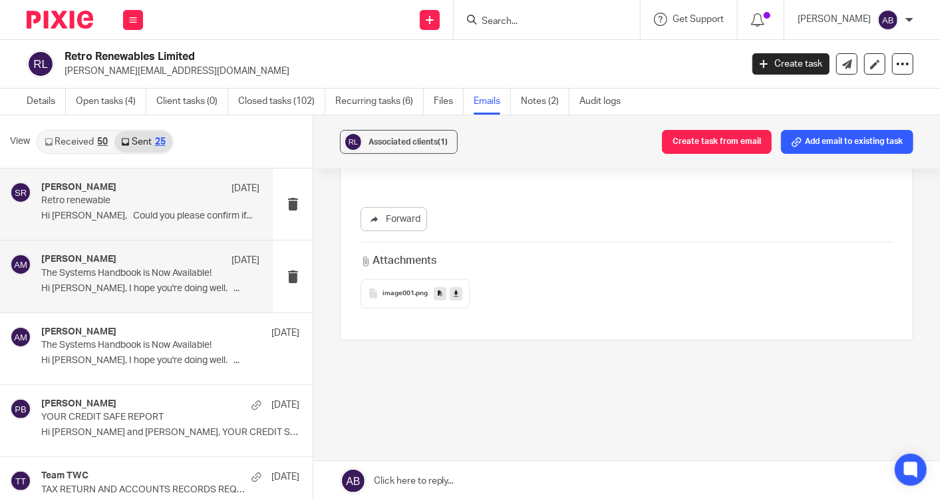
click at [102, 286] on p "Hi [PERSON_NAME], I hope you're doing well. ..." at bounding box center [150, 288] width 218 height 11
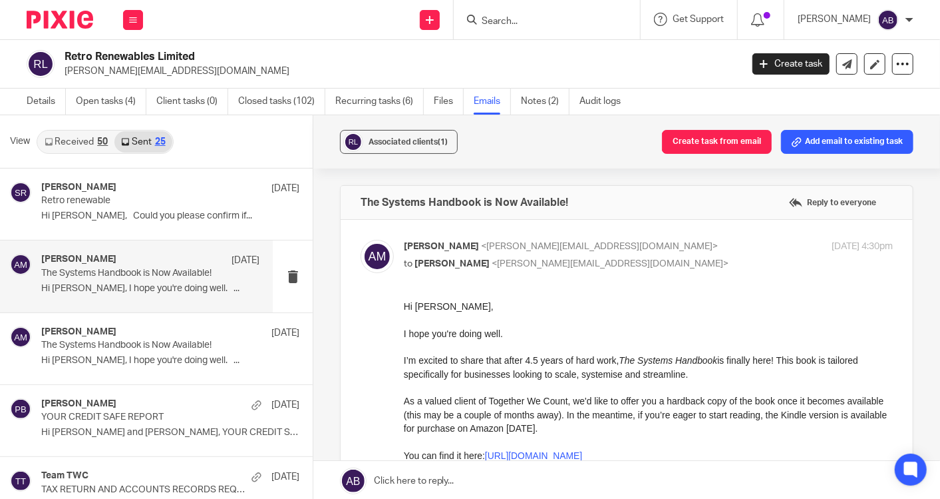
scroll to position [0, 0]
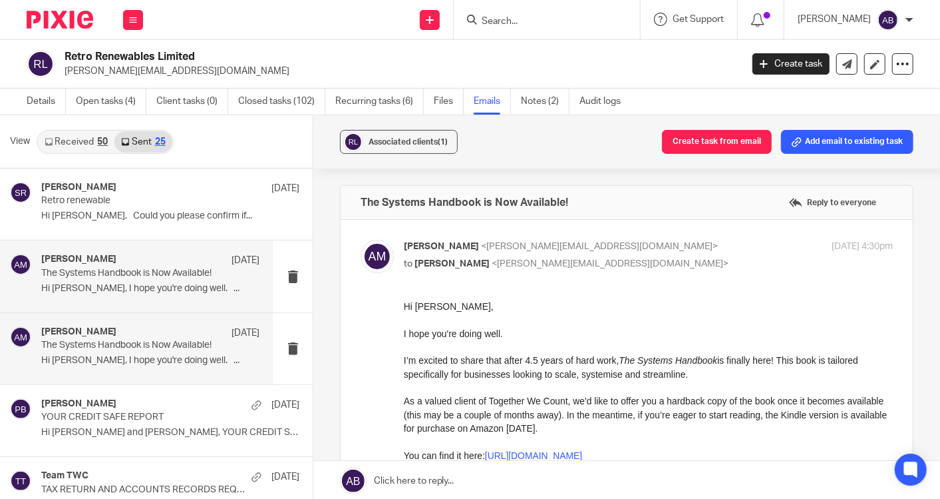
click at [105, 353] on div "Aaron Mcleish 7 Aug The Systems Handbook is Now Available! Hi Jennie, I hope yo…" at bounding box center [150, 348] width 218 height 45
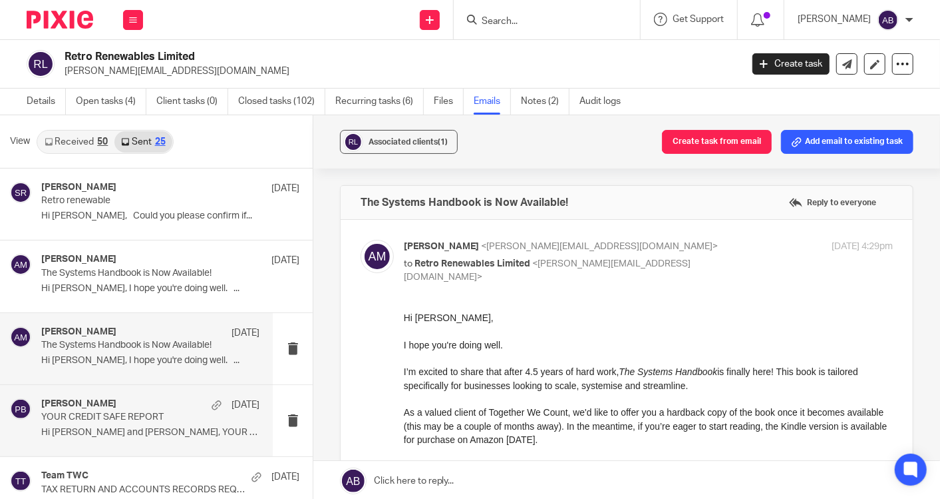
click at [101, 422] on div "Penny Brown 7 Aug YOUR CREDIT SAFE REPORT Hi Ralph and Jennie, YOUR CREDIT SAFE…" at bounding box center [150, 420] width 218 height 45
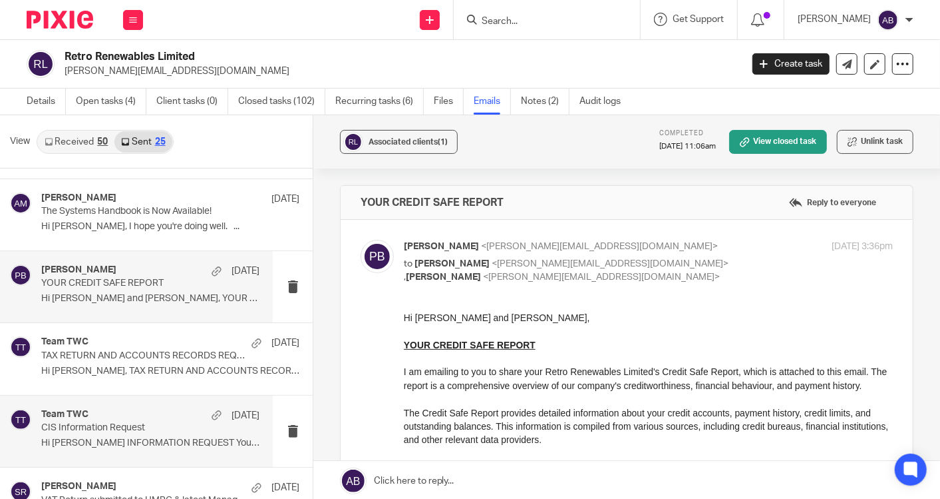
scroll to position [148, 0]
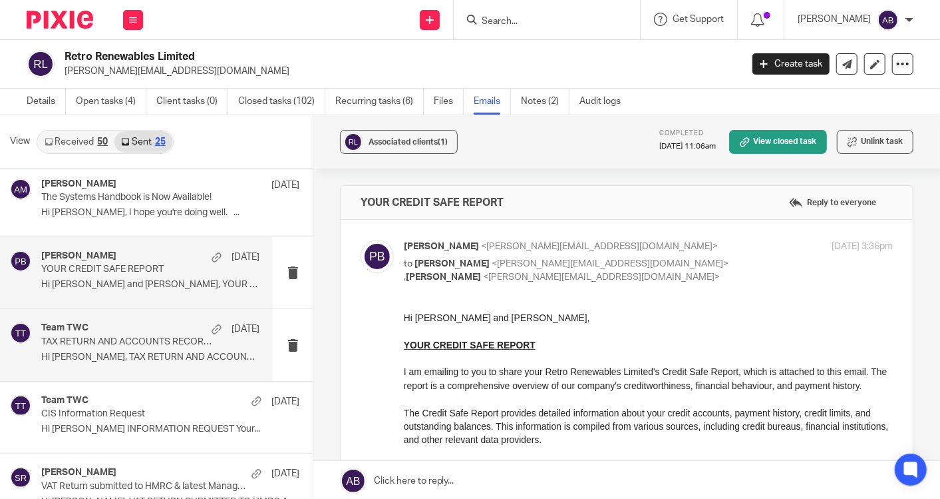
click at [122, 361] on div "Team TWC 6 Aug TAX RETURN AND ACCOUNTS RECORDS REQUEST Hi Ralph, TAX RETURN AND…" at bounding box center [150, 344] width 218 height 45
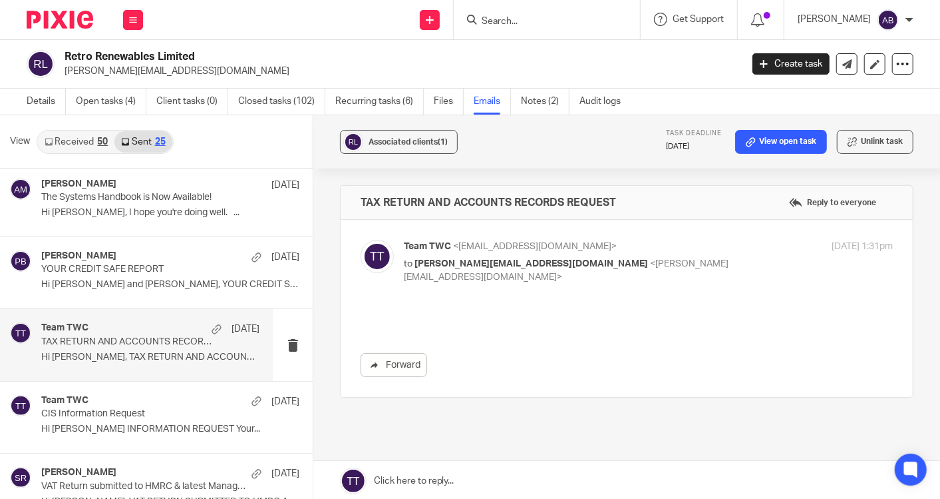
scroll to position [0, 0]
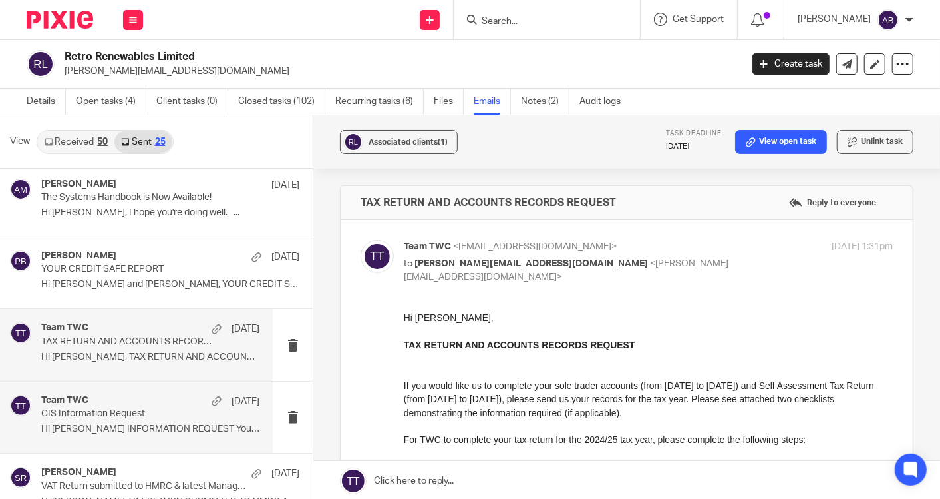
drag, startPoint x: 108, startPoint y: 426, endPoint x: 110, endPoint y: 419, distance: 7.6
click at [110, 421] on div "Team TWC 5 Aug CIS Information Request Hi Jennie CIS INFORMATION REQUEST Your..." at bounding box center [150, 417] width 218 height 45
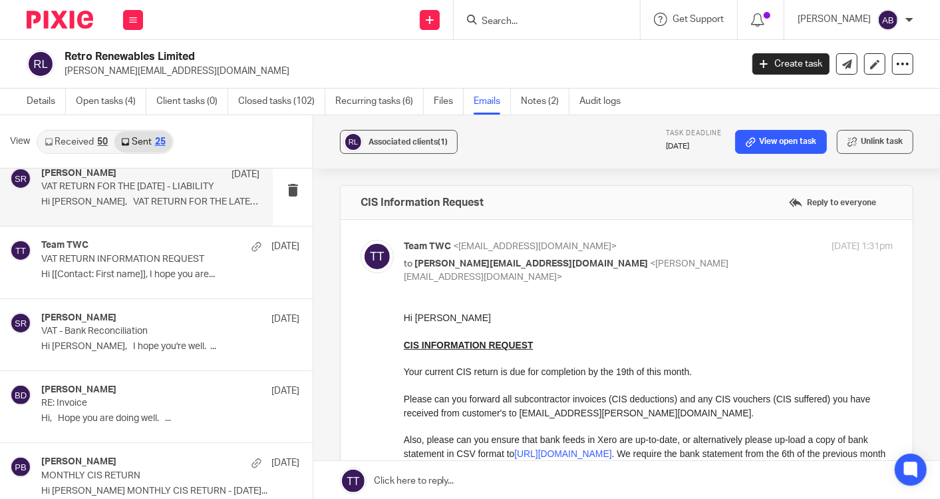
scroll to position [666, 0]
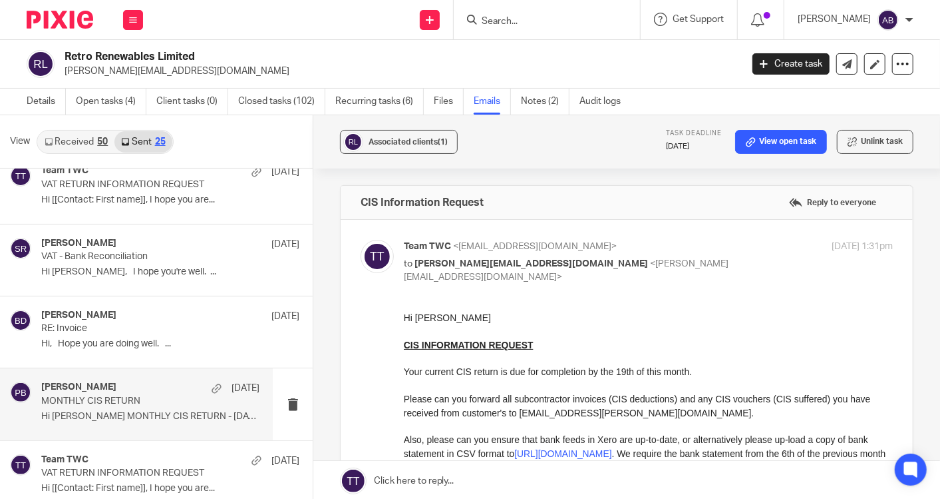
click at [112, 389] on div "[PERSON_NAME] [DATE]" at bounding box center [150, 387] width 218 height 13
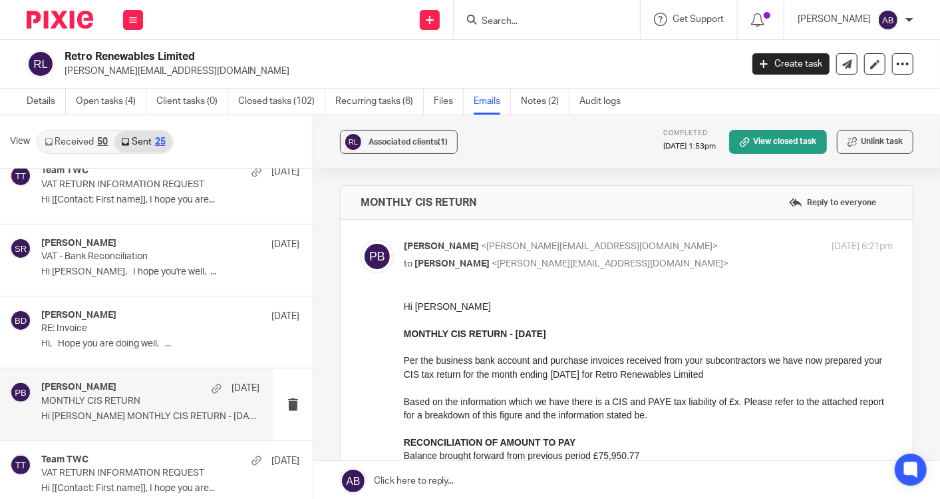
scroll to position [0, 0]
click at [427, 308] on p "Hi [PERSON_NAME]" at bounding box center [647, 305] width 489 height 13
drag, startPoint x: 453, startPoint y: 304, endPoint x: 398, endPoint y: 302, distance: 55.3
click html "Hi Jennie MONTHLY CIS RETURN - July 2025 Per the business bank account and purc…"
copy p "Hi [PERSON_NAME]"
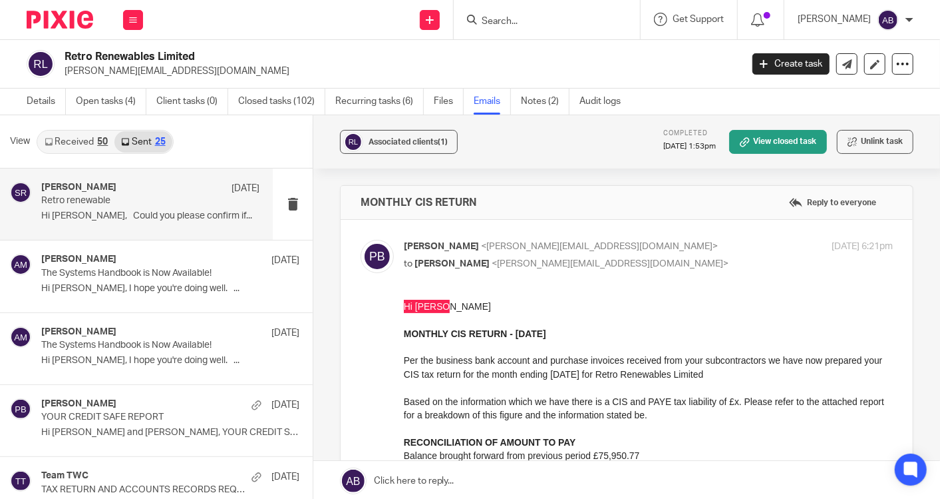
click at [125, 222] on div "Said Rahim 13 Aug Retro renewable Hi Jennie, Could you please confirm if..." at bounding box center [150, 204] width 218 height 45
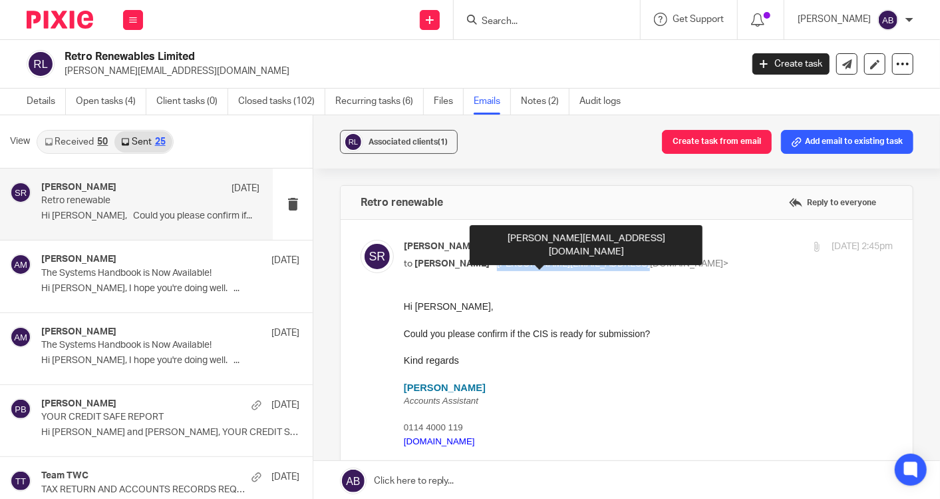
drag, startPoint x: 473, startPoint y: 262, endPoint x: 602, endPoint y: 260, distance: 129.1
click at [602, 260] on span "<[PERSON_NAME][EMAIL_ADDRESS][DOMAIN_NAME]>" at bounding box center [610, 263] width 237 height 9
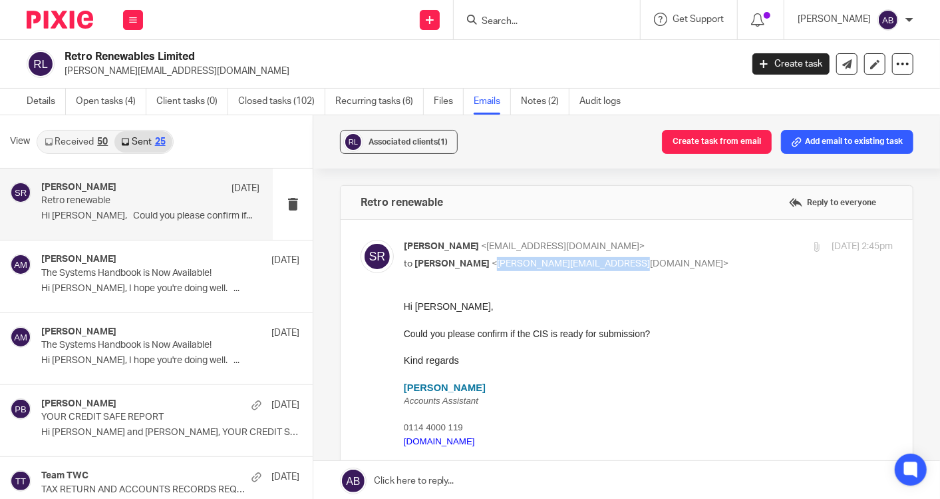
copy span "[PERSON_NAME][EMAIL_ADDRESS][DOMAIN_NAME]"
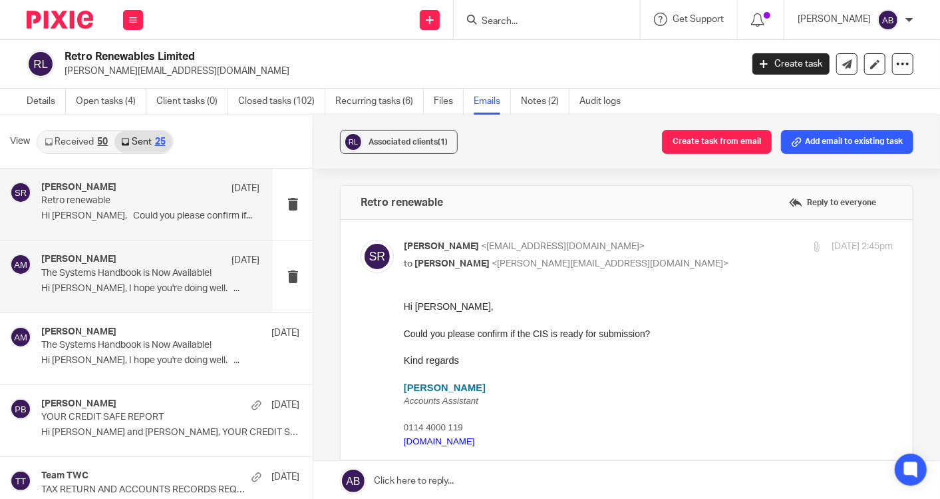
click at [126, 296] on div "Aaron Mcleish 7 Aug The Systems Handbook is Now Available! Hi Ralph, I hope you…" at bounding box center [150, 276] width 218 height 45
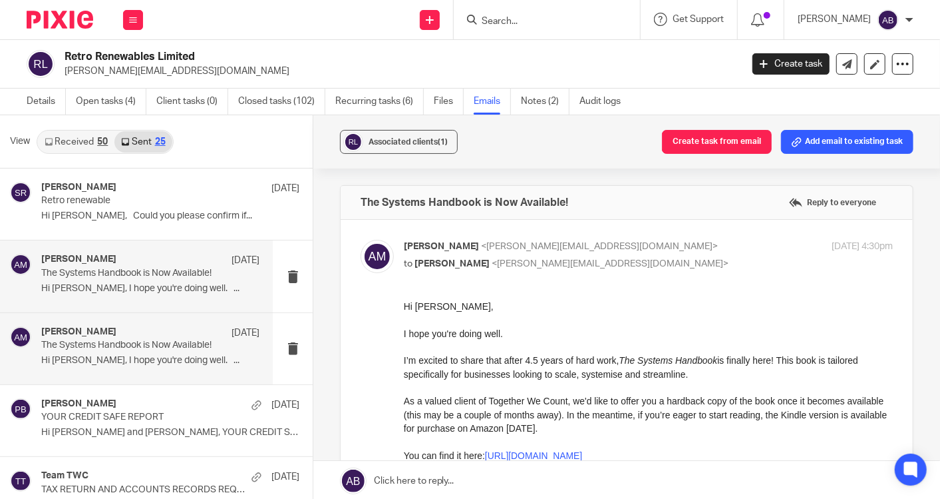
click at [108, 344] on p "The Systems Handbook is Now Available!" at bounding box center [128, 344] width 174 height 11
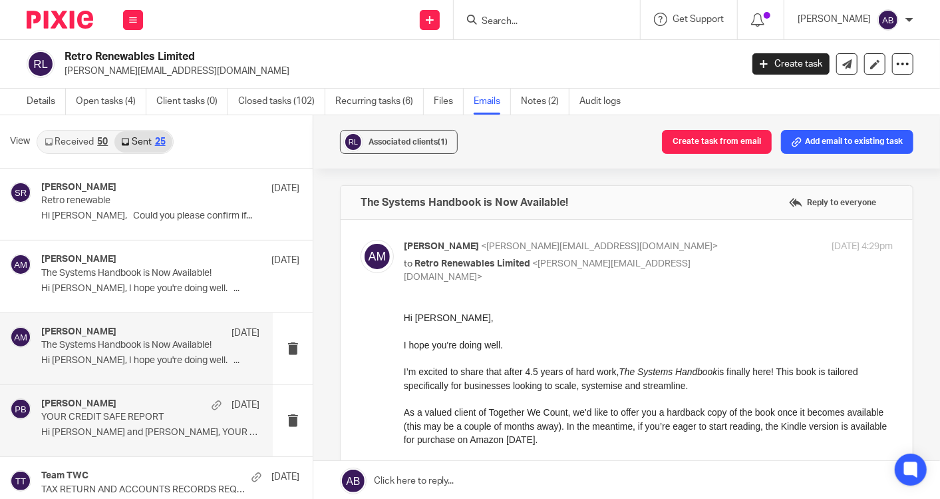
click at [105, 417] on p "YOUR CREDIT SAFE REPORT" at bounding box center [128, 416] width 174 height 11
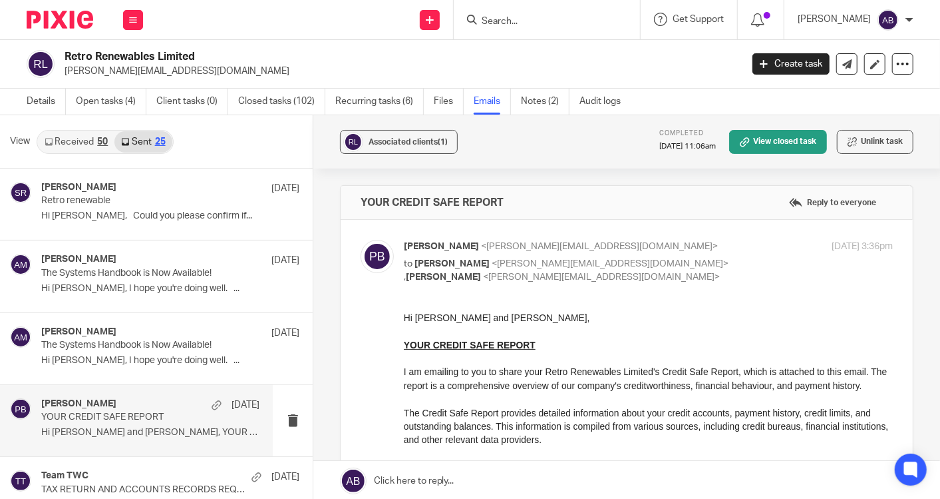
drag, startPoint x: 797, startPoint y: 630, endPoint x: 511, endPoint y: 319, distance: 422.0
drag, startPoint x: 489, startPoint y: 317, endPoint x: 401, endPoint y: 319, distance: 87.9
click html "Hi Ralph and Jennie, YOUR CREDIT SAFE REPORT I am emailing to you to share your…"
copy p "Hi [PERSON_NAME] and [PERSON_NAME],"
click at [31, 102] on link "Details" at bounding box center [46, 102] width 39 height 26
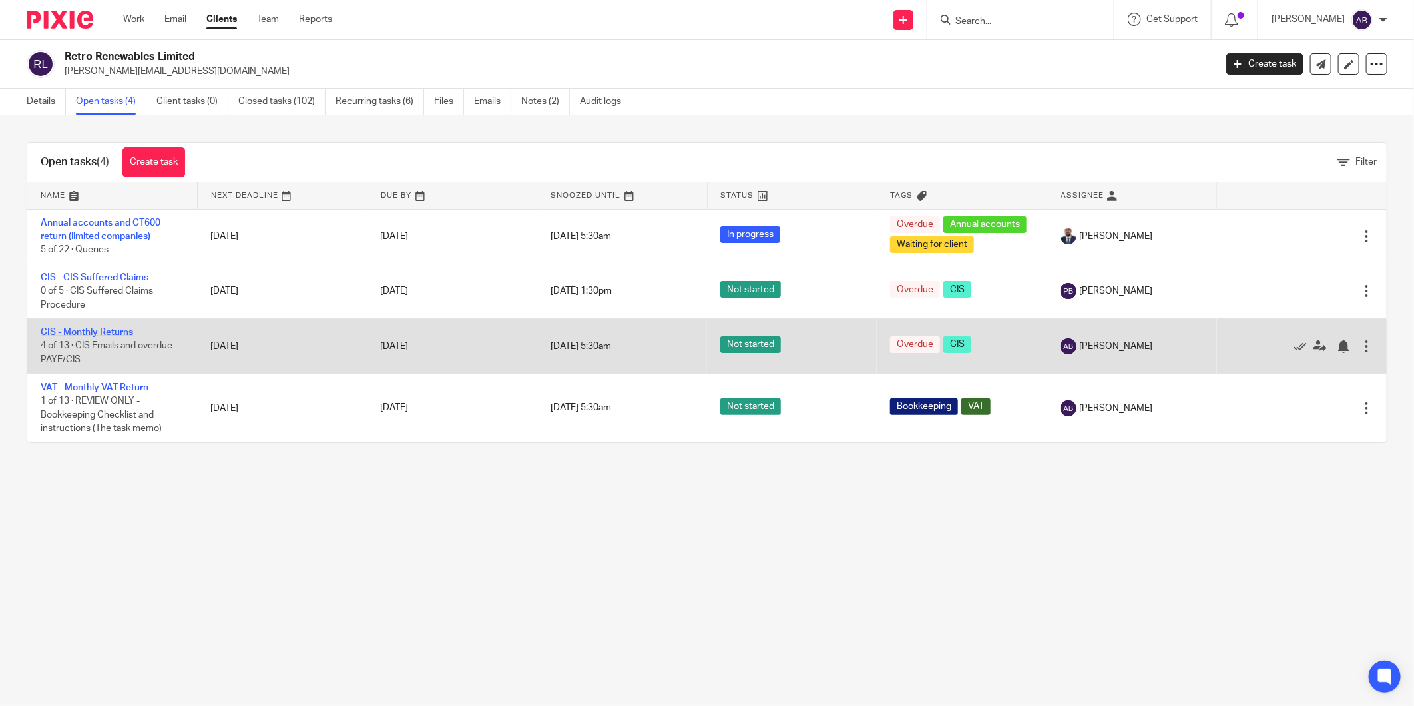
click at [120, 335] on link "CIS - Monthly Returns" at bounding box center [87, 331] width 93 height 9
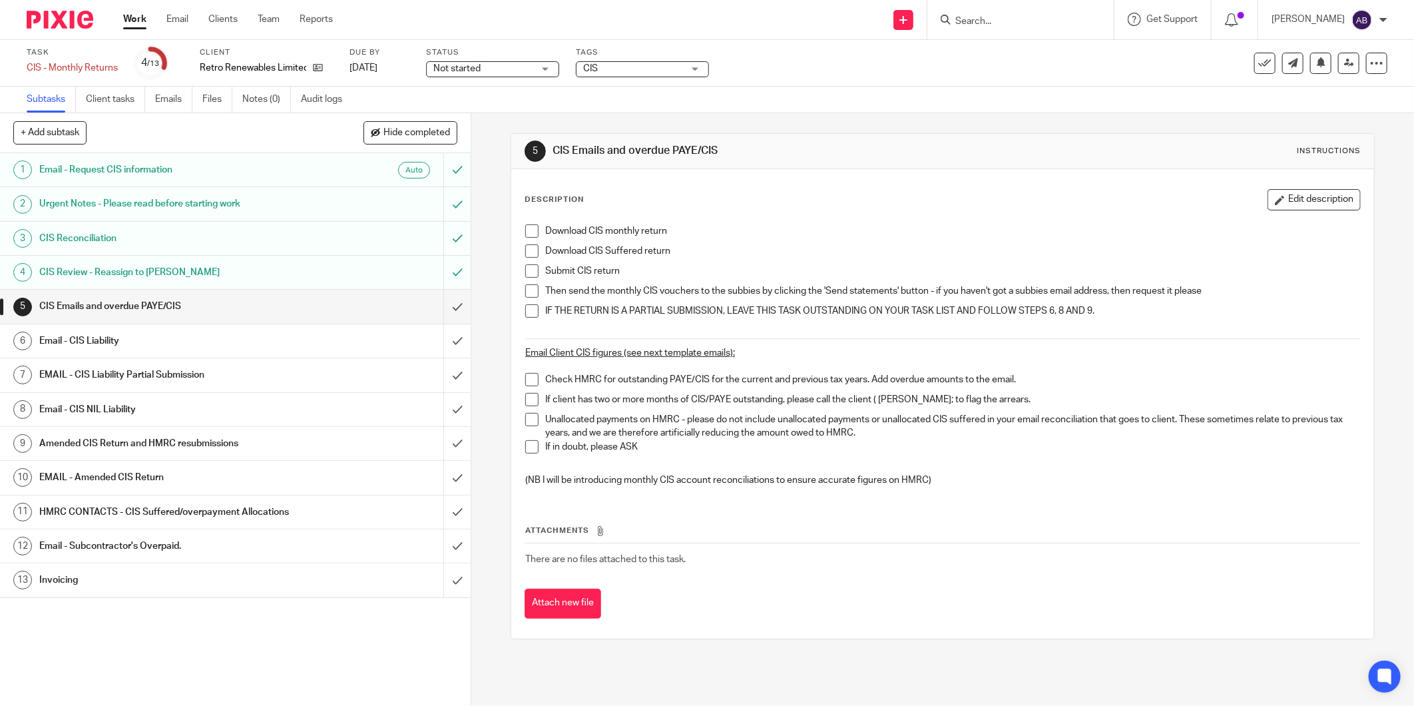
click at [176, 343] on h1 "Email - CIS Liability" at bounding box center [169, 341] width 261 height 20
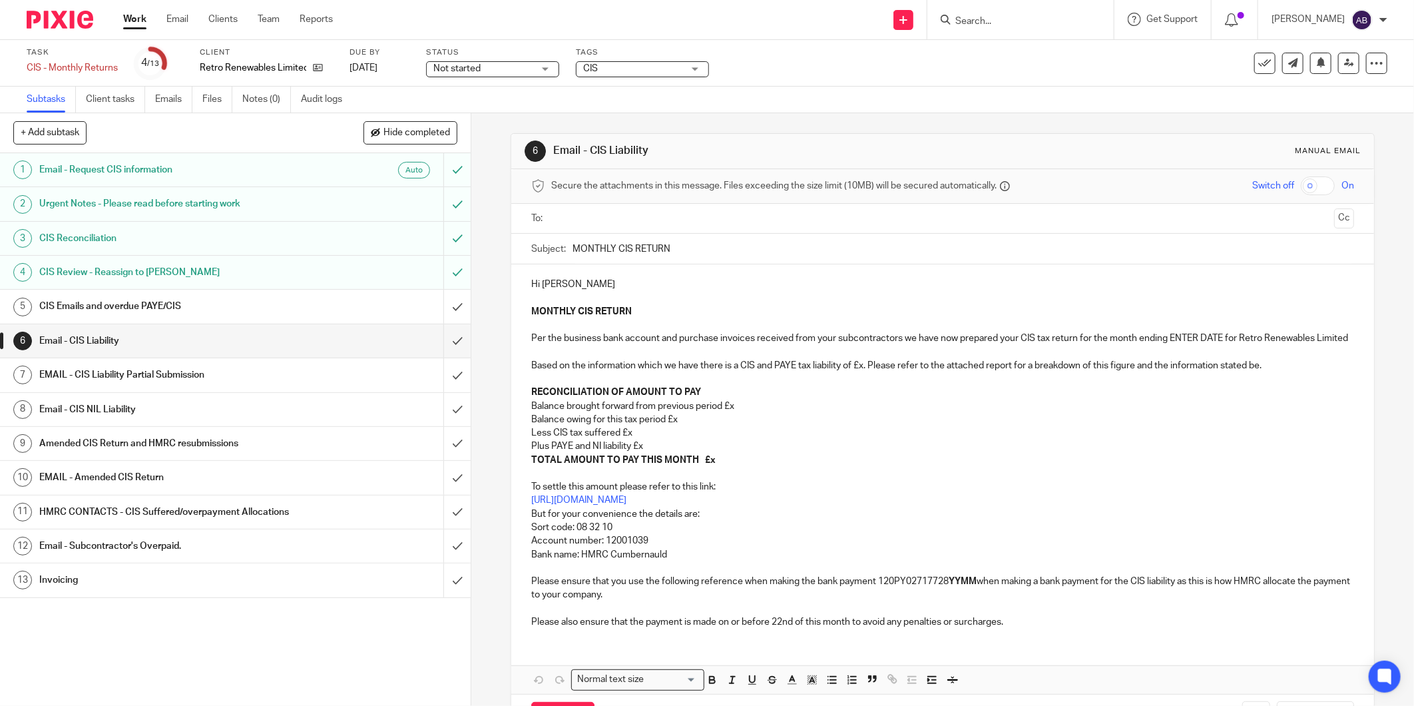
click at [687, 426] on p "Balance owing for this tax period £x" at bounding box center [942, 419] width 823 height 13
drag, startPoint x: 1220, startPoint y: 341, endPoint x: 1166, endPoint y: 333, distance: 54.5
click at [1166, 333] on p "MONTHLY CIS RETURN Per the business bank account and purchase invoices received…" at bounding box center [942, 352] width 823 height 95
click at [750, 250] on input "MONTHLY CIS RETURN" at bounding box center [962, 249] width 781 height 30
paste input "[DATE]-25"
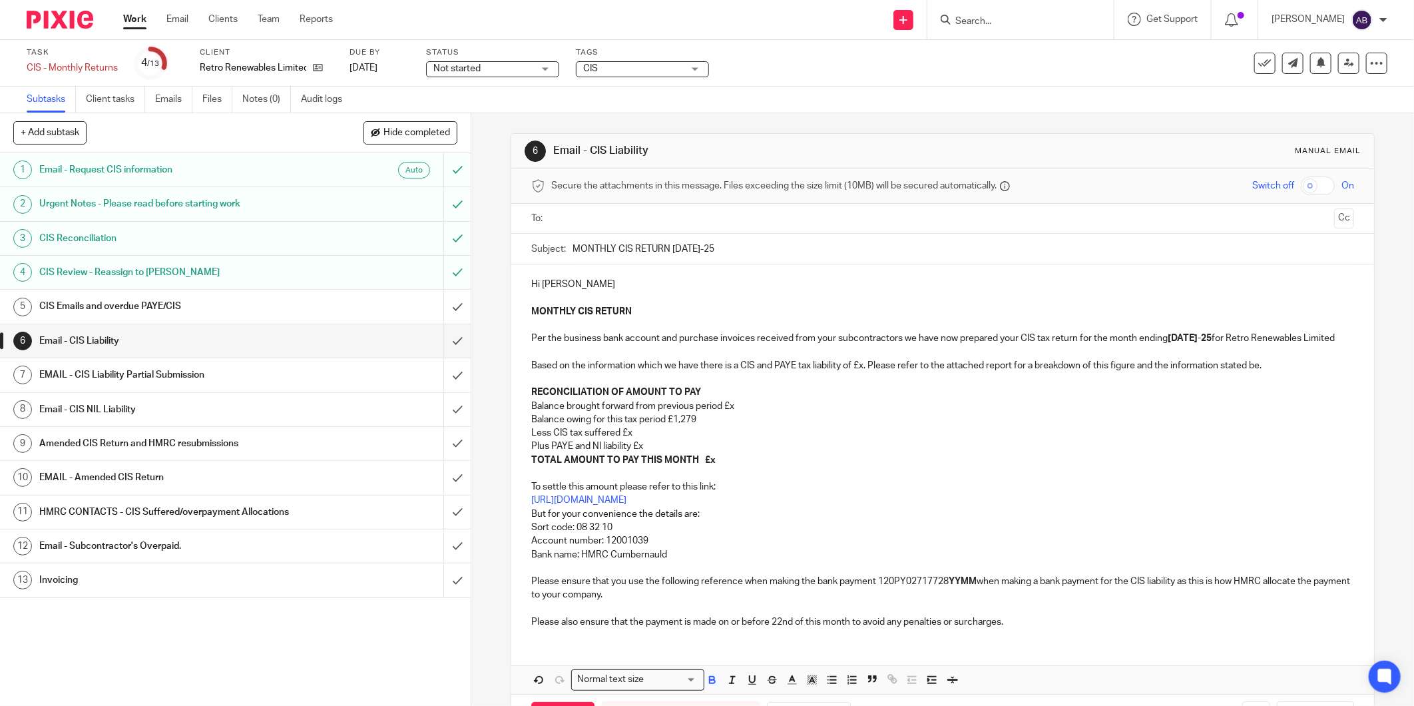
type input "MONTHLY CIS RETURN [DATE]-25"
click at [734, 413] on p "Balance brought forward from previous period £x" at bounding box center [942, 405] width 823 height 13
click at [735, 413] on p "Balance brought forward from previous period £x" at bounding box center [942, 405] width 823 height 13
click at [736, 413] on p "Balance brought forward from previous period £x" at bounding box center [942, 405] width 823 height 13
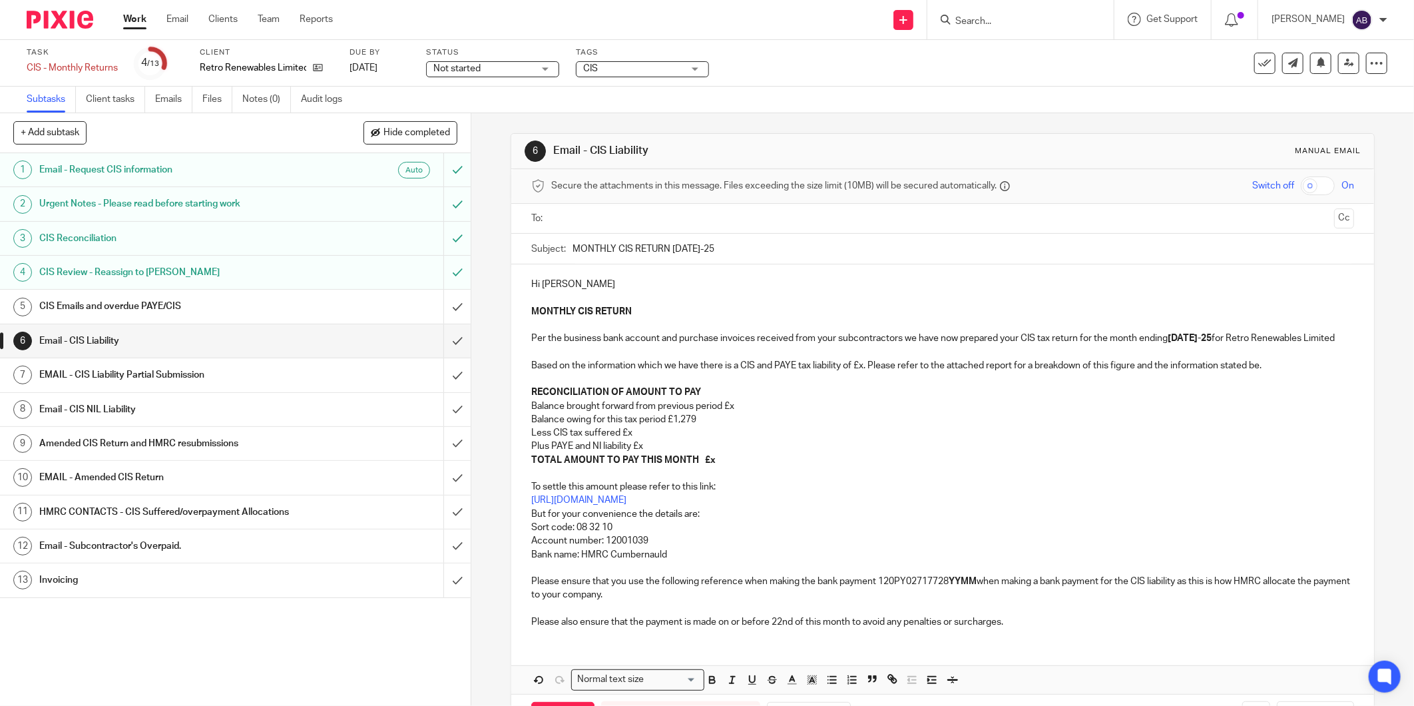
click at [728, 413] on p "Balance brought forward from previous period £x" at bounding box center [942, 405] width 823 height 13
click at [732, 413] on p "Balance brought forward from previous period £x" at bounding box center [942, 405] width 823 height 13
click at [650, 453] on p "Plus PAYE and NI liability £x" at bounding box center [942, 445] width 823 height 13
click at [641, 439] on p "Less CIS tax suffered £x" at bounding box center [942, 432] width 823 height 13
click at [717, 467] on p "TOTAL AMOUNT TO PAY THIS MONTH £x" at bounding box center [942, 459] width 823 height 13
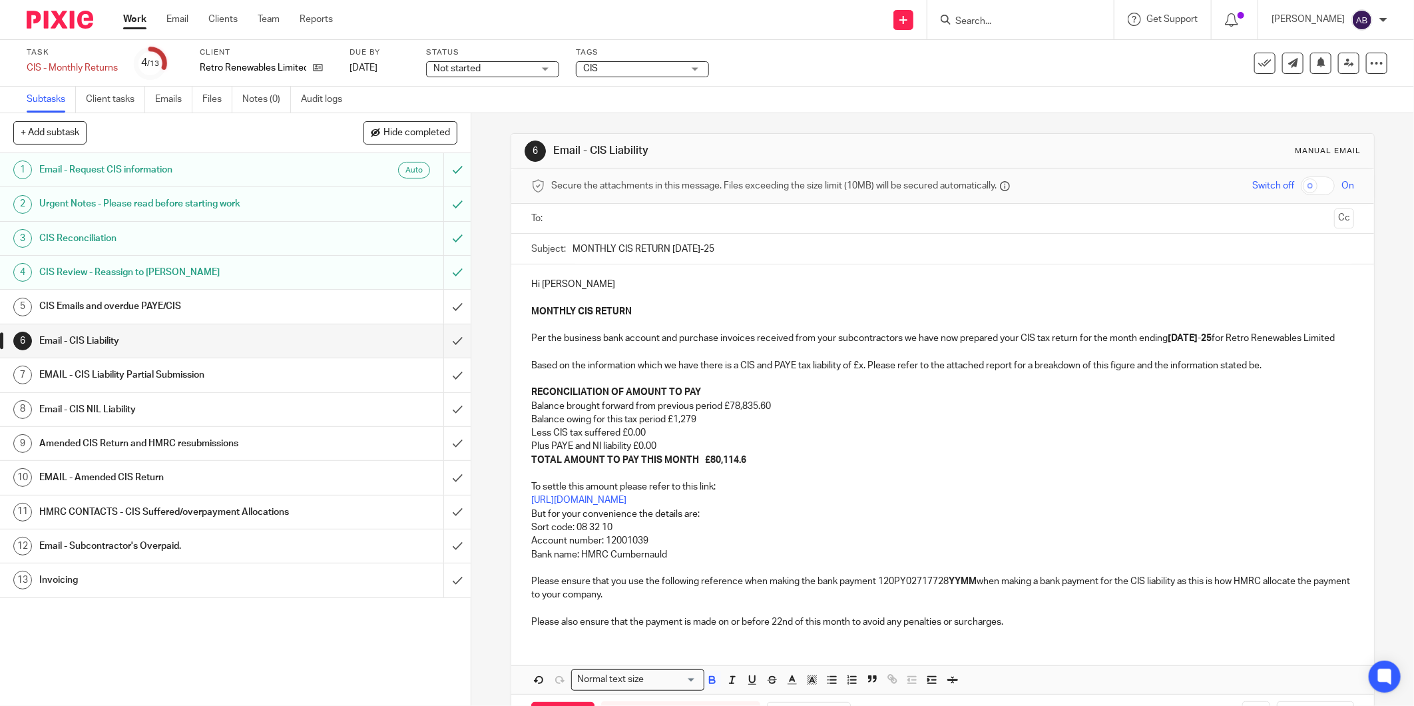
click at [960, 586] on strong "YYMM" at bounding box center [962, 580] width 28 height 9
click at [961, 586] on strong "YYMM" at bounding box center [962, 580] width 28 height 9
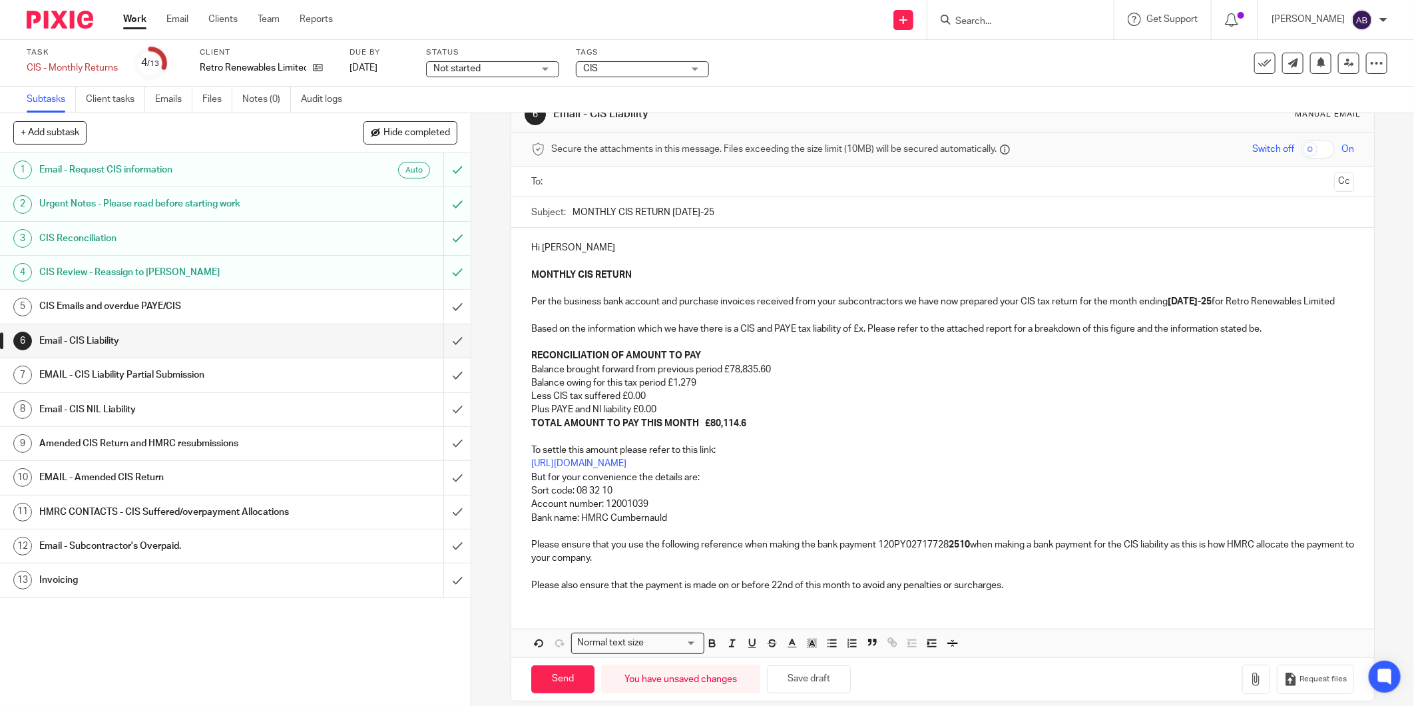
scroll to position [67, 0]
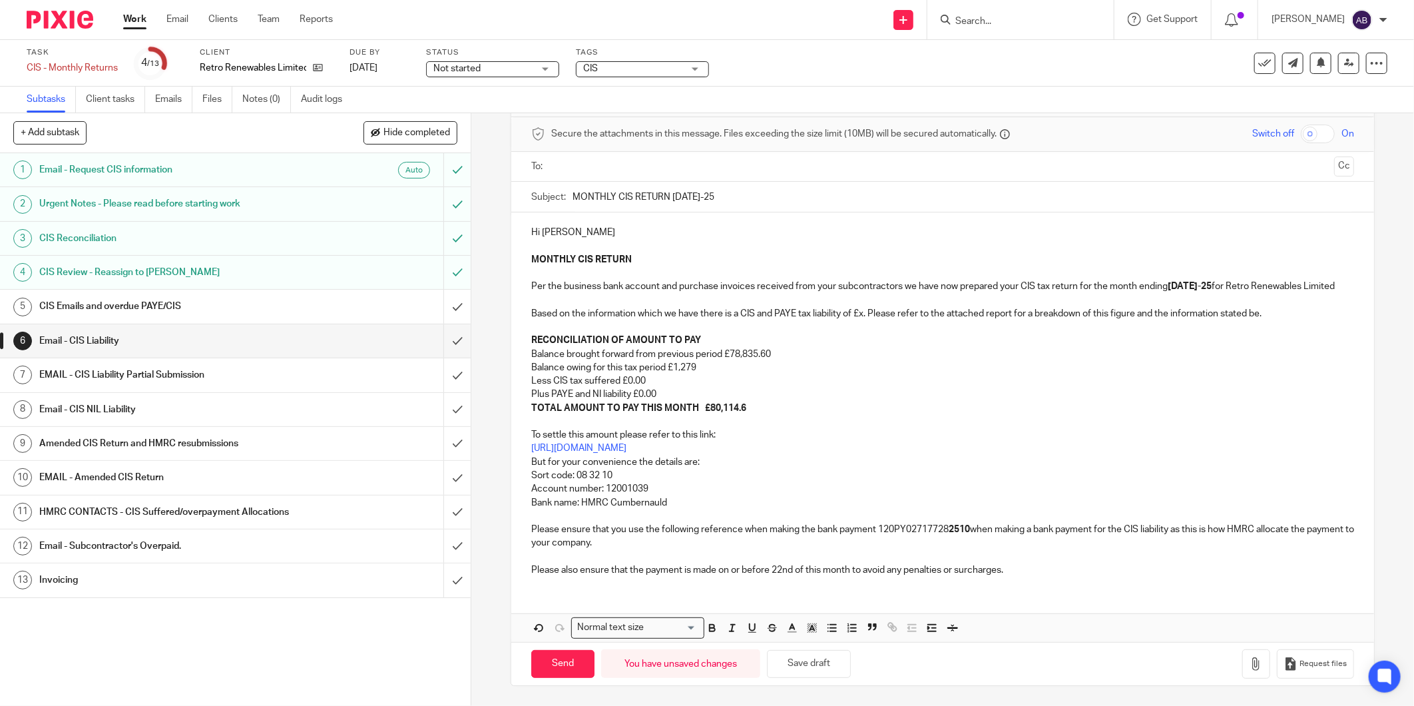
drag, startPoint x: 813, startPoint y: 662, endPoint x: 1020, endPoint y: 662, distance: 206.3
click at [813, 662] on button "Save draft" at bounding box center [809, 664] width 84 height 29
click at [1249, 657] on icon "button" at bounding box center [1255, 663] width 13 height 13
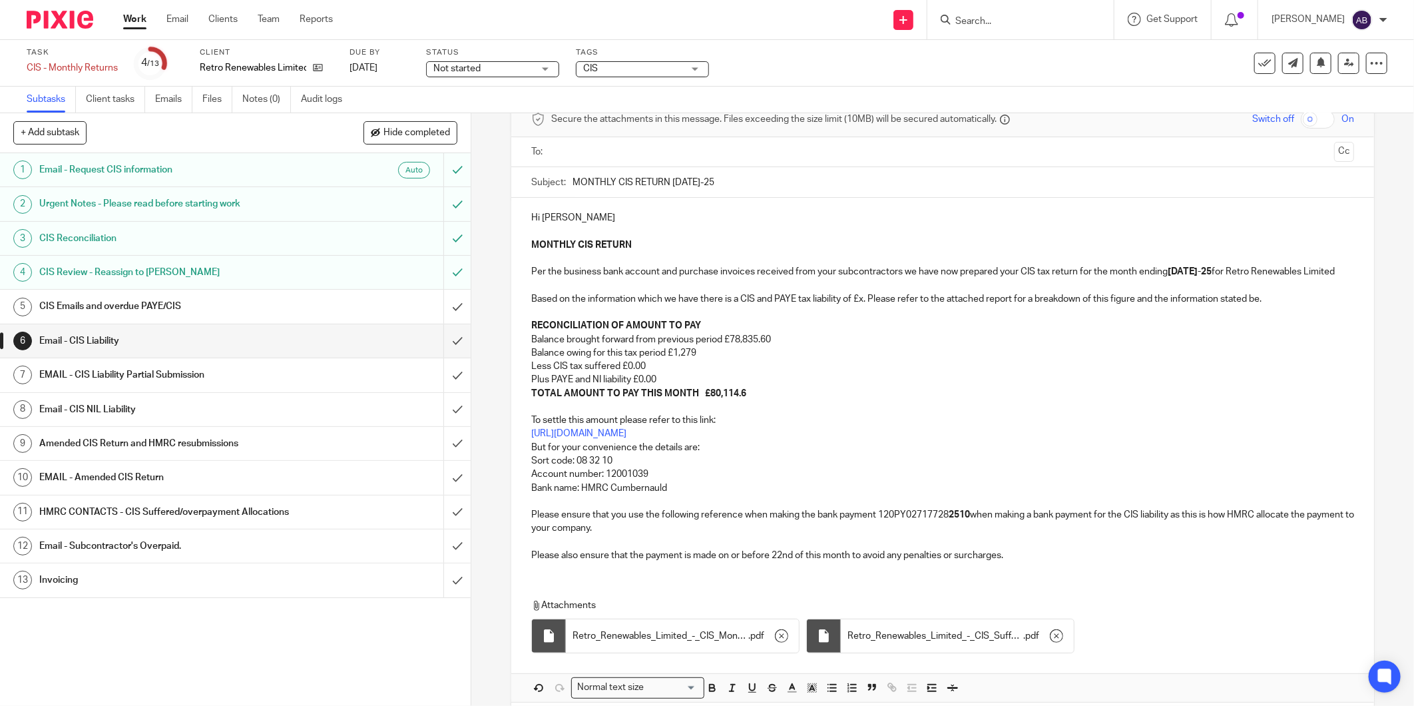
click at [548, 210] on div "Hi Kate MONTHLY CIS RETURN Per the business bank account and purchase invoices …" at bounding box center [942, 385] width 863 height 374
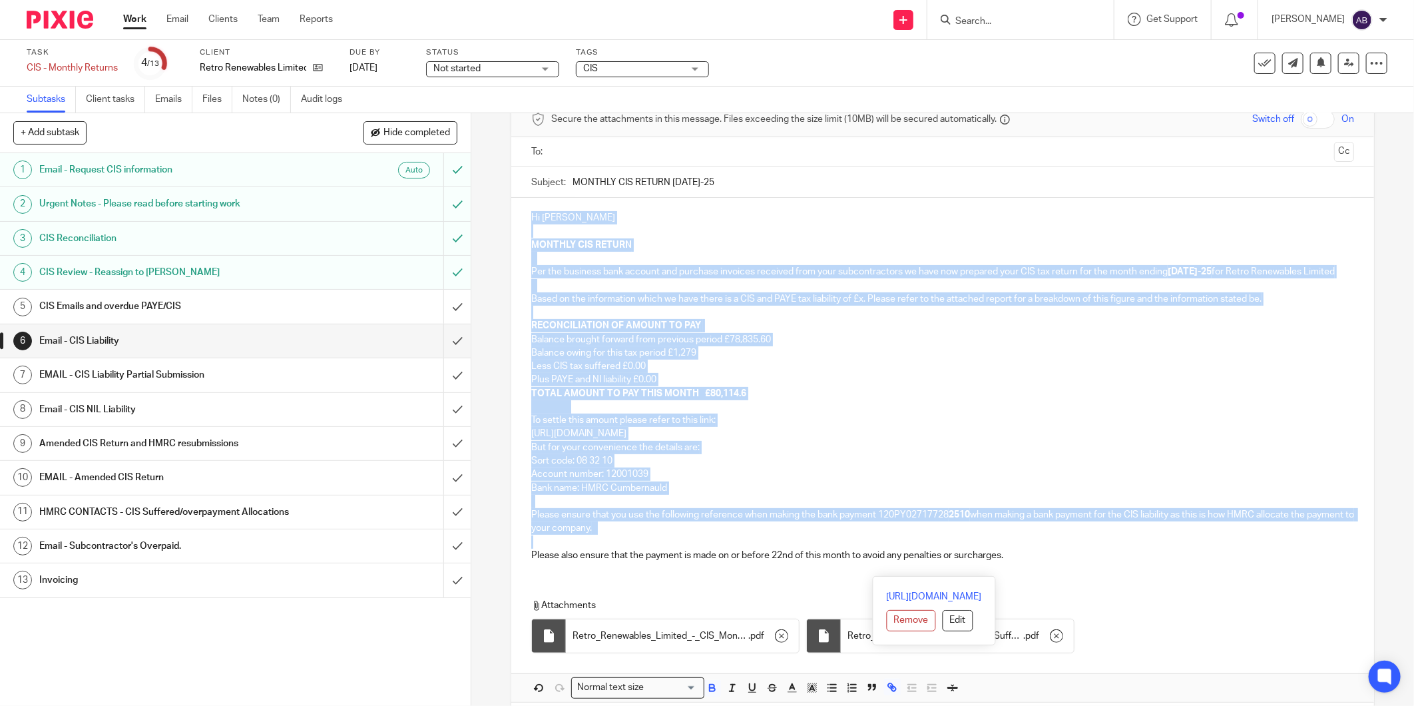
click at [569, 226] on p at bounding box center [942, 230] width 823 height 13
click at [569, 220] on p "Hi Kate" at bounding box center [942, 217] width 823 height 13
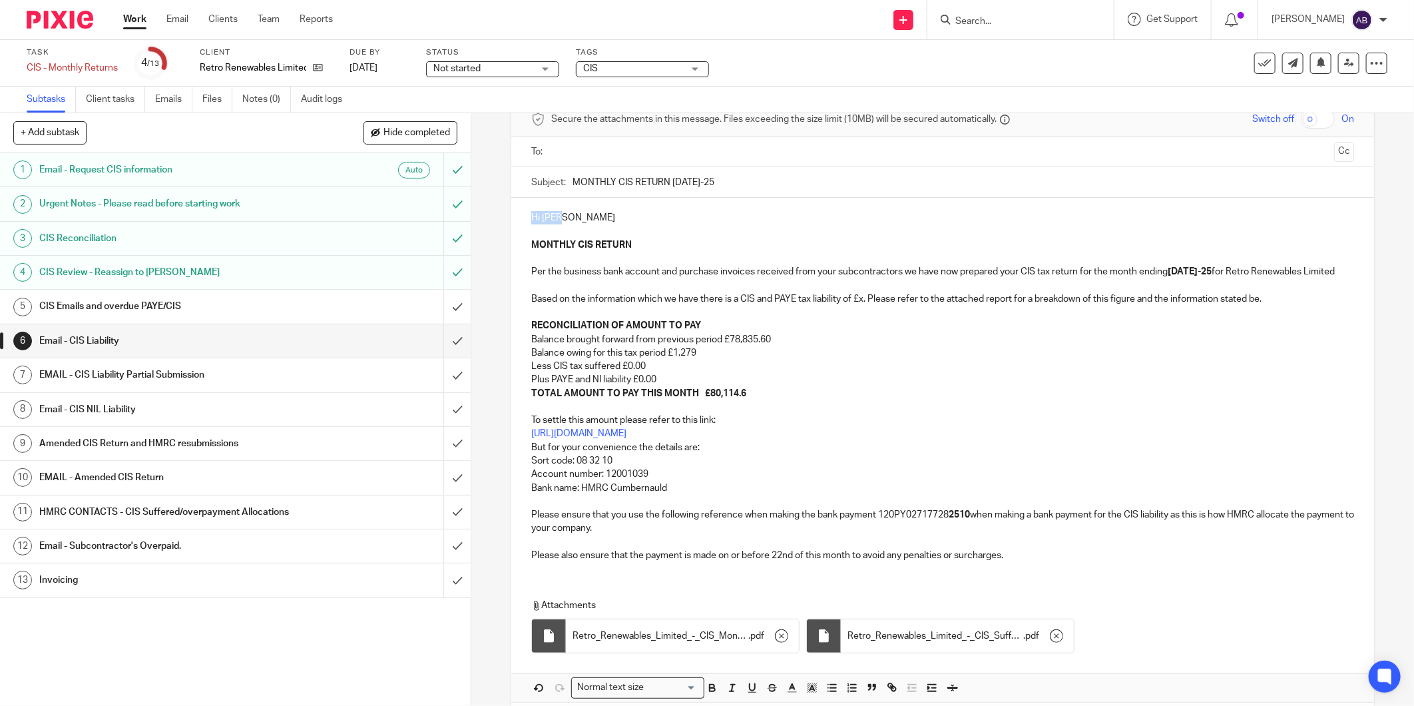
drag, startPoint x: 576, startPoint y: 221, endPoint x: 522, endPoint y: 218, distance: 54.7
click at [522, 218] on div "Hi Kate MONTHLY CIS RETURN Per the business bank account and purchase invoices …" at bounding box center [942, 385] width 863 height 374
click at [860, 317] on p "MONTHLY CIS RETURN Per the business bank account and purchase invoices received…" at bounding box center [942, 285] width 823 height 95
click at [862, 313] on p "MONTHLY CIS RETURN Per the business bank account and purchase invoices received…" at bounding box center [942, 285] width 823 height 95
click at [628, 153] on input "text" at bounding box center [942, 151] width 773 height 15
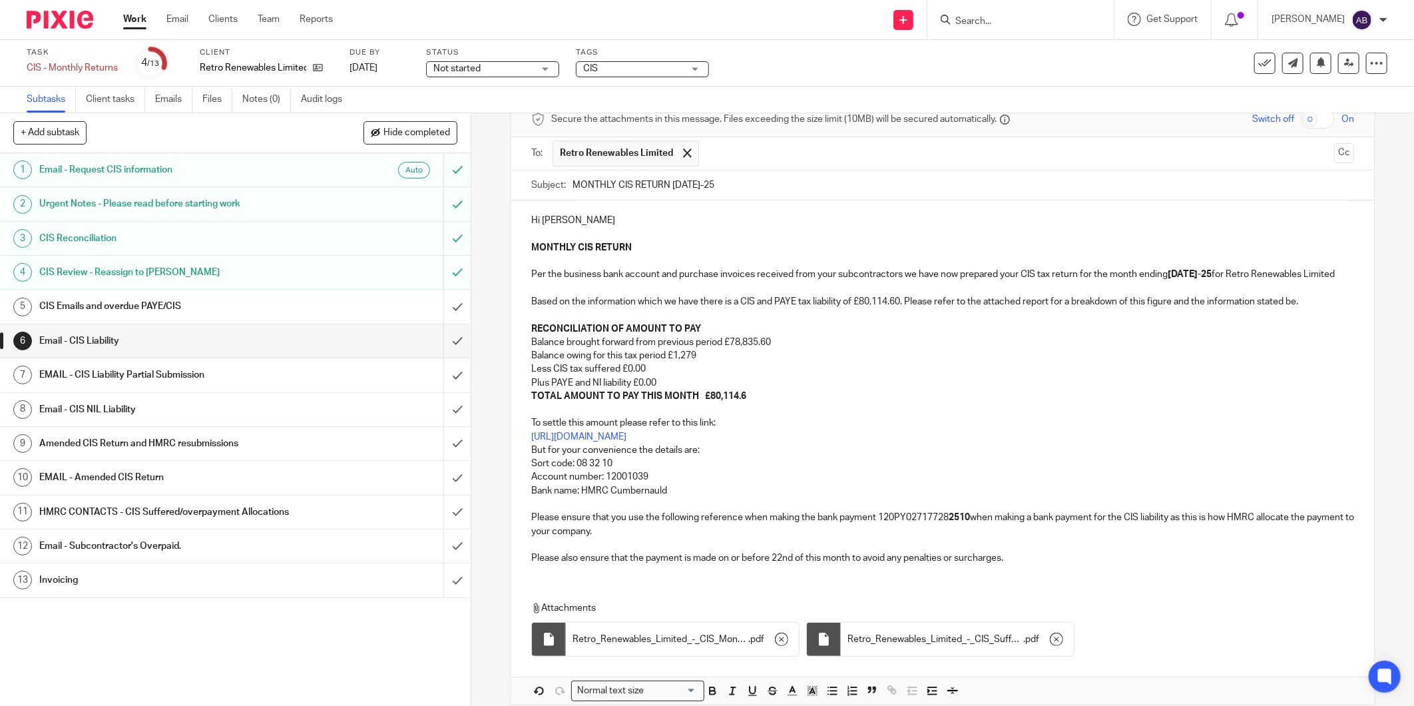
click at [730, 154] on input "text" at bounding box center [1017, 153] width 622 height 26
type input "jen"
click at [666, 151] on input "text" at bounding box center [967, 153] width 722 height 26
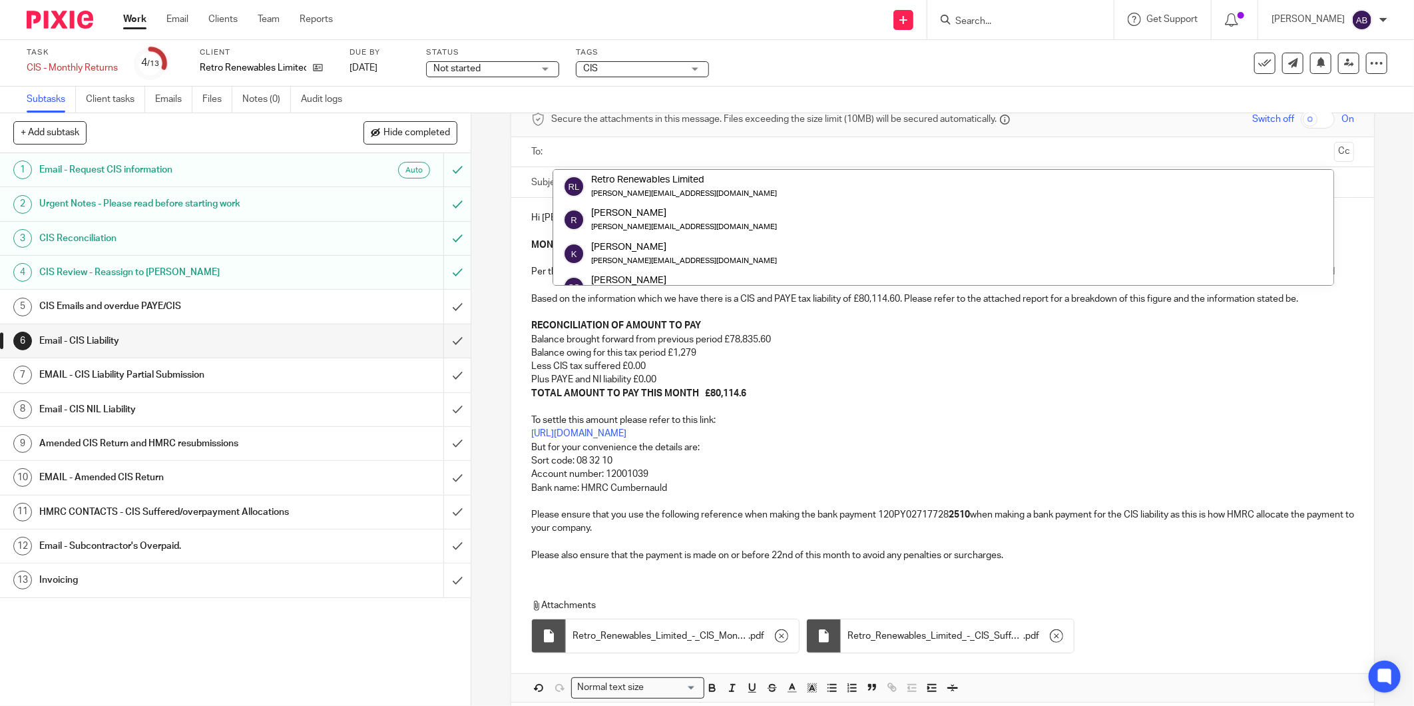
paste input "jennie@retrorenewables.co.uk"
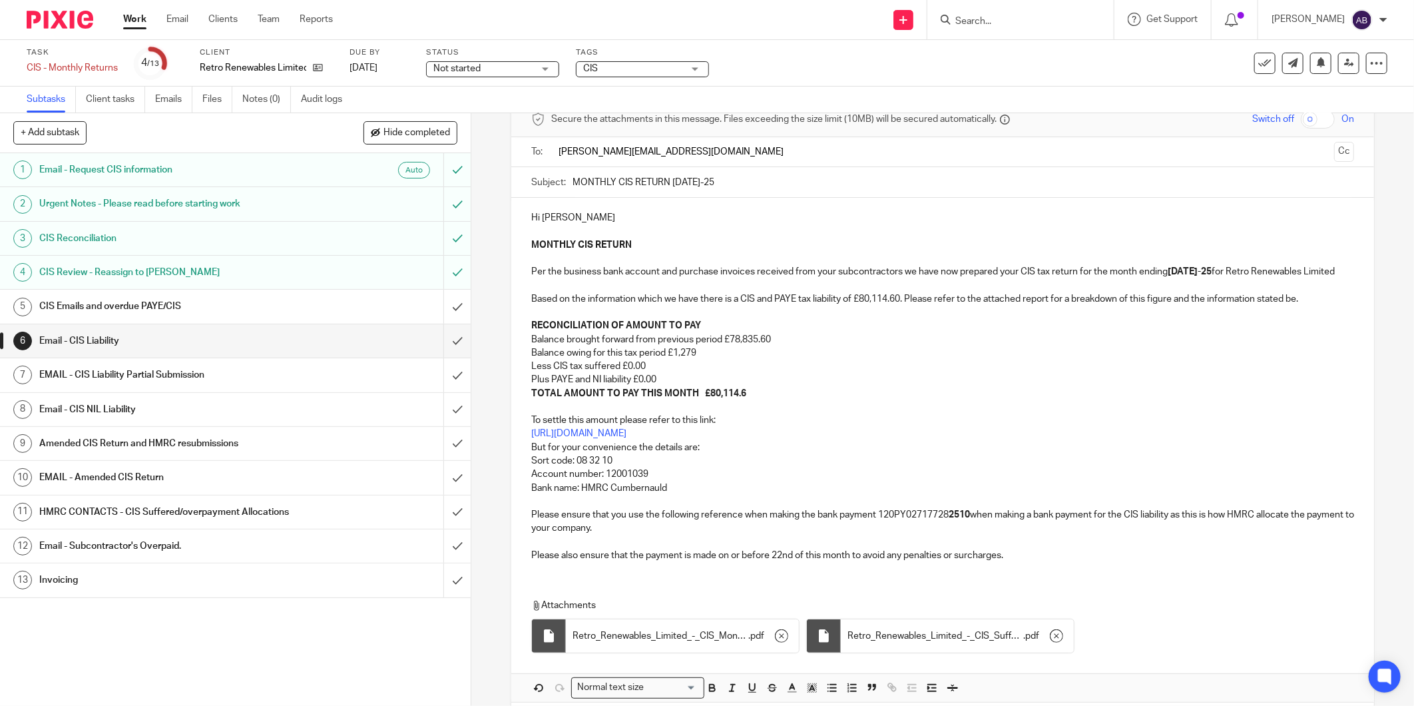
click at [714, 152] on input "jennie@retrorenewables.co.uk" at bounding box center [942, 151] width 773 height 15
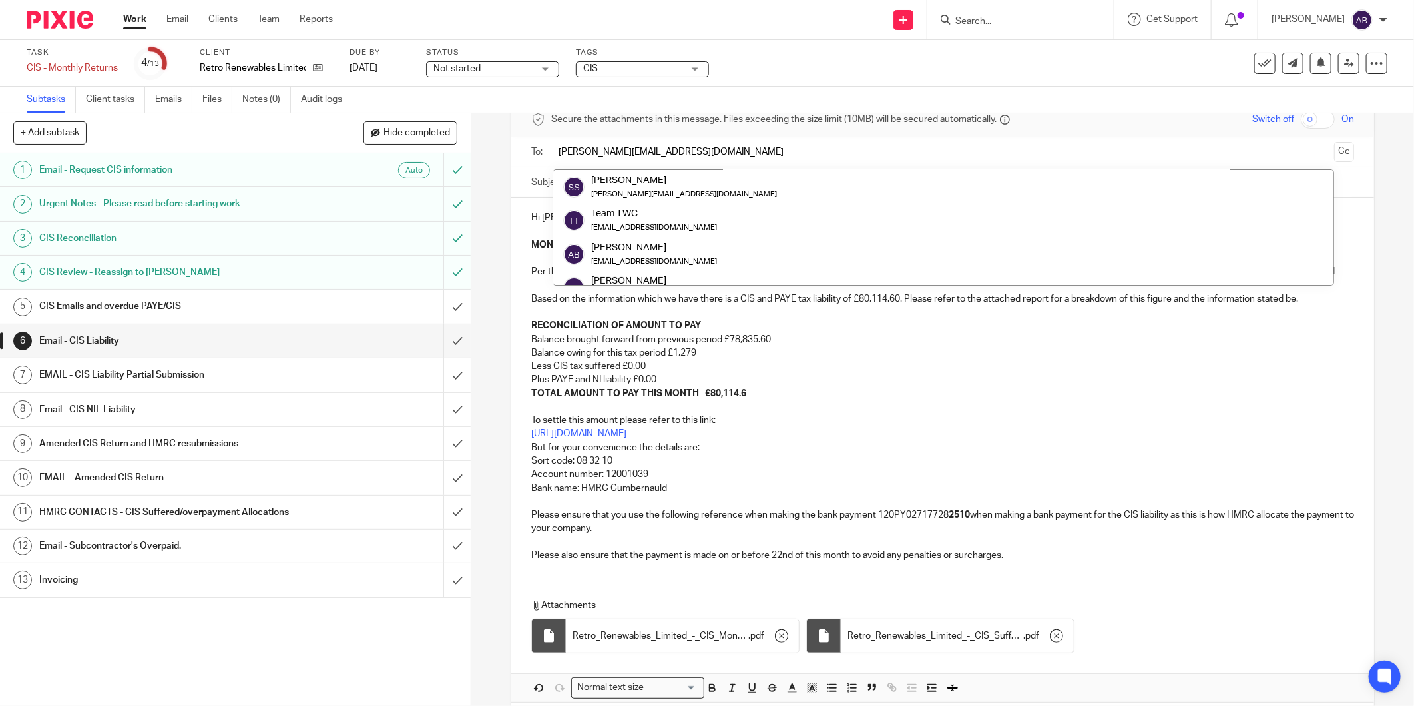
scroll to position [166, 0]
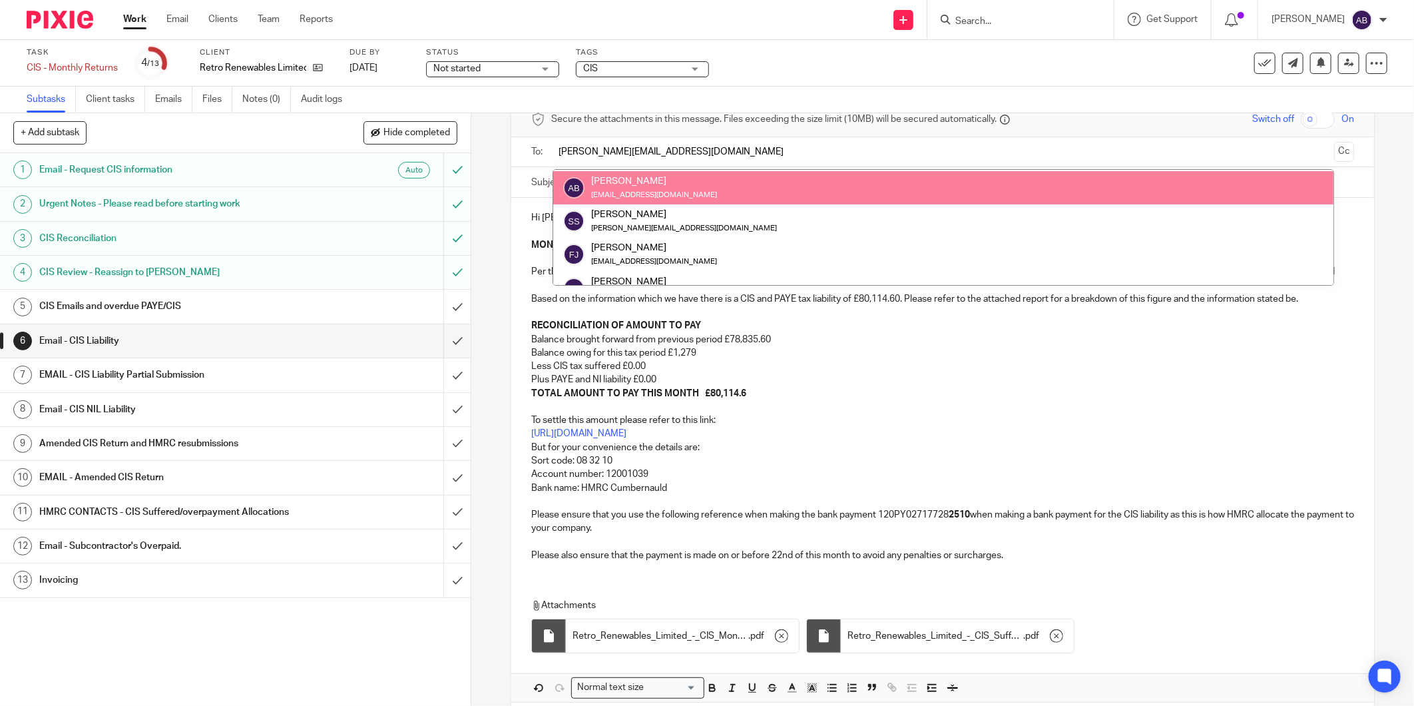
type input "jennie@retrorenewables.co.uk"
click at [867, 400] on p "TOTAL AMOUNT TO PAY THIS MONTH £80,114.6" at bounding box center [942, 393] width 823 height 13
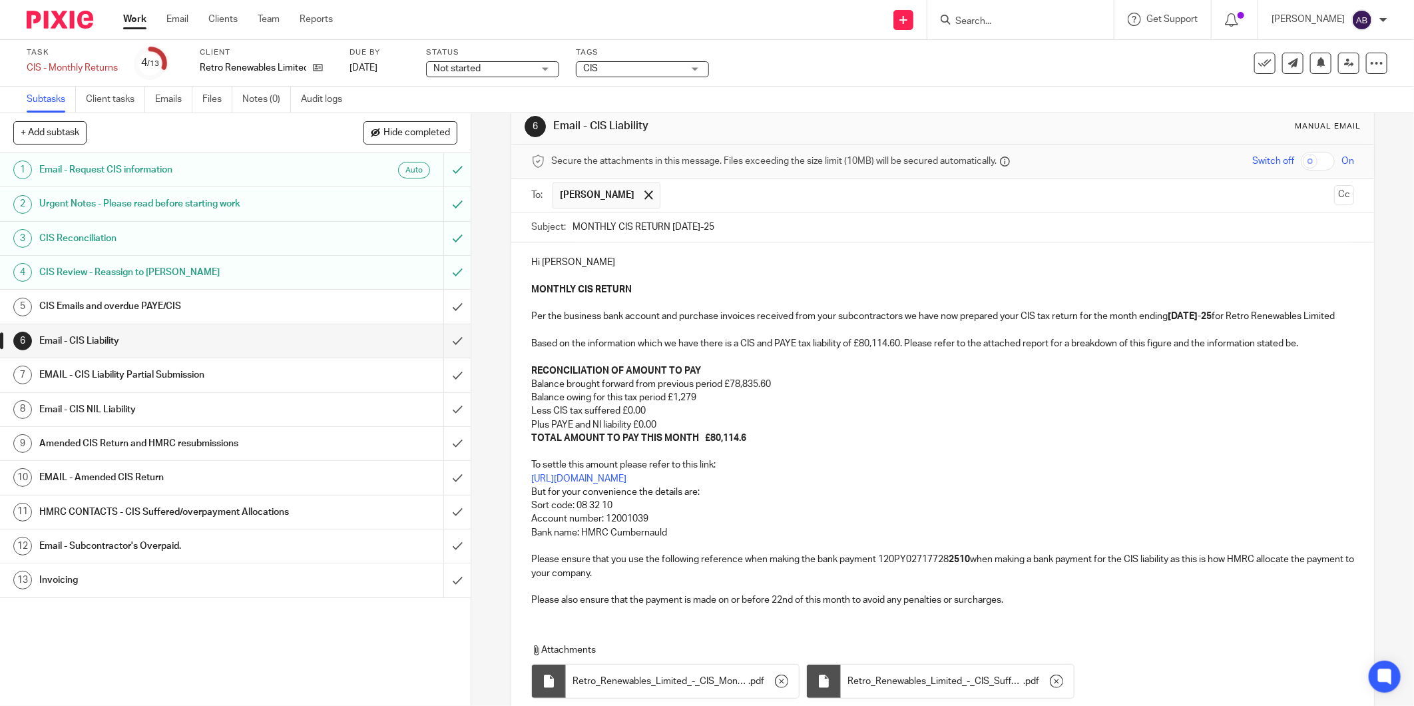
scroll to position [0, 0]
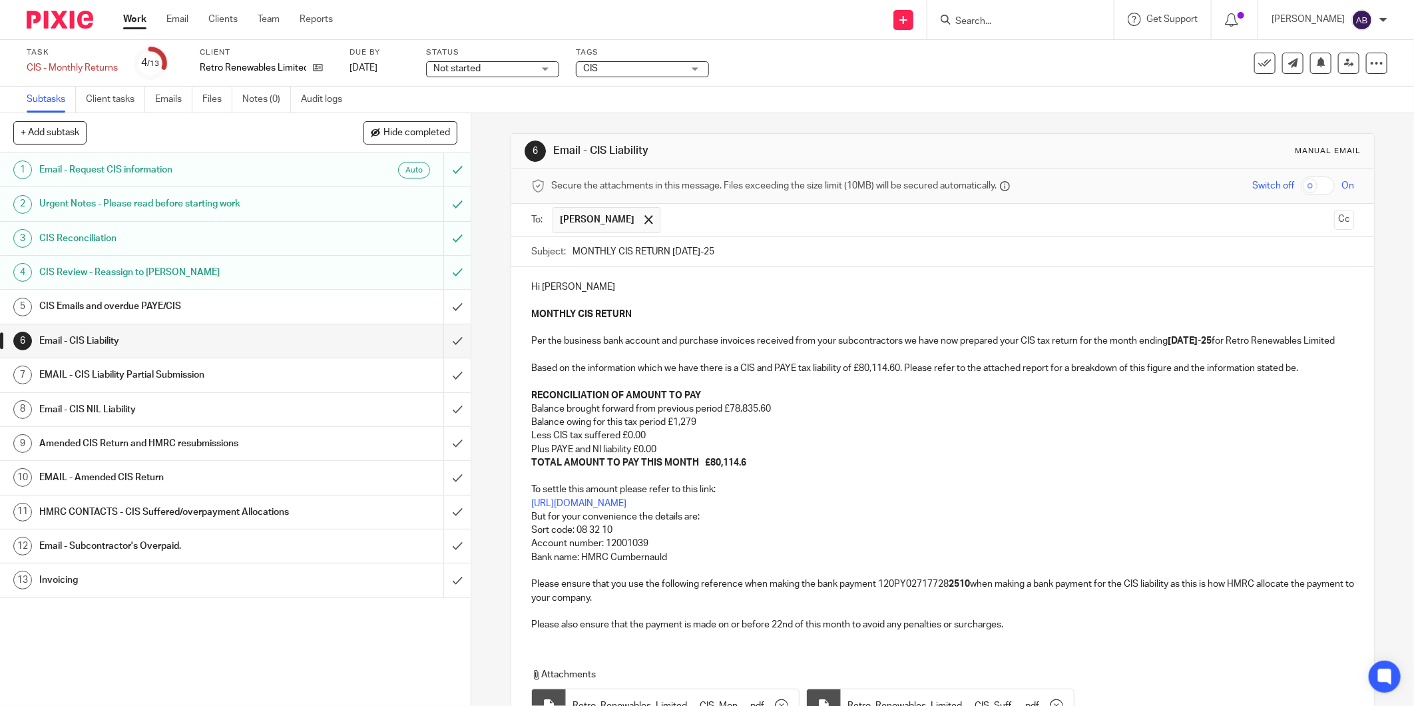
click at [708, 216] on input "text" at bounding box center [997, 220] width 661 height 26
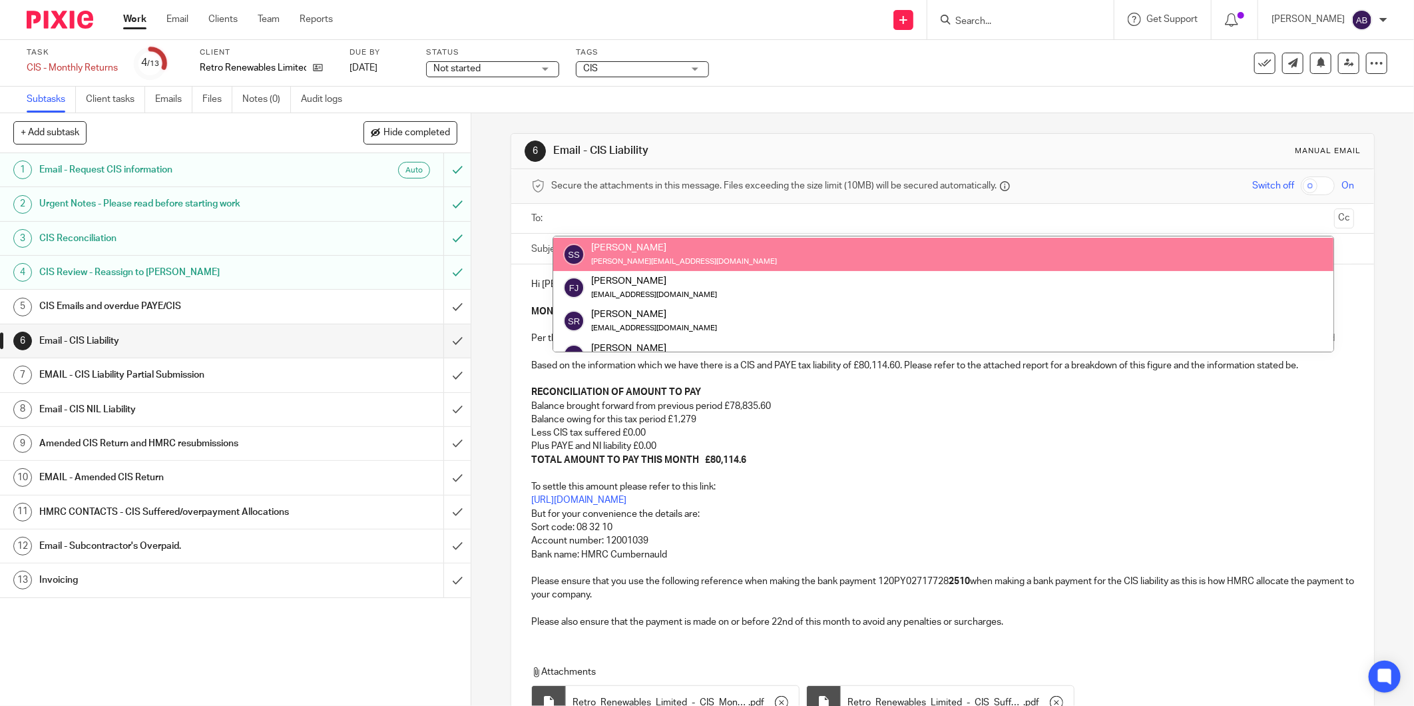
paste input "jennie@retrorenewables.co.uk"
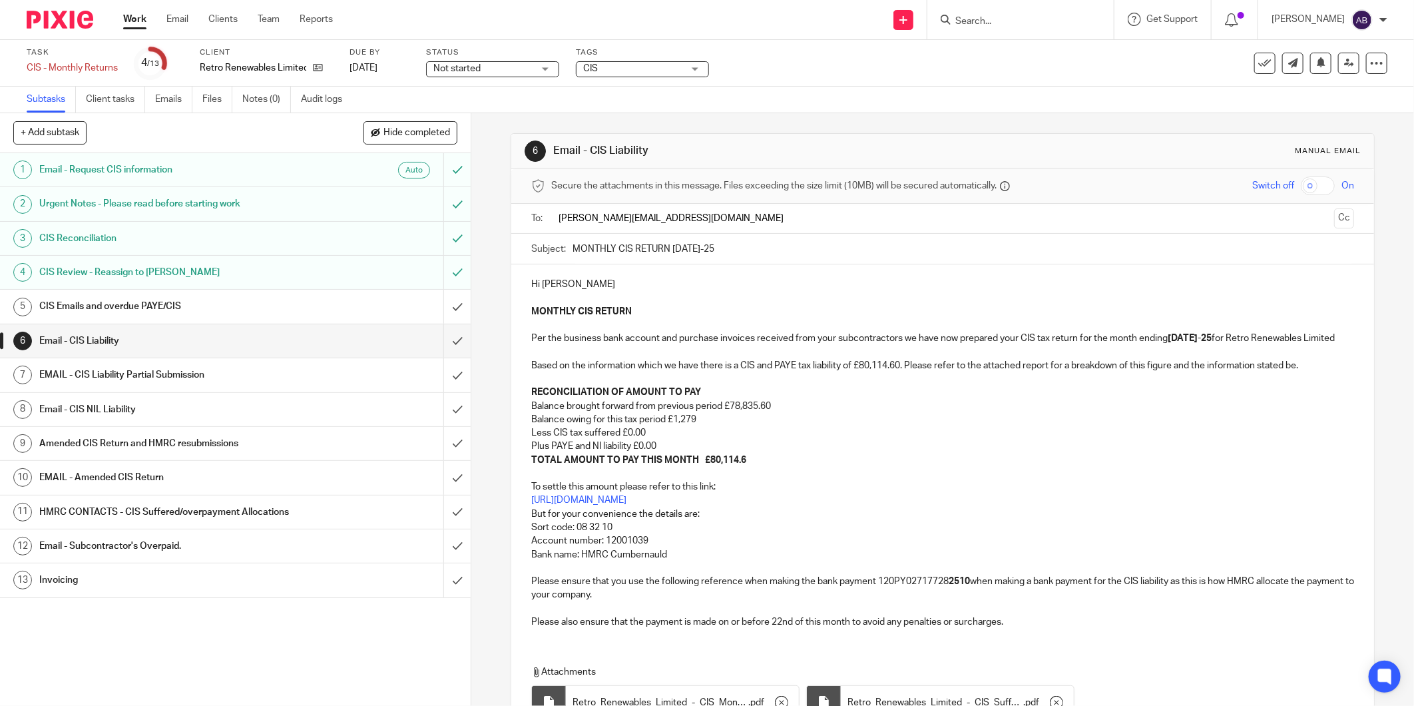
type input "jennie@retrorenewables.co.uk"
click at [890, 400] on p "MONTHLY CIS RETURN Per the business bank account and purchase invoices received…" at bounding box center [942, 354] width 823 height 95
click at [807, 218] on input "text" at bounding box center [1026, 220] width 602 height 26
drag, startPoint x: 564, startPoint y: 288, endPoint x: 521, endPoint y: 289, distance: 42.6
click at [521, 289] on div "Hi Jennie MONTHLY CIS RETURN Per the business bank account and purchase invoice…" at bounding box center [942, 454] width 863 height 374
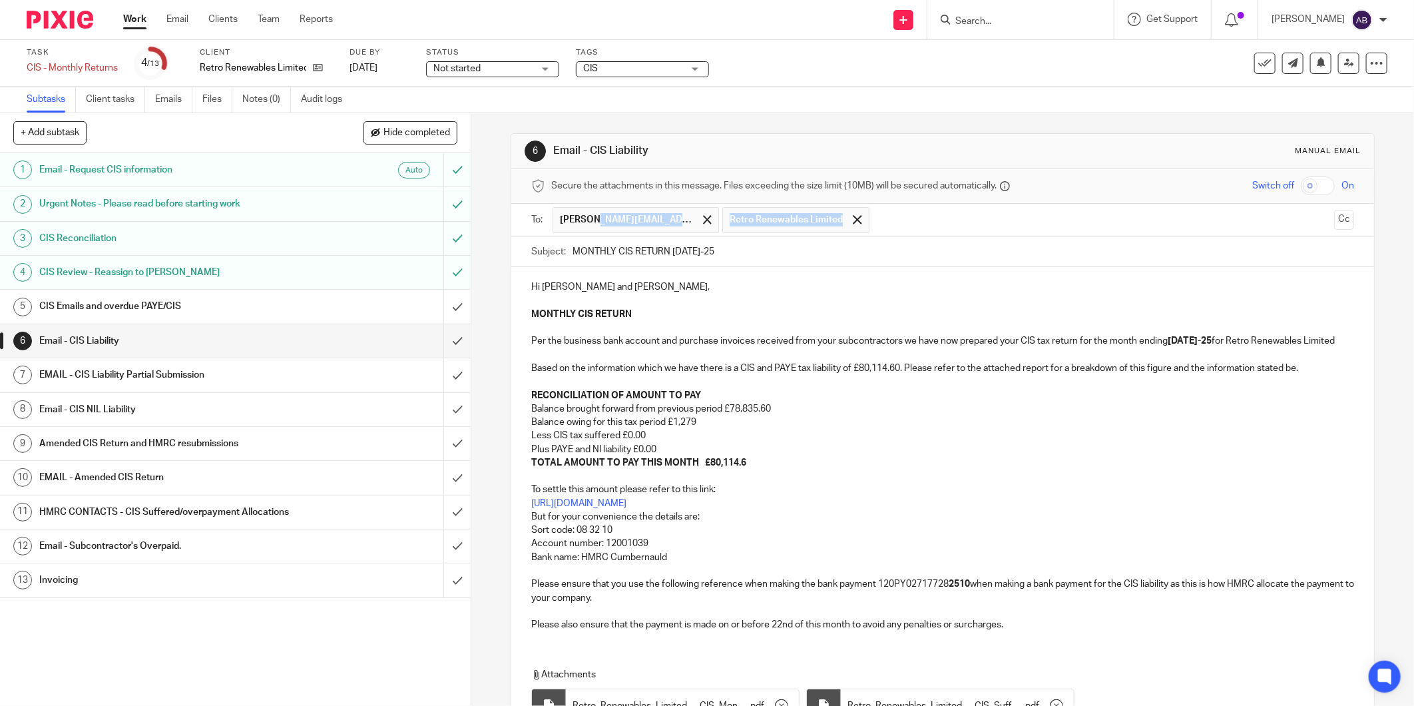
drag, startPoint x: 590, startPoint y: 220, endPoint x: 915, endPoint y: 229, distance: 324.9
click at [915, 229] on ul "jennie@retrorenewables.co.uk Retro Renewables Limited" at bounding box center [942, 220] width 781 height 33
click at [1076, 216] on input "retrorenewables.co.uk Retro Renewables Limited" at bounding box center [1102, 220] width 453 height 26
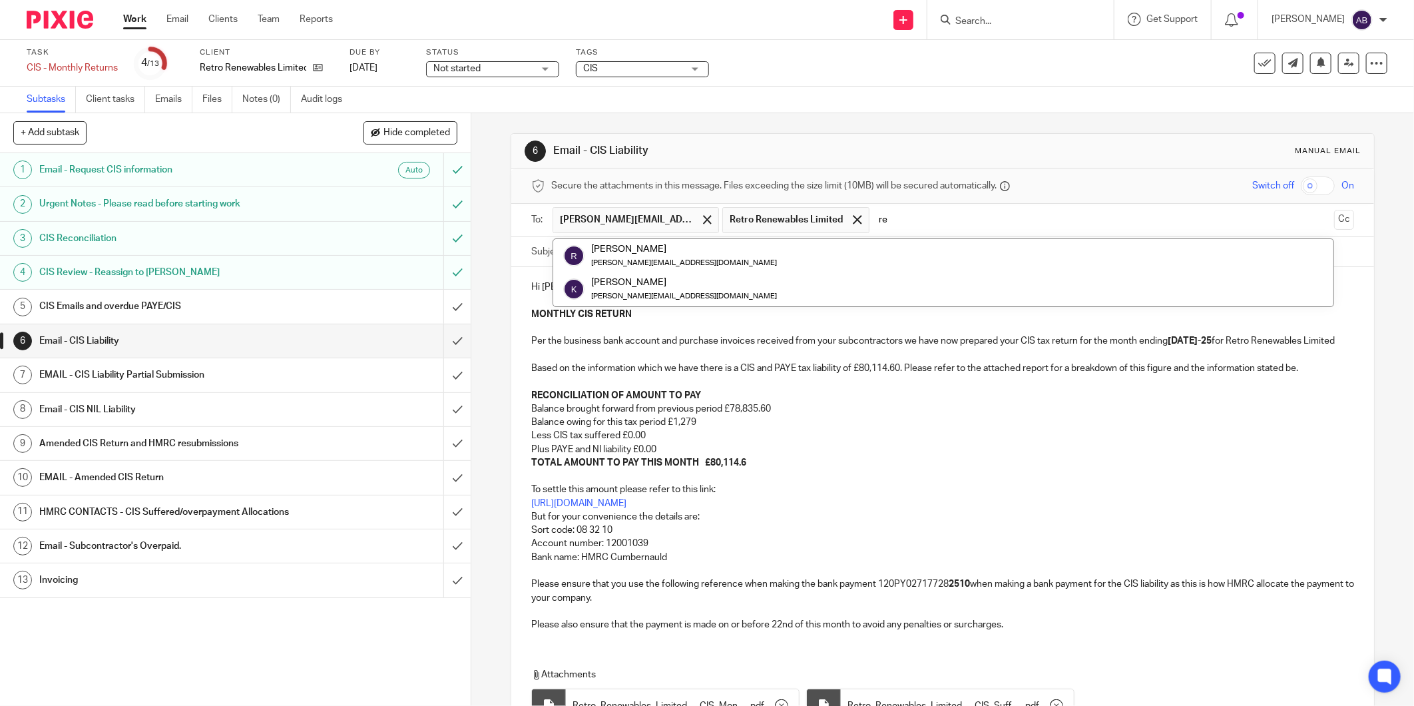
type input "r"
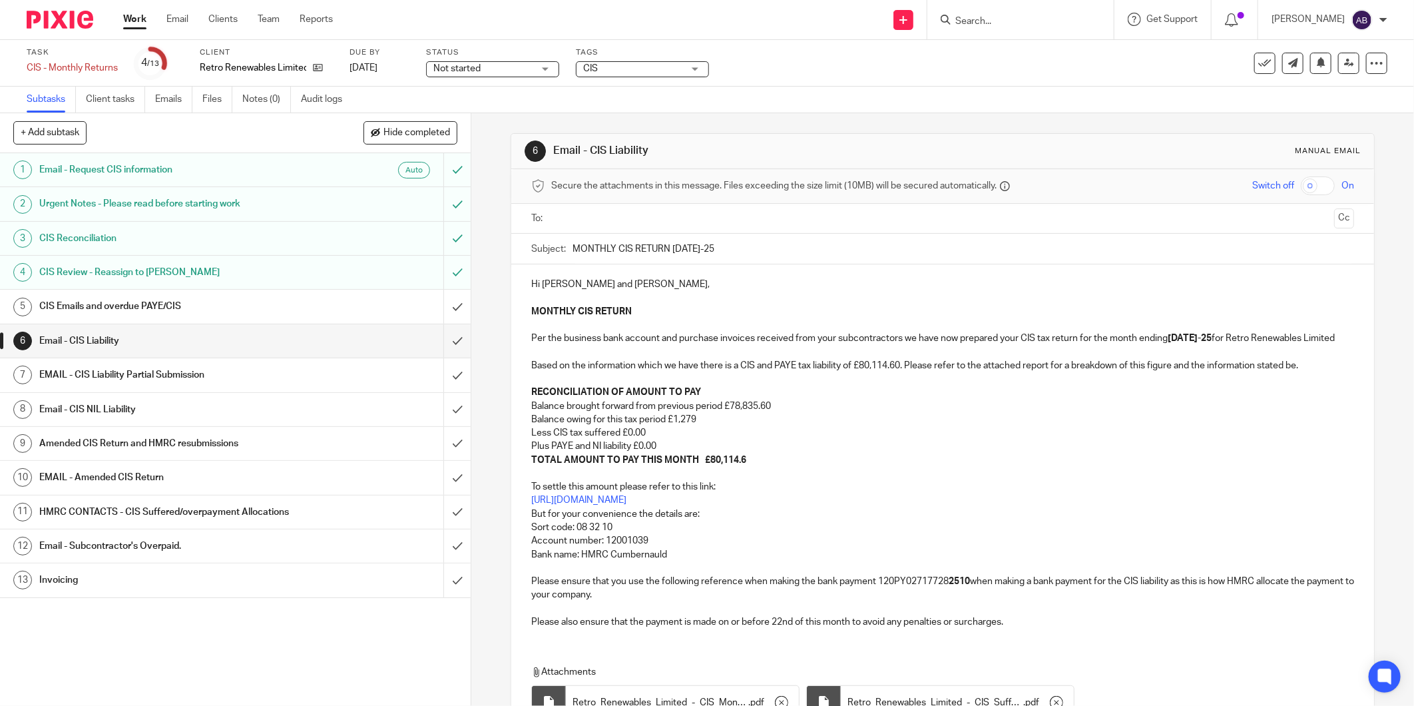
click at [596, 216] on input "text" at bounding box center [942, 218] width 773 height 15
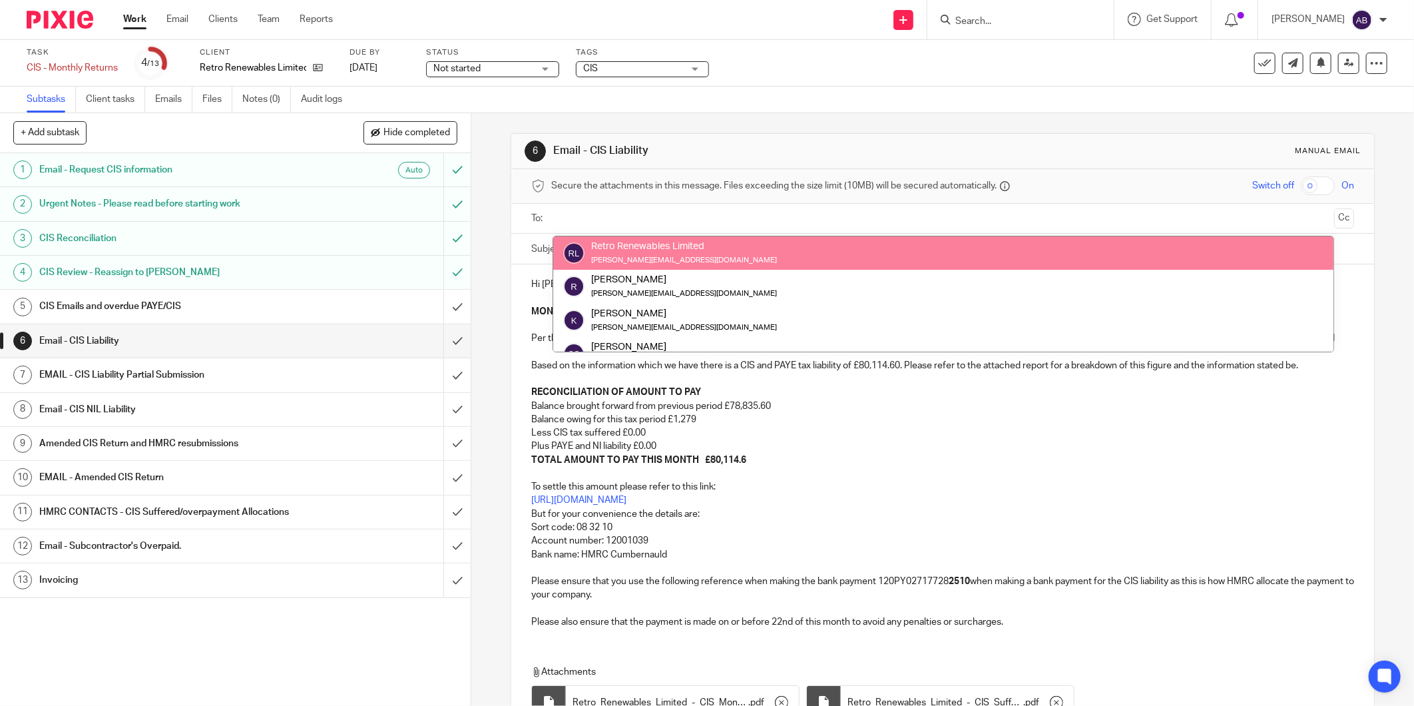
click at [608, 216] on input "text" at bounding box center [942, 218] width 773 height 15
paste input "jennie@retrorenewables.co.uk"
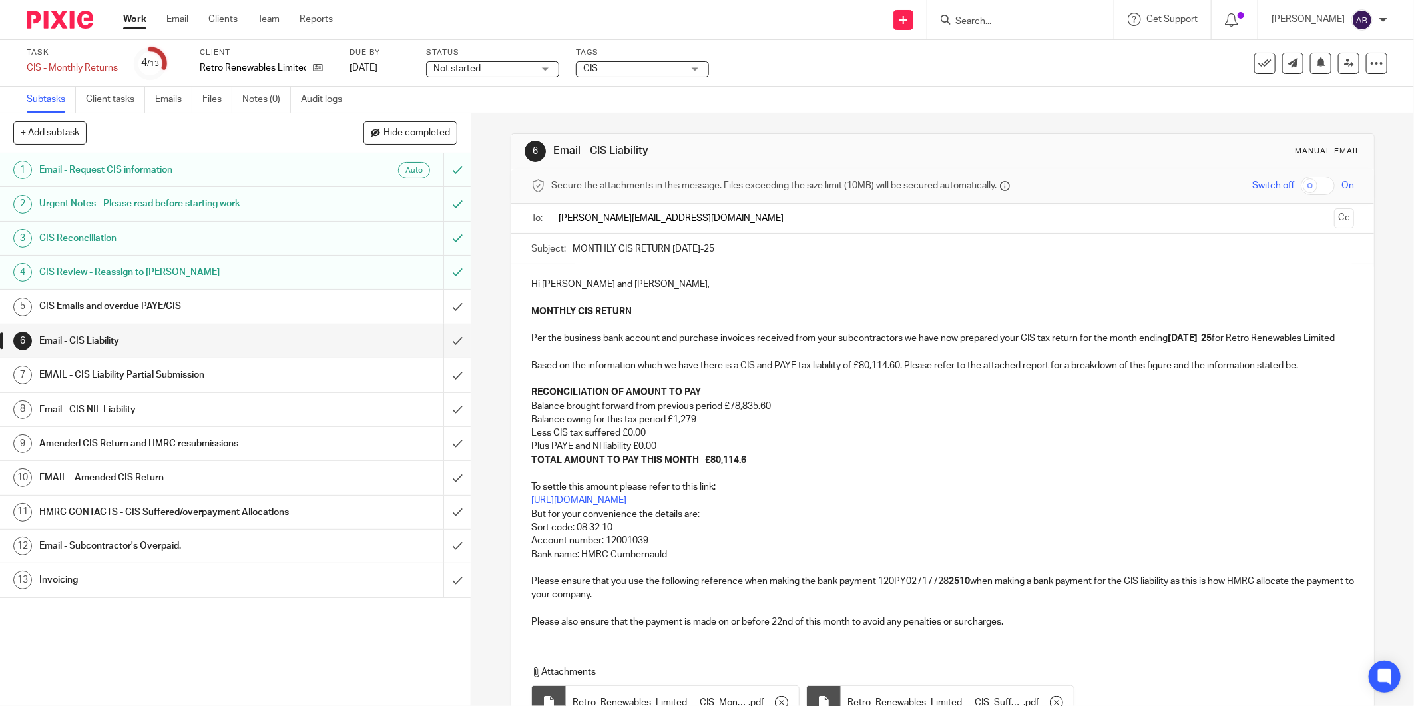
type input "jennie@retrorenewables.co.uk"
drag, startPoint x: 627, startPoint y: 293, endPoint x: 524, endPoint y: 291, distance: 102.5
click at [524, 291] on div "Hi Ralph and Jennie, MONTHLY CIS RETURN Per the business bank account and purch…" at bounding box center [942, 454] width 863 height 374
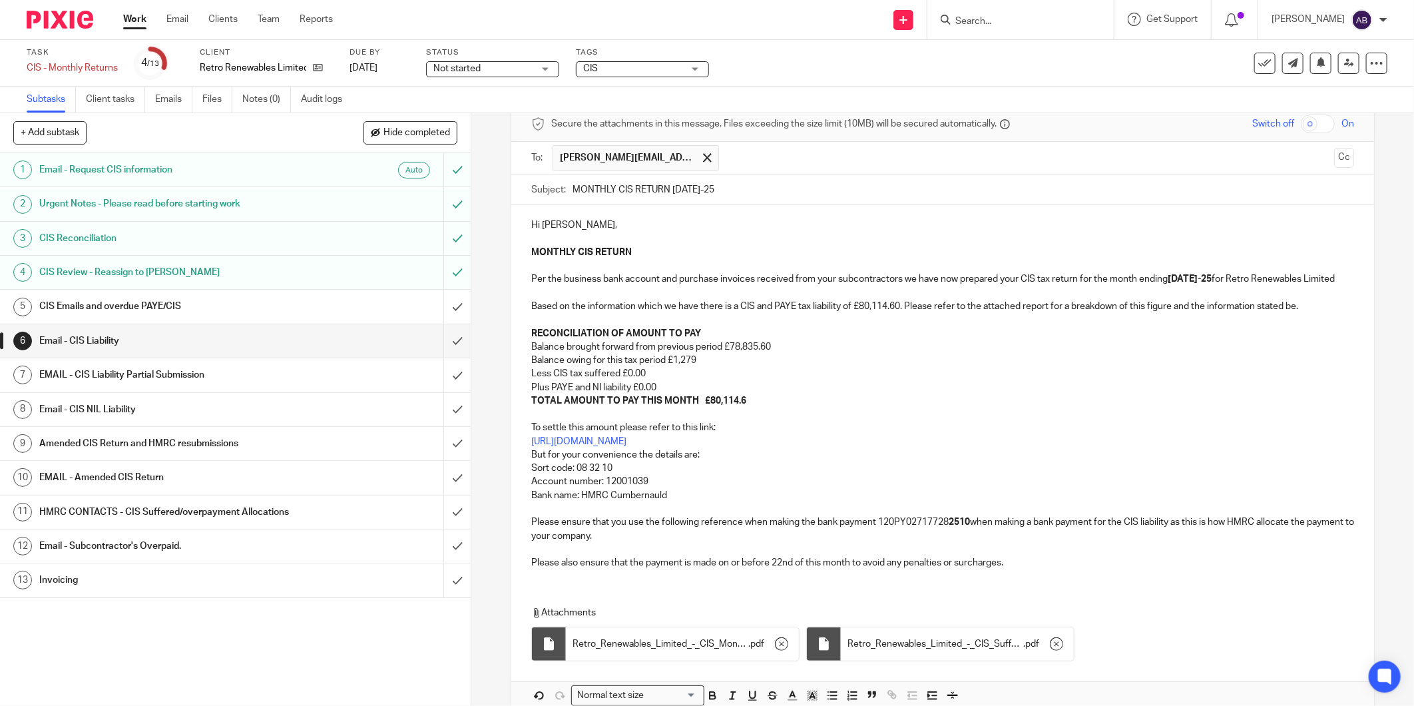
scroll to position [144, 0]
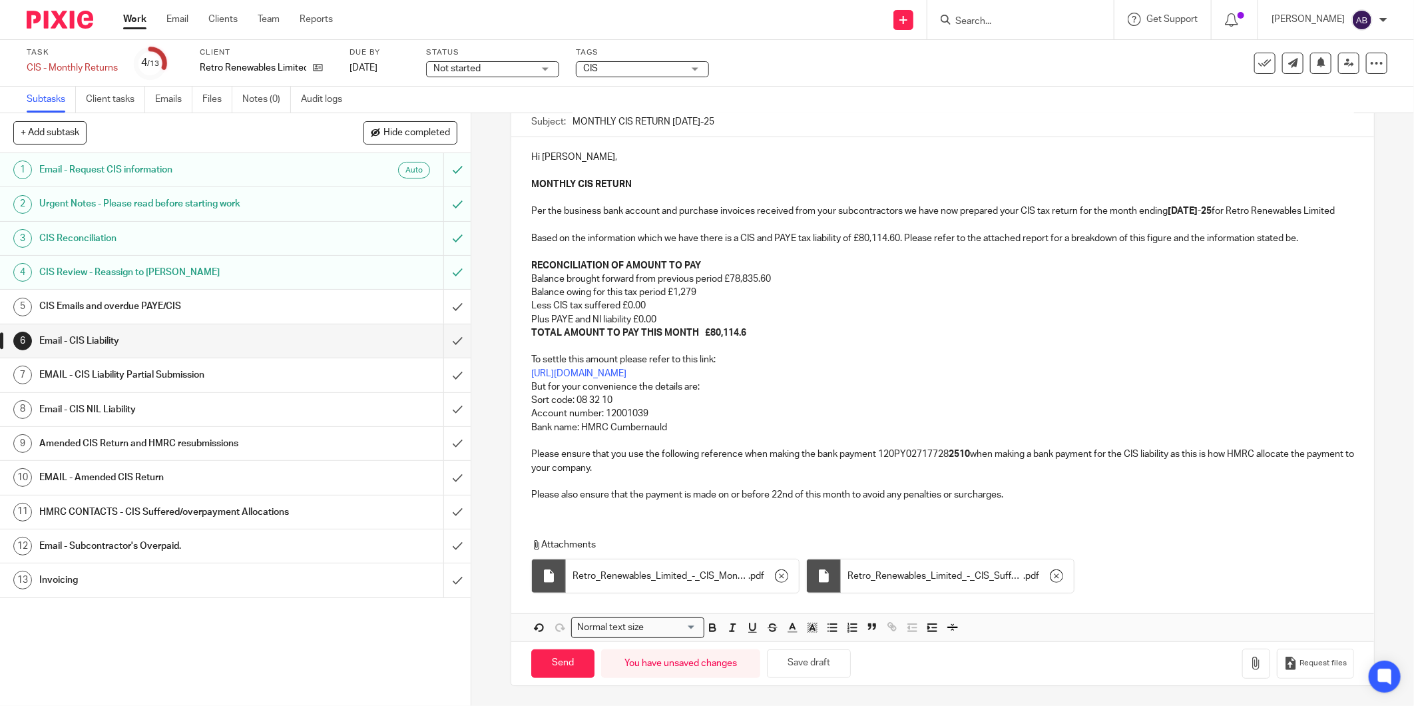
click at [956, 455] on strong "2510" at bounding box center [958, 453] width 21 height 9
click at [967, 455] on strong "2510" at bounding box center [958, 453] width 21 height 9
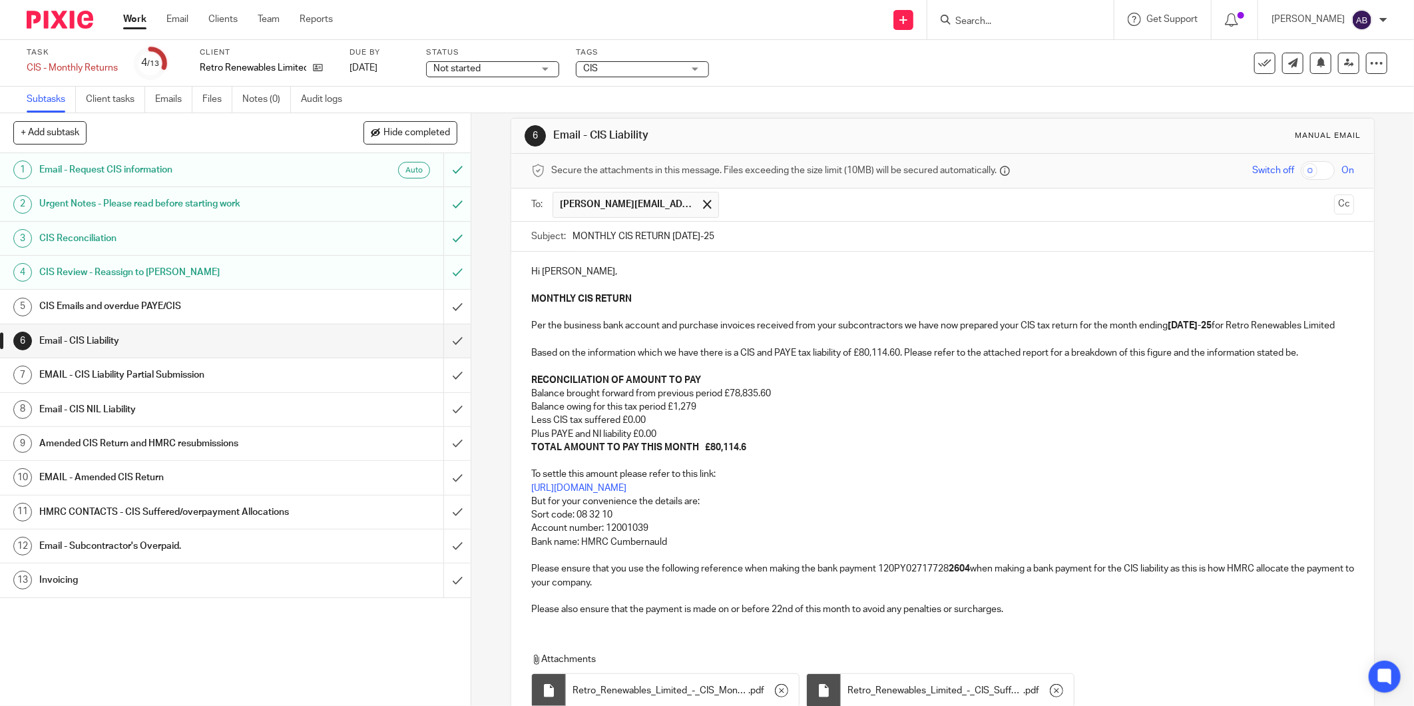
scroll to position [0, 0]
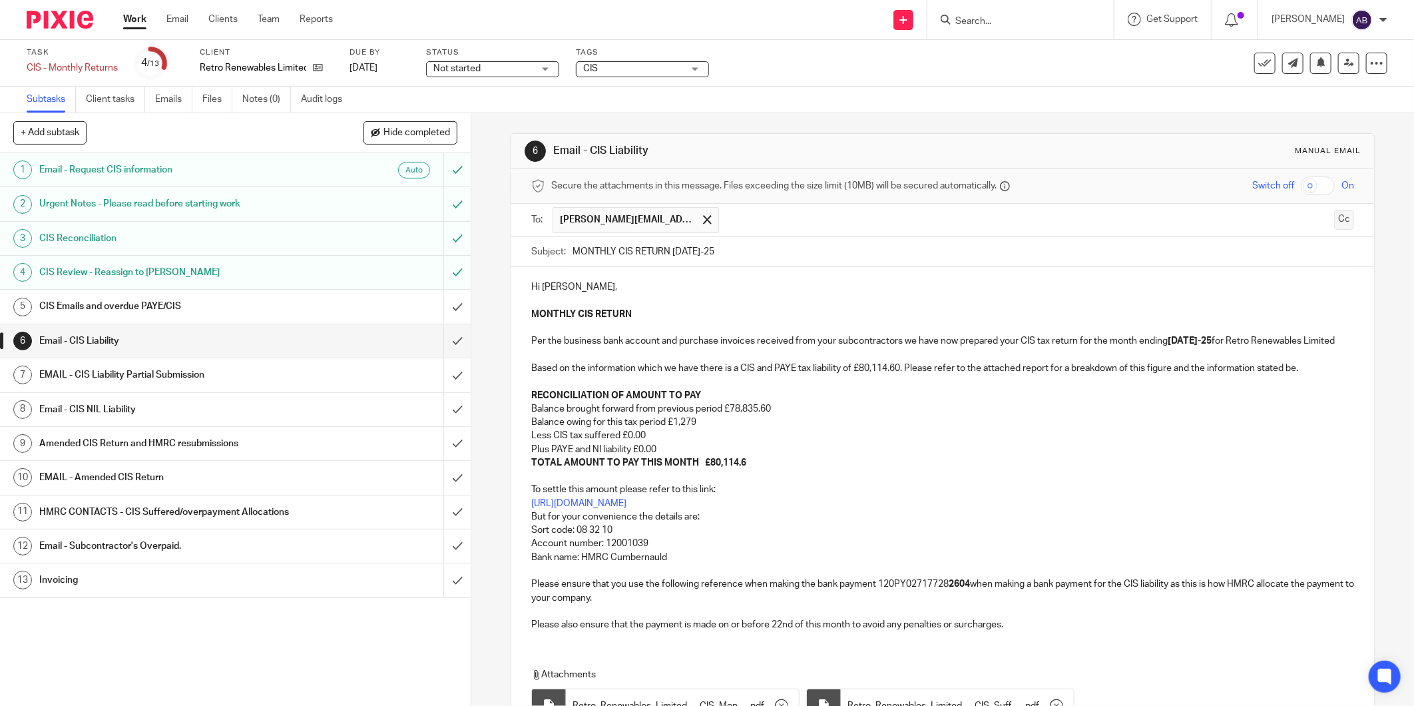
click at [1334, 218] on button "Cc" at bounding box center [1344, 220] width 20 height 20
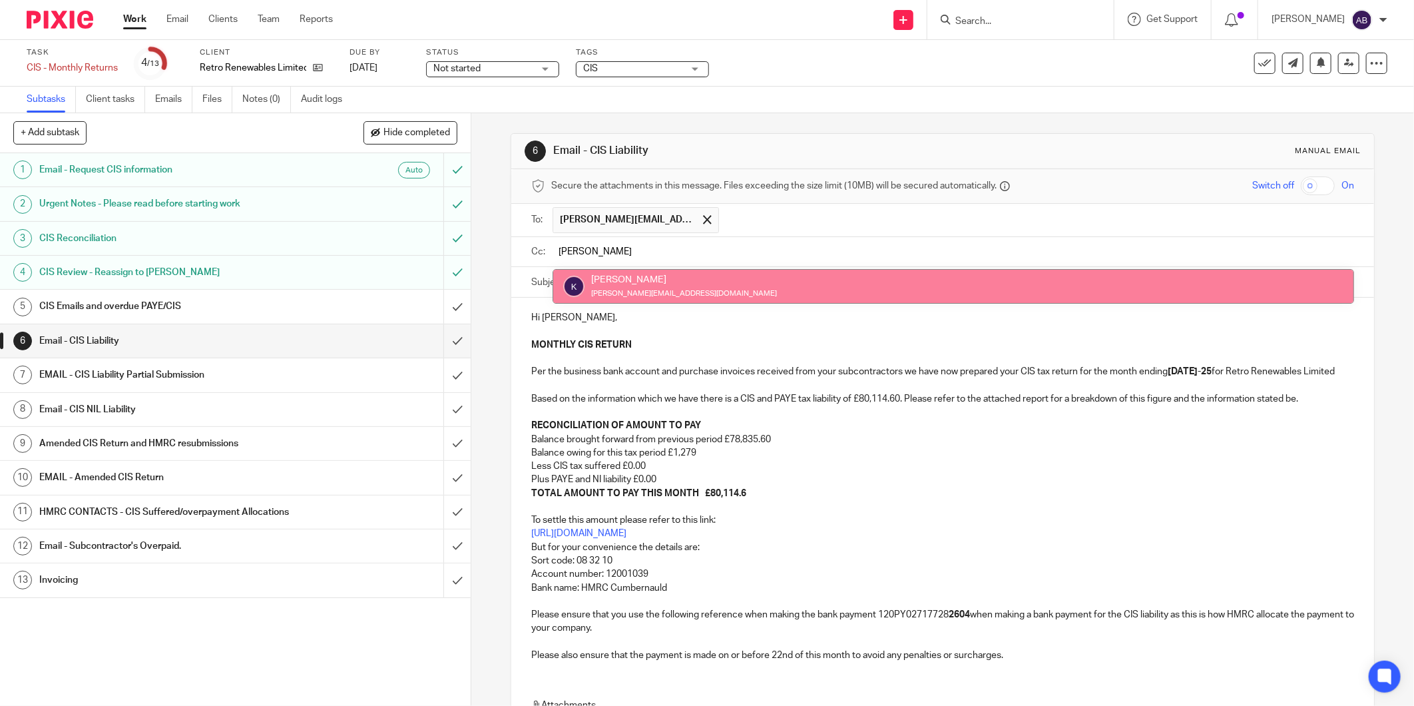
type input "kim"
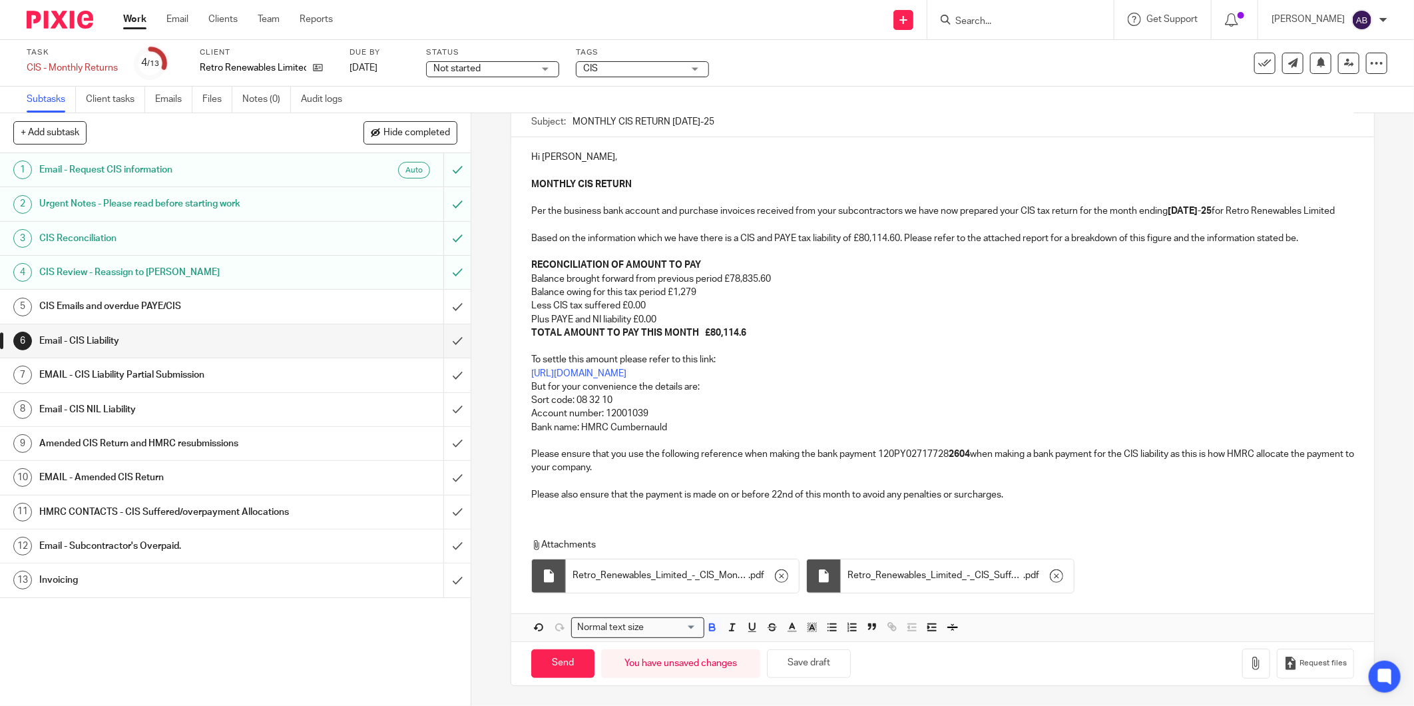
scroll to position [178, 0]
click at [574, 668] on input "Send" at bounding box center [562, 663] width 63 height 29
type input "Sent"
click at [142, 578] on h1 "Invoicing" at bounding box center [169, 580] width 261 height 20
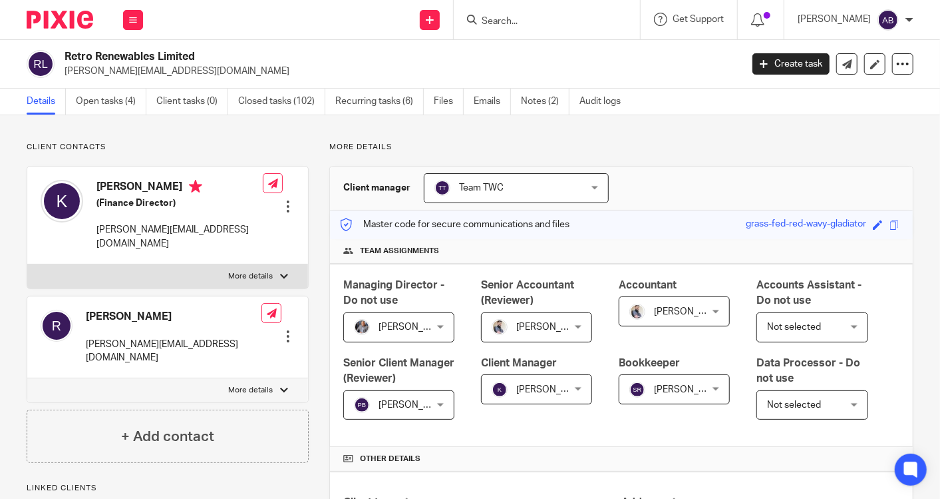
drag, startPoint x: 205, startPoint y: 55, endPoint x: 61, endPoint y: 59, distance: 143.8
click at [61, 59] on div "Retro Renewables Limited [PERSON_NAME][EMAIL_ADDRESS][DOMAIN_NAME]" at bounding box center [380, 64] width 706 height 28
copy h2 "Retro Renewables Limited"
click at [485, 106] on link "Emails" at bounding box center [492, 102] width 37 height 26
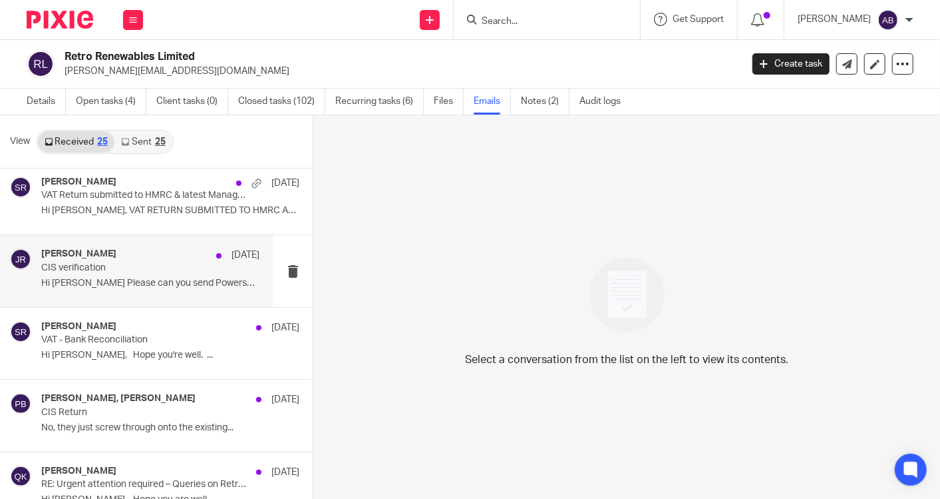
scroll to position [296, 0]
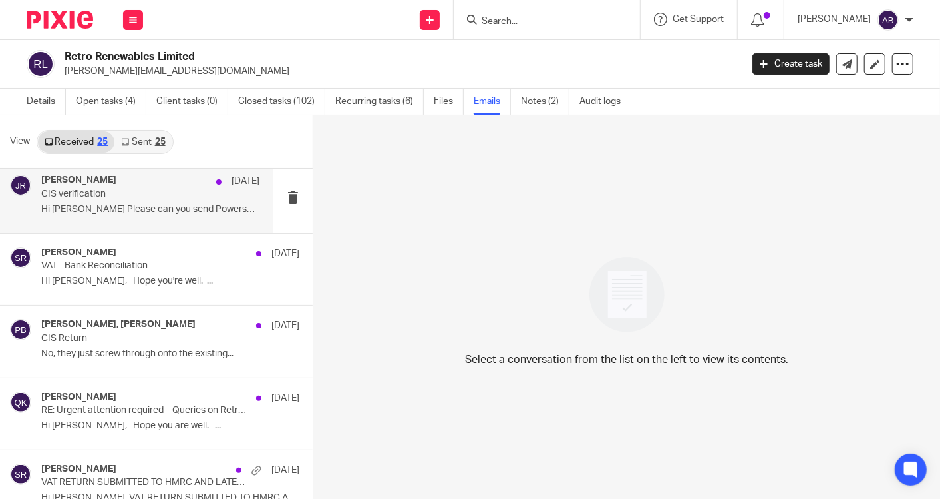
click at [123, 221] on div "[PERSON_NAME] [DATE] CIS verification Hi [PERSON_NAME] Please can you send Powe…" at bounding box center [136, 196] width 273 height 71
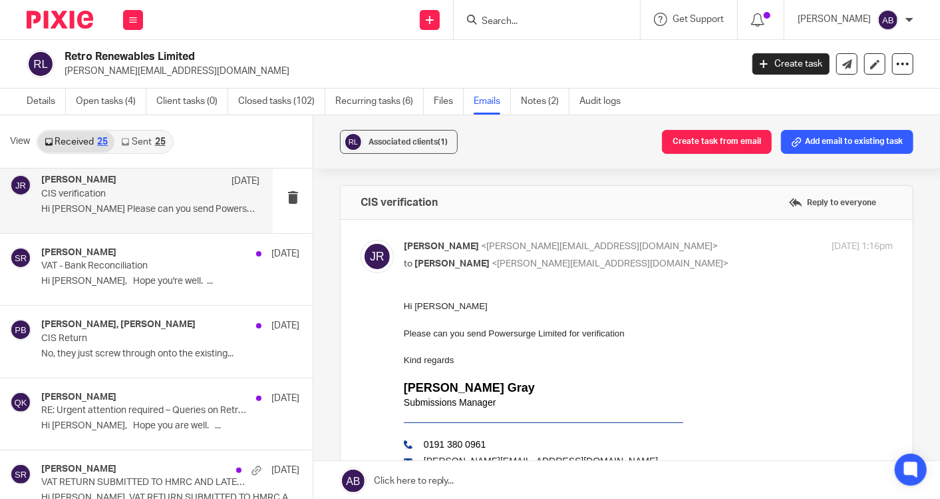
scroll to position [0, 0]
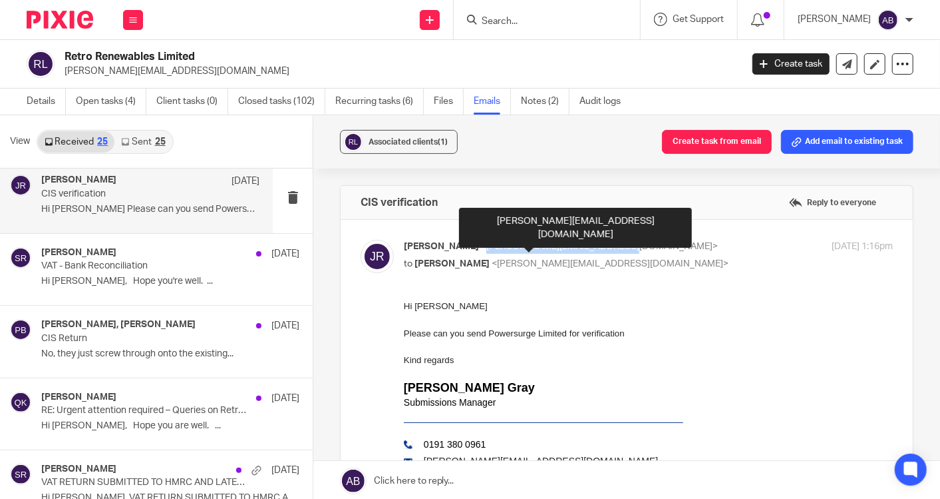
drag, startPoint x: 467, startPoint y: 246, endPoint x: 593, endPoint y: 248, distance: 125.8
click at [593, 248] on span "<[PERSON_NAME][EMAIL_ADDRESS][DOMAIN_NAME]>" at bounding box center [599, 246] width 237 height 9
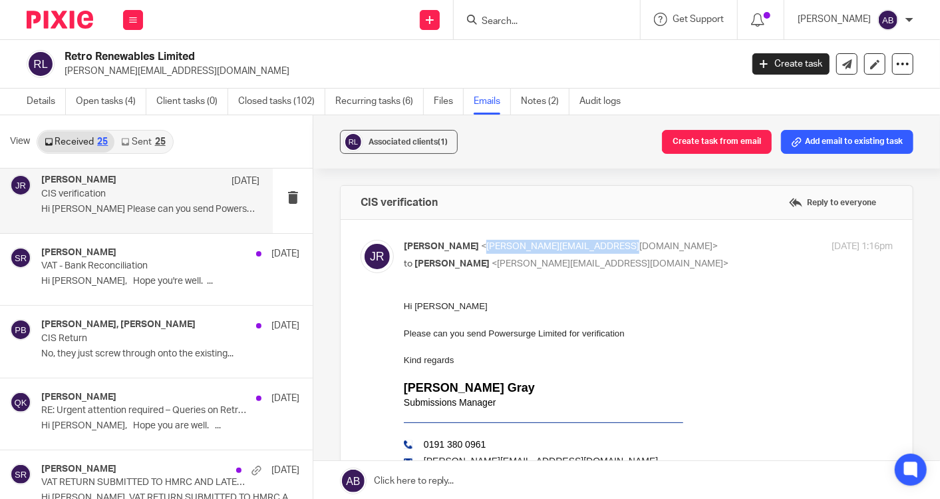
copy span "[PERSON_NAME][EMAIL_ADDRESS][DOMAIN_NAME]"
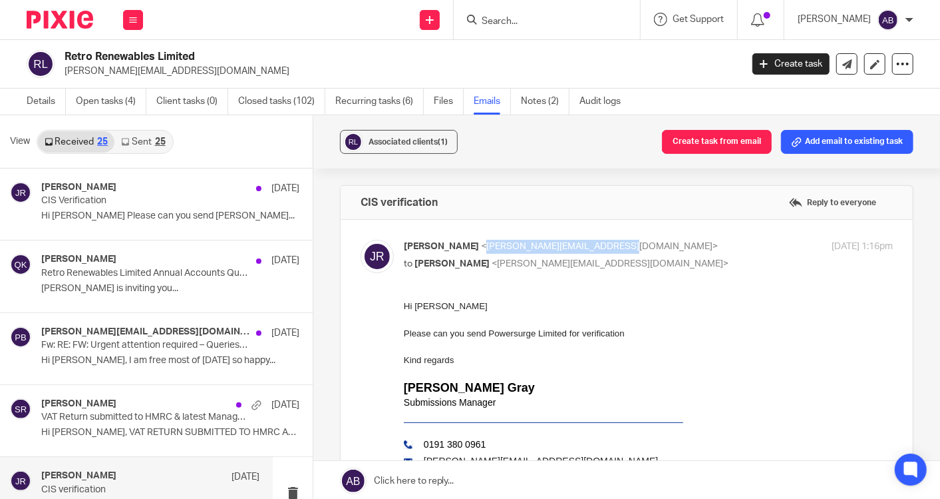
click at [130, 146] on link "Sent 25" at bounding box center [142, 141] width 57 height 21
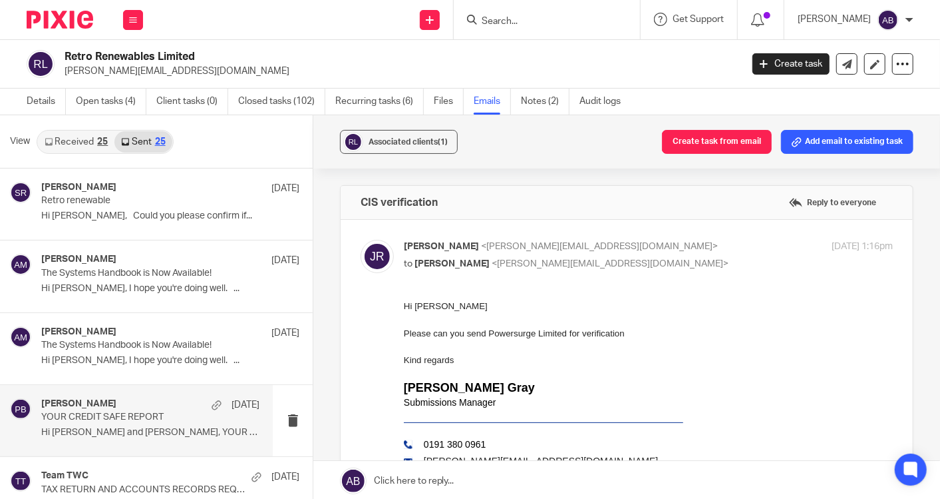
click at [107, 422] on p "YOUR CREDIT SAFE REPORT" at bounding box center [128, 416] width 174 height 11
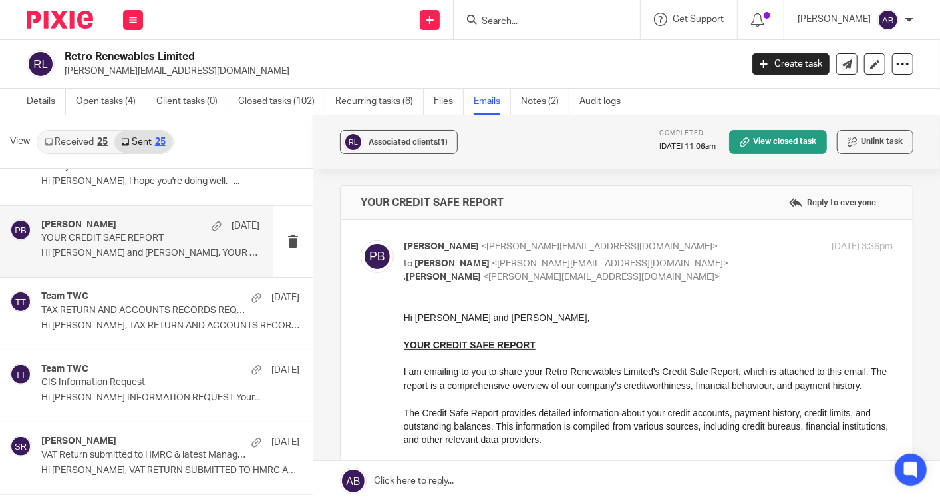
scroll to position [222, 0]
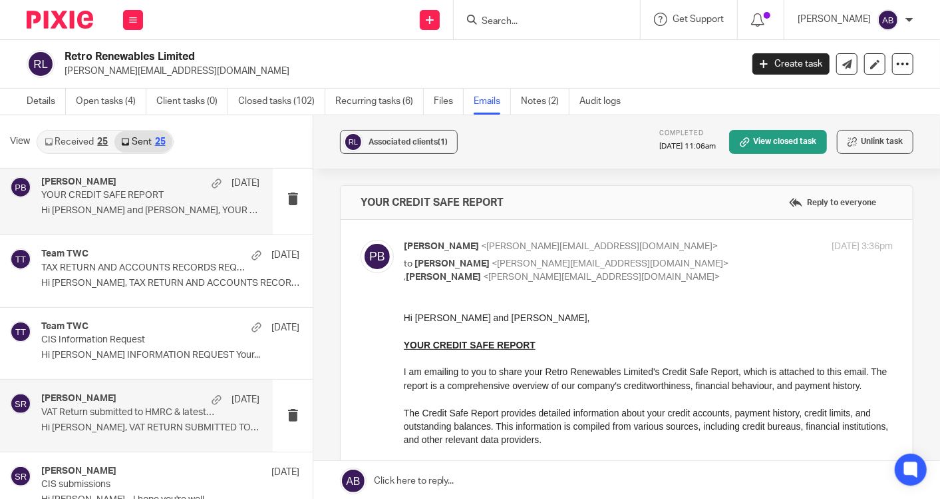
click at [127, 409] on p "VAT Return submitted to HMRC & latest Management Accounts." at bounding box center [128, 412] width 174 height 11
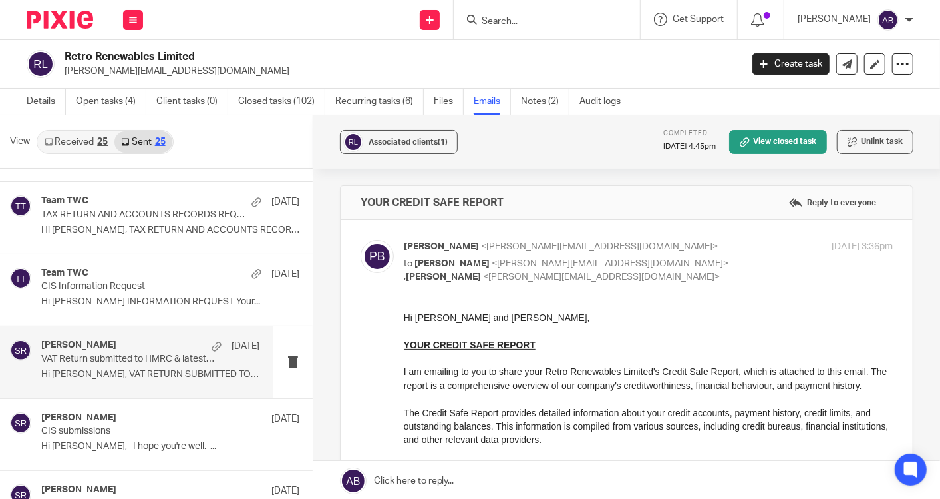
scroll to position [296, 0]
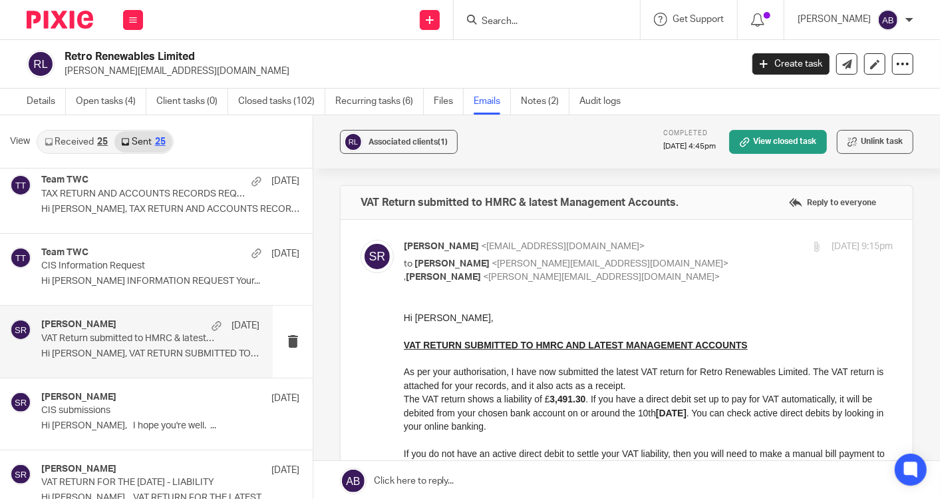
click at [128, 409] on p "CIS submissions" at bounding box center [144, 410] width 206 height 11
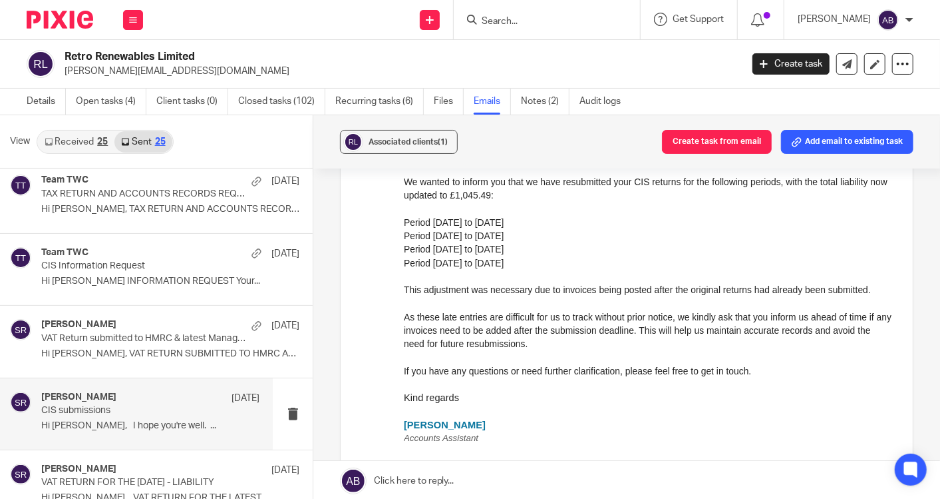
scroll to position [0, 0]
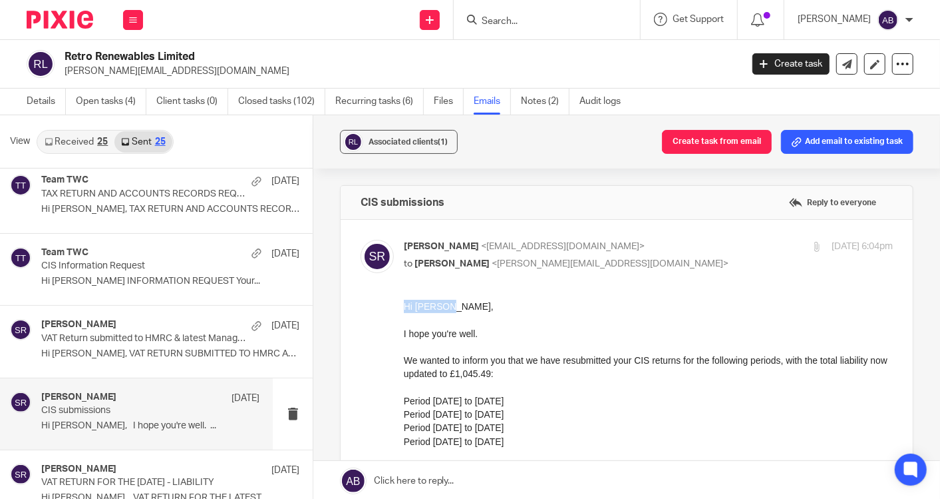
drag, startPoint x: 456, startPoint y: 308, endPoint x: 390, endPoint y: 307, distance: 65.9
click html "Hi Jennie, I hope you're well. We wanted to inform you that we have resubmitted…"
copy p "Hi Jennie,"
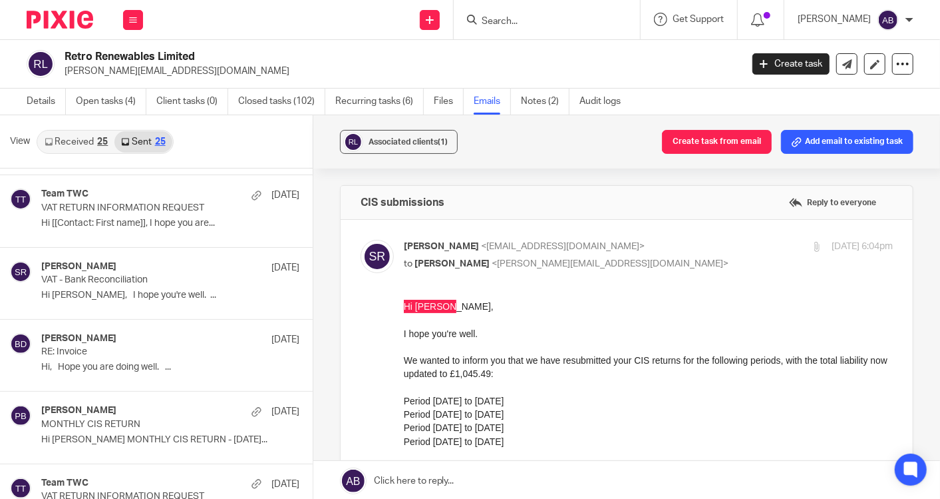
scroll to position [666, 0]
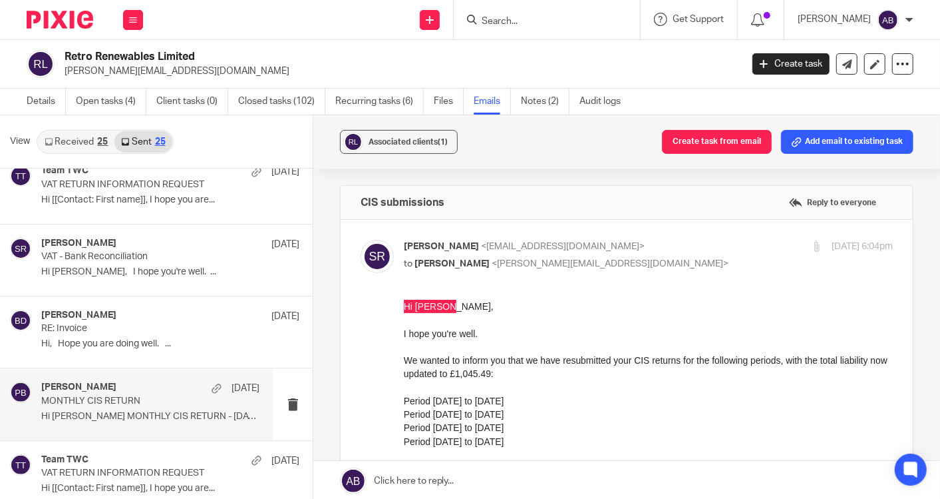
click at [127, 391] on div "Penny Brown 8 Jul" at bounding box center [150, 387] width 218 height 13
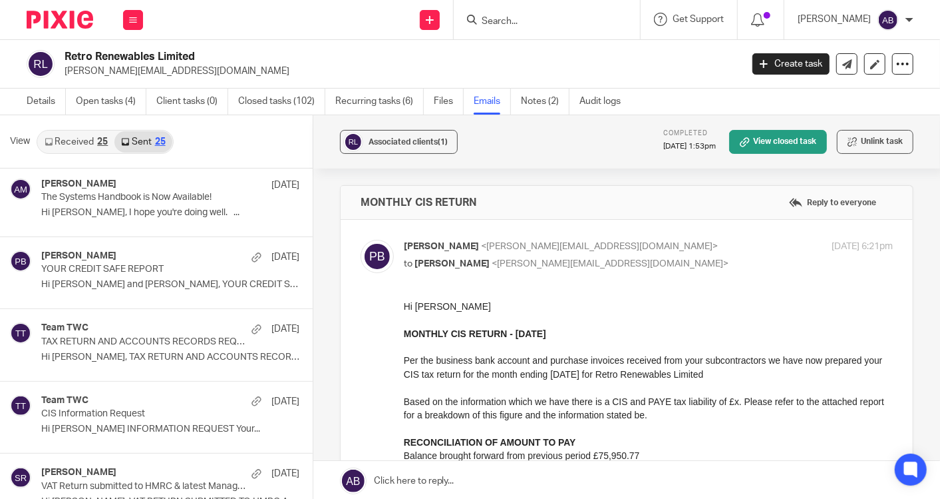
scroll to position [0, 0]
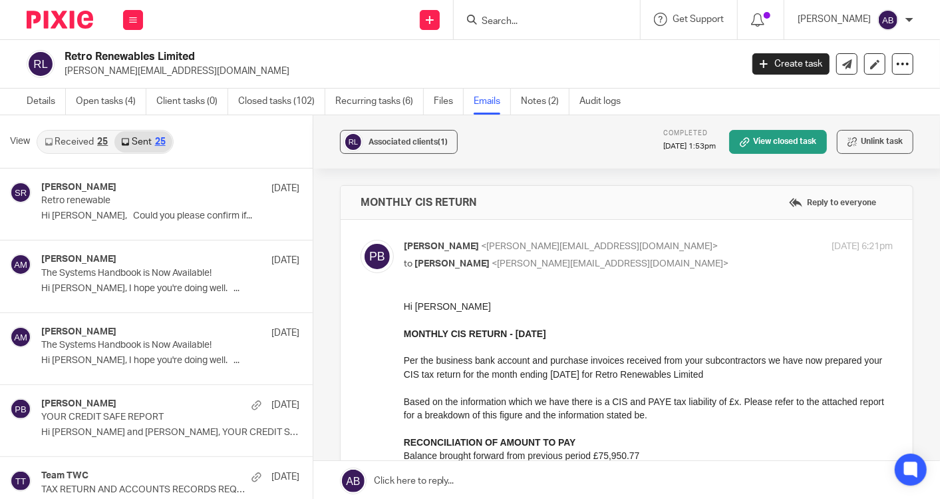
click at [89, 150] on link "Received 25" at bounding box center [76, 141] width 77 height 21
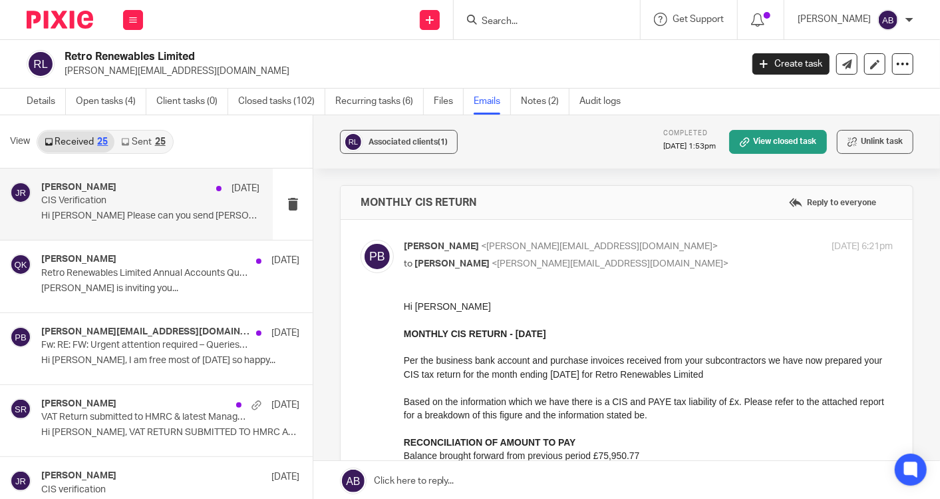
click at [96, 202] on p "CIS Verification" at bounding box center [128, 200] width 174 height 11
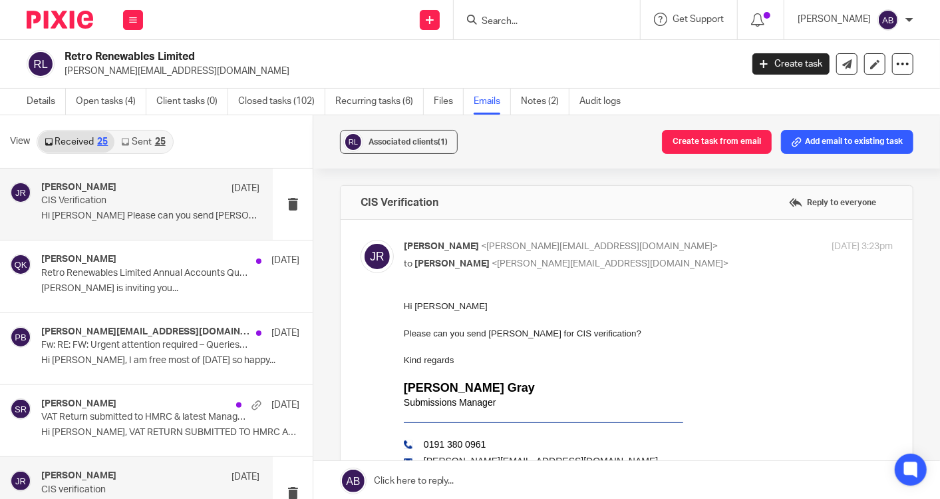
click at [100, 471] on div "Jennie Retro 24 Jul" at bounding box center [150, 476] width 218 height 13
click at [111, 210] on p "Hi Kim Please can you send Anthony Austin..." at bounding box center [150, 215] width 218 height 11
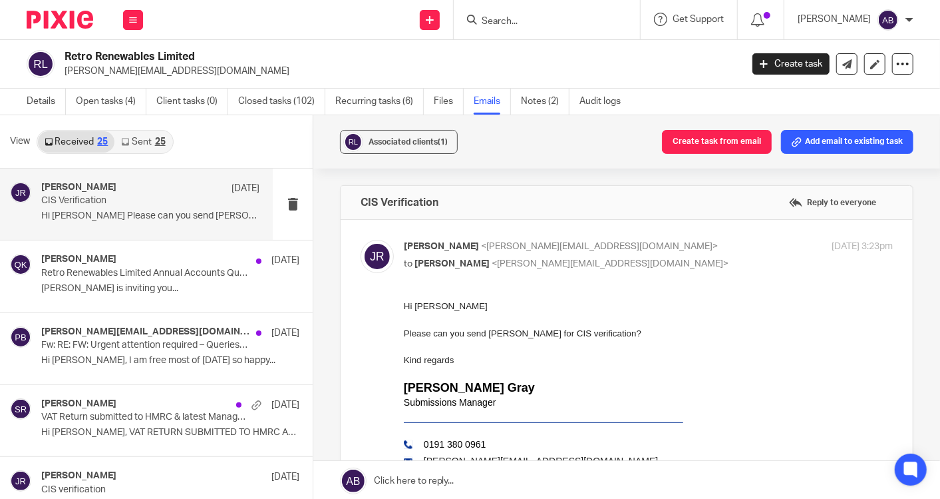
click at [541, 27] on form at bounding box center [552, 19] width 142 height 17
click at [528, 23] on input "Search" at bounding box center [541, 22] width 120 height 12
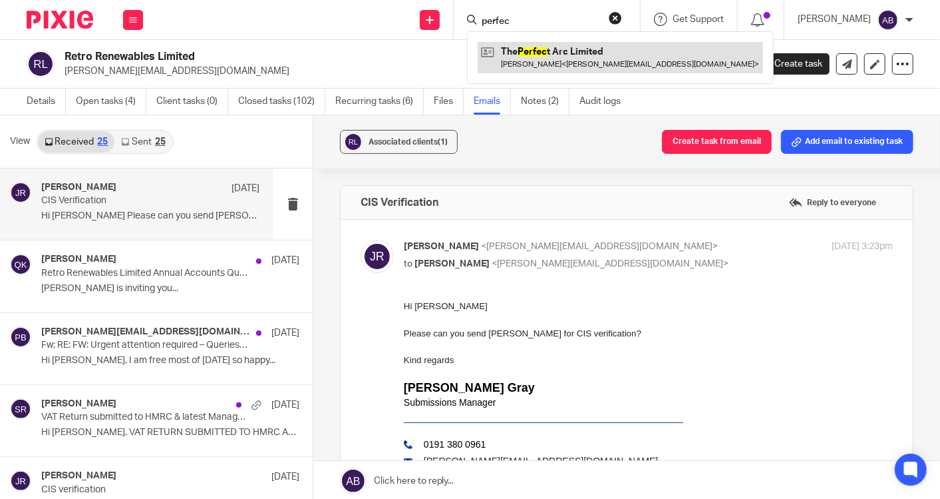
type input "perfec"
click at [541, 50] on link at bounding box center [621, 57] width 286 height 31
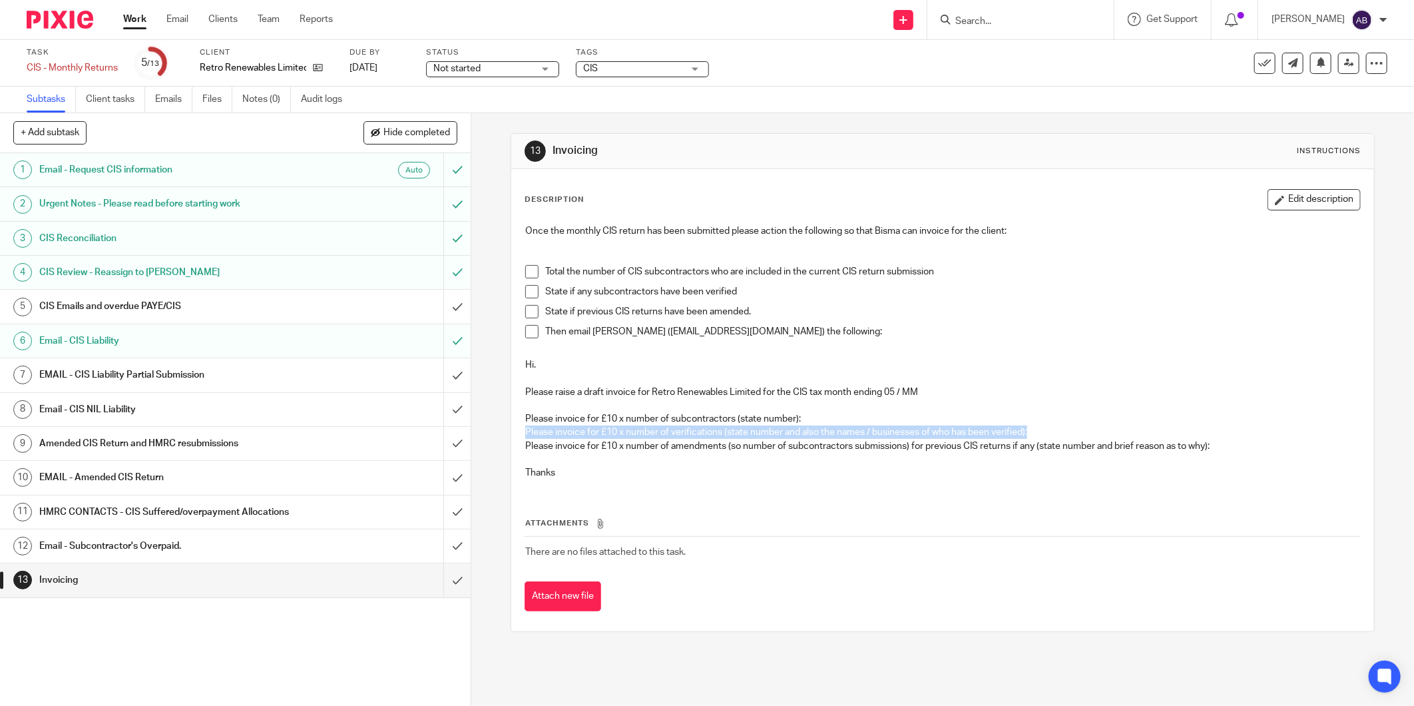
drag, startPoint x: 517, startPoint y: 429, endPoint x: 1034, endPoint y: 433, distance: 517.2
click at [1034, 433] on div "Once the monthly CIS return has been submitted please action the following so t…" at bounding box center [942, 354] width 848 height 272
copy p "Please invoice for £10 x number of verifications (state number and also the nam…"
click at [254, 566] on link "13 Invoicing" at bounding box center [221, 579] width 443 height 33
click at [525, 267] on span at bounding box center [531, 271] width 13 height 13
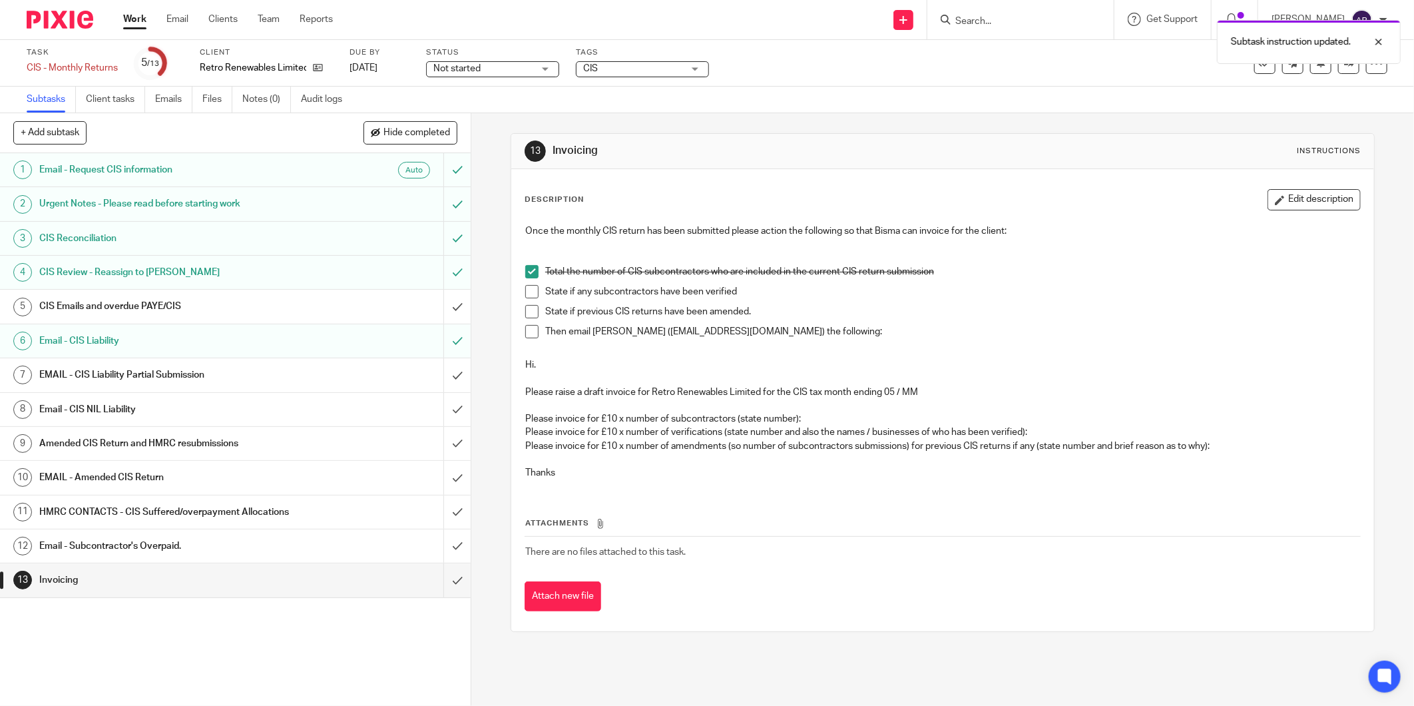
click at [526, 289] on span at bounding box center [531, 291] width 13 height 13
click at [526, 303] on li "State if any subcontractors have been verified" at bounding box center [942, 295] width 835 height 20
click at [525, 311] on span at bounding box center [531, 311] width 13 height 13
click at [526, 329] on span at bounding box center [531, 331] width 13 height 13
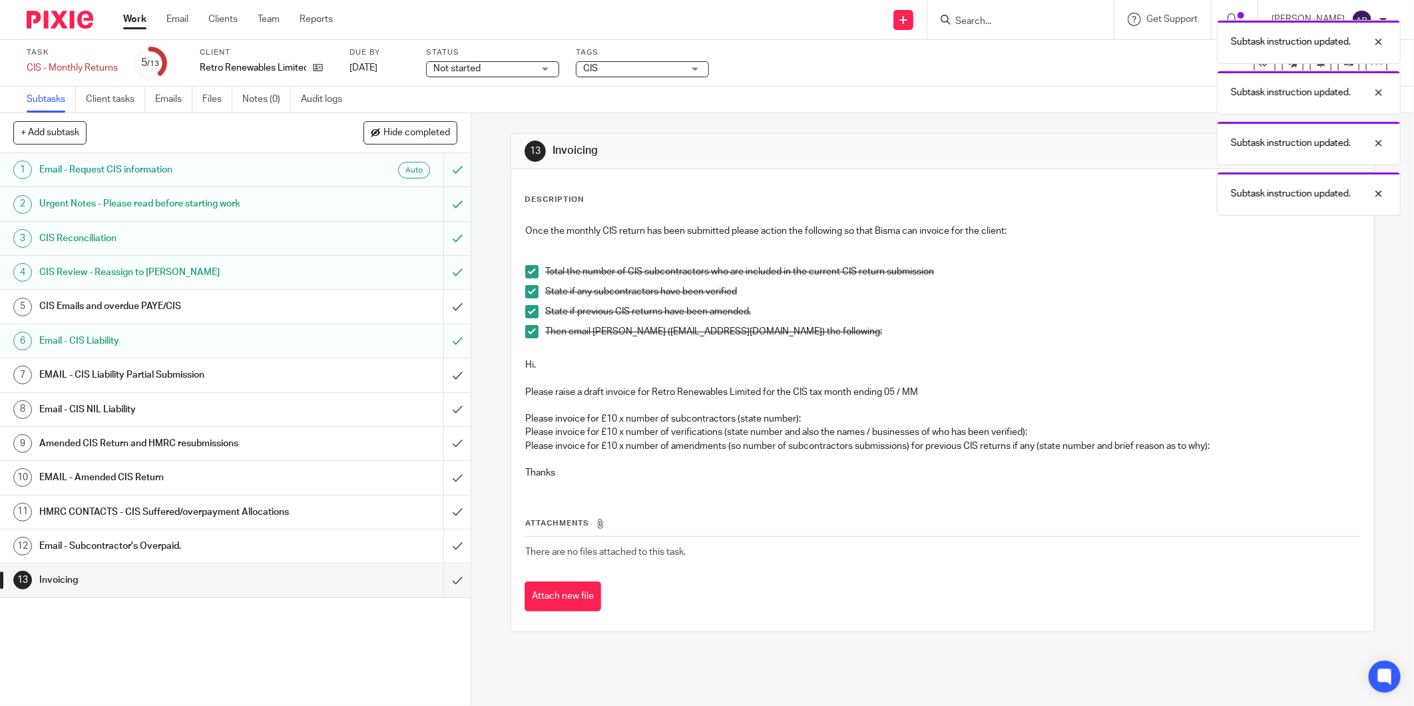
click at [1066, 90] on div "Subtask instruction updated. Subtask instruction updated. Subtask instruction u…" at bounding box center [1054, 114] width 694 height 202
click at [1373, 42] on div at bounding box center [1368, 42] width 36 height 16
click at [1100, 70] on div "Subtask instruction updated. Subtask instruction updated. Subtask instruction u…" at bounding box center [1054, 89] width 694 height 152
click at [1387, 143] on div "Subtask instruction updated." at bounding box center [1309, 143] width 184 height 44
click at [1382, 98] on div at bounding box center [1368, 93] width 36 height 16
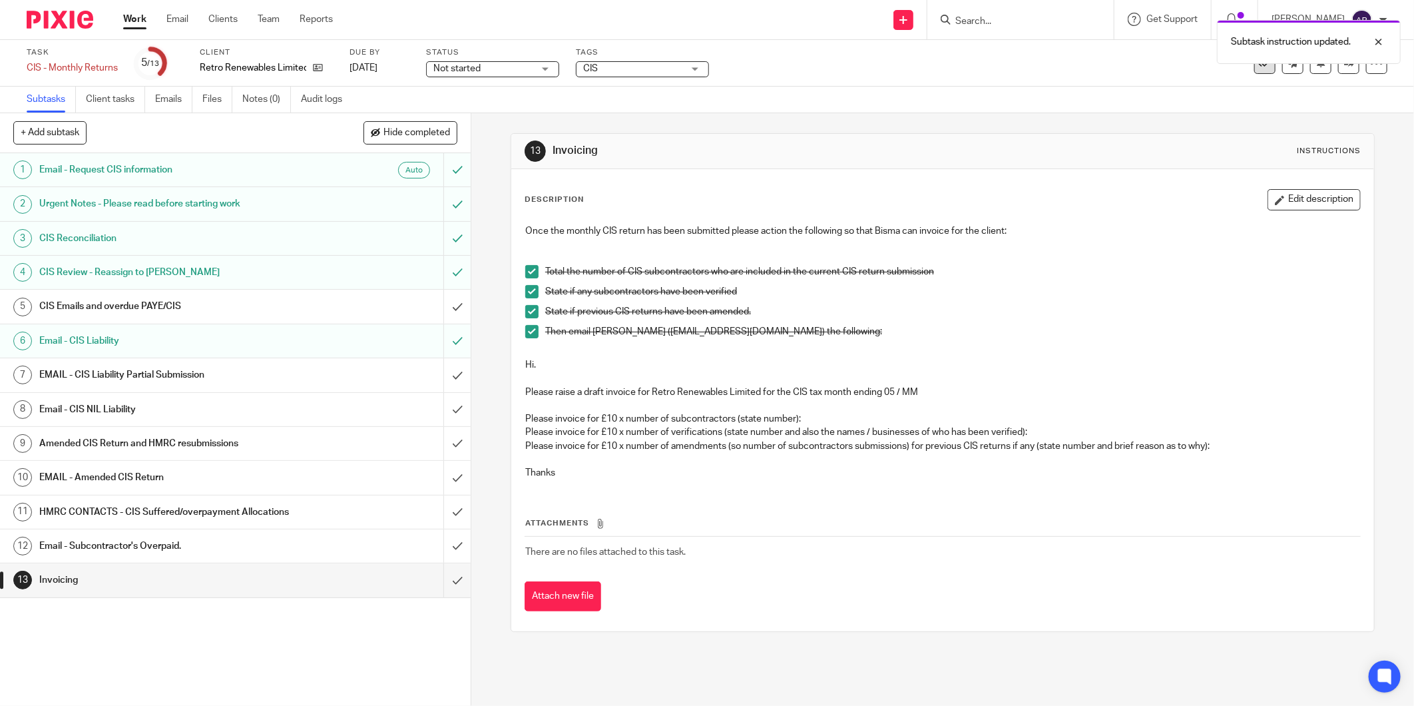
click at [1254, 71] on button at bounding box center [1264, 63] width 21 height 21
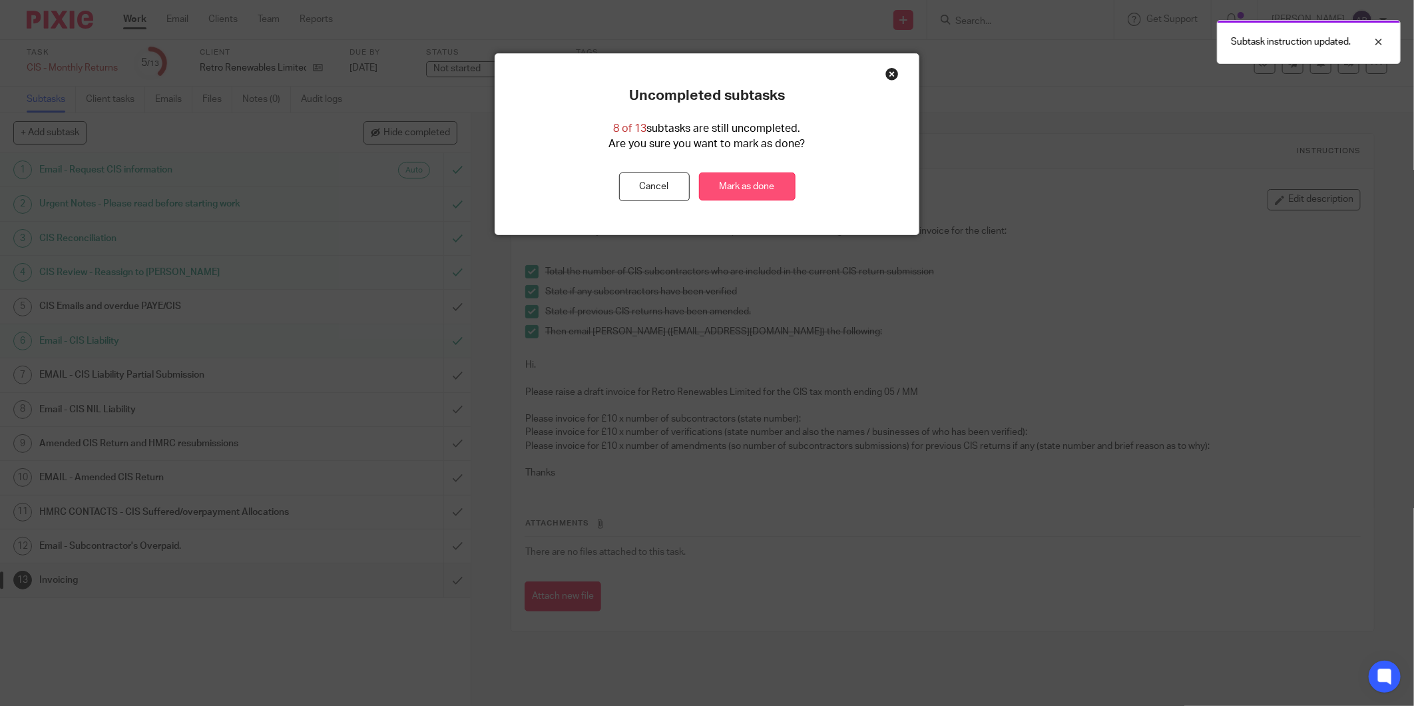
click at [754, 188] on link "Mark as done" at bounding box center [747, 186] width 97 height 29
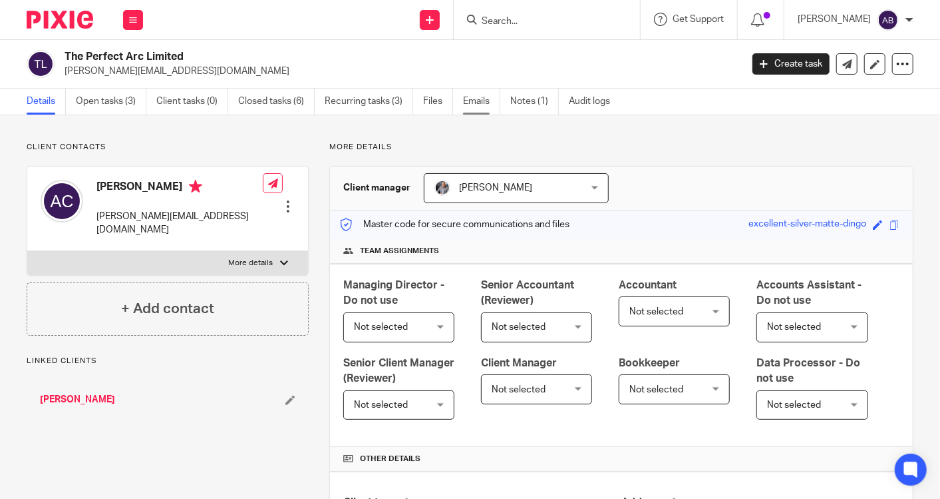
click at [466, 101] on link "Emails" at bounding box center [481, 102] width 37 height 26
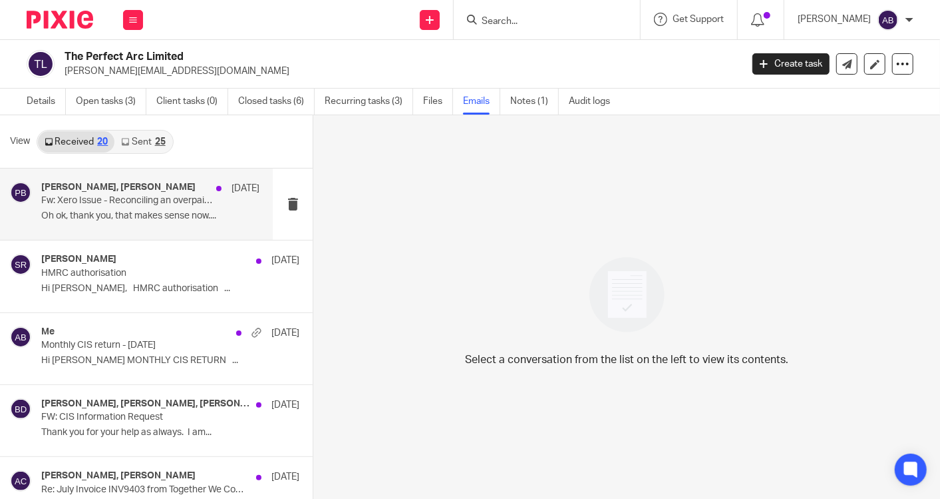
click at [152, 207] on div "[PERSON_NAME], [PERSON_NAME] [DATE] Fw: Xero Issue - Reconciling an overpaid tr…" at bounding box center [150, 204] width 218 height 45
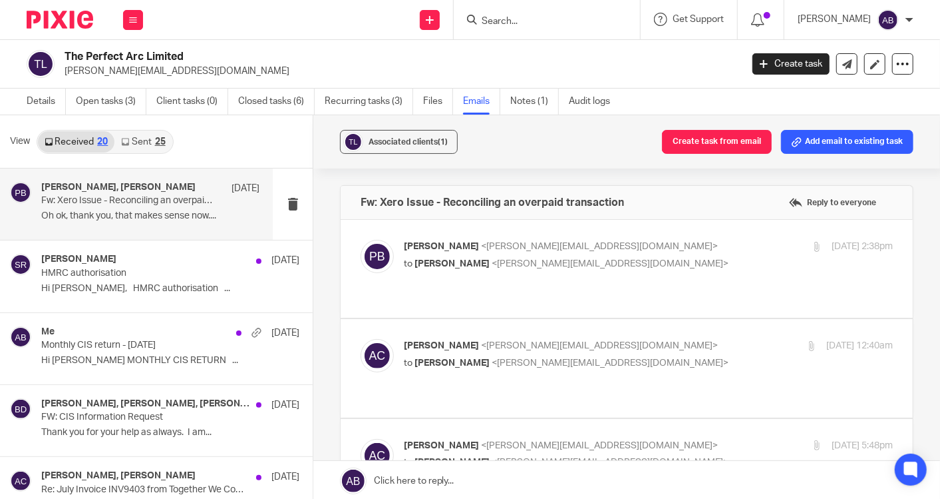
click at [686, 253] on div "[PERSON_NAME] <[PERSON_NAME][EMAIL_ADDRESS][DOMAIN_NAME]> to [PERSON_NAME] <[PE…" at bounding box center [567, 255] width 326 height 31
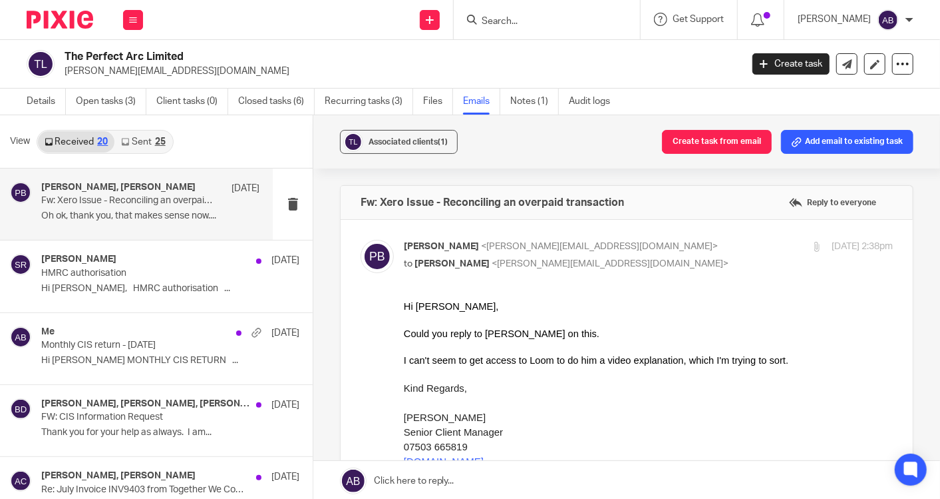
click at [361, 239] on input "checkbox" at bounding box center [360, 239] width 1 height 1
checkbox input "false"
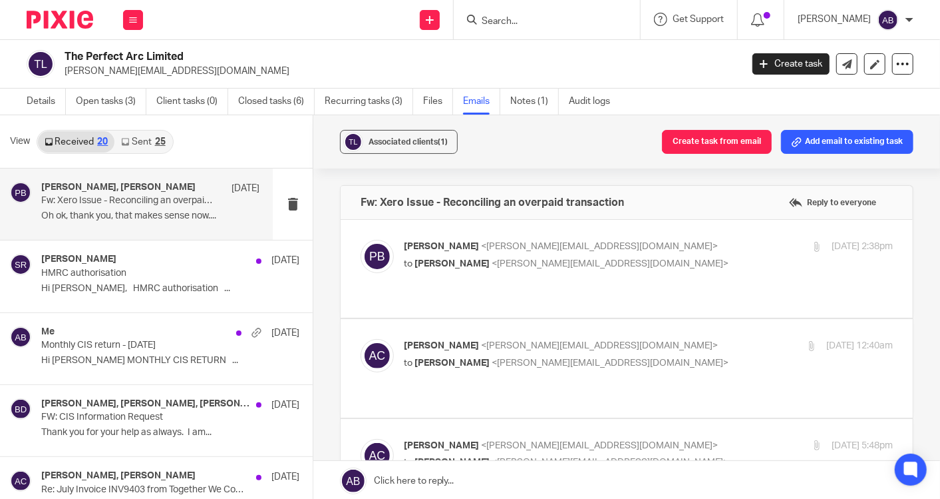
click at [666, 339] on p "[PERSON_NAME] <[PERSON_NAME][EMAIL_ADDRESS][DOMAIN_NAME]>" at bounding box center [567, 346] width 326 height 14
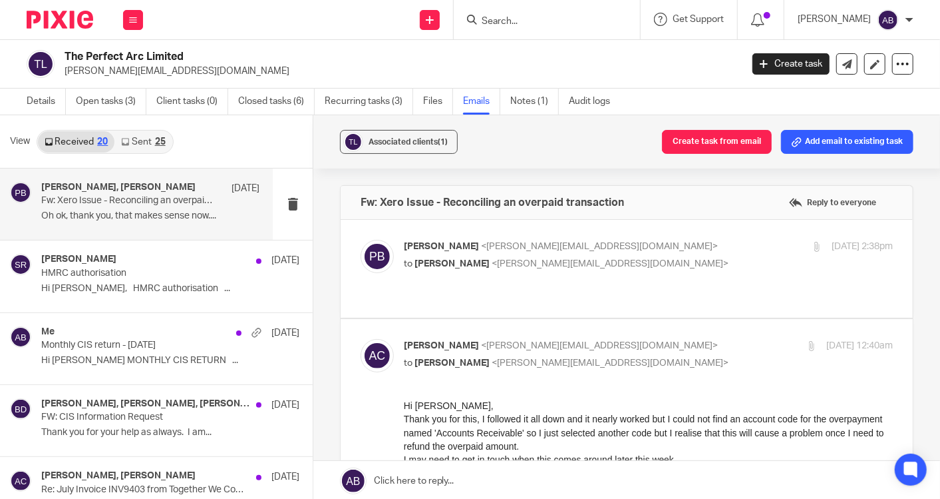
click at [666, 339] on p "[PERSON_NAME] <[PERSON_NAME][EMAIL_ADDRESS][DOMAIN_NAME]>" at bounding box center [567, 346] width 326 height 14
checkbox input "false"
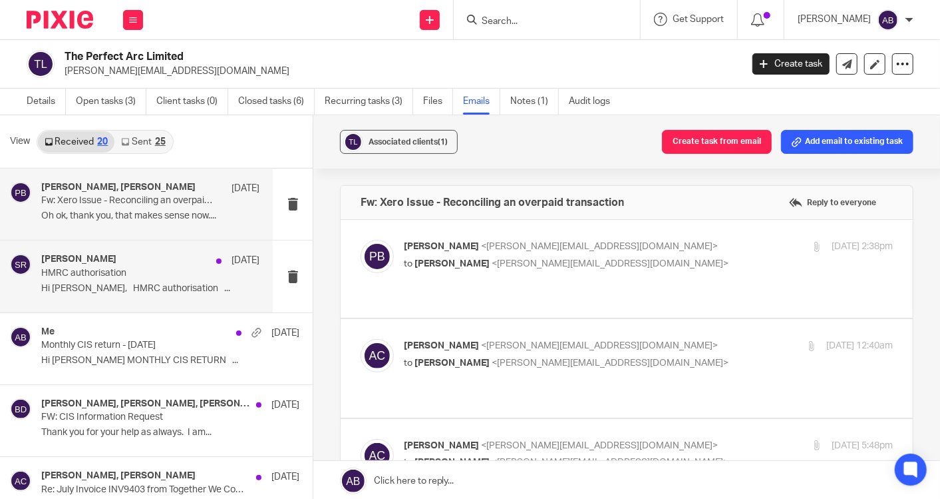
click at [163, 268] on p "HMRC authorisation" at bounding box center [128, 273] width 174 height 11
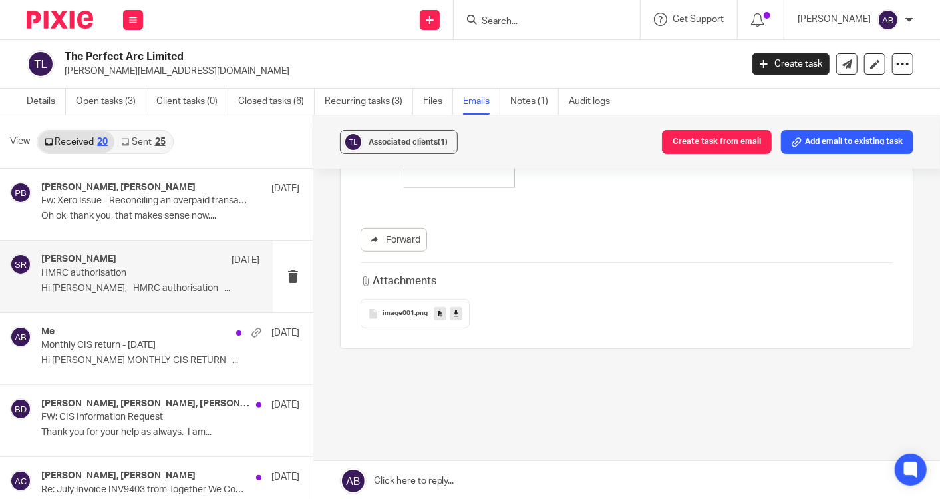
scroll to position [433, 0]
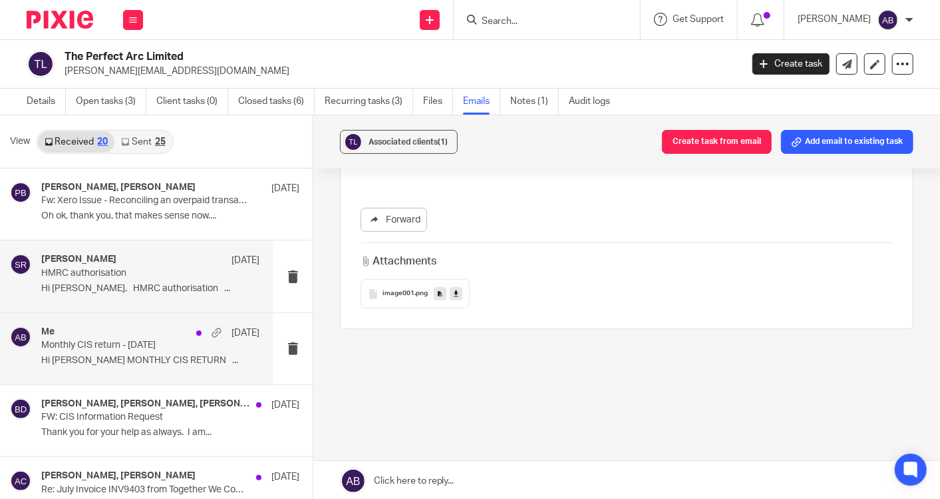
click at [102, 344] on p "Monthly CIS return - [DATE]" at bounding box center [128, 344] width 174 height 11
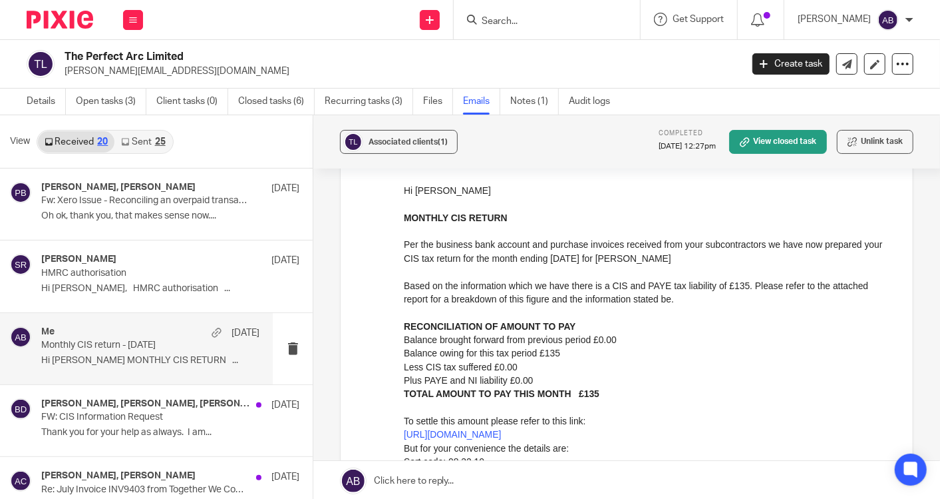
scroll to position [148, 0]
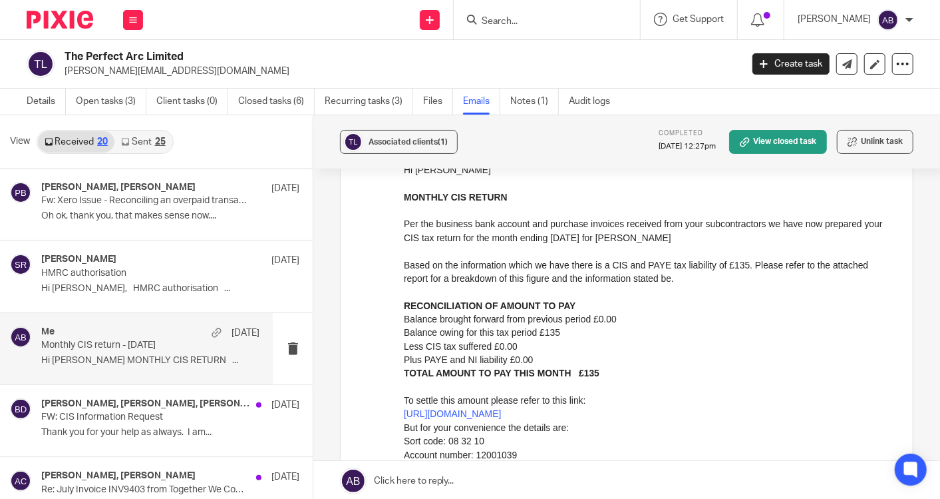
click at [146, 139] on link "Sent 25" at bounding box center [142, 141] width 57 height 21
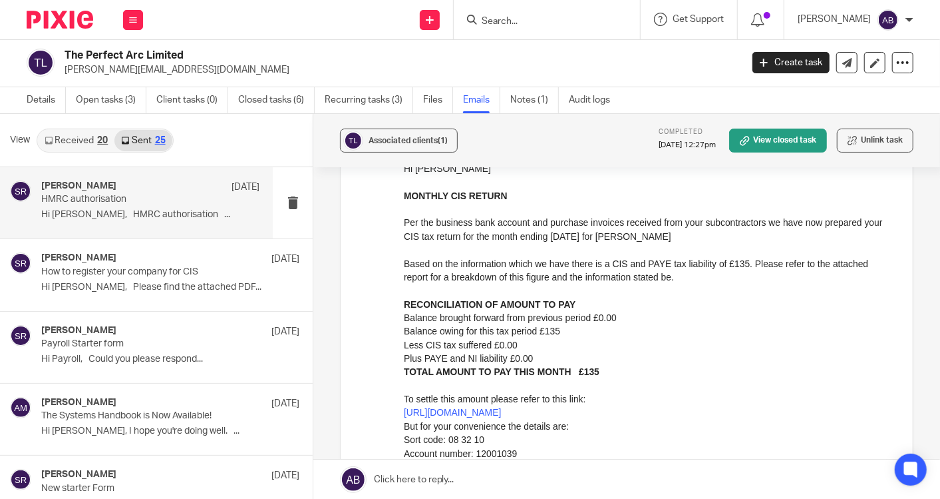
scroll to position [0, 0]
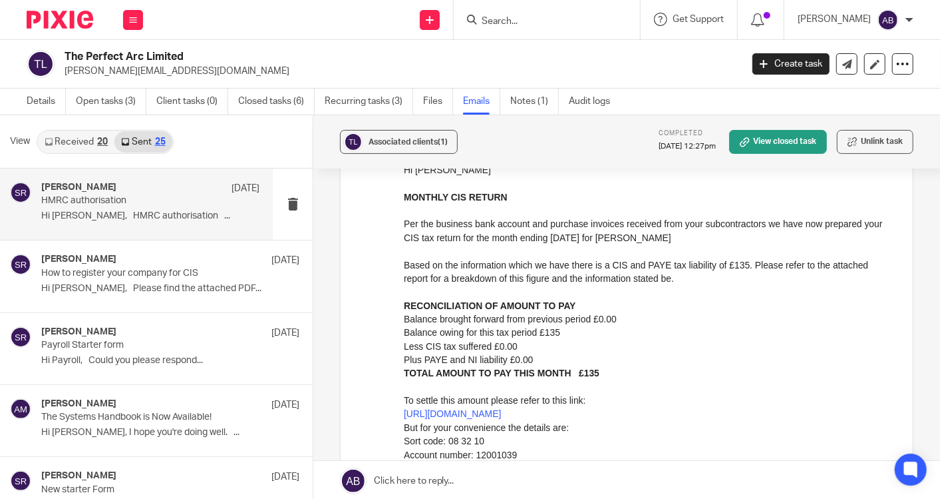
click at [168, 195] on p "HMRC authorisation" at bounding box center [128, 200] width 174 height 11
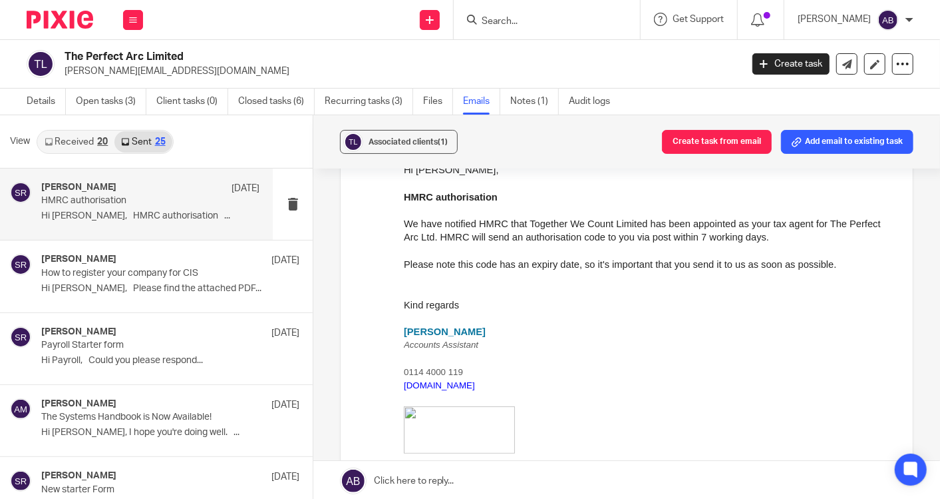
scroll to position [433, 0]
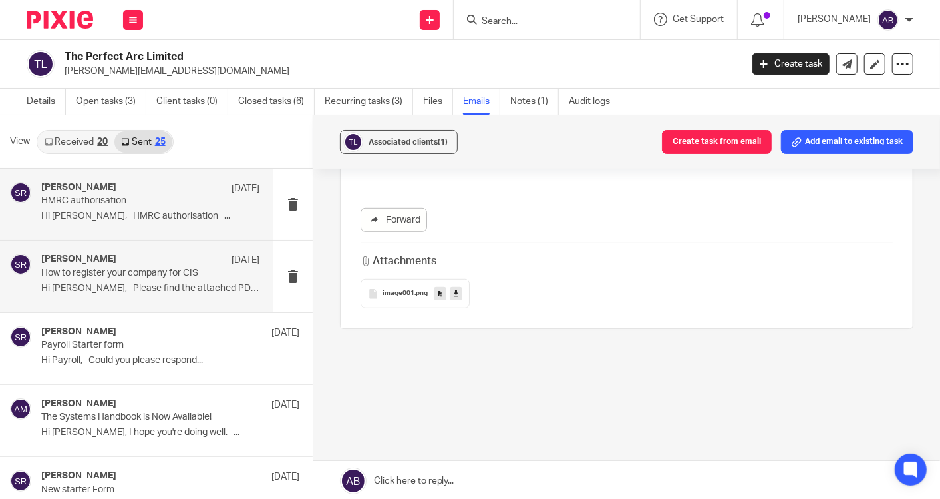
click at [108, 281] on div "Said Rahim [DATE] How to register your company for CIS Hi [PERSON_NAME], Please…" at bounding box center [150, 276] width 218 height 45
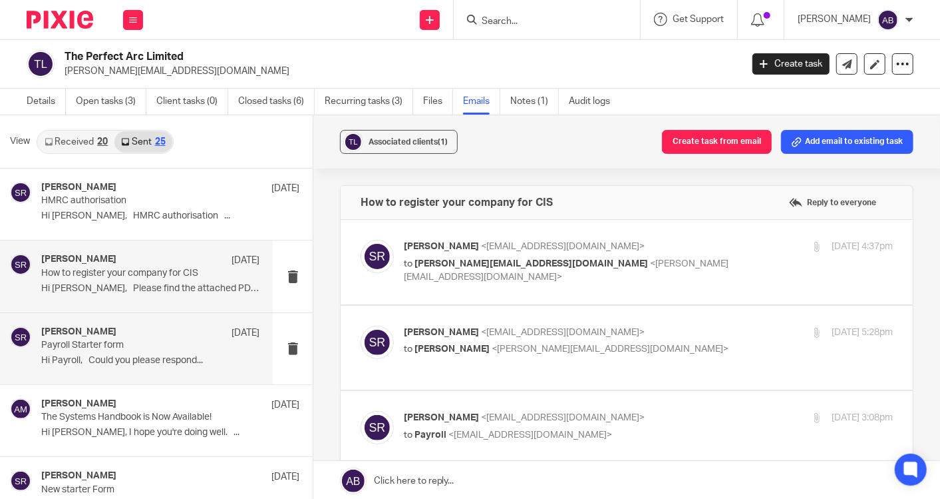
scroll to position [0, 0]
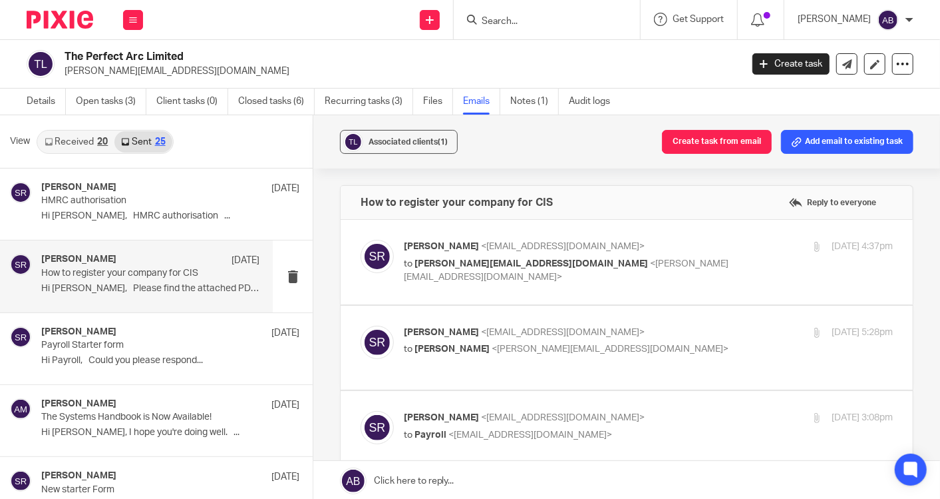
click at [710, 244] on p "[PERSON_NAME] <[EMAIL_ADDRESS][DOMAIN_NAME]>" at bounding box center [567, 247] width 326 height 14
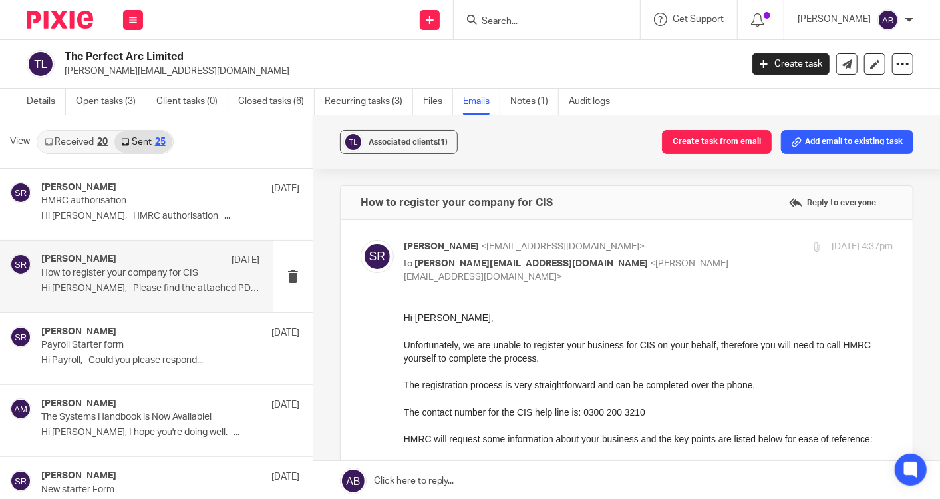
click at [709, 244] on p "[PERSON_NAME] <[EMAIL_ADDRESS][DOMAIN_NAME]>" at bounding box center [567, 247] width 326 height 14
checkbox input "false"
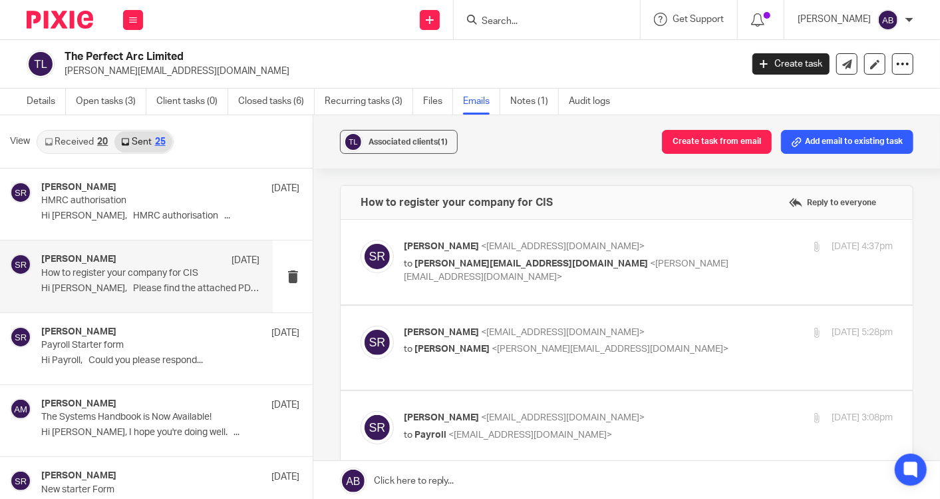
click at [704, 323] on label at bounding box center [627, 348] width 572 height 85
click at [361, 325] on input "checkbox" at bounding box center [360, 325] width 1 height 1
checkbox input "true"
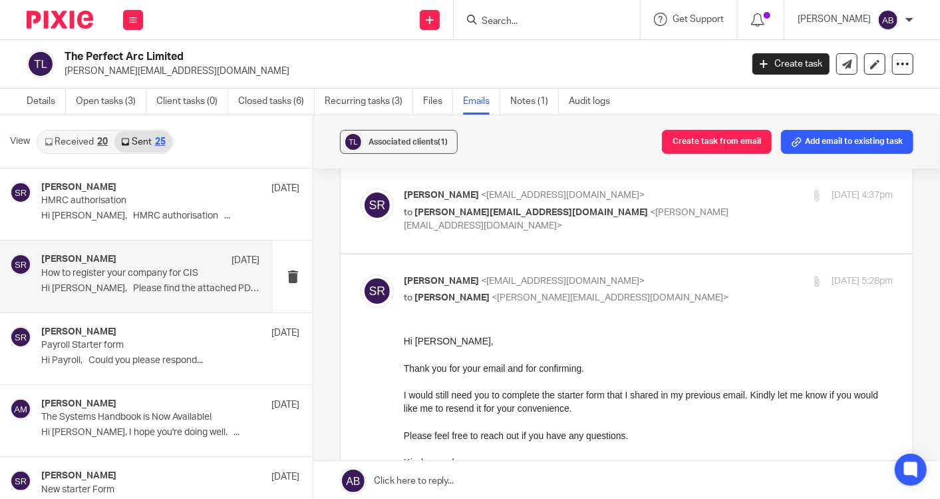
scroll to position [74, 0]
